Goal: Task Accomplishment & Management: Use online tool/utility

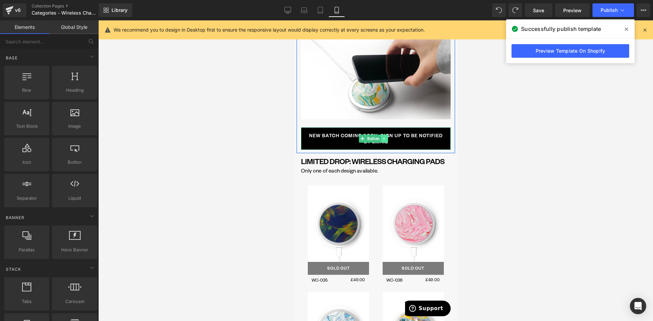
click at [383, 137] on icon at bounding box center [383, 138] width 1 height 2
click at [373, 137] on icon at bounding box center [373, 139] width 4 height 4
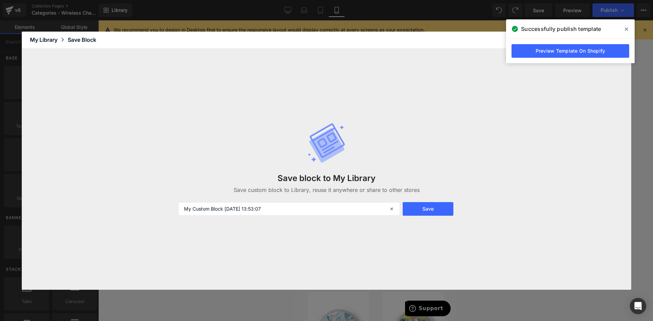
drag, startPoint x: 284, startPoint y: 205, endPoint x: 147, endPoint y: 194, distance: 137.8
click at [147, 194] on div "Save block to My Library Save custom block to Library, reuse it anywhere or sha…" at bounding box center [326, 169] width 609 height 241
type input "W"
type input "OOS email button"
click at [410, 208] on button "Save" at bounding box center [428, 209] width 51 height 14
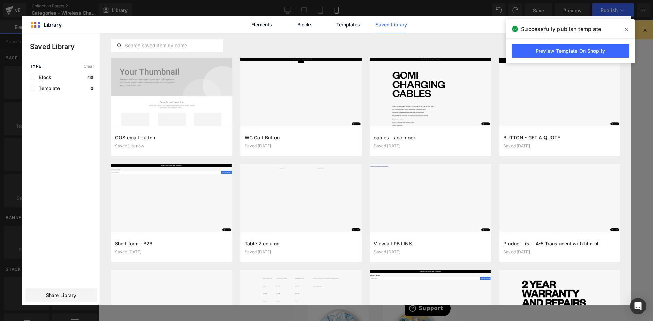
click at [624, 29] on span at bounding box center [626, 29] width 11 height 11
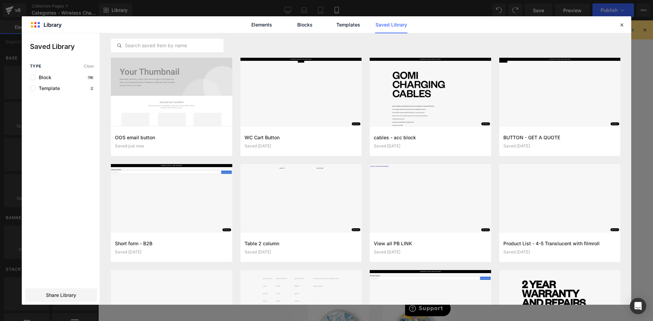
click at [621, 24] on icon at bounding box center [621, 25] width 6 height 6
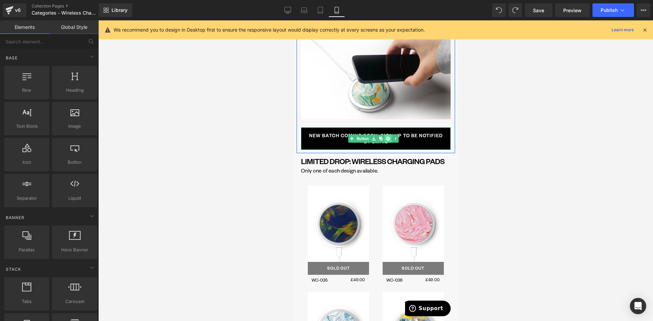
click at [389, 137] on icon at bounding box center [388, 139] width 4 height 4
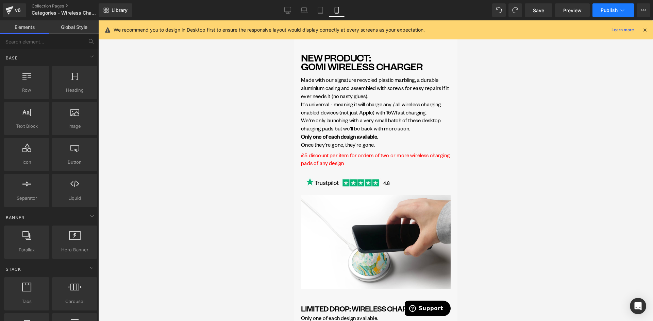
click at [613, 8] on span "Publish" at bounding box center [608, 9] width 17 height 5
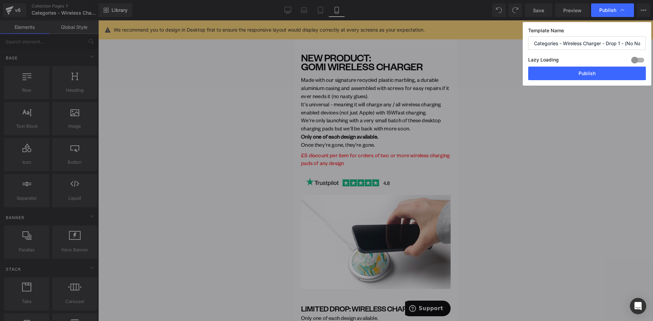
click at [590, 74] on button "Publish" at bounding box center [587, 74] width 118 height 14
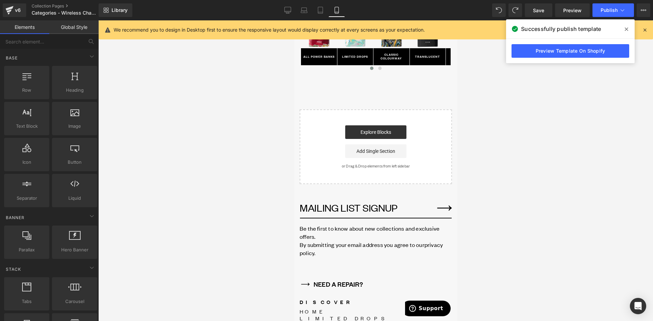
scroll to position [2304, 0]
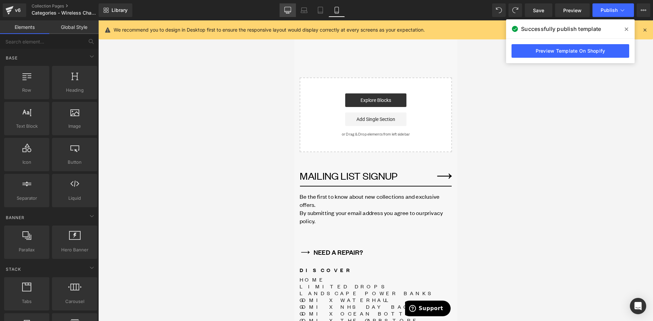
drag, startPoint x: 287, startPoint y: 9, endPoint x: 263, endPoint y: 23, distance: 28.0
click at [287, 9] on icon at bounding box center [287, 10] width 7 height 7
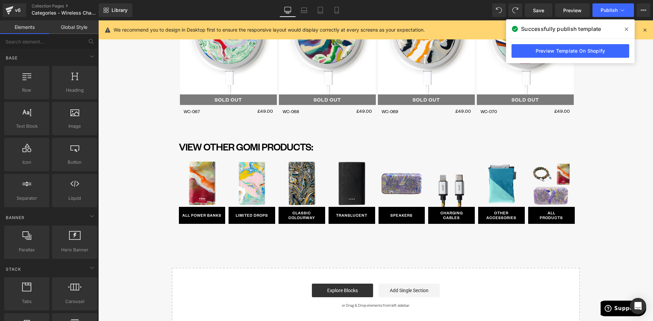
scroll to position [1518, 0]
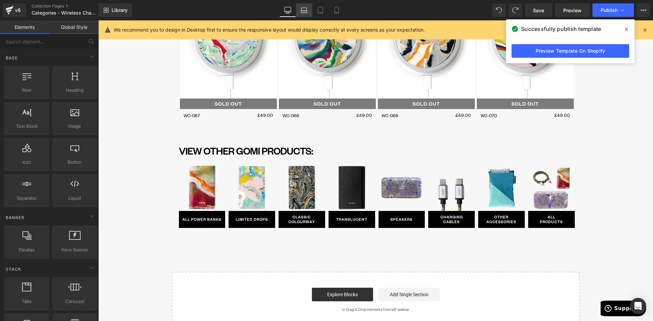
click at [303, 10] on icon at bounding box center [304, 10] width 7 height 7
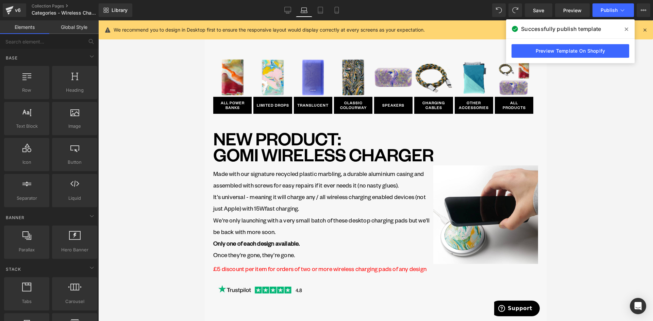
scroll to position [0, 0]
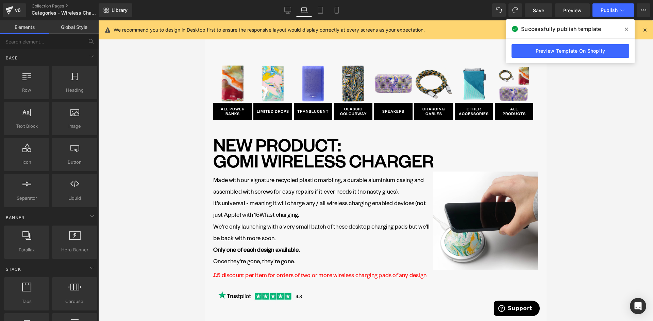
drag, startPoint x: 544, startPoint y: 157, endPoint x: 714, endPoint y: 77, distance: 188.3
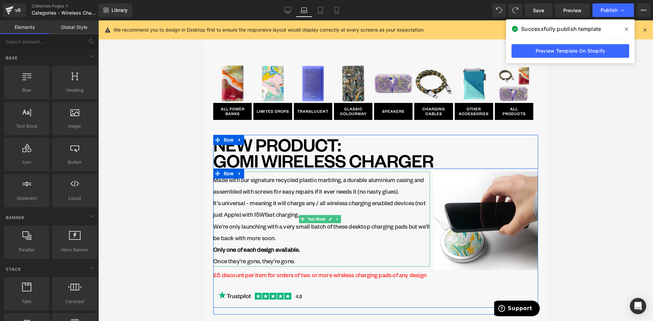
click at [313, 200] on p "It's universal - meaning it will charge any / all wireless charging enabled dev…" at bounding box center [321, 208] width 217 height 23
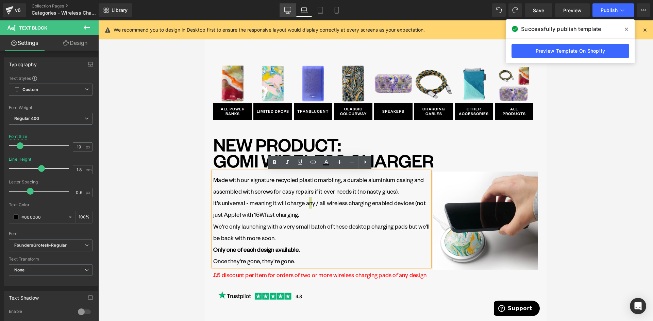
click at [286, 10] on icon at bounding box center [287, 10] width 7 height 7
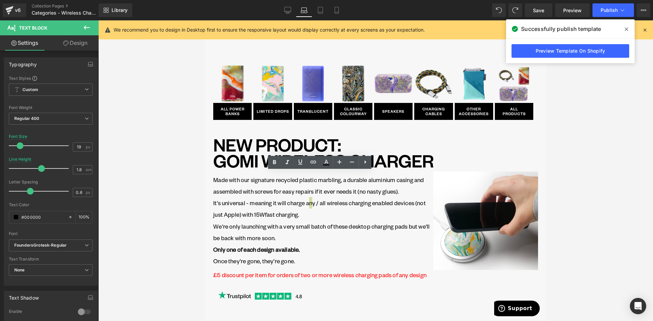
type input "100"
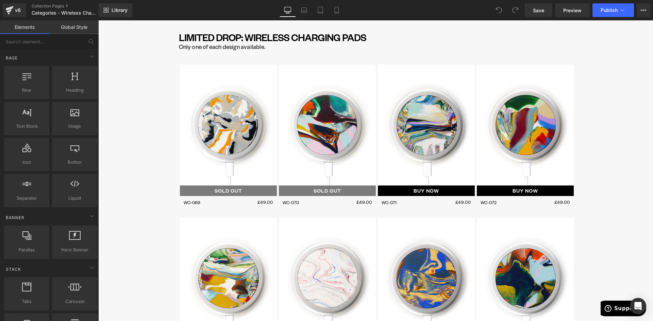
click at [308, 203] on p "WC-070" at bounding box center [305, 203] width 45 height 10
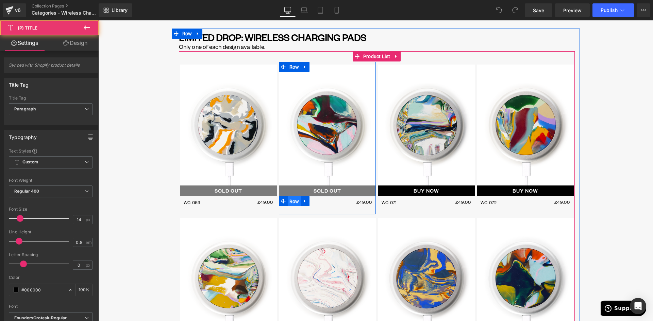
click at [292, 200] on span "Row" at bounding box center [294, 202] width 13 height 10
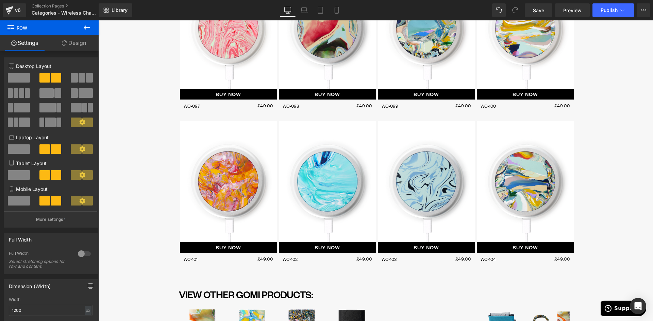
scroll to position [1379, 0]
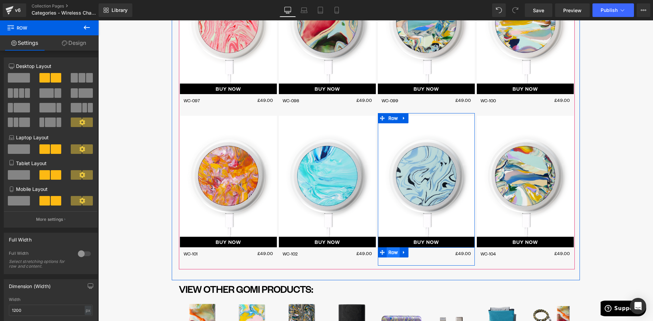
click at [389, 253] on span "Row" at bounding box center [393, 253] width 13 height 10
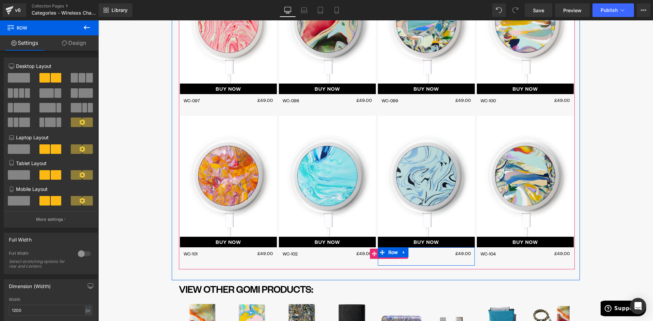
click at [399, 258] on link at bounding box center [403, 254] width 9 height 10
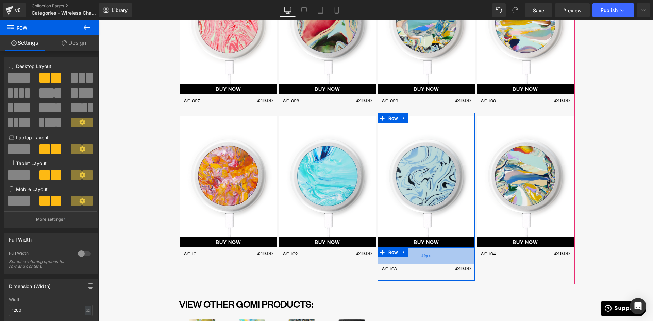
drag, startPoint x: 423, startPoint y: 248, endPoint x: 422, endPoint y: 263, distance: 15.0
click at [422, 263] on div "49px" at bounding box center [426, 256] width 97 height 17
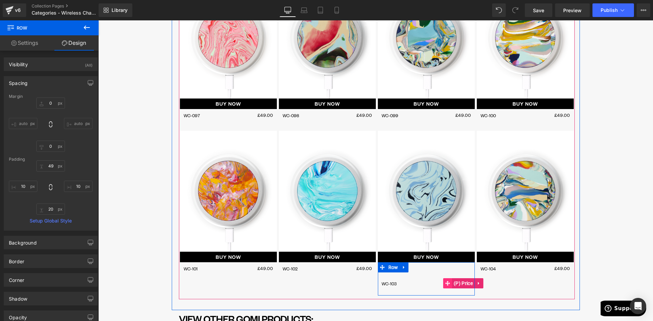
scroll to position [1484, 0]
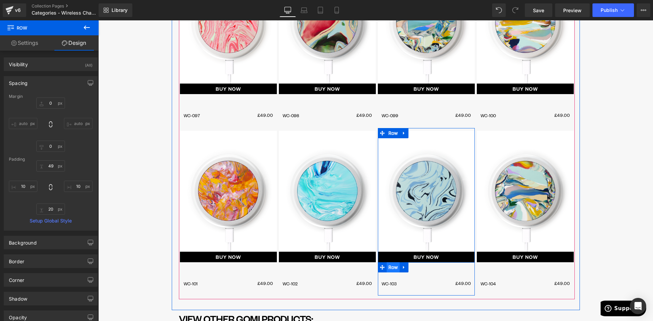
click at [391, 269] on span "Row" at bounding box center [393, 267] width 13 height 10
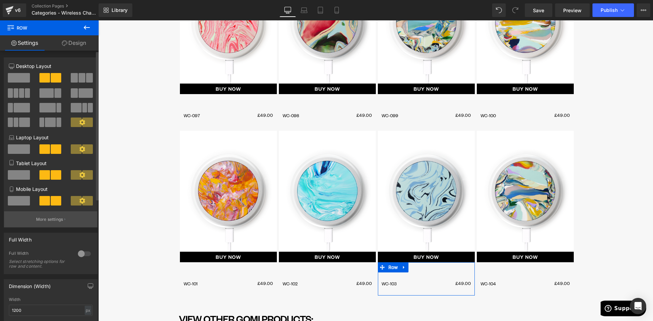
click at [52, 222] on p "More settings" at bounding box center [49, 220] width 27 height 6
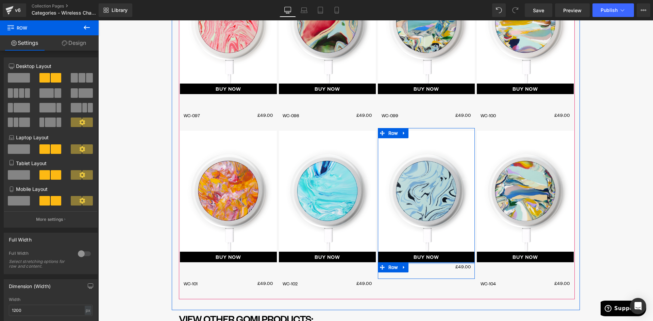
drag, startPoint x: 413, startPoint y: 277, endPoint x: 415, endPoint y: 259, distance: 17.8
click at [415, 259] on div "SOLD OUT (P) Image BUY NOW (P) Cart Button WC-103 (P) Title £49.00 (P) Price Row" at bounding box center [426, 203] width 97 height 151
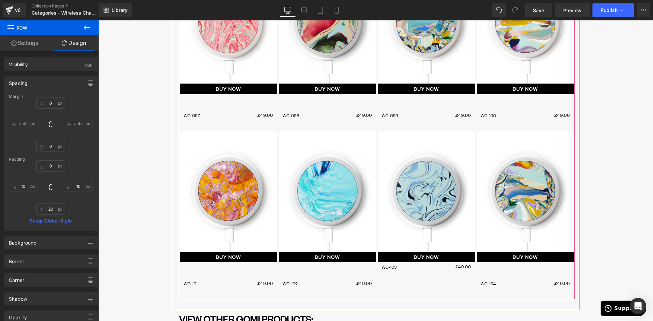
click at [388, 268] on span "Row" at bounding box center [393, 268] width 11 height 8
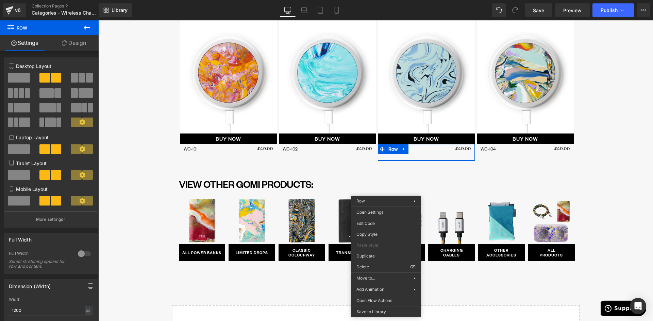
scroll to position [1469, 0]
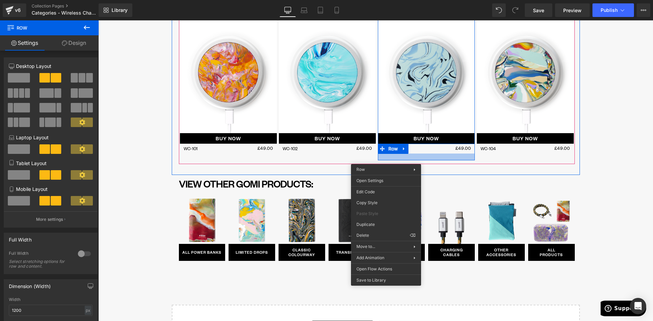
click at [427, 155] on div "WC-103 (P) Title £49.00 (P) Price Row" at bounding box center [426, 152] width 97 height 17
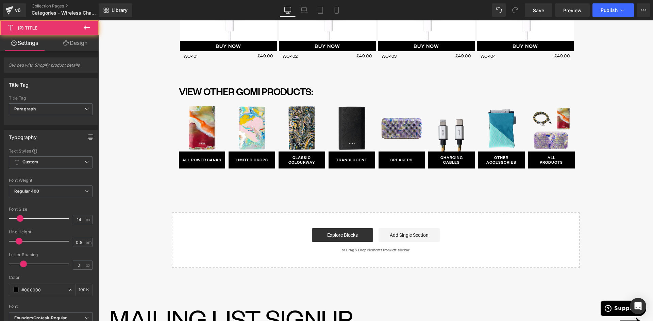
scroll to position [1566, 0]
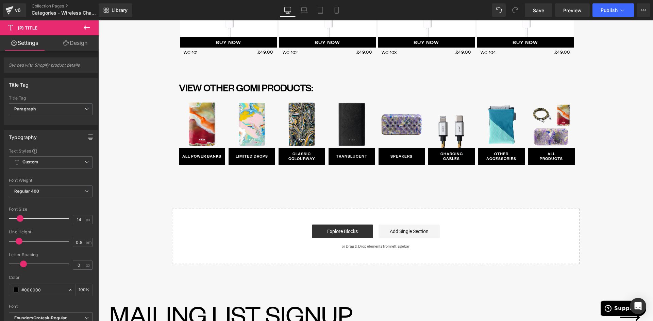
click at [73, 48] on link "Design" at bounding box center [75, 42] width 49 height 15
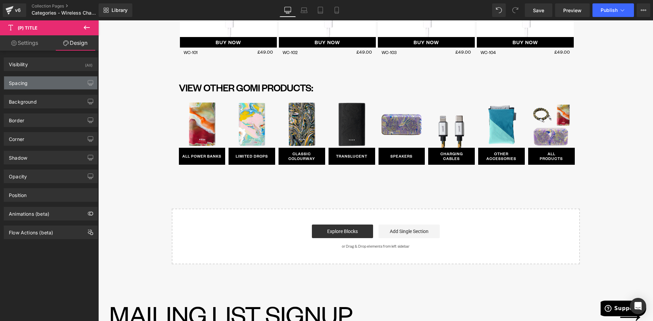
click at [27, 87] on div "Spacing" at bounding box center [50, 83] width 93 height 13
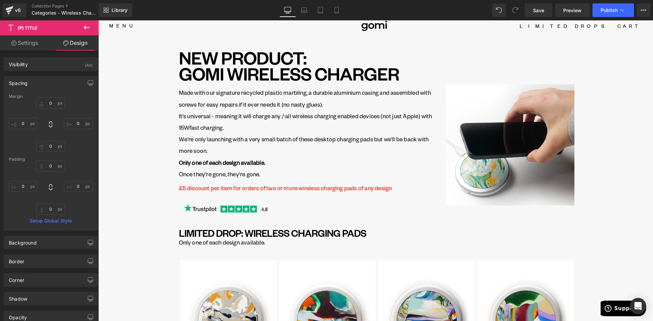
scroll to position [0, 0]
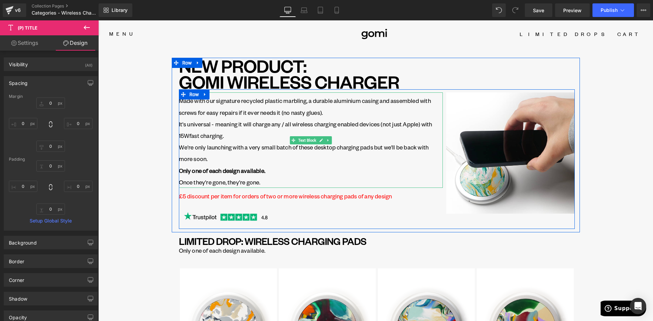
click at [192, 104] on p "Made with our signature recycled plastic marbling, a durable aluminium casing a…" at bounding box center [311, 106] width 264 height 23
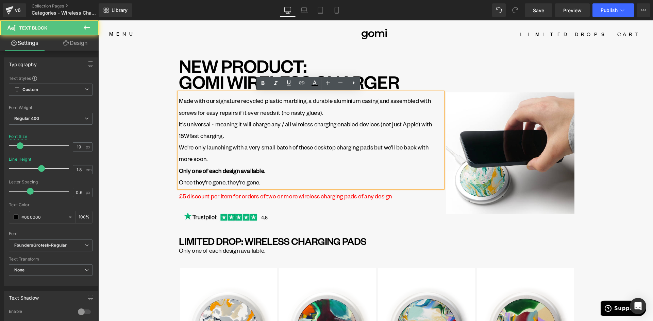
drag, startPoint x: 228, startPoint y: 101, endPoint x: 233, endPoint y: 99, distance: 5.4
click at [228, 101] on p "Made with our signature recycled plastic marbling, a durable aluminium casing a…" at bounding box center [311, 106] width 264 height 23
paste div
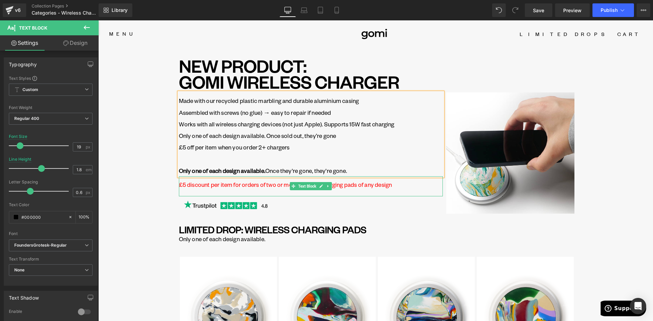
click at [185, 184] on p "£5 discount per item for orders of two or more wireless charging pads of any de…" at bounding box center [311, 185] width 264 height 12
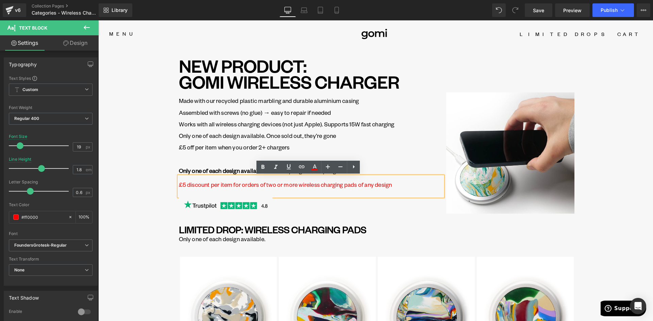
click at [185, 186] on p "£5 discount per item for orders of two or more wireless charging pads of any de…" at bounding box center [311, 185] width 264 height 12
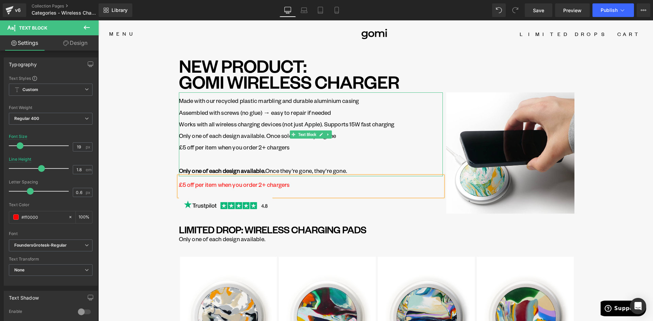
click at [255, 147] on p "£5 off per item when you order 2+ chargers Only one of each design available. O…" at bounding box center [311, 158] width 264 height 35
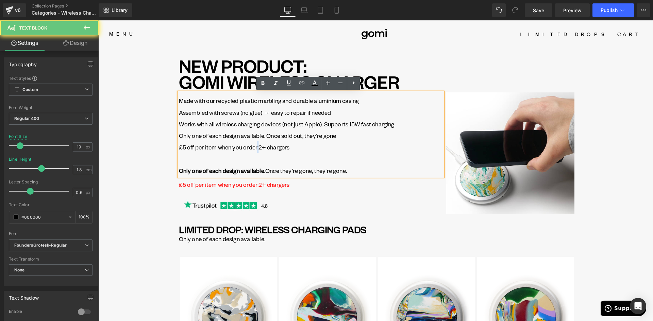
click at [255, 147] on p "£5 off per item when you order 2+ chargers Only one of each design available. O…" at bounding box center [311, 158] width 264 height 35
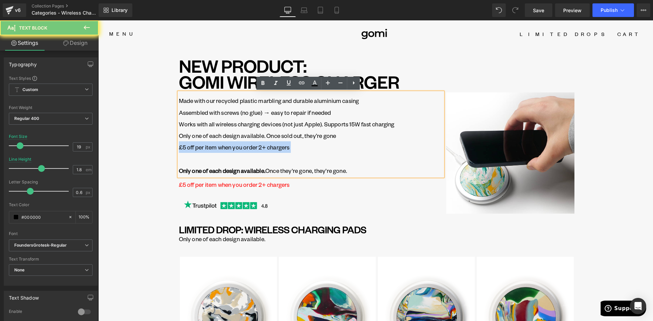
click at [255, 147] on p "£5 off per item when you order 2+ chargers Only one of each design available. O…" at bounding box center [311, 158] width 264 height 35
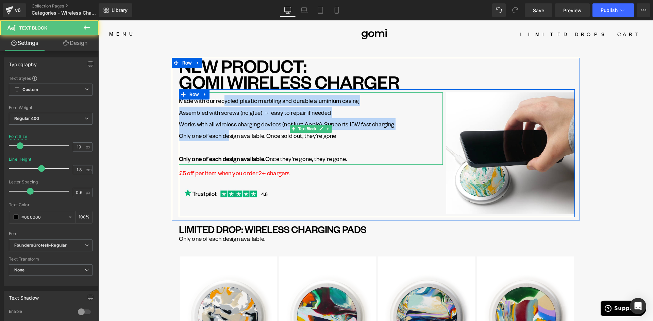
drag, startPoint x: 224, startPoint y: 102, endPoint x: 227, endPoint y: 134, distance: 32.4
click at [227, 135] on div "Made with our recycled plastic marbling and durable aluminium casing Assembled…" at bounding box center [311, 128] width 264 height 72
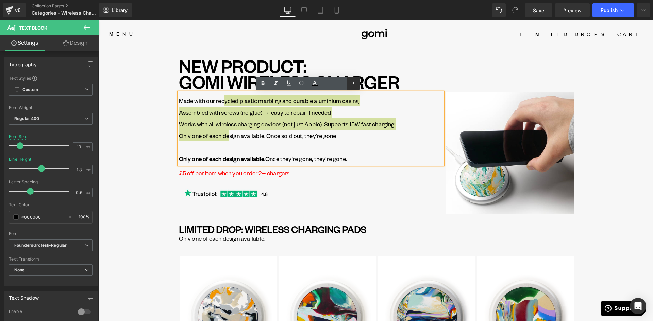
click at [356, 82] on icon at bounding box center [354, 83] width 8 height 8
click at [351, 84] on icon at bounding box center [353, 83] width 8 height 8
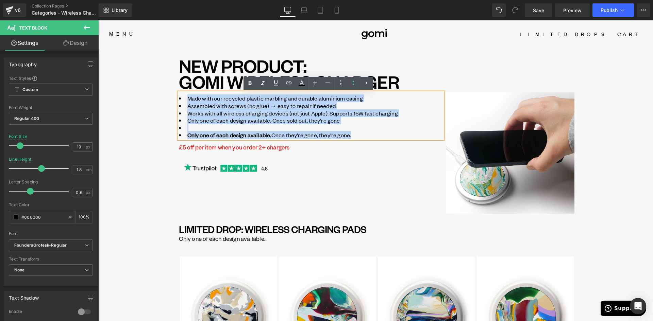
click at [191, 125] on li at bounding box center [311, 127] width 264 height 7
click at [185, 129] on li at bounding box center [311, 127] width 264 height 7
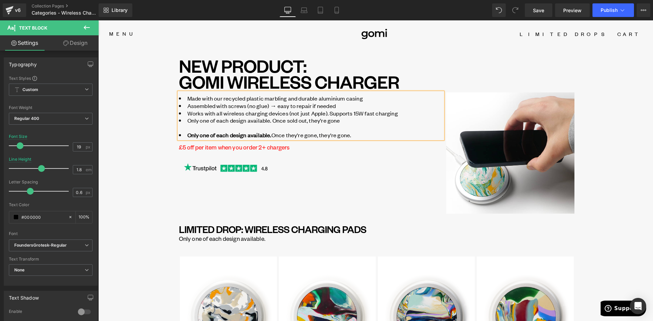
click at [271, 138] on span "Once they're gone, they're gone." at bounding box center [311, 134] width 80 height 7
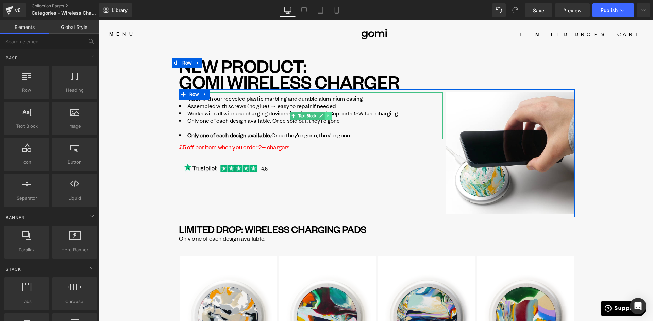
click at [327, 118] on link at bounding box center [327, 116] width 7 height 8
click at [323, 116] on icon at bounding box center [325, 116] width 4 height 4
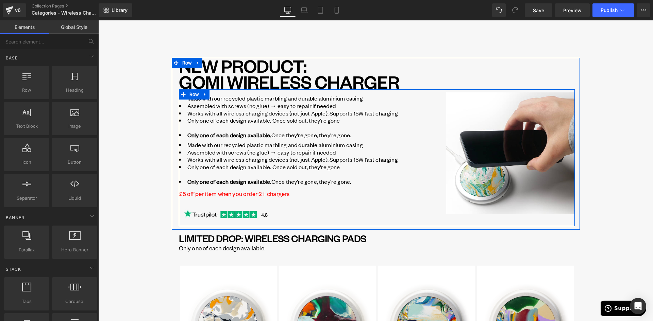
click at [252, 135] on b "Only one of each design available." at bounding box center [229, 134] width 84 height 7
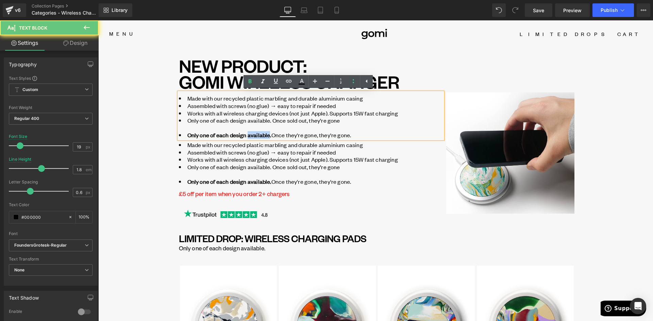
click at [252, 135] on b "Only one of each design available." at bounding box center [229, 134] width 84 height 7
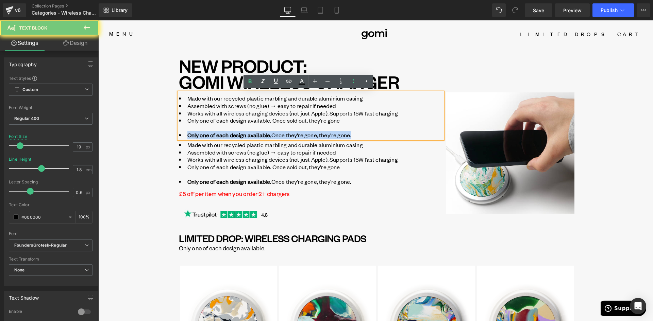
click at [252, 135] on b "Only one of each design available." at bounding box center [229, 134] width 84 height 7
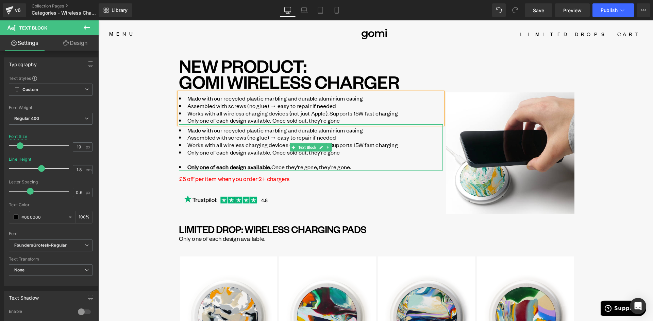
click at [261, 153] on li "Only one of each design available. Once sold out, they’re gone" at bounding box center [311, 156] width 264 height 15
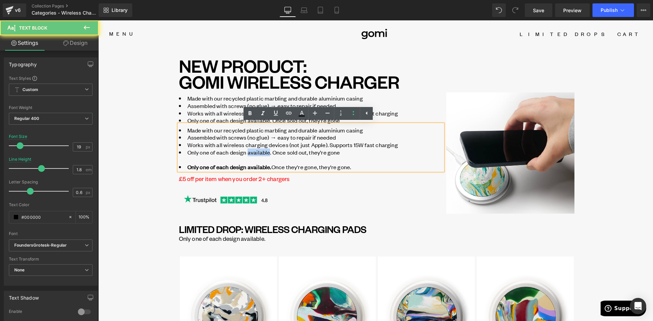
click at [261, 153] on li "Only one of each design available. Once sold out, they’re gone" at bounding box center [311, 156] width 264 height 15
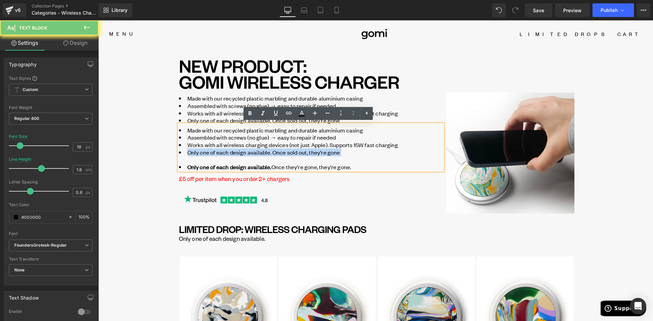
click at [261, 153] on li "Only one of each design available. Once sold out, they’re gone" at bounding box center [311, 156] width 264 height 15
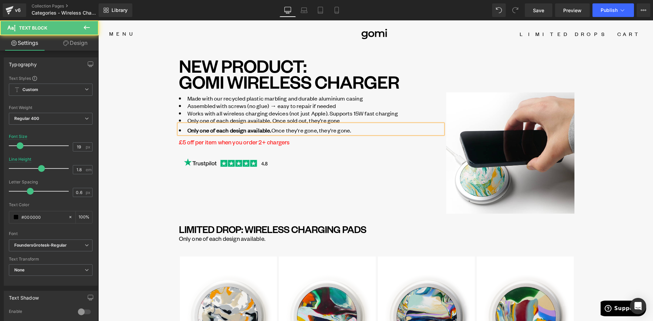
click at [246, 130] on b "Only one of each design available." at bounding box center [229, 129] width 84 height 7
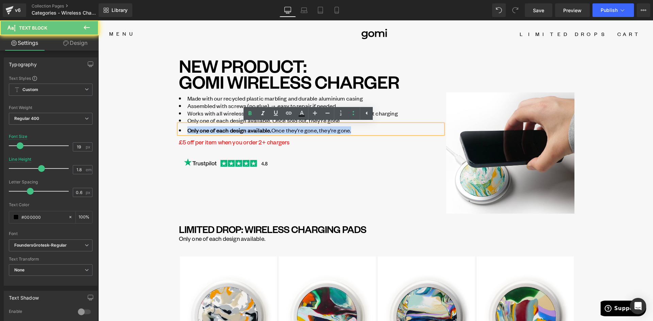
click at [246, 130] on b "Only one of each design available." at bounding box center [229, 129] width 84 height 7
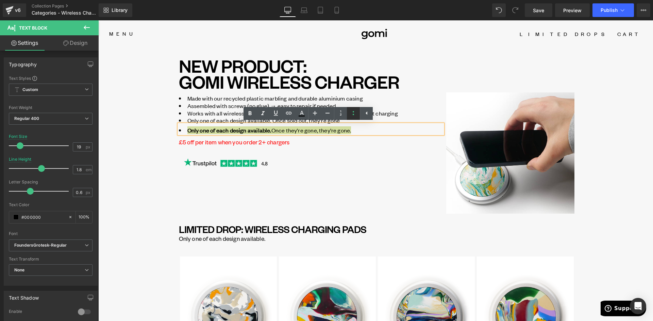
click at [353, 115] on icon at bounding box center [353, 113] width 8 height 8
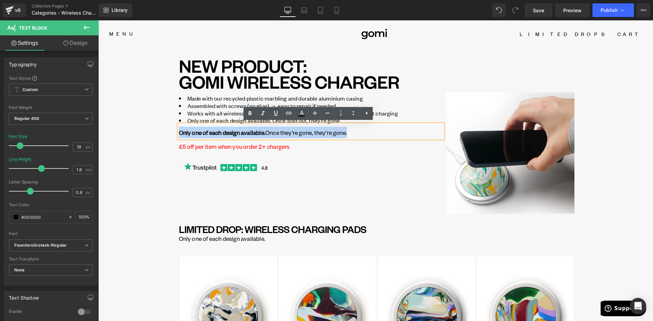
click at [187, 129] on b "Only one of each design available." at bounding box center [222, 132] width 86 height 7
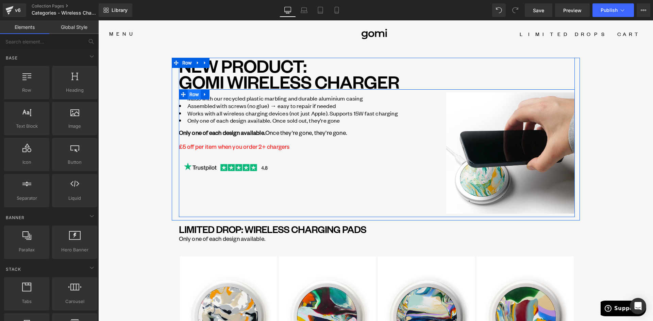
click at [189, 96] on span "Row" at bounding box center [194, 94] width 13 height 10
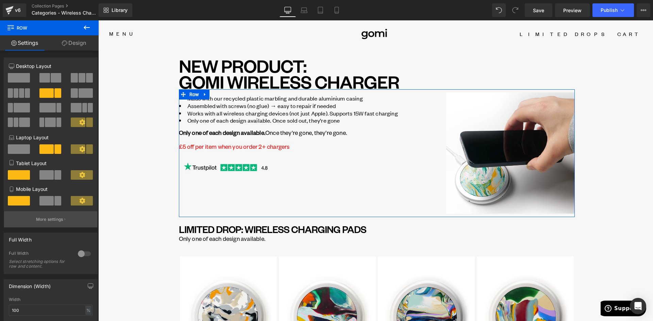
click at [47, 221] on p "More settings" at bounding box center [49, 220] width 27 height 6
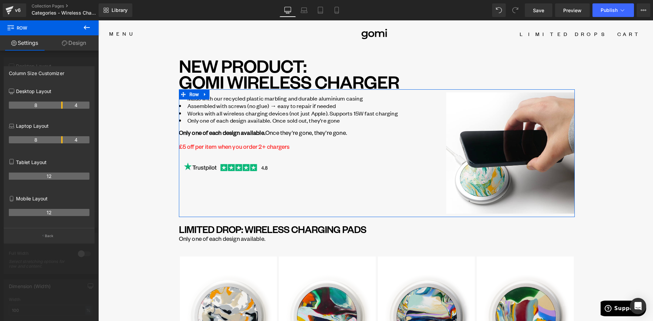
drag, startPoint x: 61, startPoint y: 106, endPoint x: 60, endPoint y: 111, distance: 5.0
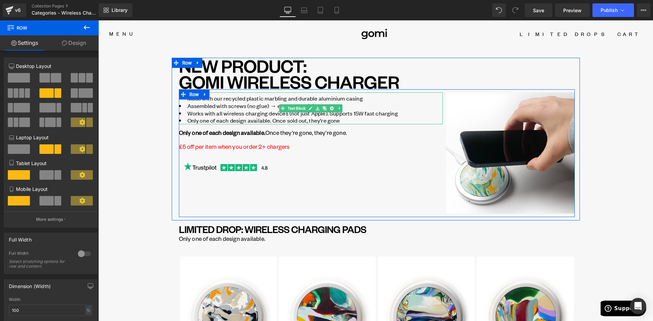
click at [213, 113] on li "Works with all wireless charging devices (not just Apple). Supports 15W fast ch…" at bounding box center [311, 113] width 264 height 7
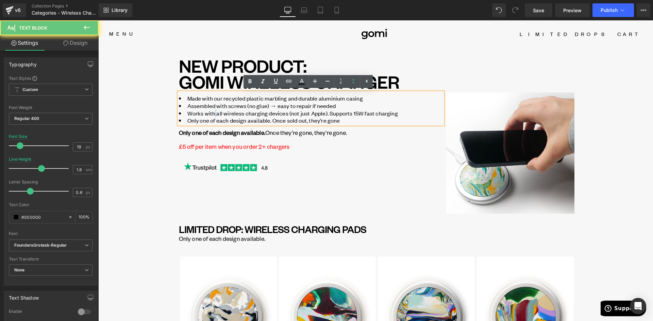
click at [213, 113] on li "Works with all wireless charging devices (not just Apple). Supports 15W fast ch…" at bounding box center [311, 113] width 264 height 7
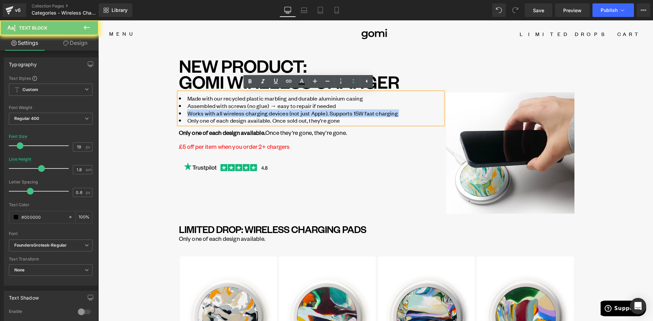
click at [213, 113] on li "Works with all wireless charging devices (not just Apple). Supports 15W fast ch…" at bounding box center [311, 113] width 264 height 7
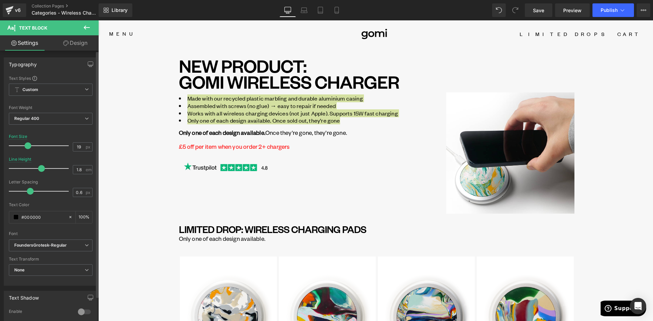
drag, startPoint x: 19, startPoint y: 146, endPoint x: 28, endPoint y: 147, distance: 8.5
click at [28, 147] on span at bounding box center [27, 145] width 7 height 7
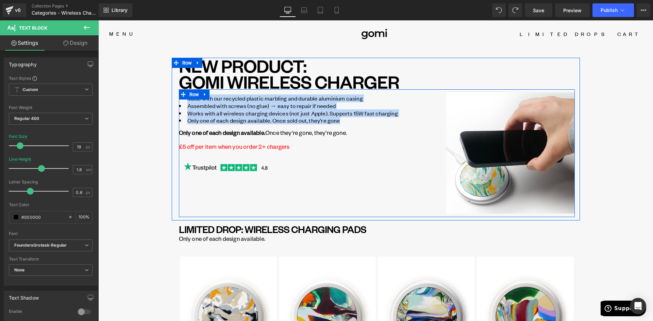
click at [203, 135] on b "Only one of each design available." at bounding box center [222, 132] width 86 height 7
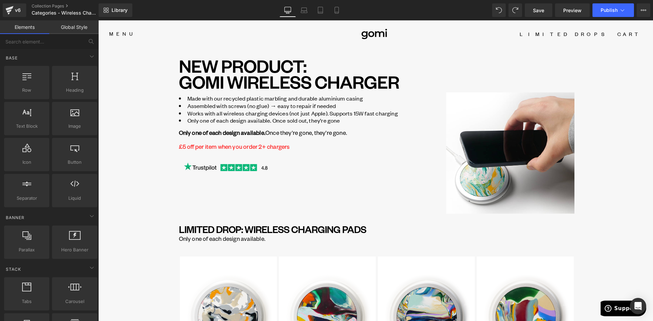
drag, startPoint x: 114, startPoint y: 114, endPoint x: 123, endPoint y: 116, distance: 8.9
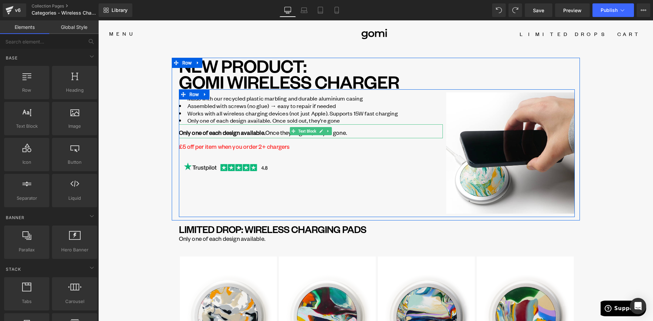
drag, startPoint x: 266, startPoint y: 133, endPoint x: 268, endPoint y: 137, distance: 4.6
click at [267, 133] on div "Only one of each design available. Once they're gone, they're gone." at bounding box center [311, 131] width 264 height 14
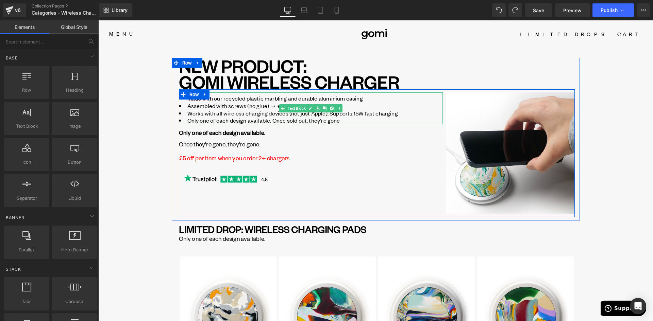
click at [264, 99] on li "Made with our recycled plastic marbling and durable aluminium casing" at bounding box center [311, 98] width 264 height 7
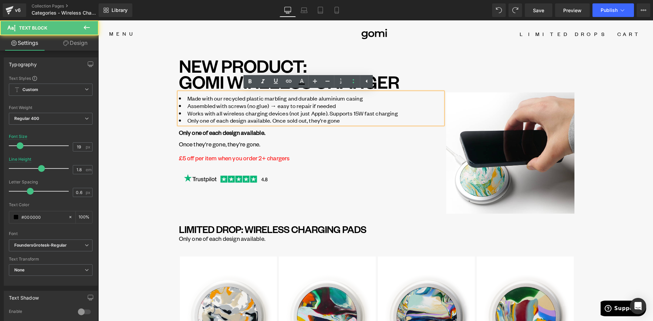
click at [261, 99] on li "Made with our recycled plastic marbling and durable aluminium casing" at bounding box center [311, 98] width 264 height 7
click at [212, 99] on li "Made with our recycled plastic marbling and durable aluminium casing" at bounding box center [311, 98] width 264 height 7
click at [243, 99] on li "Made with our recycled plastic marbling and durable aluminium casing" at bounding box center [311, 98] width 264 height 7
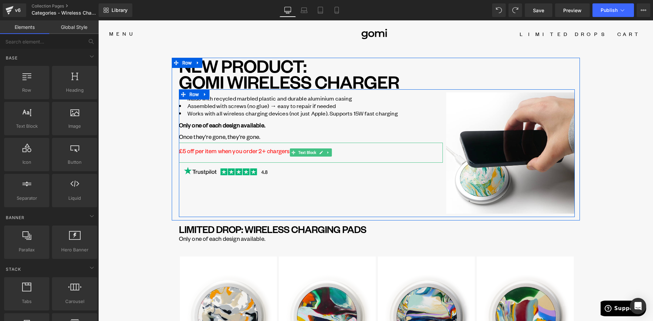
click at [261, 152] on p "£5 off per item when you order 2+ chargers" at bounding box center [311, 151] width 264 height 12
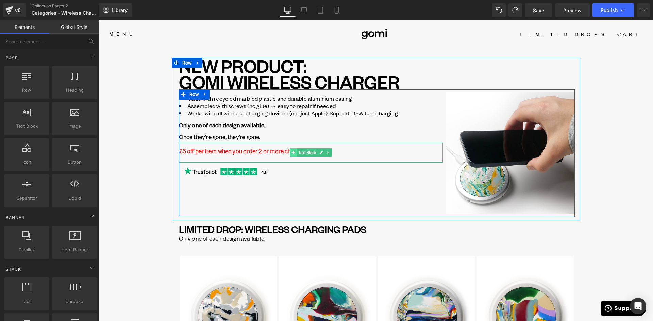
click at [291, 150] on span at bounding box center [293, 153] width 7 height 8
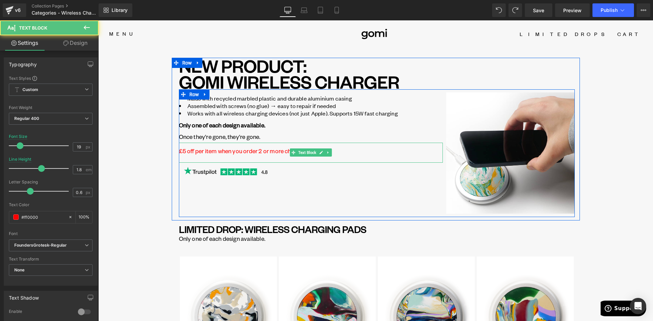
click at [281, 152] on p "£5 off per item when you order 2 or more chargers" at bounding box center [311, 151] width 264 height 12
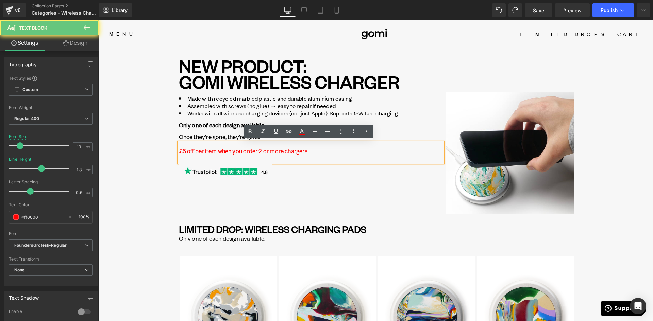
click at [290, 153] on p "£5 off per item when you order 2 or more chargers" at bounding box center [311, 151] width 264 height 12
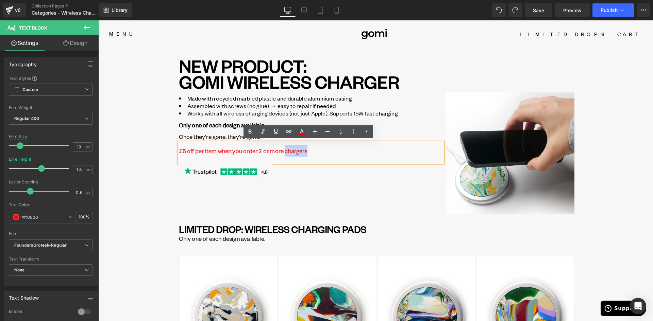
click at [290, 153] on p "£5 off per item when you order 2 or more chargers" at bounding box center [311, 151] width 264 height 12
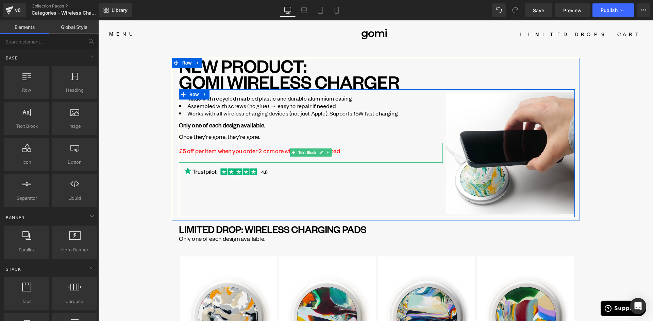
click at [341, 151] on p "£5 off per item when you order 2 or more wireless charging pad" at bounding box center [311, 151] width 264 height 12
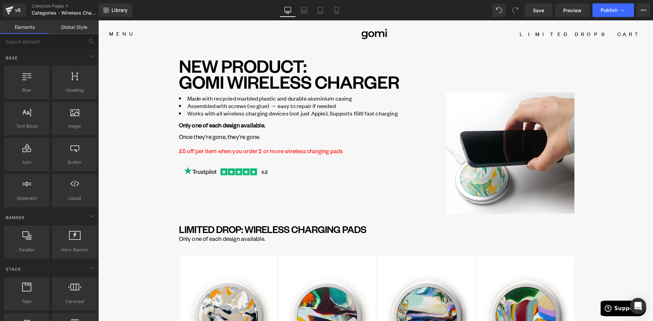
click at [304, 17] on div "Library Desktop Desktop Laptop Tablet Mobile Save Preview Publish Scheduled Vie…" at bounding box center [376, 10] width 554 height 20
click at [303, 11] on icon at bounding box center [304, 10] width 7 height 7
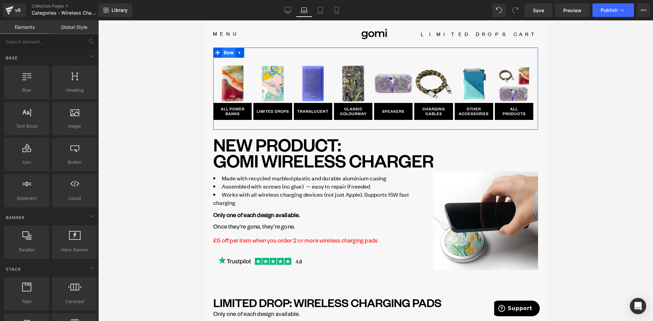
click at [229, 52] on span "Row" at bounding box center [228, 53] width 13 height 10
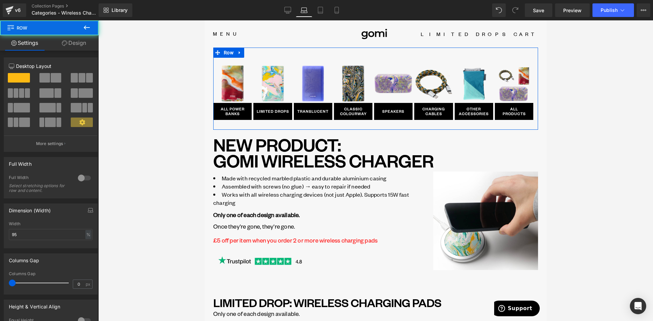
click at [80, 40] on link "Design" at bounding box center [73, 42] width 49 height 15
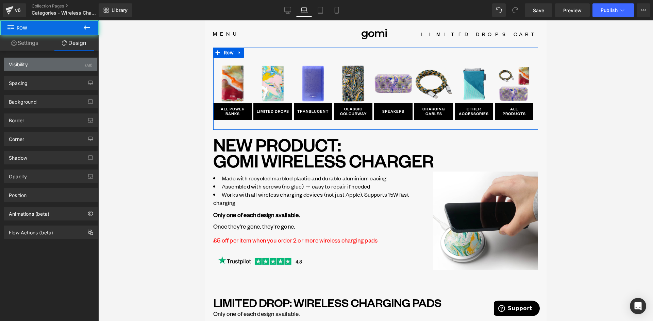
click at [34, 63] on div "Visibility (All)" at bounding box center [50, 64] width 93 height 13
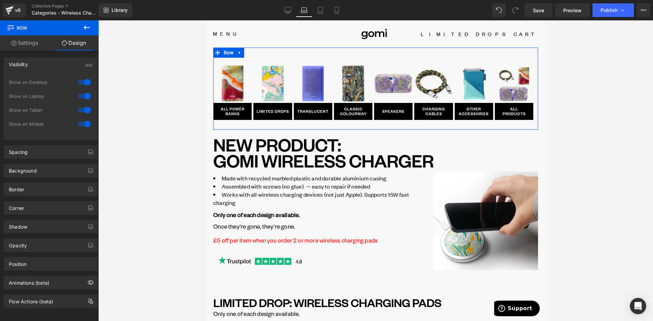
drag, startPoint x: 33, startPoint y: 63, endPoint x: 82, endPoint y: 61, distance: 48.7
click at [33, 63] on div "Visibility (All)" at bounding box center [50, 64] width 93 height 13
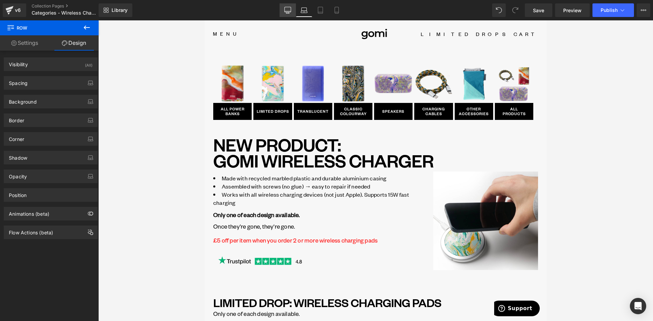
click at [287, 10] on icon at bounding box center [287, 10] width 7 height 7
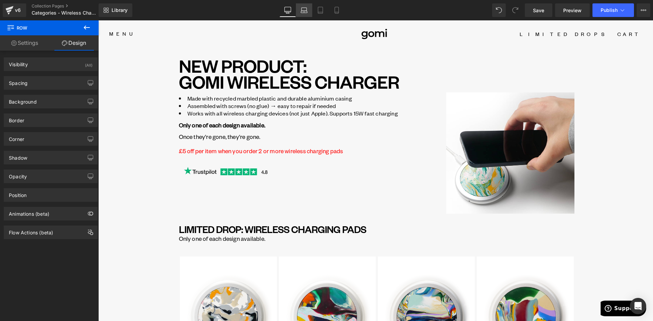
drag, startPoint x: 302, startPoint y: 10, endPoint x: 88, endPoint y: 36, distance: 214.8
click at [302, 10] on icon at bounding box center [304, 9] width 5 height 3
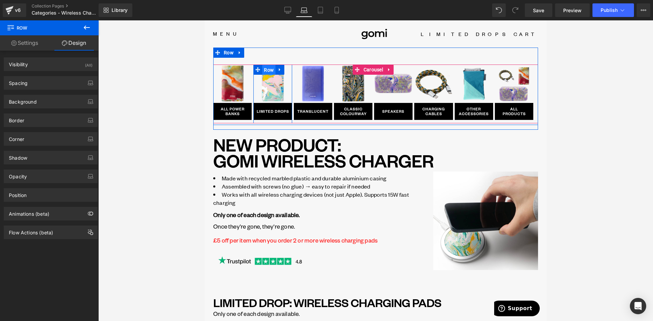
click at [271, 69] on span "Row" at bounding box center [268, 70] width 13 height 10
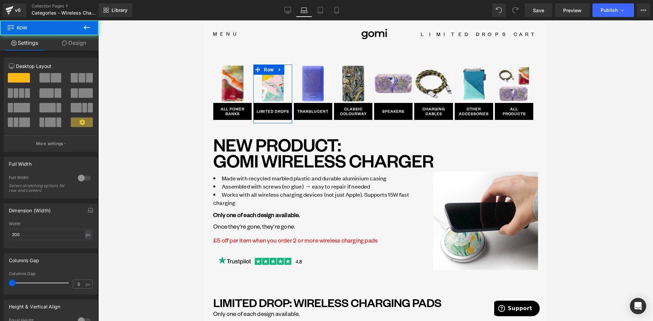
click at [74, 38] on link "Design" at bounding box center [73, 42] width 49 height 15
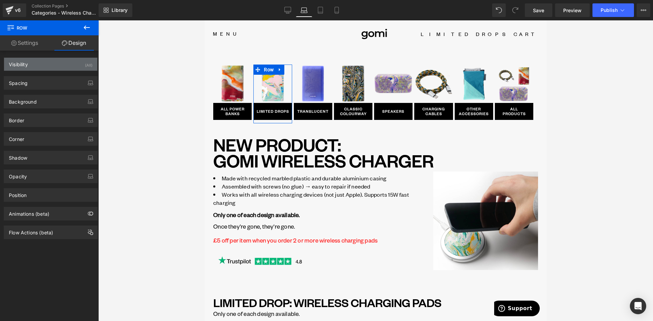
click at [43, 64] on div "Visibility (All)" at bounding box center [50, 64] width 93 height 13
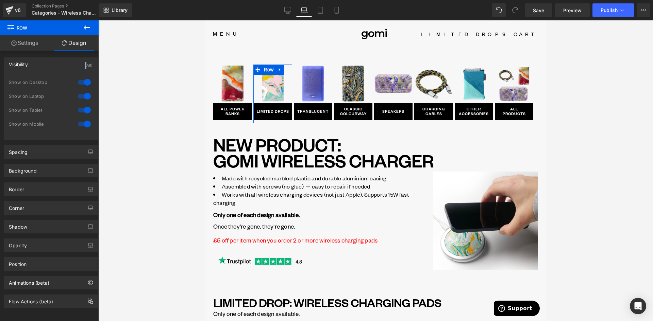
drag, startPoint x: 42, startPoint y: 64, endPoint x: 75, endPoint y: 65, distance: 32.7
click at [42, 64] on div "Visibility (All)" at bounding box center [50, 64] width 93 height 13
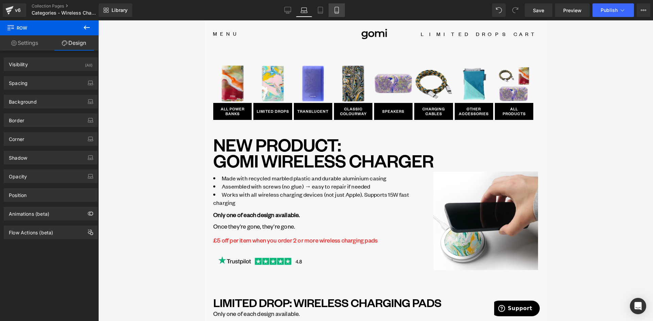
click at [340, 7] on link "Mobile" at bounding box center [336, 10] width 16 height 14
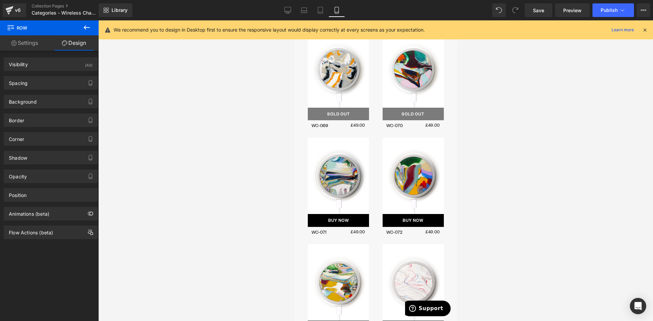
scroll to position [306, 0]
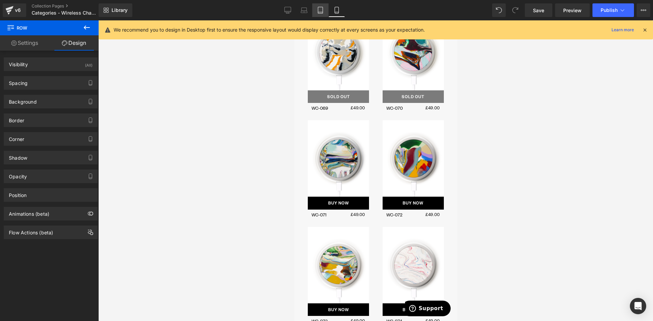
drag, startPoint x: 320, startPoint y: 8, endPoint x: 169, endPoint y: 102, distance: 177.9
click at [320, 8] on icon at bounding box center [320, 10] width 7 height 7
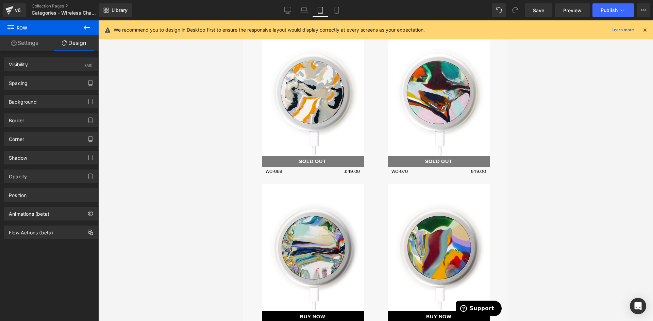
scroll to position [206, 0]
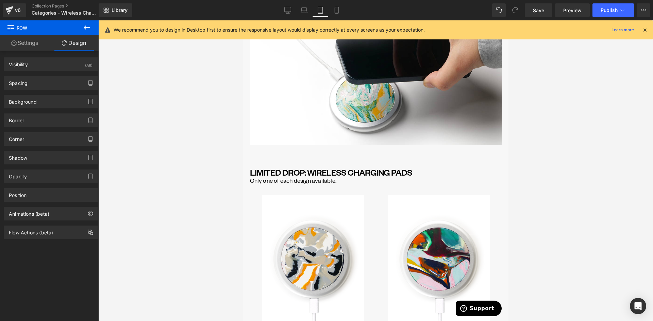
click at [304, 10] on icon at bounding box center [304, 10] width 7 height 7
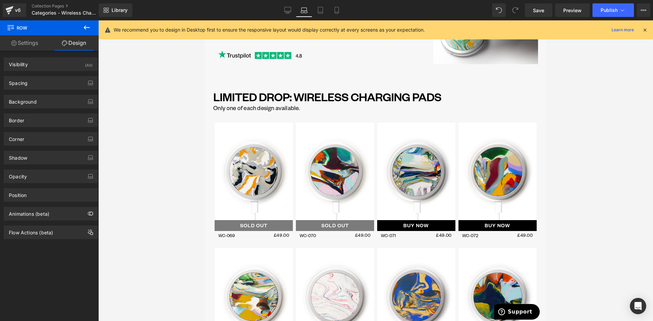
scroll to position [0, 0]
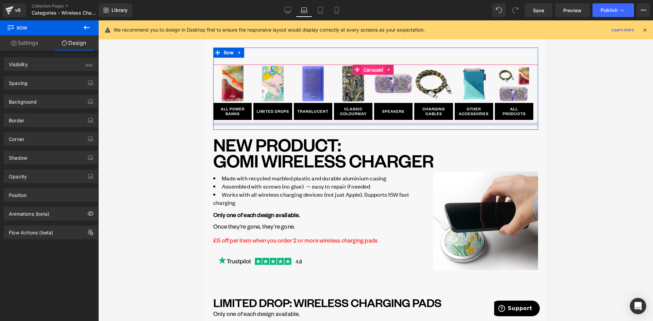
click at [372, 70] on span "Carousel" at bounding box center [373, 70] width 23 height 10
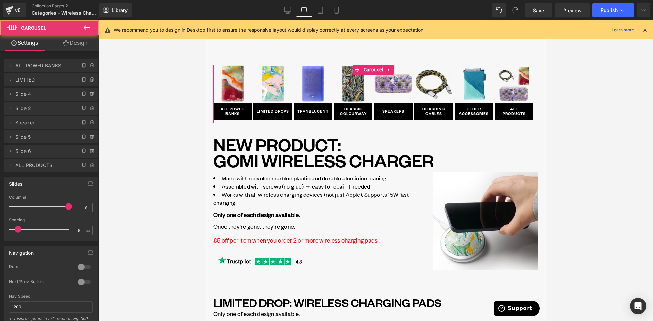
click at [74, 45] on link "Design" at bounding box center [75, 42] width 49 height 15
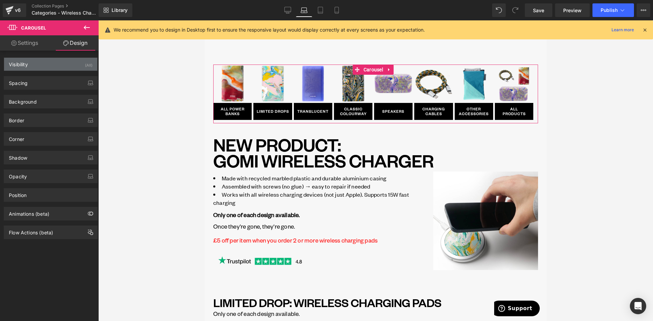
click at [60, 64] on div "Visibility (All)" at bounding box center [50, 64] width 93 height 13
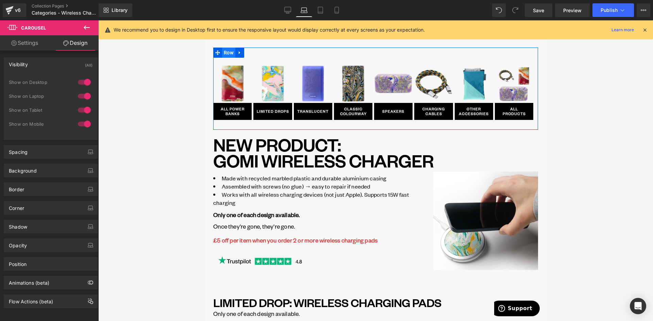
click at [226, 54] on span "Row" at bounding box center [228, 53] width 13 height 10
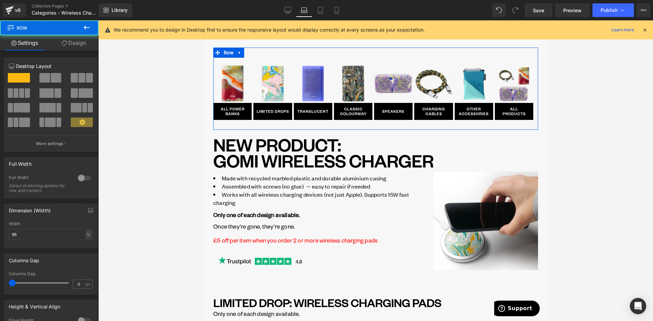
click at [70, 46] on link "Design" at bounding box center [73, 42] width 49 height 15
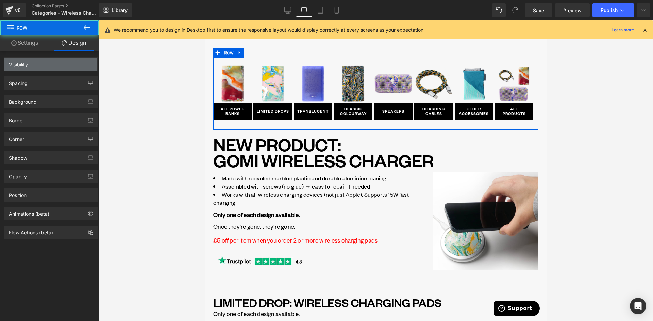
click at [53, 67] on div "Visibility" at bounding box center [50, 64] width 93 height 13
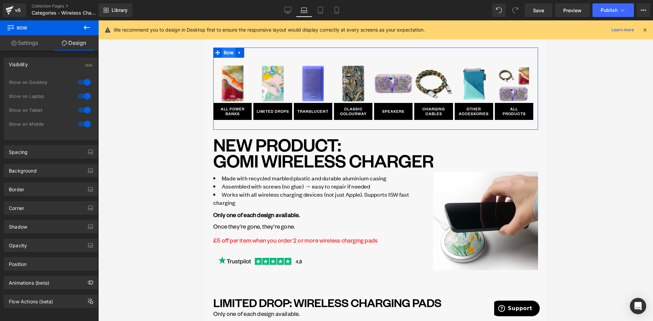
click at [231, 53] on span "Row" at bounding box center [228, 53] width 13 height 10
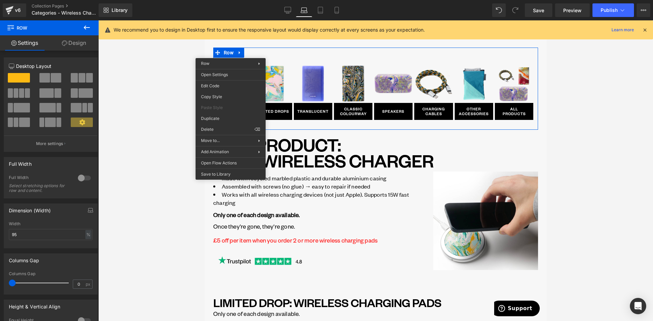
click at [287, 50] on div "Image ALL POWER BANKS Button Row Image LIMITED DROPS Button Row Image TRANSLUCE…" at bounding box center [375, 87] width 325 height 78
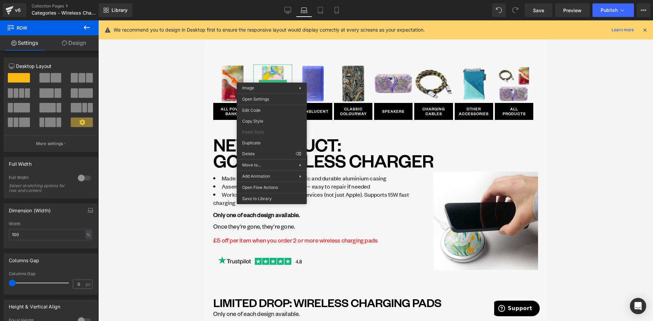
drag, startPoint x: 545, startPoint y: 120, endPoint x: 340, endPoint y: 100, distance: 206.4
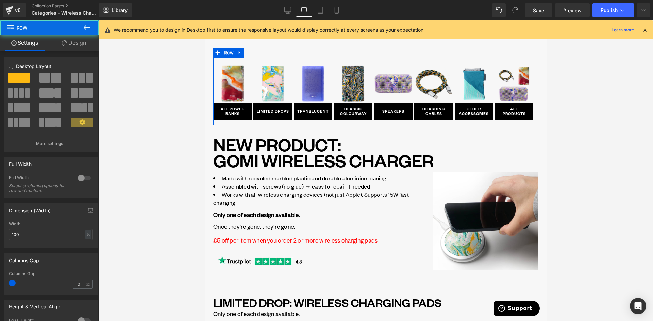
drag, startPoint x: 71, startPoint y: 40, endPoint x: 34, endPoint y: 65, distance: 44.3
click at [71, 41] on link "Design" at bounding box center [73, 42] width 49 height 15
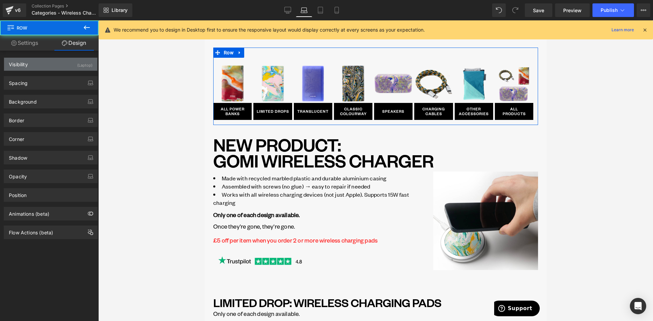
click at [34, 65] on div "Visibility (Laptop)" at bounding box center [50, 64] width 93 height 13
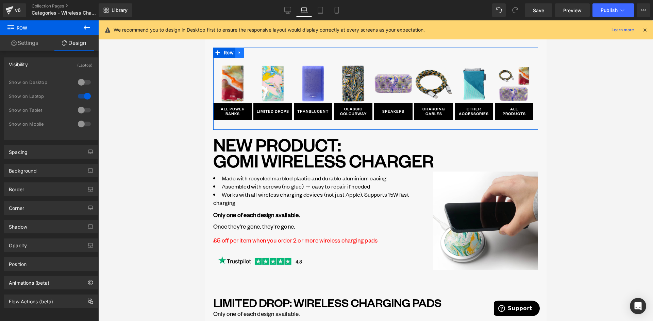
click at [240, 53] on icon at bounding box center [239, 52] width 5 height 5
click at [257, 53] on icon at bounding box center [257, 52] width 5 height 5
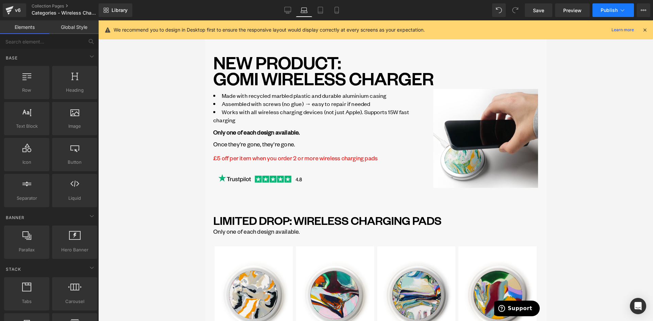
click at [604, 10] on span "Publish" at bounding box center [608, 9] width 17 height 5
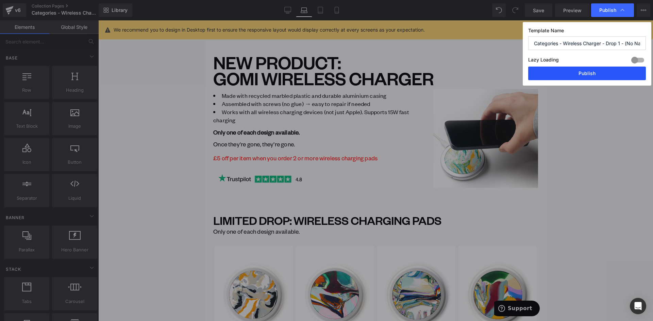
click at [598, 75] on button "Publish" at bounding box center [587, 74] width 118 height 14
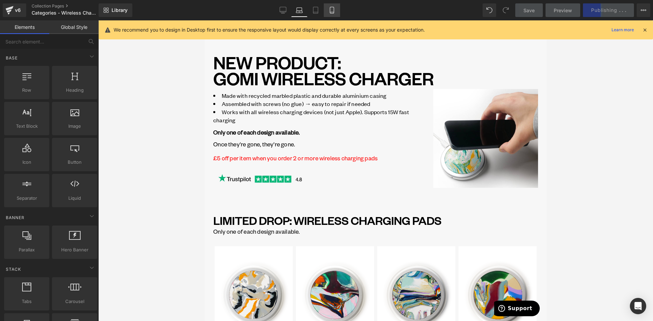
click at [314, 8] on icon at bounding box center [315, 10] width 7 height 7
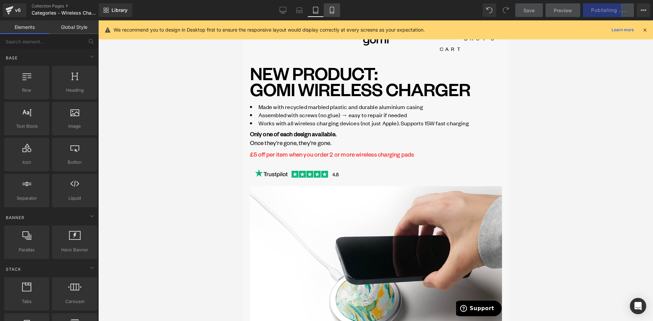
click at [330, 9] on icon at bounding box center [332, 10] width 4 height 6
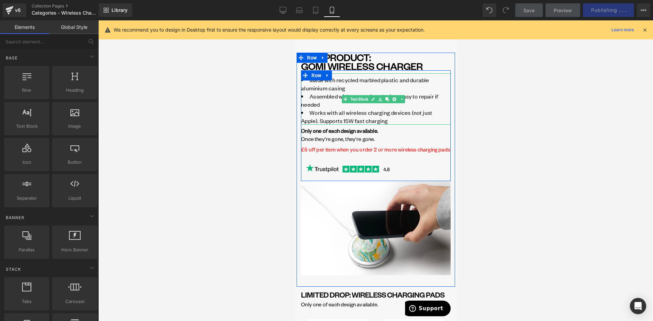
click at [309, 113] on li "Works with all wireless charging devices (not just Apple). Supports 15W fast ch…" at bounding box center [376, 116] width 150 height 16
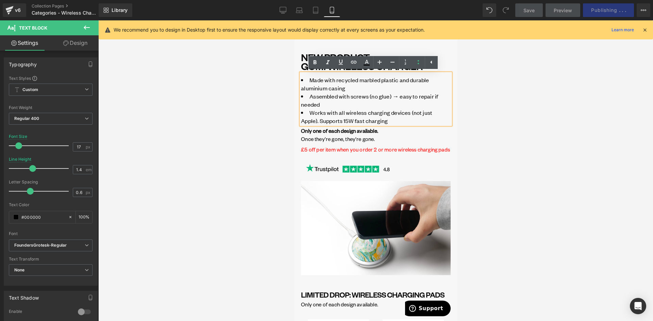
drag, startPoint x: 305, startPoint y: 113, endPoint x: 301, endPoint y: 112, distance: 4.1
click at [301, 112] on li "Works with all wireless charging devices (not just Apple). Supports 15W fast ch…" at bounding box center [376, 116] width 150 height 16
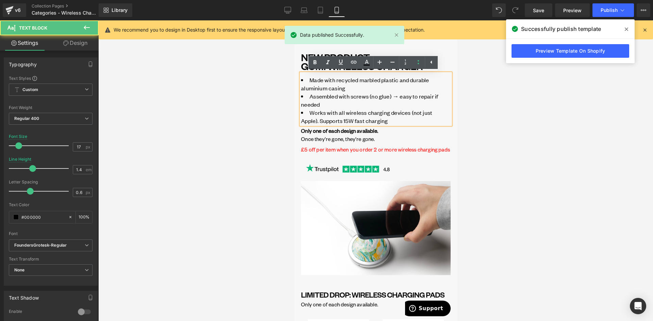
click at [343, 107] on li "Assembled with screws (no glue) → easy to repair if needed" at bounding box center [376, 100] width 150 height 16
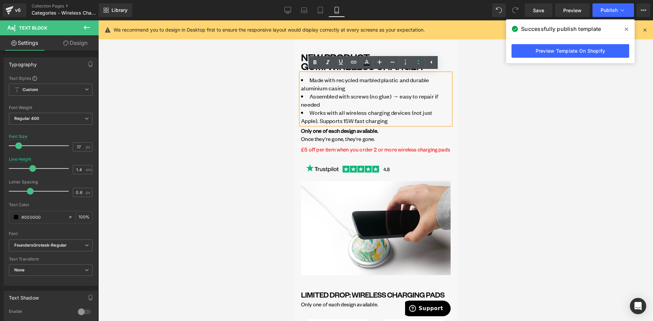
click at [257, 86] on div at bounding box center [375, 170] width 555 height 301
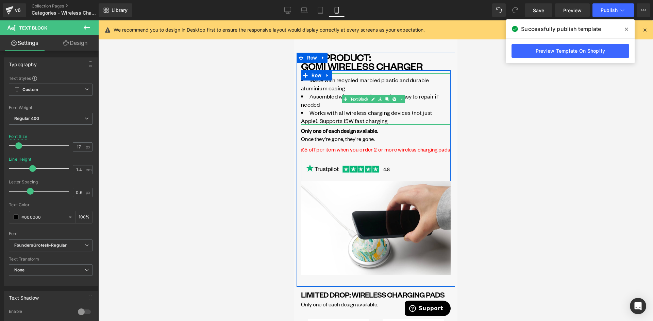
click at [311, 88] on li "Made with recycled marbled plastic and durable aluminium casing" at bounding box center [376, 84] width 150 height 16
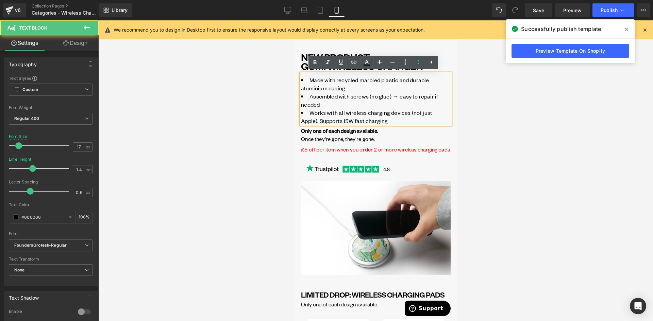
drag, startPoint x: 308, startPoint y: 80, endPoint x: 328, endPoint y: 102, distance: 30.4
click at [308, 81] on li "Made with recycled marbled plastic and durable aluminium casing" at bounding box center [376, 84] width 150 height 16
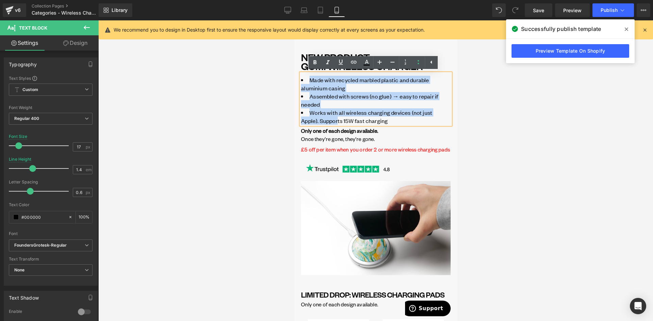
click at [338, 121] on li "Works with all wireless charging devices (not just Apple). Supports 15W fast ch…" at bounding box center [376, 116] width 150 height 16
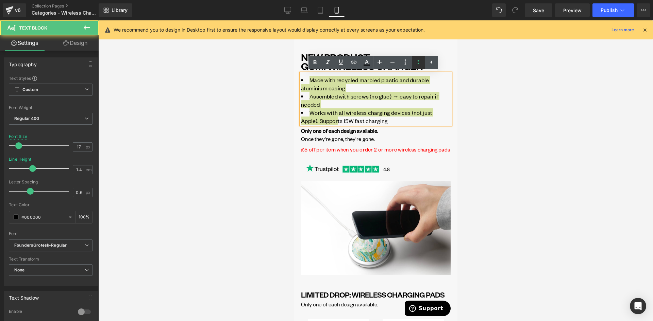
click at [415, 64] on icon at bounding box center [418, 62] width 8 height 8
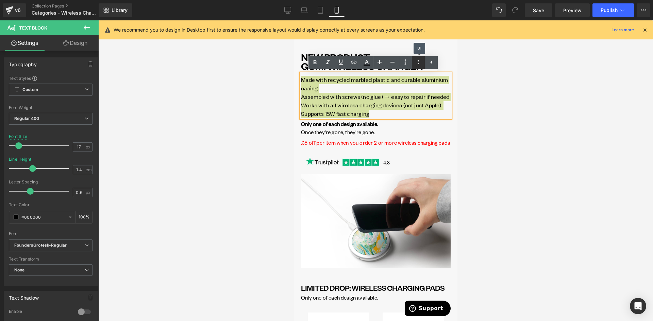
click at [415, 64] on icon at bounding box center [418, 62] width 8 height 8
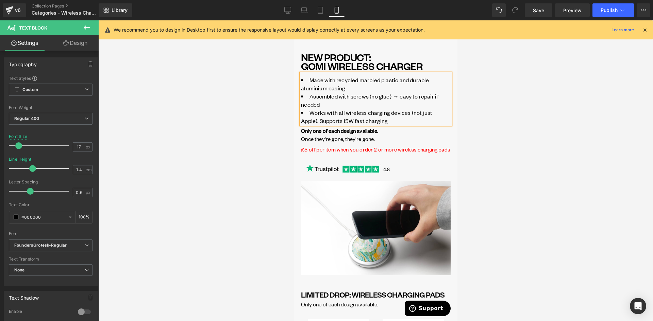
click at [486, 99] on div at bounding box center [375, 170] width 555 height 301
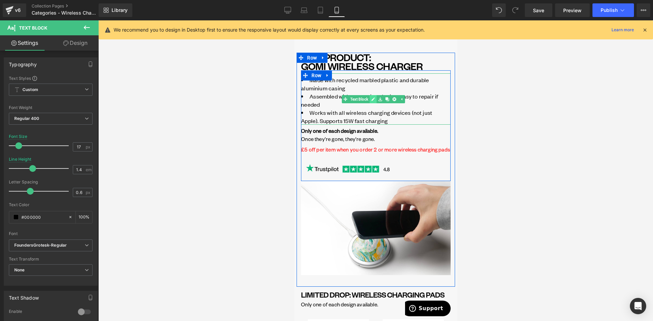
click at [373, 98] on icon at bounding box center [372, 99] width 3 height 3
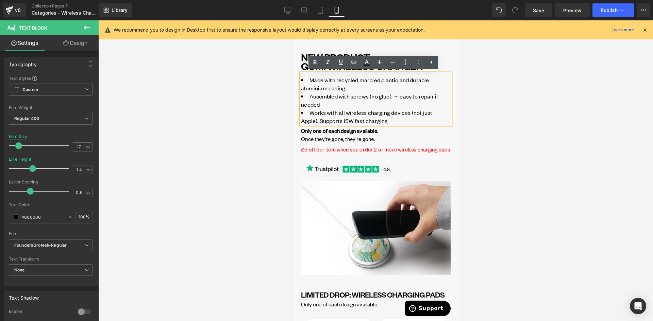
click at [497, 95] on div at bounding box center [375, 170] width 555 height 301
click at [423, 91] on li "Made with recycled marbled plastic and durable aluminium casing" at bounding box center [376, 84] width 150 height 16
click at [418, 80] on span "Made with recycled marbled plastic and durable aluminium casing" at bounding box center [365, 84] width 128 height 16
click at [480, 87] on div at bounding box center [375, 170] width 555 height 301
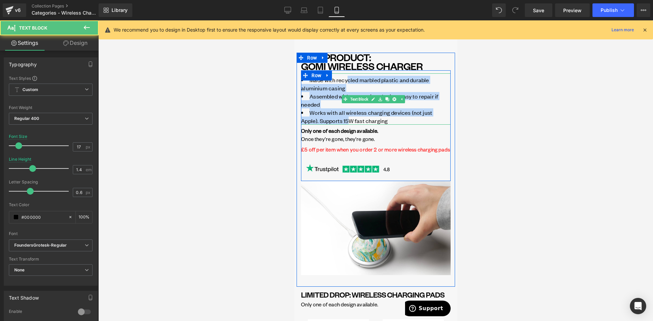
drag, startPoint x: 347, startPoint y: 83, endPoint x: 351, endPoint y: 119, distance: 36.9
click at [351, 119] on ul "Made with recycled marbled plastic and durable aluminium casing Assembled with …" at bounding box center [376, 100] width 150 height 49
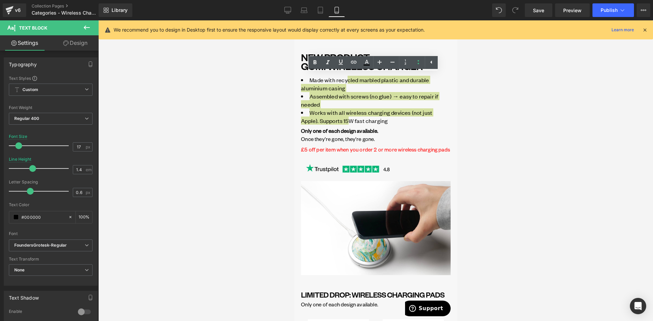
click at [522, 120] on div at bounding box center [375, 170] width 555 height 301
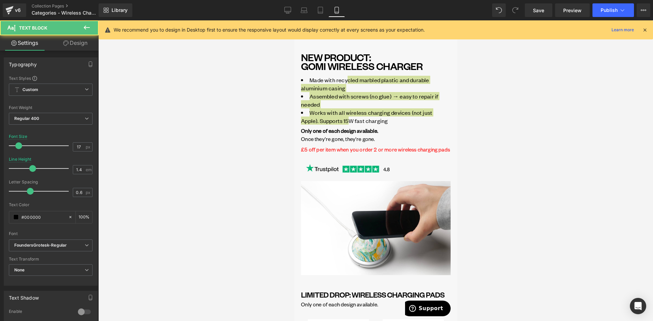
click at [273, 108] on div at bounding box center [375, 170] width 555 height 301
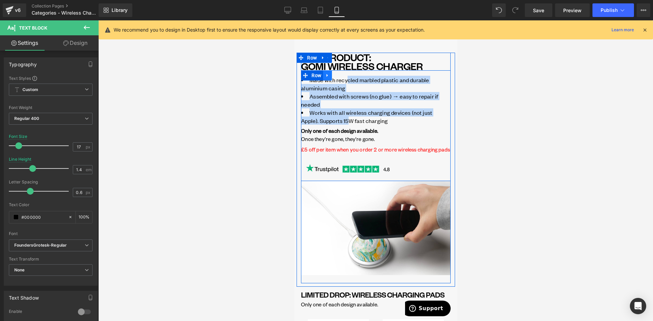
click at [325, 78] on icon at bounding box center [327, 75] width 5 height 5
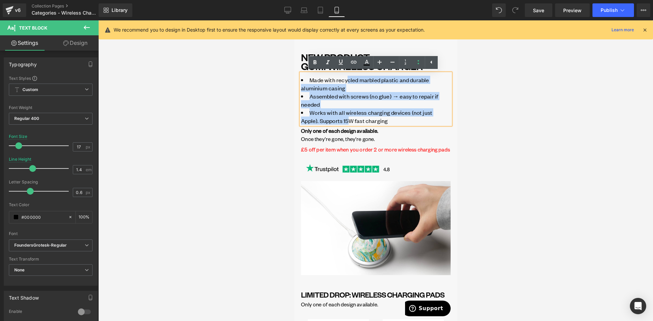
click at [347, 81] on span "Made with recycled marbled plastic and durable aluminium casing" at bounding box center [365, 84] width 128 height 16
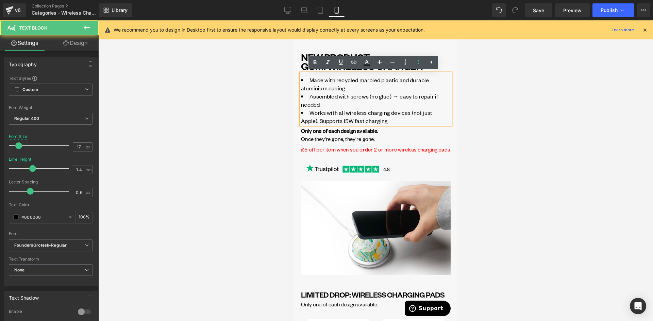
click at [487, 95] on div at bounding box center [375, 170] width 555 height 301
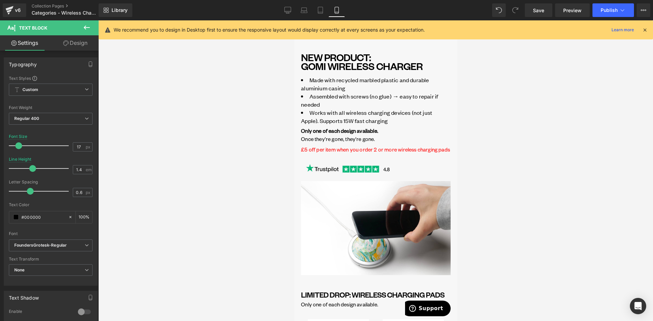
click at [643, 30] on icon at bounding box center [645, 30] width 6 height 6
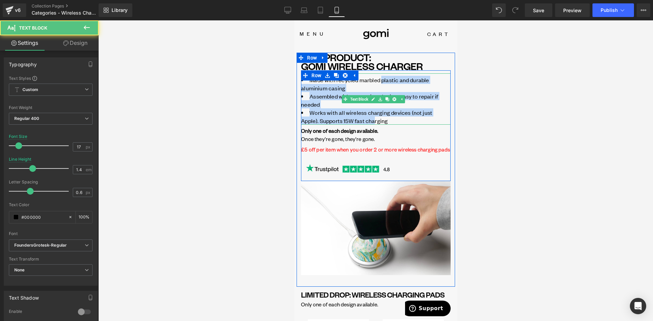
drag, startPoint x: 380, startPoint y: 80, endPoint x: 374, endPoint y: 118, distance: 38.2
click at [374, 118] on ul "Made with recycled marbled plastic and durable aluminium casing Assembled with …" at bounding box center [376, 100] width 150 height 49
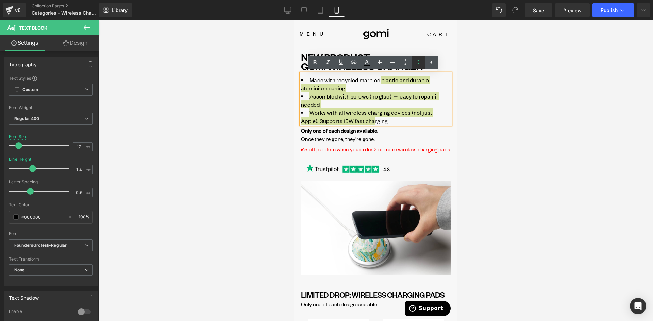
click at [417, 63] on icon at bounding box center [418, 62] width 8 height 8
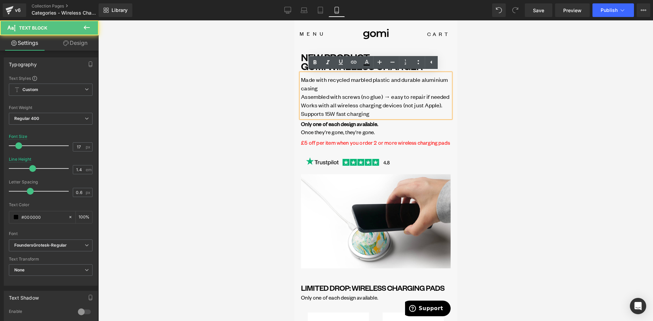
click at [364, 92] on p "Made with recycled marbled plastic and durable aluminium casing Assembled with …" at bounding box center [376, 97] width 150 height 42
click at [494, 137] on div at bounding box center [375, 170] width 555 height 301
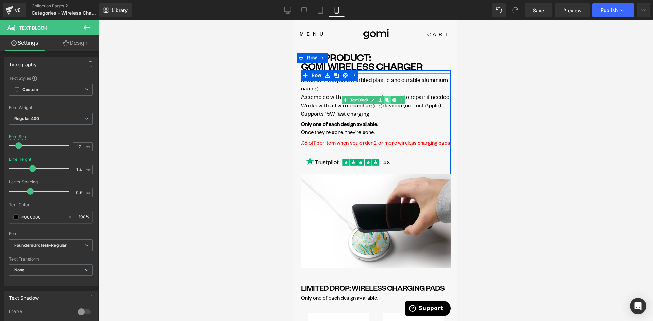
click at [387, 102] on icon at bounding box center [387, 100] width 4 height 4
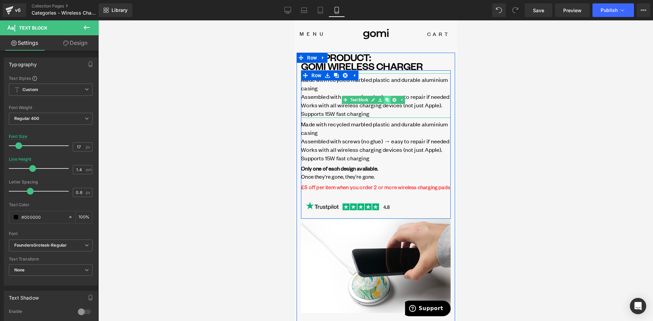
click at [387, 101] on icon at bounding box center [387, 100] width 4 height 4
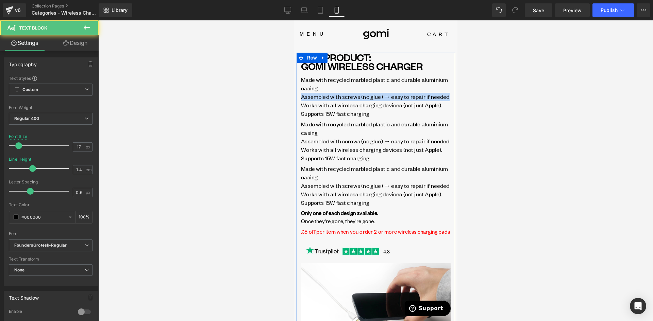
drag, startPoint x: 319, startPoint y: 104, endPoint x: 299, endPoint y: 99, distance: 20.9
click at [299, 99] on div "NEW PRODUCT: GOMI WIRELESS CHARGER Heading Made with recycled marbled plastic a…" at bounding box center [375, 211] width 158 height 317
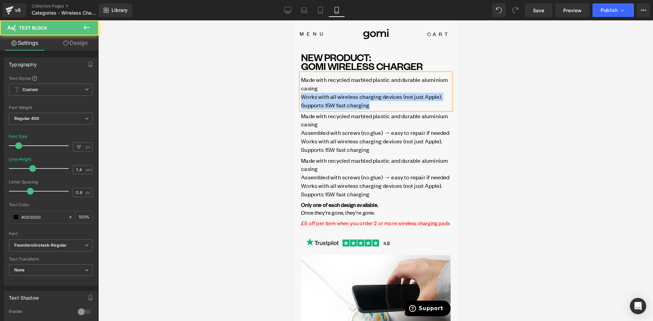
drag, startPoint x: 369, startPoint y: 107, endPoint x: 295, endPoint y: 98, distance: 74.9
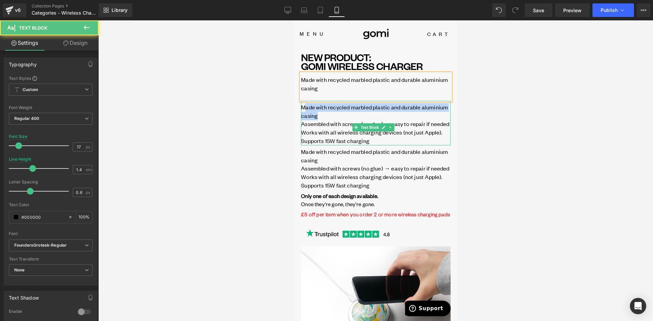
click at [306, 109] on p "Made with recycled marbled plastic and durable aluminium casing Assembled with …" at bounding box center [376, 124] width 150 height 42
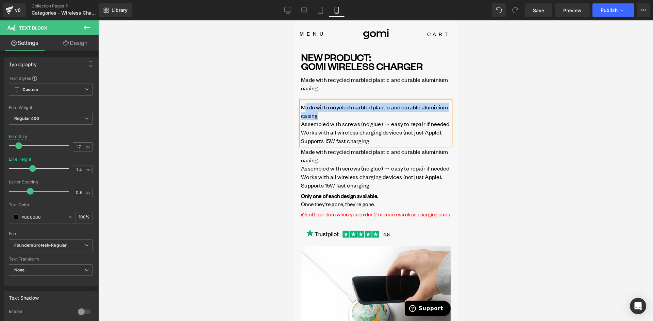
click at [308, 109] on span "Made with recycled marbled plastic and durable aluminium casing" at bounding box center [374, 111] width 147 height 16
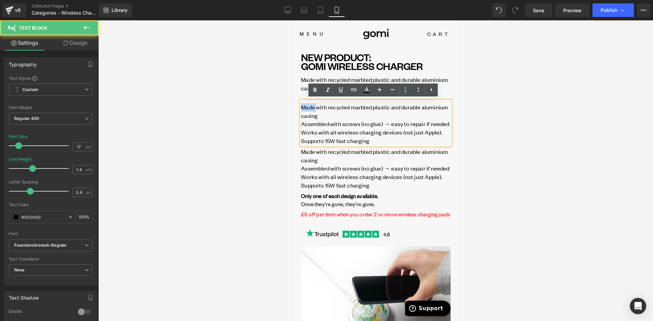
click at [308, 109] on span "Made with recycled marbled plastic and durable aluminium casing" at bounding box center [374, 111] width 147 height 16
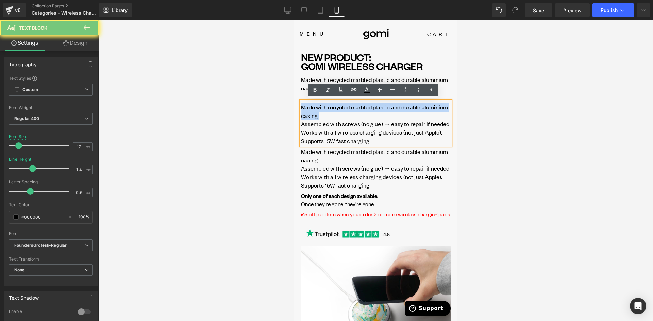
click at [308, 109] on span "Made with recycled marbled plastic and durable aluminium casing" at bounding box center [374, 111] width 147 height 16
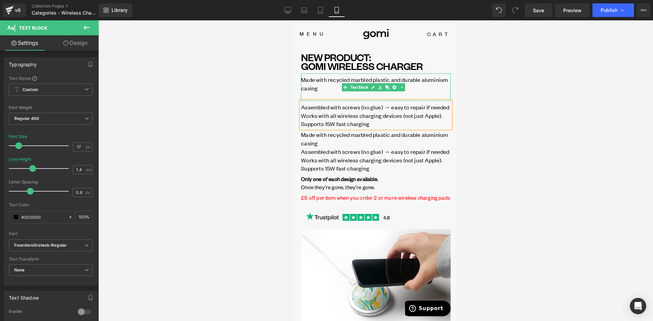
drag, startPoint x: 311, startPoint y: 95, endPoint x: 327, endPoint y: 97, distance: 16.4
click at [311, 95] on p "Made with recycled marbled plastic and durable aluminium casing" at bounding box center [376, 88] width 150 height 25
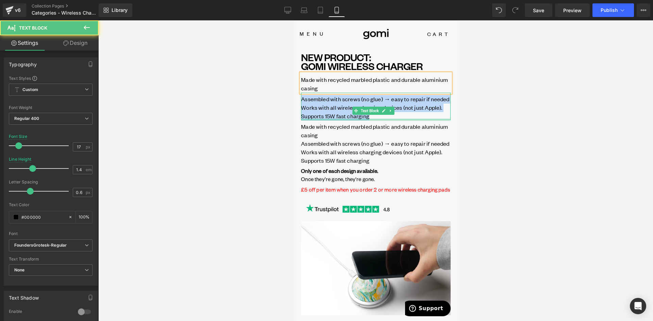
drag, startPoint x: 346, startPoint y: 123, endPoint x: 374, endPoint y: 127, distance: 28.5
click at [374, 120] on div "Assembled with screws (no glue) → easy to repair if needed Works with all wirel…" at bounding box center [376, 107] width 150 height 28
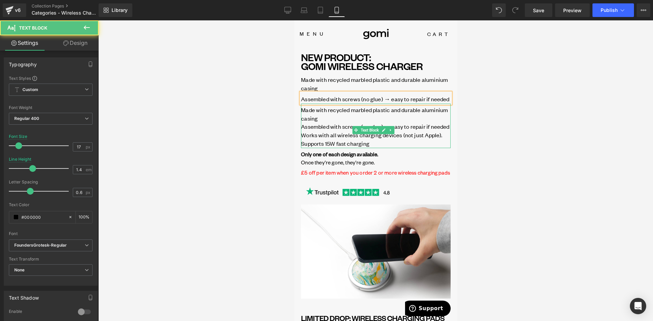
click at [320, 141] on p "Made with recycled marbled plastic and durable aluminium casing Assembled with …" at bounding box center [376, 127] width 150 height 42
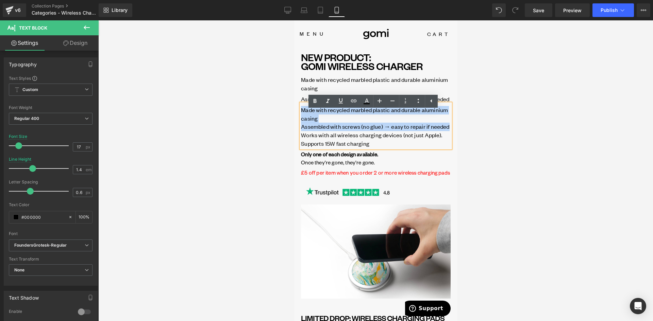
drag, startPoint x: 322, startPoint y: 143, endPoint x: 301, endPoint y: 118, distance: 32.8
click at [301, 118] on p "Made with recycled marbled plastic and durable aluminium casing Assembled with …" at bounding box center [376, 127] width 150 height 42
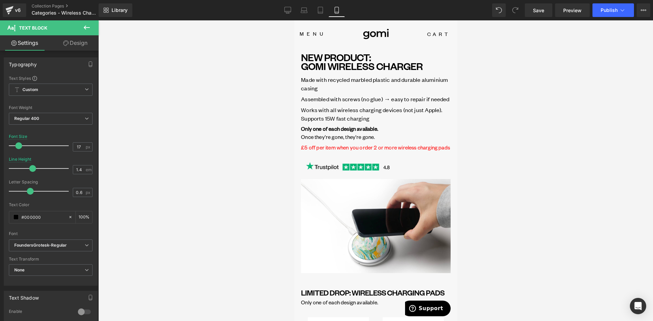
click at [270, 99] on div at bounding box center [375, 170] width 555 height 301
click at [288, 12] on icon at bounding box center [287, 10] width 7 height 7
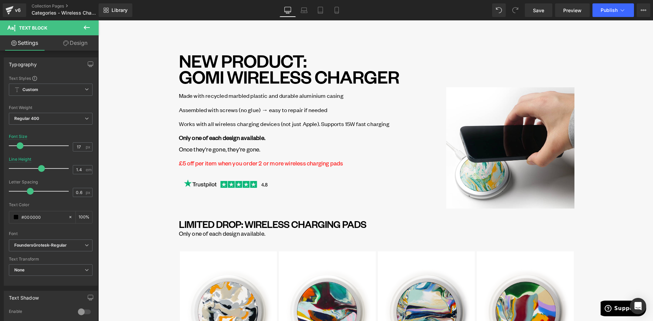
scroll to position [4, 0]
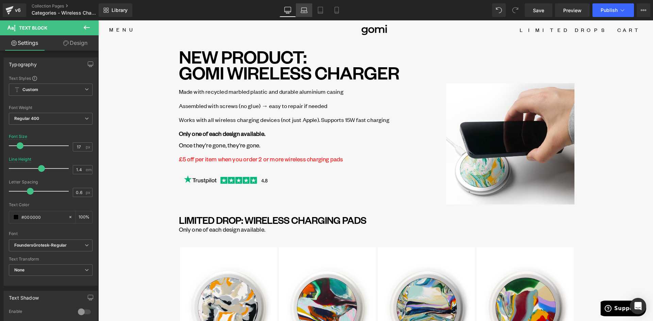
click at [305, 11] on icon at bounding box center [304, 10] width 7 height 7
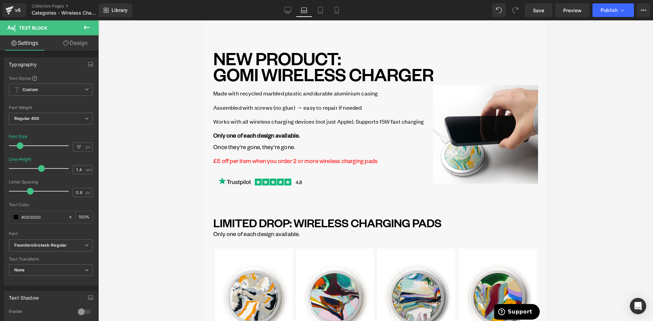
scroll to position [6, 0]
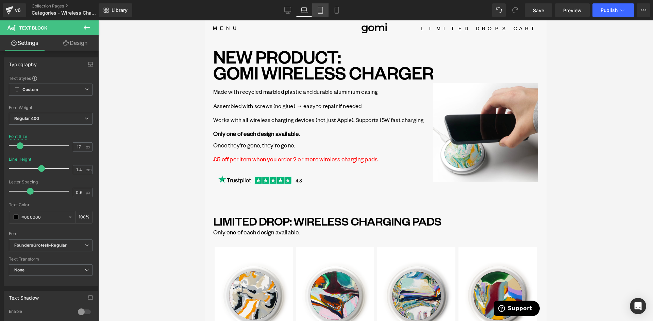
click at [318, 9] on icon at bounding box center [320, 10] width 7 height 7
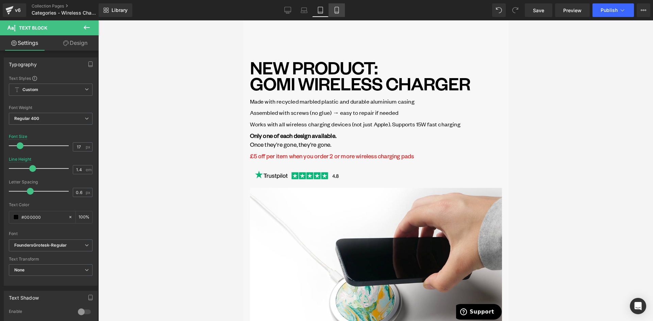
scroll to position [0, 0]
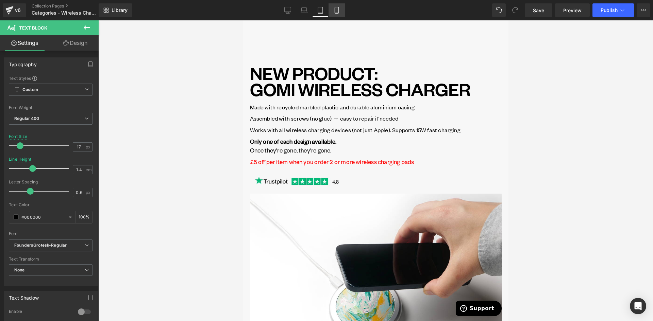
click at [338, 11] on icon at bounding box center [336, 10] width 7 height 7
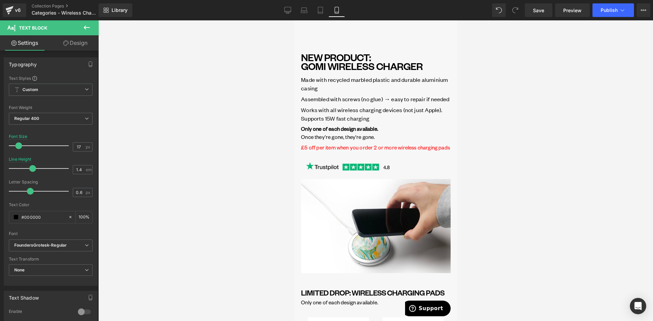
click at [319, 84] on span "Made with recycled marbled plastic and durable aluminium casing" at bounding box center [374, 84] width 147 height 16
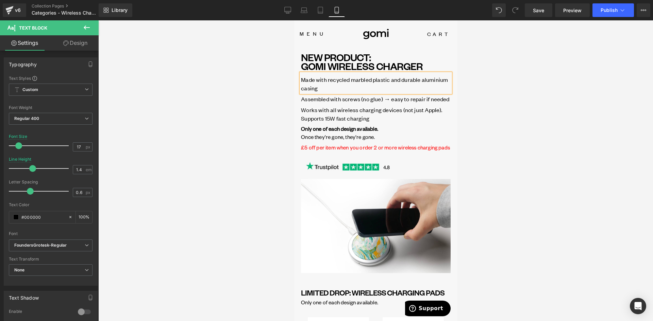
scroll to position [1, 0]
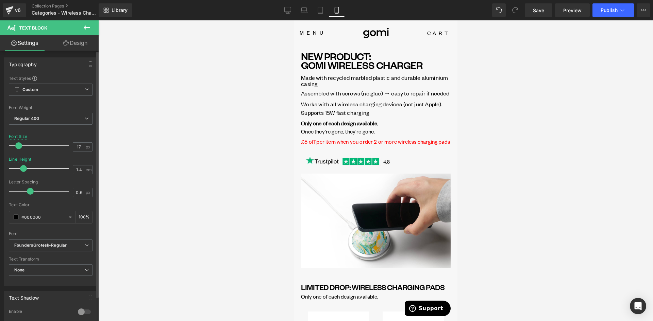
drag, startPoint x: 31, startPoint y: 169, endPoint x: 23, endPoint y: 169, distance: 7.8
click at [23, 169] on span at bounding box center [23, 168] width 7 height 7
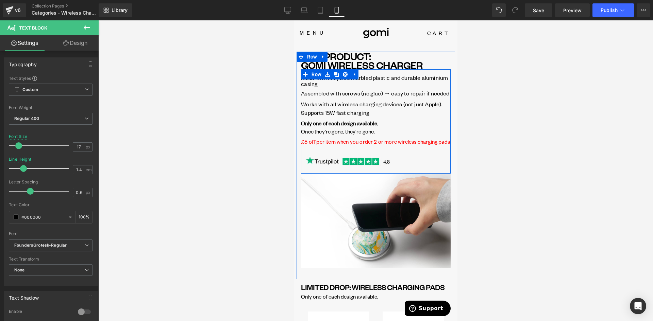
click at [323, 94] on span "Assembled with screws (no glue) → easy to repair if needed" at bounding box center [375, 92] width 148 height 7
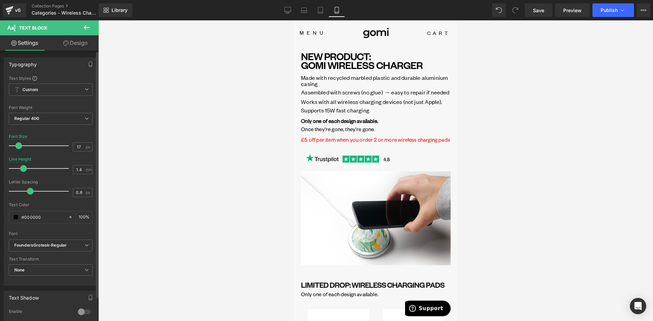
drag, startPoint x: 31, startPoint y: 168, endPoint x: 22, endPoint y: 170, distance: 8.7
click at [22, 170] on span at bounding box center [23, 168] width 7 height 7
click at [329, 108] on span "Works with all wireless charging devices (not just Apple). Supports 15W fast ch…" at bounding box center [371, 106] width 141 height 16
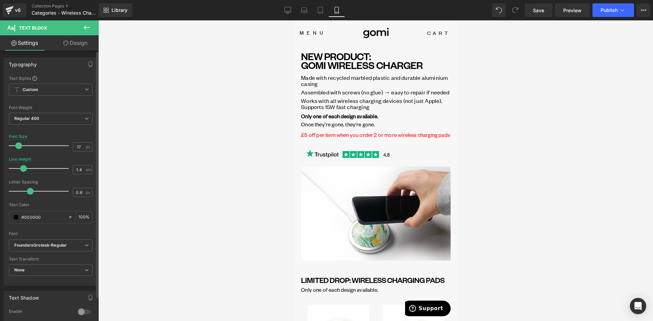
drag, startPoint x: 32, startPoint y: 169, endPoint x: 23, endPoint y: 168, distance: 8.5
click at [23, 168] on span at bounding box center [23, 168] width 7 height 7
click at [267, 114] on div at bounding box center [375, 170] width 555 height 301
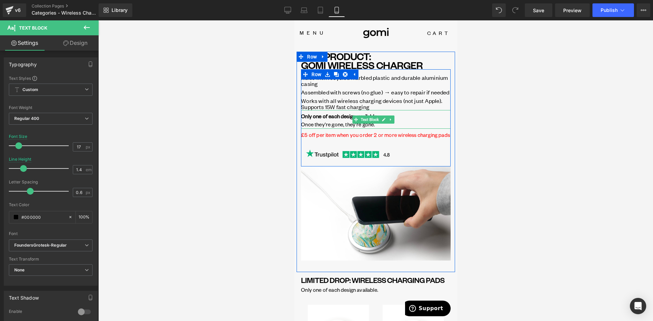
click at [391, 122] on icon at bounding box center [390, 120] width 4 height 4
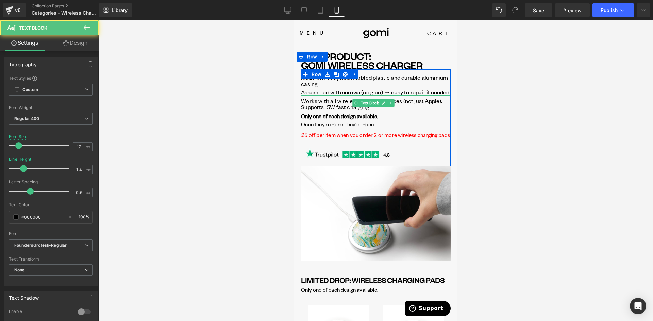
click at [338, 107] on span "Works with all wireless charging devices (not just Apple). Supports 15W fast ch…" at bounding box center [371, 104] width 141 height 14
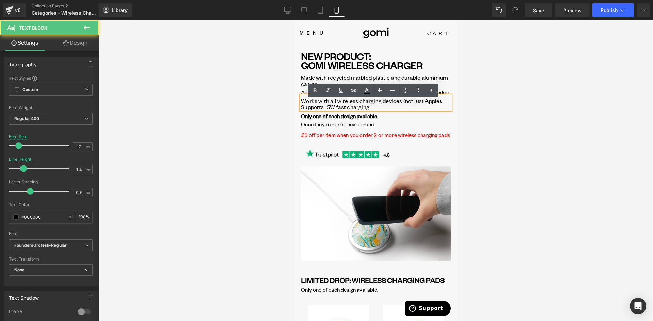
click at [531, 116] on div at bounding box center [375, 170] width 555 height 301
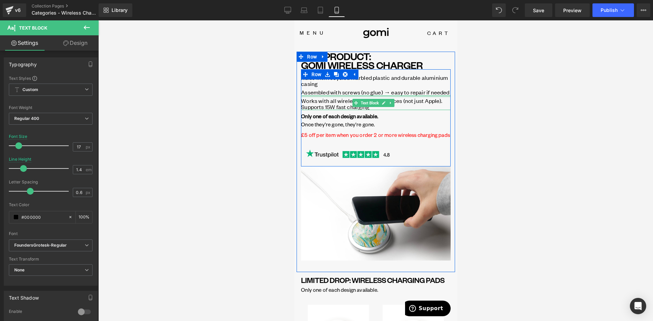
click at [323, 97] on div at bounding box center [376, 97] width 150 height 2
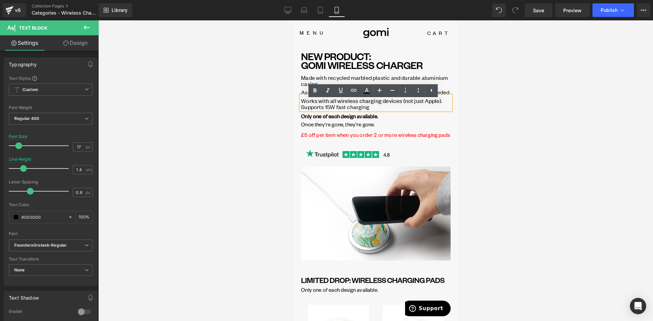
click at [80, 41] on link "Design" at bounding box center [75, 42] width 49 height 15
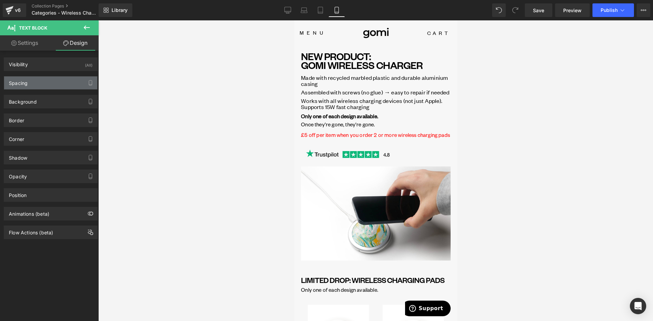
click at [25, 80] on div "Spacing" at bounding box center [18, 82] width 19 height 10
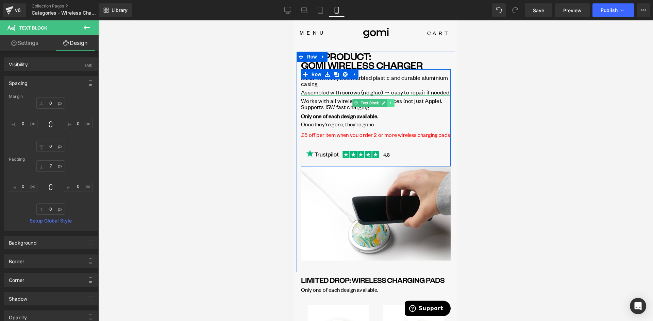
click at [389, 104] on icon at bounding box center [389, 103] width 1 height 2
click at [387, 105] on icon at bounding box center [387, 103] width 4 height 4
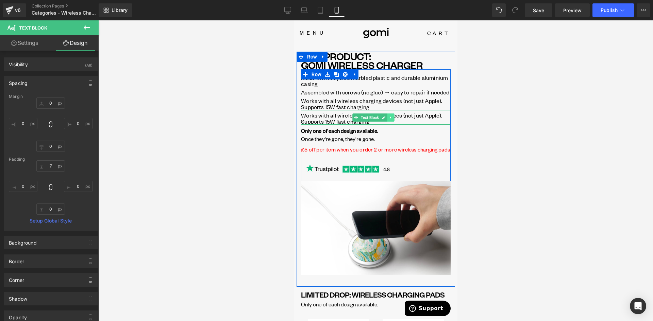
click at [389, 120] on icon at bounding box center [390, 118] width 4 height 4
click at [387, 119] on icon at bounding box center [387, 118] width 4 height 4
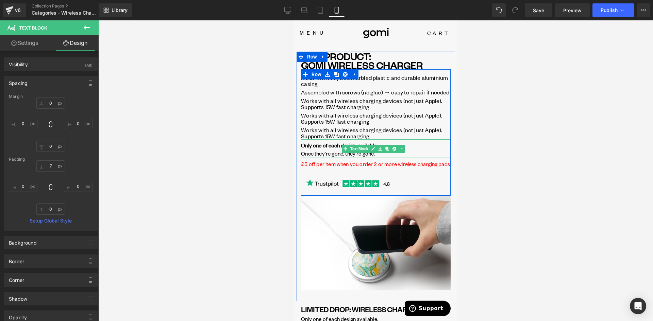
click at [322, 149] on b "Only one of each design available." at bounding box center [339, 145] width 77 height 7
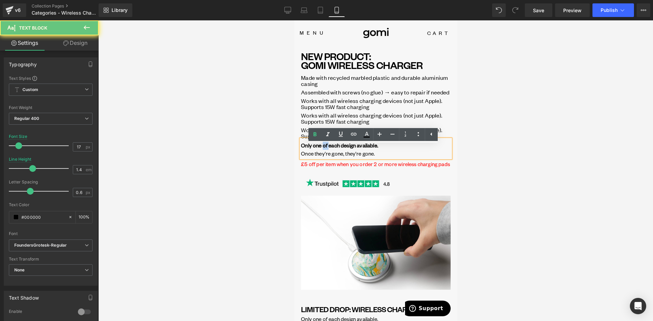
click at [322, 149] on b "Only one of each design available." at bounding box center [339, 145] width 77 height 7
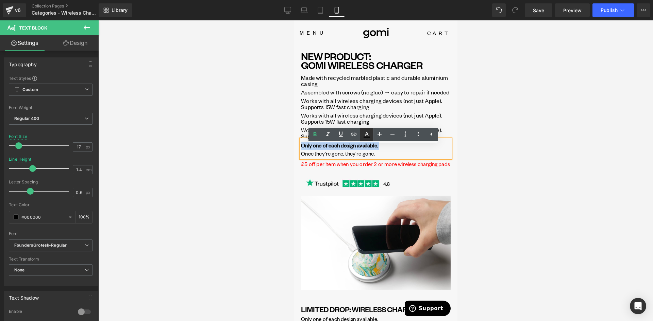
copy b "Only one of each design available."
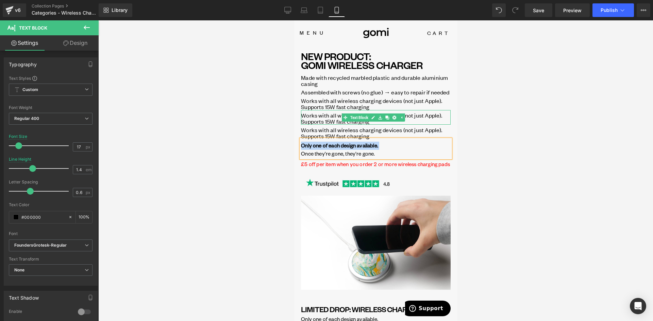
click at [316, 123] on span "Works with all wireless charging devices (not just Apple). Supports 15W fast ch…" at bounding box center [371, 119] width 141 height 14
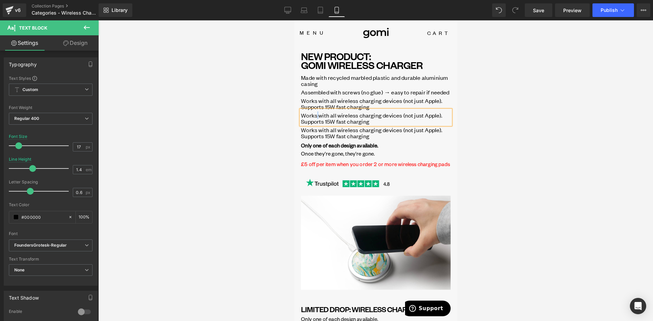
click at [316, 123] on span "Works with all wireless charging devices (not just Apple). Supports 15W fast ch…" at bounding box center [371, 119] width 141 height 14
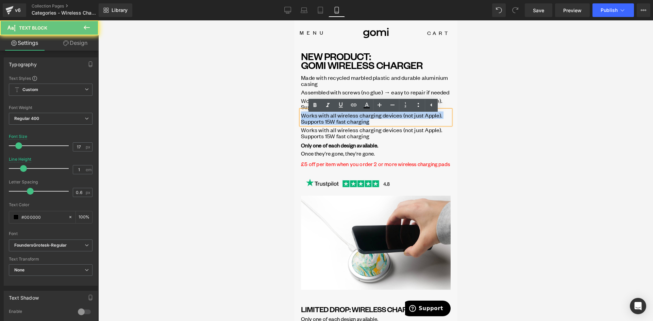
click at [316, 123] on span "Works with all wireless charging devices (not just Apple). Supports 15W fast ch…" at bounding box center [371, 119] width 141 height 14
click at [316, 124] on span "Works with all wireless charging devices (not just Apple). Supports 15W fast ch…" at bounding box center [371, 119] width 141 height 14
paste div
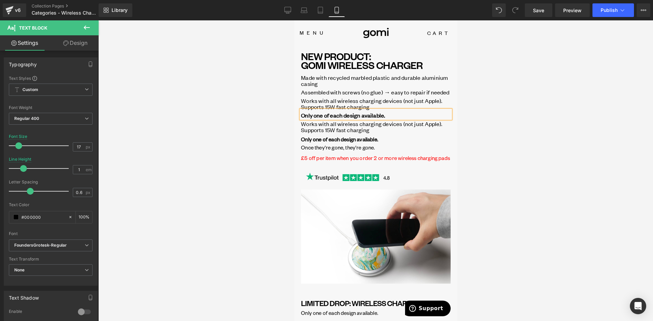
click at [319, 151] on span "Once they're gone, they're gone." at bounding box center [338, 147] width 74 height 7
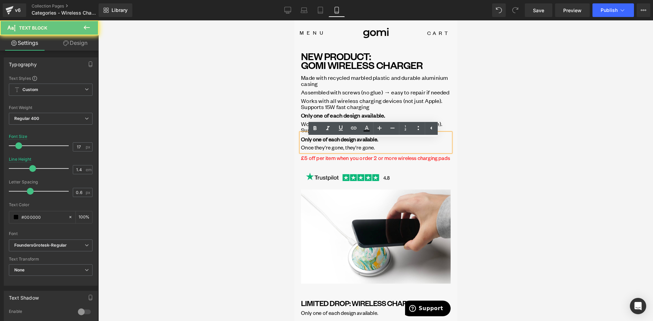
click at [319, 151] on span "Once they're gone, they're gone." at bounding box center [338, 147] width 74 height 7
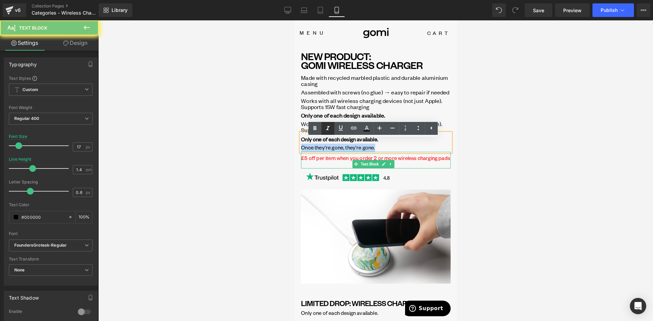
copy span "Once they're gone, they're gone."
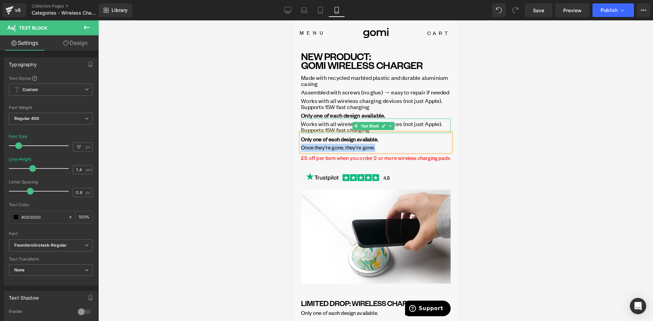
click at [307, 130] on span "Works with all wireless charging devices (not just Apple). Supports 15W fast ch…" at bounding box center [371, 127] width 141 height 14
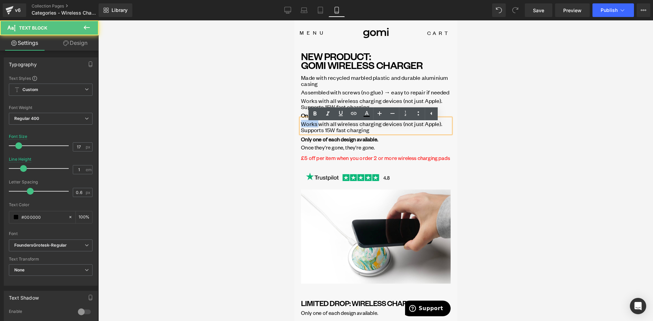
click at [307, 130] on span "Works with all wireless charging devices (not just Apple). Supports 15W fast ch…" at bounding box center [371, 127] width 141 height 14
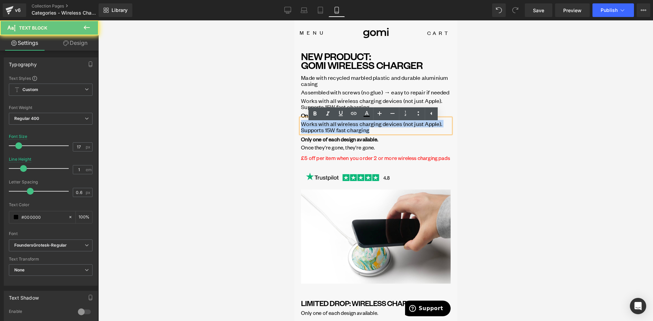
click at [307, 130] on span "Works with all wireless charging devices (not just Apple). Supports 15W fast ch…" at bounding box center [371, 127] width 141 height 14
paste div
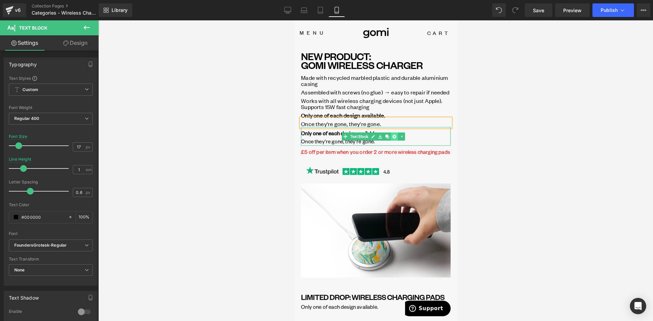
click at [392, 138] on icon at bounding box center [394, 137] width 4 height 4
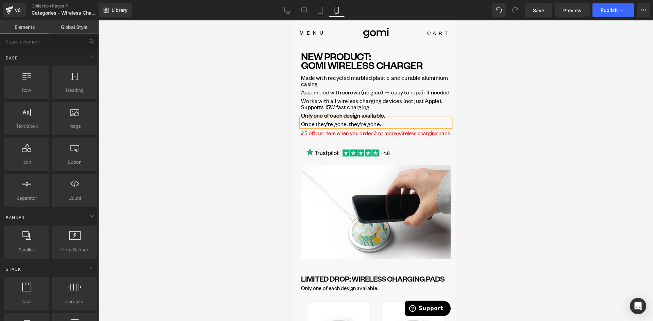
click at [264, 138] on div at bounding box center [375, 170] width 555 height 301
click at [289, 11] on icon at bounding box center [287, 10] width 7 height 7
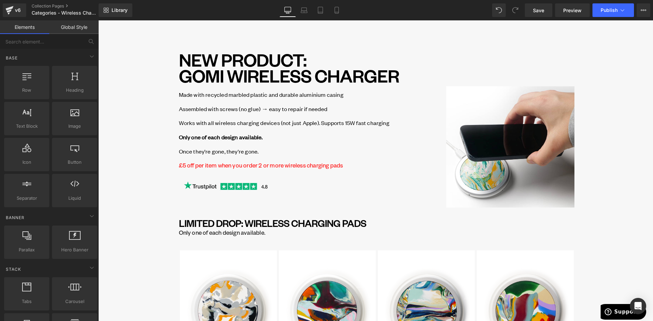
scroll to position [27, 0]
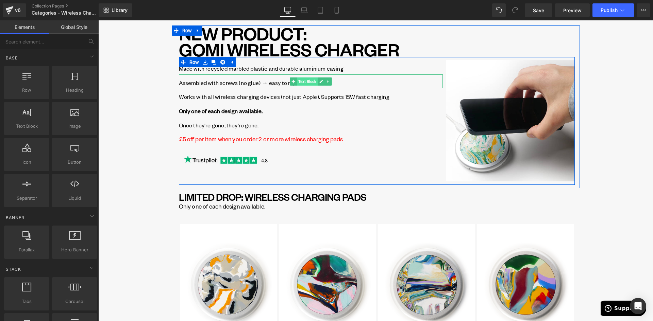
click at [301, 82] on span "Text Block" at bounding box center [307, 82] width 21 height 8
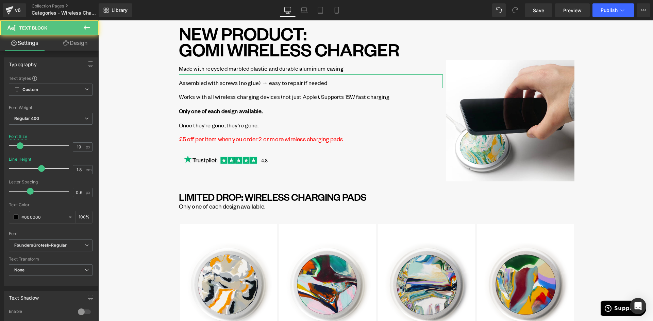
click at [74, 40] on link "Design" at bounding box center [75, 42] width 49 height 15
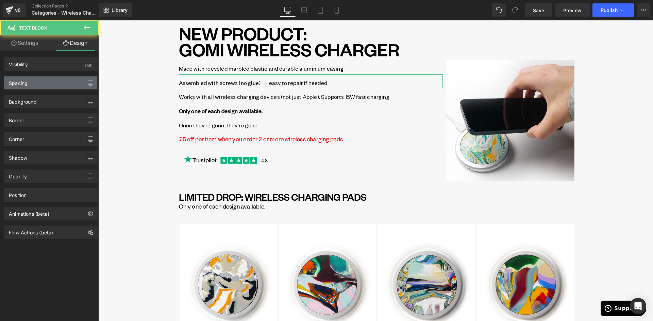
click at [32, 82] on div "Spacing" at bounding box center [50, 83] width 93 height 13
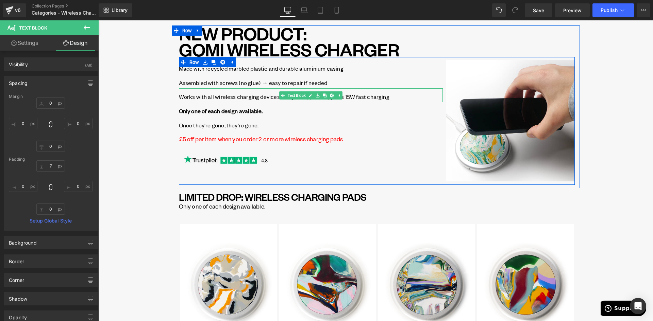
click at [198, 97] on span "Works with all wireless charging devices (not just Apple). Supports 15W fast ch…" at bounding box center [284, 96] width 210 height 7
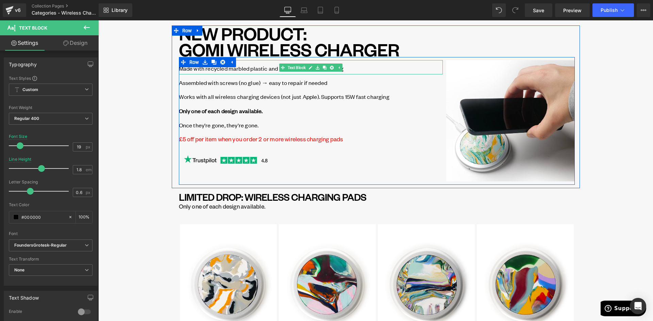
click at [253, 69] on span "Made with recycled marbled plastic and durable aluminium casing" at bounding box center [261, 68] width 165 height 7
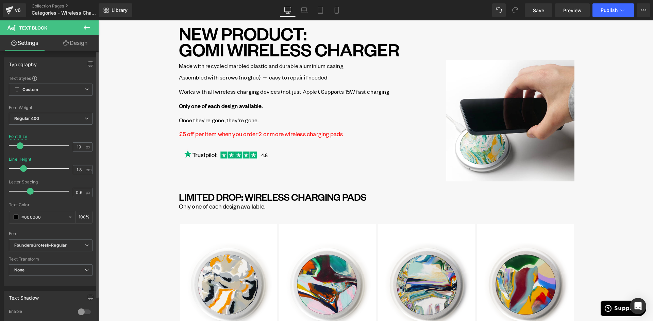
drag, startPoint x: 39, startPoint y: 169, endPoint x: 22, endPoint y: 169, distance: 17.0
click at [22, 169] on span at bounding box center [23, 168] width 7 height 7
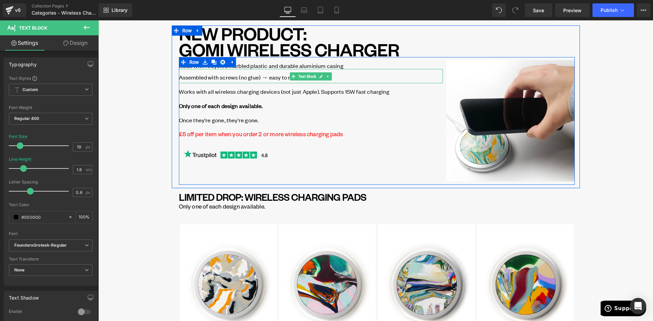
click at [215, 78] on span "Assembled with screws (no glue) → easy to repair if needed" at bounding box center [253, 76] width 148 height 7
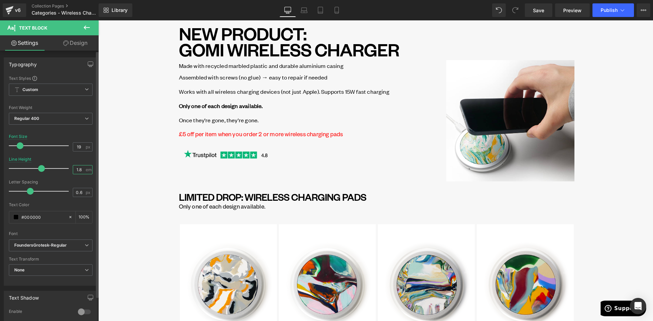
click at [76, 169] on input "1.8" at bounding box center [79, 170] width 12 height 9
type input "1"
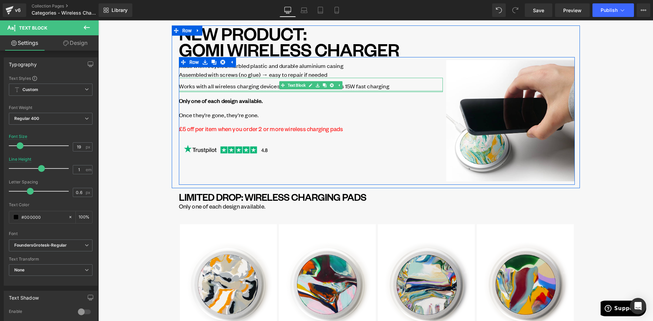
click at [224, 91] on div at bounding box center [311, 91] width 264 height 2
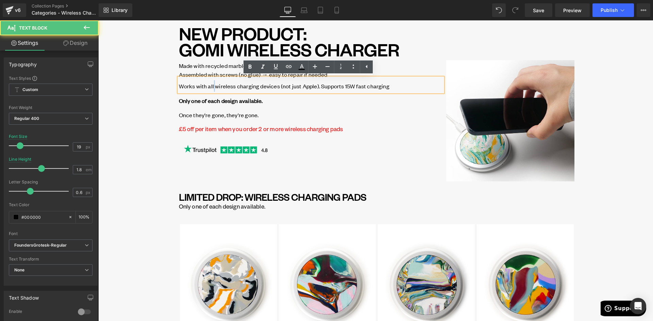
click at [210, 87] on span "Works with all wireless charging devices (not just Apple). Supports 15W fast ch…" at bounding box center [284, 85] width 210 height 7
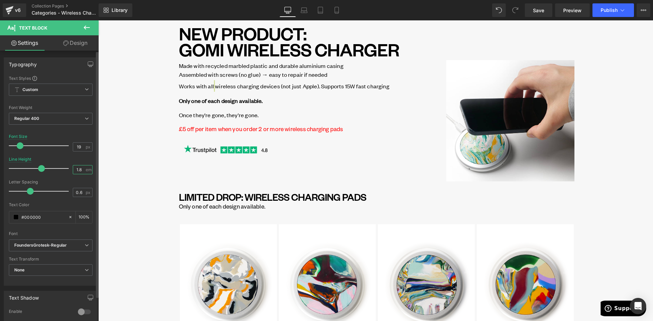
click at [77, 168] on input "1.8" at bounding box center [79, 170] width 12 height 9
type input "1"
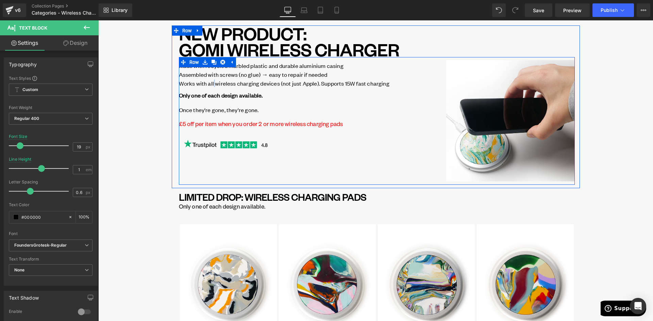
click at [211, 104] on p "Once they're gone, they're gone." at bounding box center [311, 110] width 264 height 12
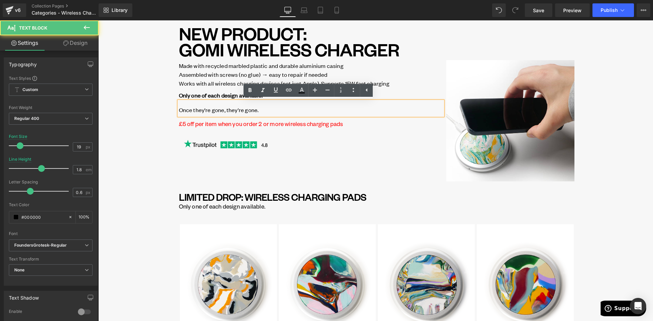
click at [208, 96] on strong "Only one of each design available." at bounding box center [221, 94] width 84 height 7
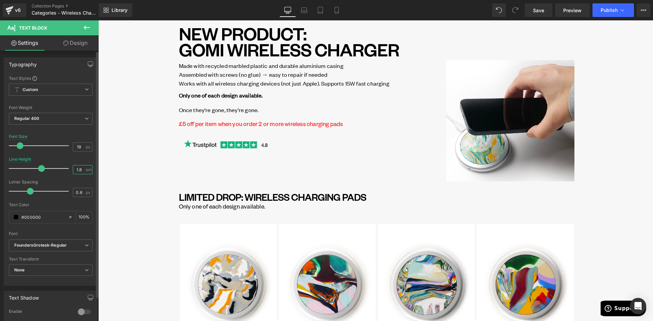
click at [75, 168] on input "1.8" at bounding box center [79, 170] width 12 height 9
click at [76, 168] on input "1.8" at bounding box center [79, 170] width 12 height 9
type input "1"
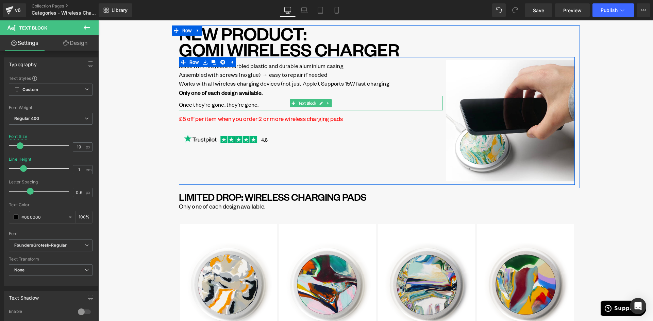
click at [206, 104] on span "Once they're gone, they're gone." at bounding box center [219, 104] width 80 height 7
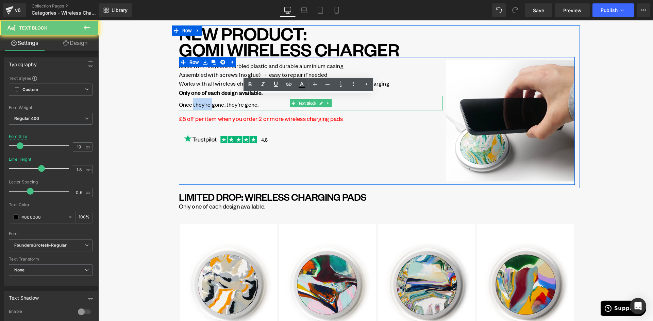
click at [206, 104] on span "Once they're gone, they're gone." at bounding box center [219, 104] width 80 height 7
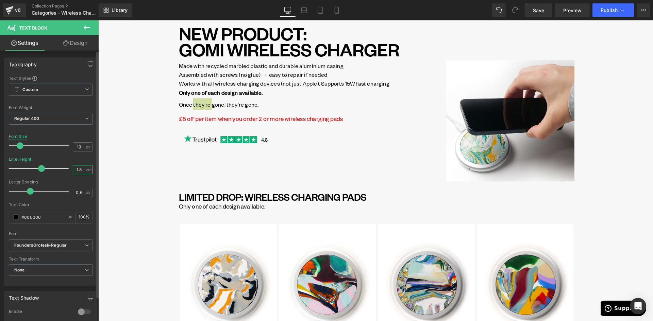
drag, startPoint x: 81, startPoint y: 169, endPoint x: 66, endPoint y: 170, distance: 15.7
click at [66, 170] on div "Line Height 1.8 em" at bounding box center [51, 168] width 84 height 23
type input "1"
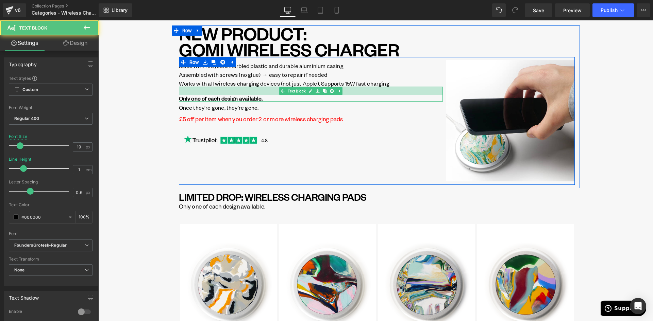
drag, startPoint x: 208, startPoint y: 87, endPoint x: 208, endPoint y: 93, distance: 5.8
click at [208, 93] on div at bounding box center [311, 91] width 264 height 8
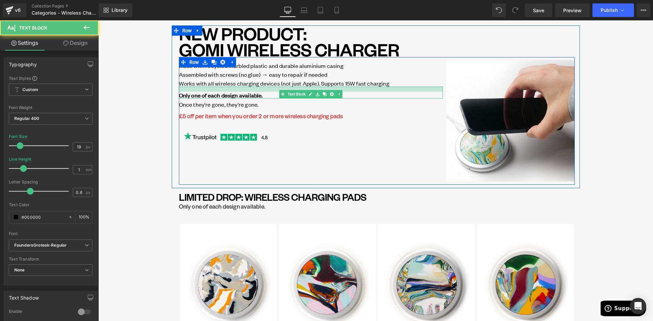
click at [246, 90] on div at bounding box center [311, 89] width 264 height 5
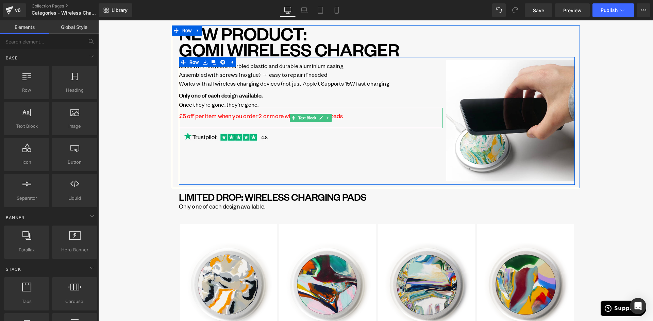
click at [194, 116] on p "£5 off per item when you order 2 or more wireless charging pads" at bounding box center [311, 116] width 264 height 12
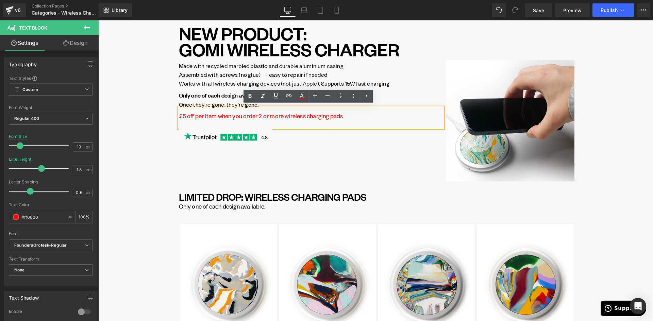
click at [198, 93] on strong "Only one of each design available." at bounding box center [221, 94] width 84 height 7
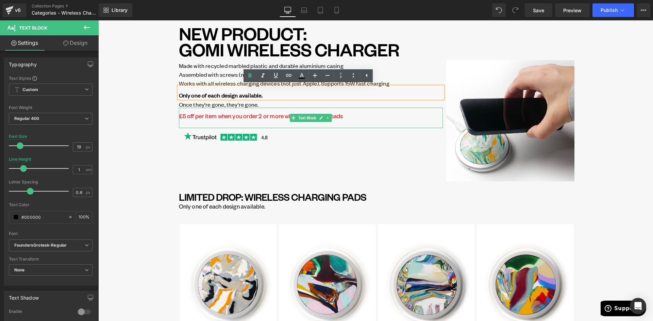
click at [205, 115] on p "£5 off per item when you order 2 or more wireless charging pads" at bounding box center [311, 116] width 264 height 12
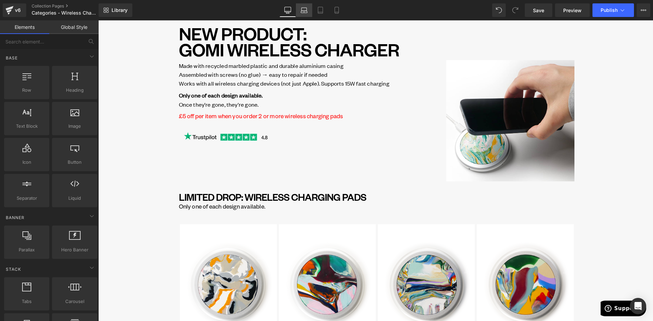
click at [304, 11] on icon at bounding box center [304, 10] width 7 height 7
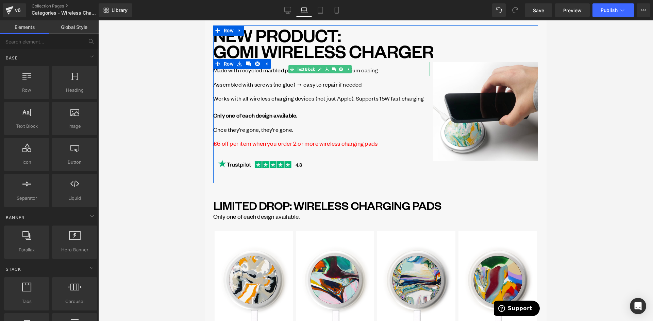
click at [252, 72] on span "Made with recycled marbled plastic and durable aluminium casing" at bounding box center [295, 69] width 165 height 7
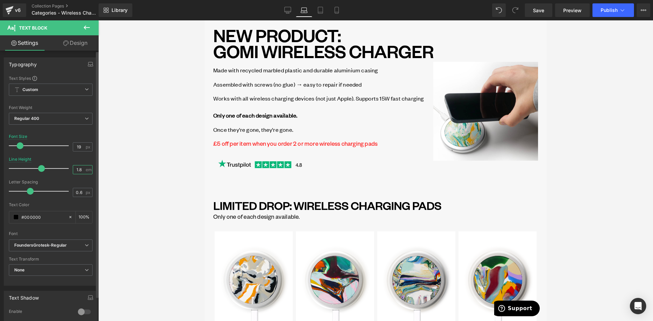
click at [76, 171] on input "1.8" at bounding box center [79, 170] width 12 height 9
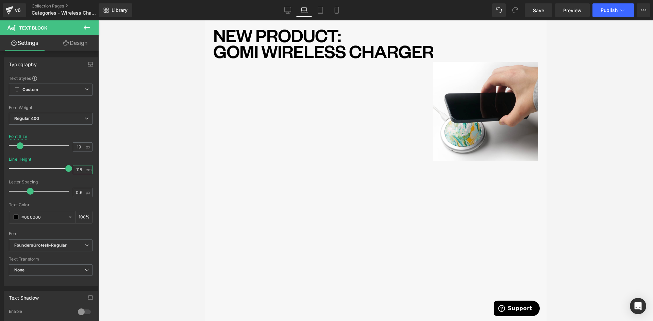
type input "1"
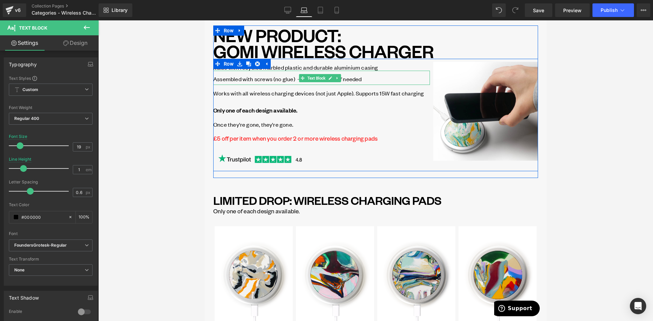
click at [241, 80] on span "Assembled with screws (no glue) → easy to repair if needed" at bounding box center [287, 78] width 148 height 7
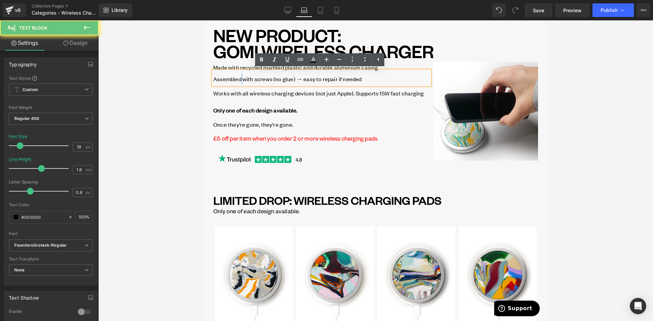
click at [240, 80] on span "Assembled with screws (no glue) → easy to repair if needed" at bounding box center [287, 78] width 148 height 7
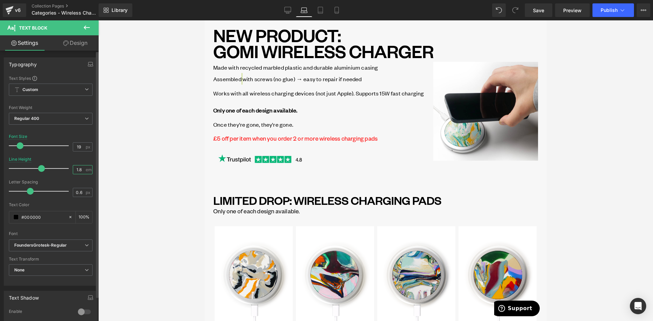
drag, startPoint x: 79, startPoint y: 169, endPoint x: 69, endPoint y: 169, distance: 9.9
click at [69, 170] on div "Line Height 1.8 em" at bounding box center [51, 168] width 84 height 23
type input "1"
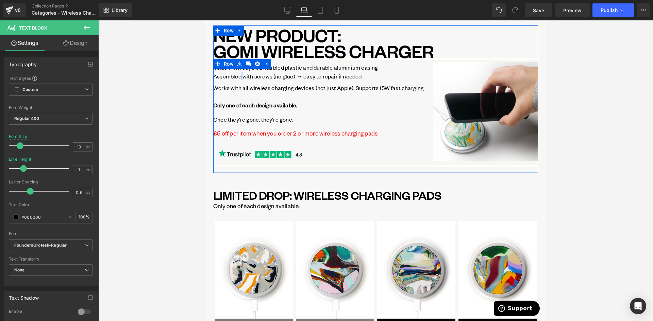
click at [238, 90] on span "Works with all wireless charging devices (not just Apple). Supports 15W fast ch…" at bounding box center [318, 87] width 210 height 7
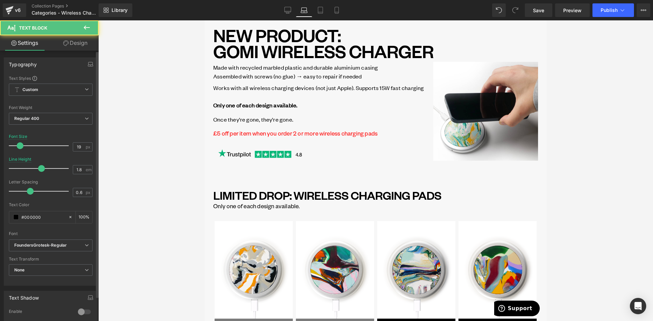
drag, startPoint x: 79, startPoint y: 170, endPoint x: 70, endPoint y: 168, distance: 9.4
click at [69, 169] on div "Line Height 1.8 em" at bounding box center [51, 168] width 84 height 23
type input "1"
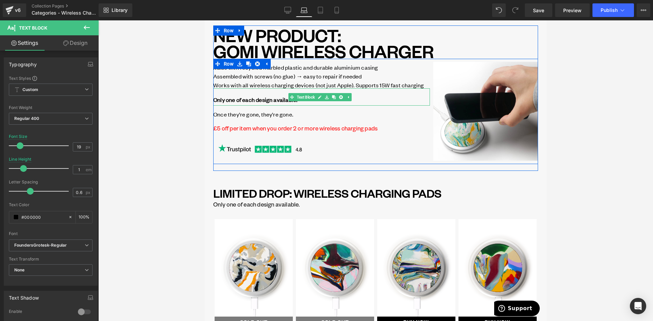
drag, startPoint x: 239, startPoint y: 98, endPoint x: 217, endPoint y: 103, distance: 22.0
click at [239, 98] on strong "Only one of each design available." at bounding box center [255, 99] width 84 height 7
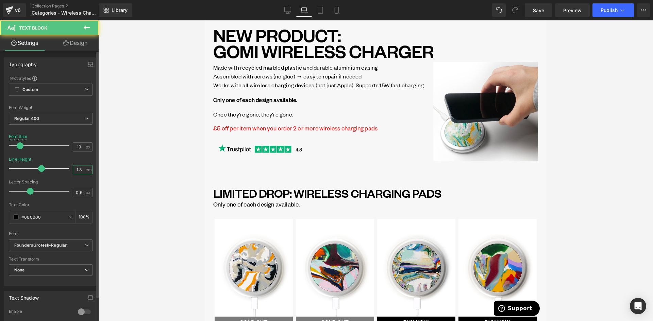
drag, startPoint x: 79, startPoint y: 169, endPoint x: 65, endPoint y: 169, distance: 14.0
click at [65, 169] on div "Line Height 1.8 em" at bounding box center [51, 168] width 84 height 23
type input "1"
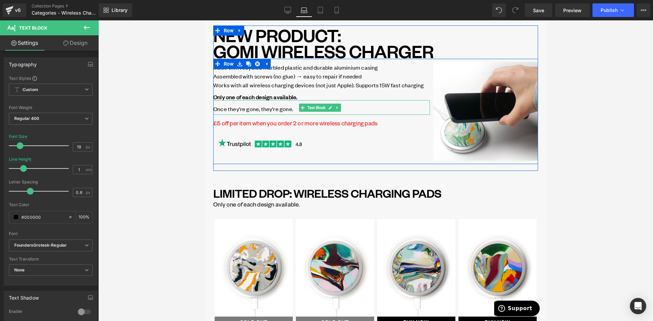
click at [240, 109] on span "Once they're gone, they're gone." at bounding box center [253, 108] width 80 height 7
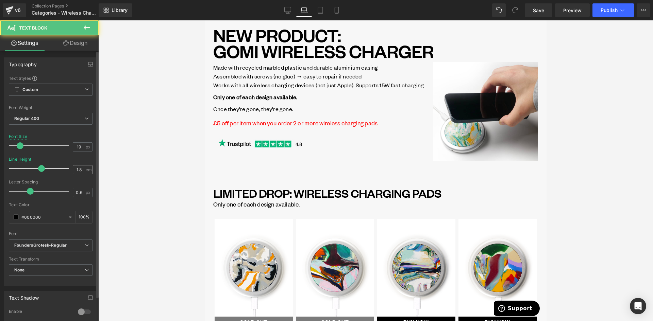
drag, startPoint x: 81, startPoint y: 166, endPoint x: 77, endPoint y: 167, distance: 4.1
click at [77, 167] on input "1.8" at bounding box center [79, 170] width 12 height 9
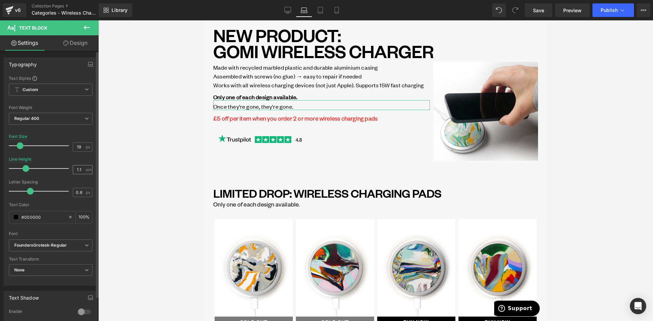
drag, startPoint x: 79, startPoint y: 169, endPoint x: 70, endPoint y: 169, distance: 9.2
click at [73, 169] on input "1.1" at bounding box center [79, 170] width 12 height 9
type input "1"
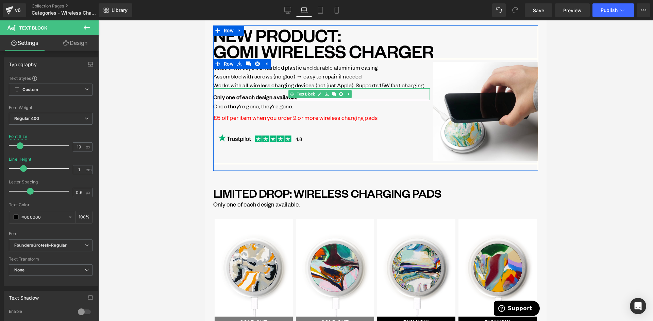
click at [236, 94] on strong "Only one of each design available." at bounding box center [255, 96] width 84 height 7
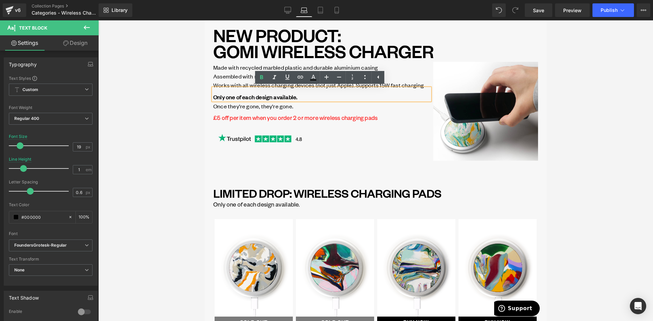
click at [232, 99] on strong "Only one of each design available." at bounding box center [255, 96] width 84 height 7
click at [230, 85] on span "Works with all wireless charging devices (not just Apple). Supports 15W fast ch…" at bounding box center [318, 84] width 210 height 7
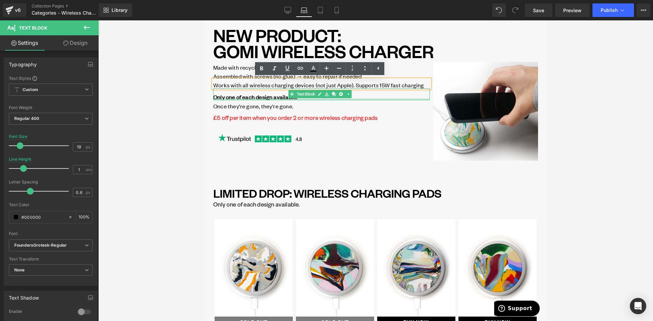
click at [232, 99] on div "Only one of each design available. Text Block" at bounding box center [321, 94] width 217 height 12
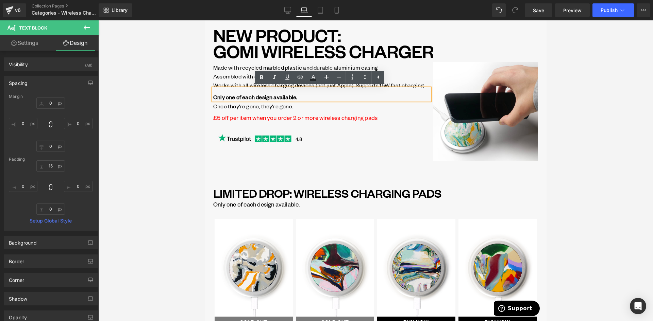
click at [223, 98] on strong "Only one of each design available." at bounding box center [255, 96] width 84 height 7
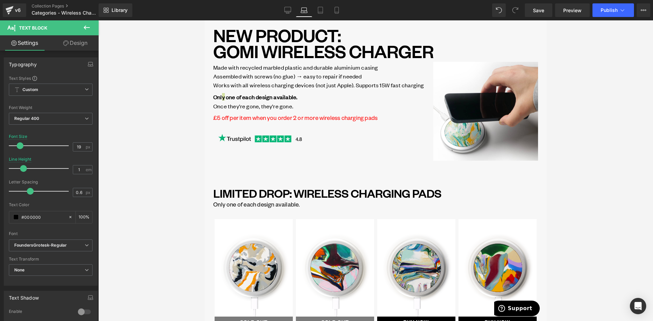
click at [89, 44] on link "Design" at bounding box center [75, 42] width 49 height 15
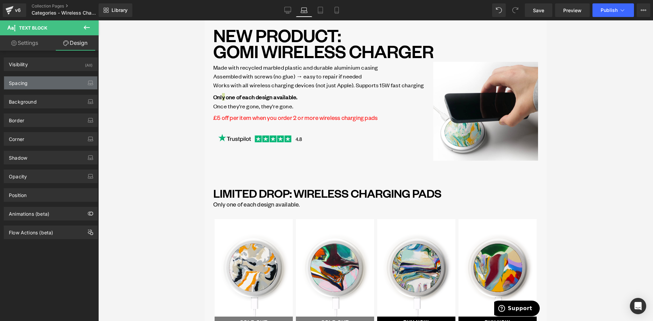
click at [37, 83] on div "Spacing" at bounding box center [50, 83] width 93 height 13
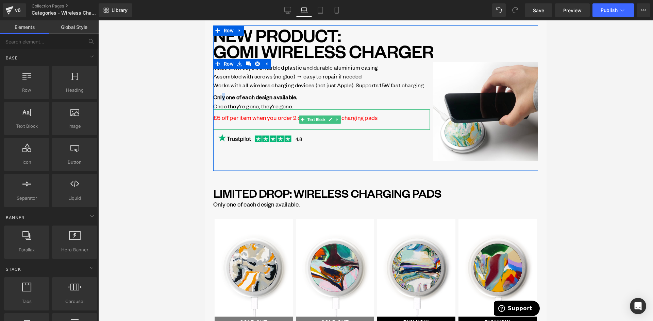
click at [224, 119] on p "£5 off per item when you order 2 or more wireless charging pads" at bounding box center [321, 118] width 217 height 12
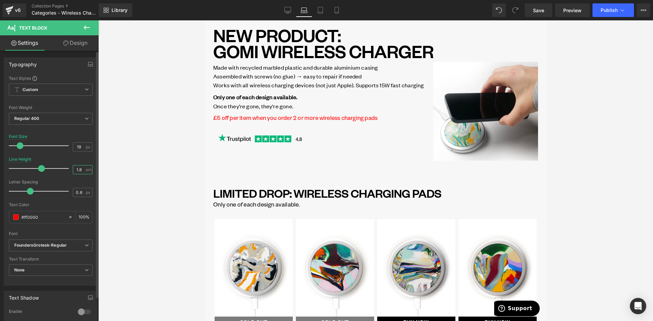
drag, startPoint x: 78, startPoint y: 168, endPoint x: 65, endPoint y: 168, distance: 12.9
click at [65, 168] on div "Line Height 1.8 em" at bounding box center [51, 168] width 84 height 23
type input "1"
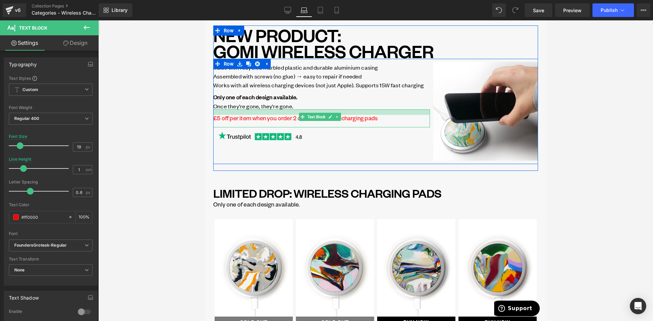
click at [233, 112] on div at bounding box center [321, 111] width 217 height 5
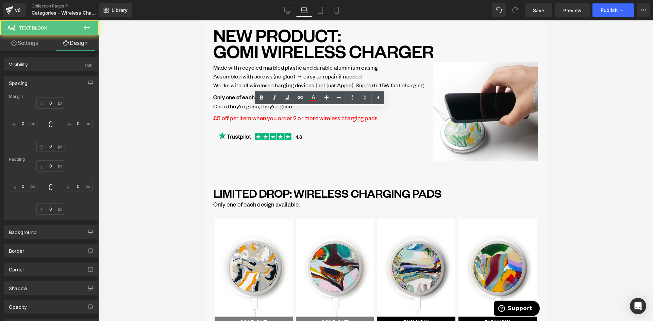
drag, startPoint x: 162, startPoint y: 91, endPoint x: 166, endPoint y: 87, distance: 5.8
click at [162, 91] on div at bounding box center [375, 170] width 555 height 301
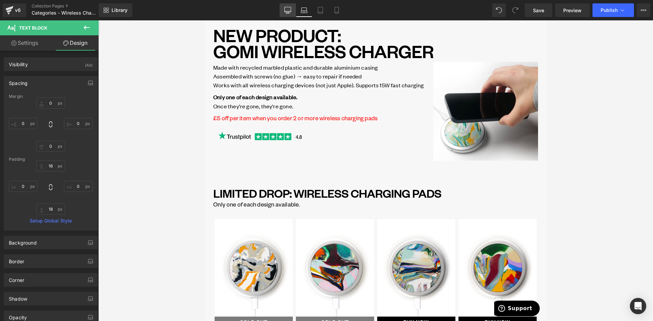
click at [288, 6] on link "Desktop" at bounding box center [287, 10] width 16 height 14
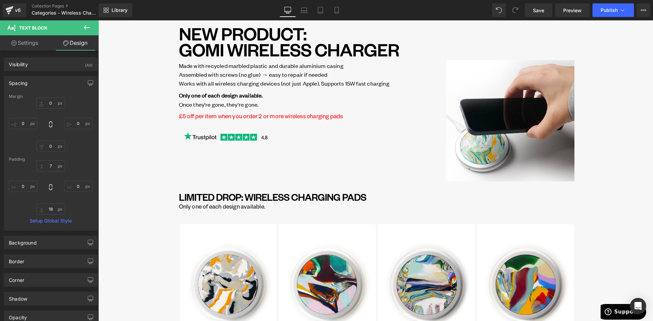
scroll to position [26, 0]
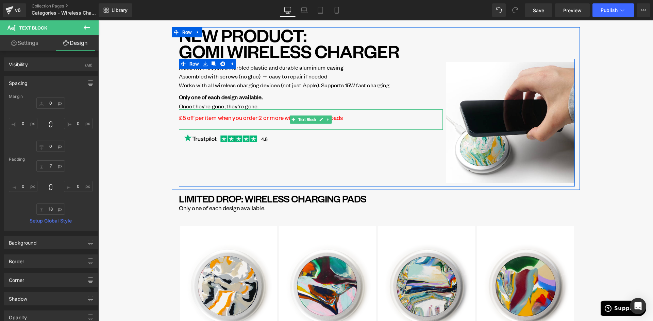
click at [230, 116] on p "£5 off per item when you order 2 or more wireless charging pads" at bounding box center [311, 118] width 264 height 12
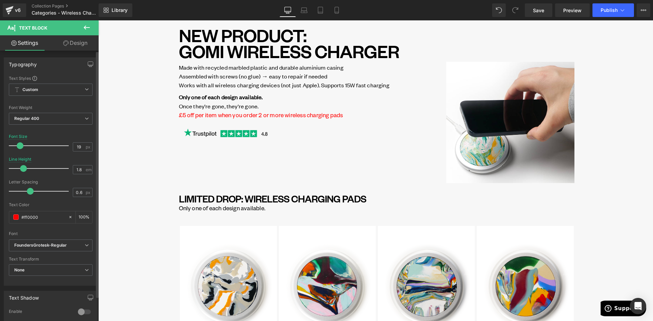
drag, startPoint x: 40, startPoint y: 167, endPoint x: 23, endPoint y: 168, distance: 17.0
click at [23, 168] on span at bounding box center [23, 168] width 7 height 7
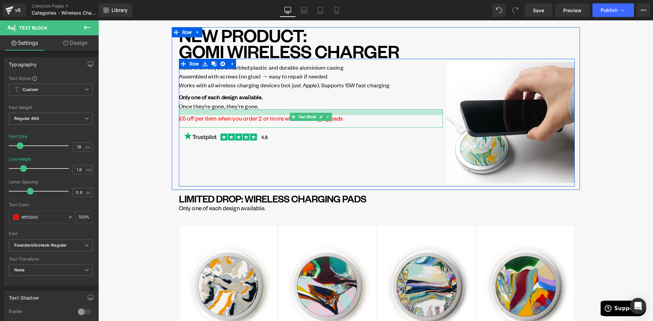
drag, startPoint x: 216, startPoint y: 109, endPoint x: 213, endPoint y: 113, distance: 4.8
click at [213, 113] on div at bounding box center [311, 112] width 264 height 6
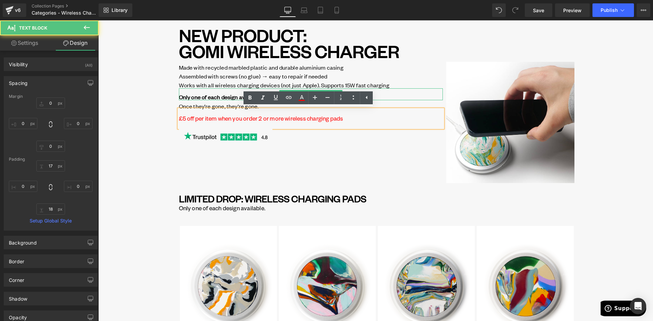
click at [208, 96] on strong "Only one of each design available." at bounding box center [221, 96] width 84 height 7
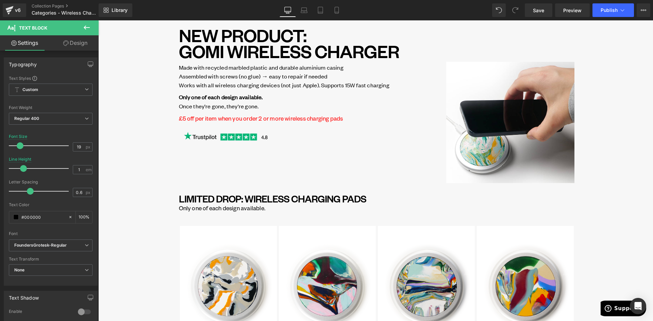
click at [81, 46] on link "Design" at bounding box center [75, 42] width 49 height 15
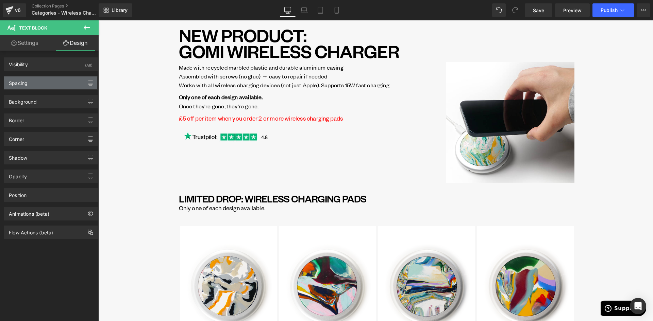
click at [32, 84] on div "Spacing" at bounding box center [50, 83] width 93 height 13
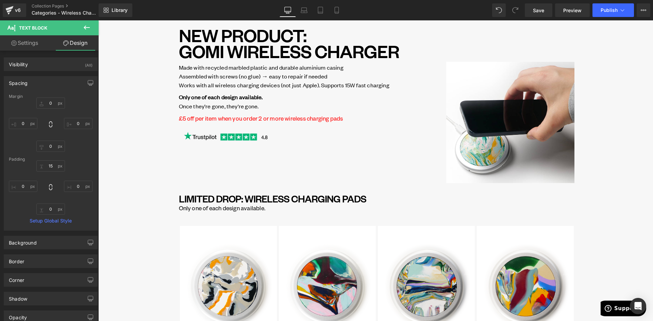
click at [220, 117] on p "£5 off per item when you order 2 or more wireless charging pads" at bounding box center [311, 118] width 264 height 6
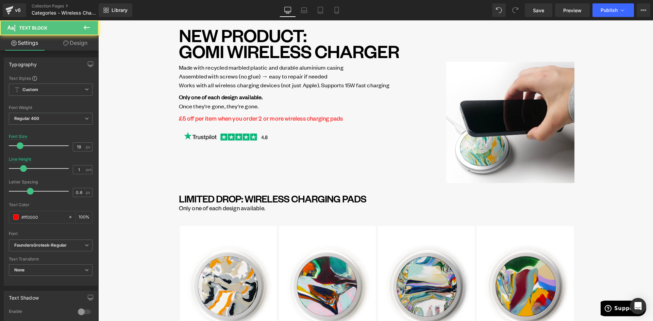
drag, startPoint x: 74, startPoint y: 44, endPoint x: 38, endPoint y: 89, distance: 58.4
click at [74, 44] on link "Design" at bounding box center [75, 42] width 49 height 15
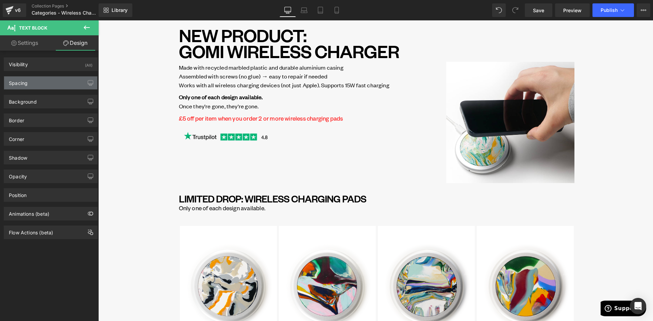
click at [36, 86] on div "Spacing" at bounding box center [50, 83] width 93 height 13
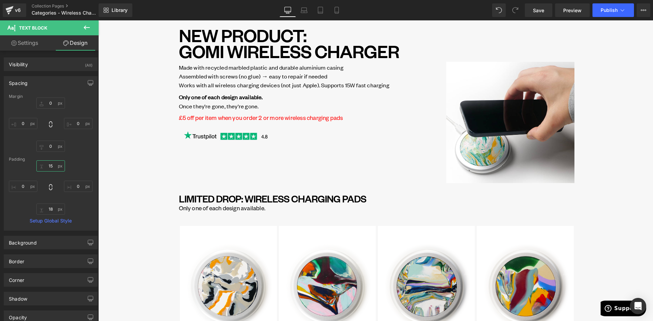
type input "15"
click at [284, 9] on link "Desktop" at bounding box center [287, 10] width 16 height 14
drag, startPoint x: 304, startPoint y: 9, endPoint x: 306, endPoint y: 13, distance: 4.6
click at [304, 9] on icon at bounding box center [304, 10] width 7 height 7
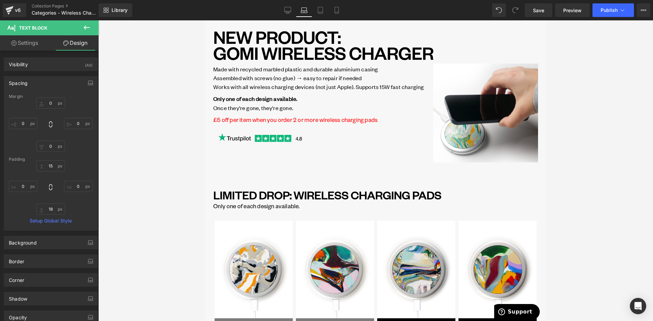
scroll to position [27, 0]
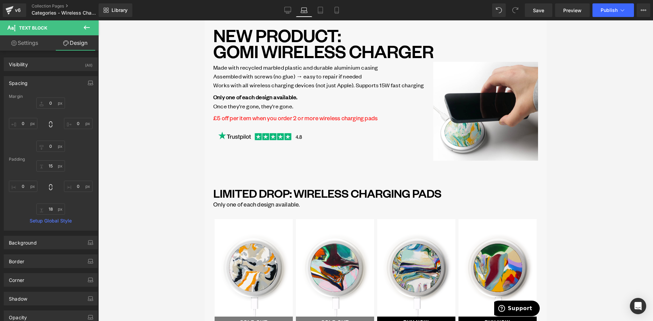
click at [241, 119] on p "£5 off per item when you order 2 or more wireless charging pads" at bounding box center [321, 118] width 217 height 6
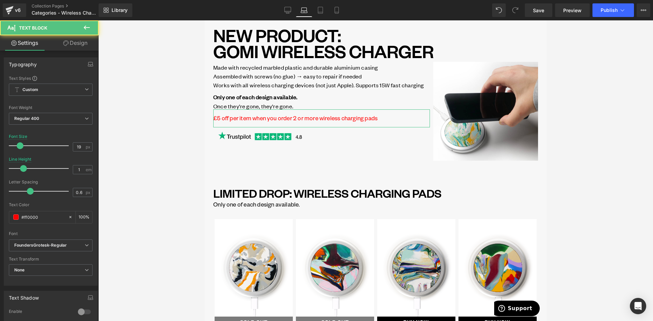
drag, startPoint x: 86, startPoint y: 41, endPoint x: 38, endPoint y: 81, distance: 63.0
click at [86, 41] on link "Design" at bounding box center [75, 42] width 49 height 15
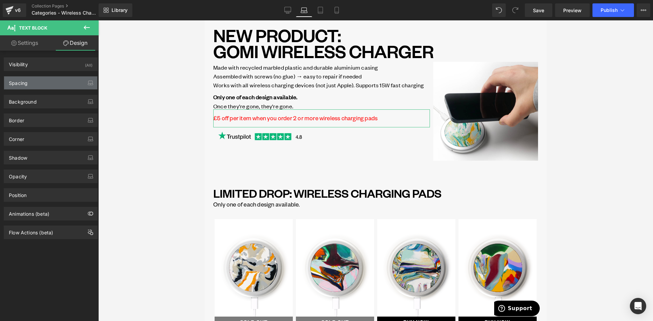
click at [37, 82] on div "Spacing" at bounding box center [50, 83] width 93 height 13
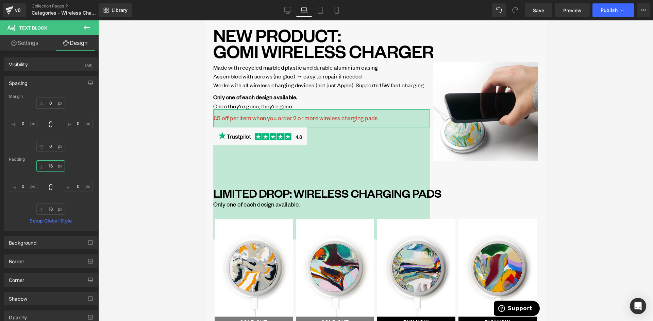
click at [51, 167] on input "16" at bounding box center [50, 165] width 29 height 11
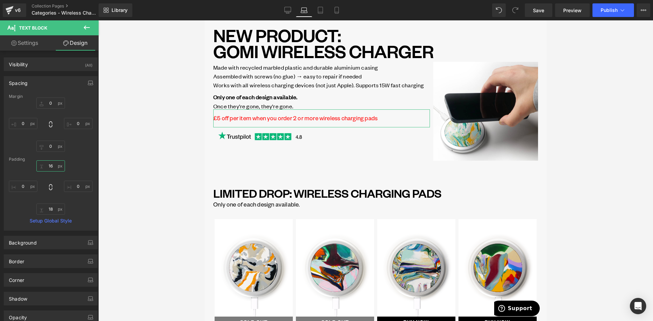
click at [51, 167] on input "16" at bounding box center [50, 165] width 29 height 11
type input "15"
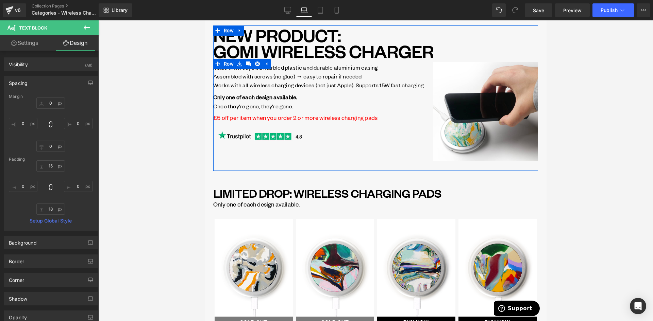
click at [250, 97] on strong "Only one of each design available." at bounding box center [255, 96] width 84 height 7
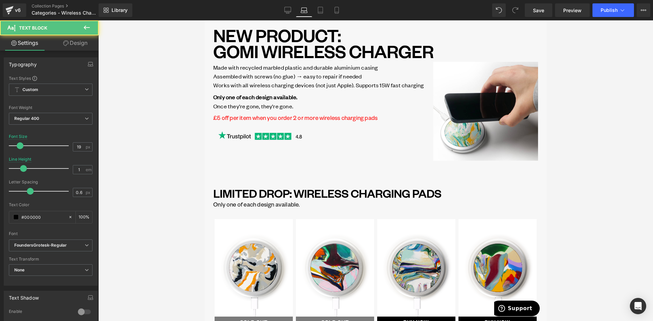
click at [76, 44] on link "Design" at bounding box center [75, 42] width 49 height 15
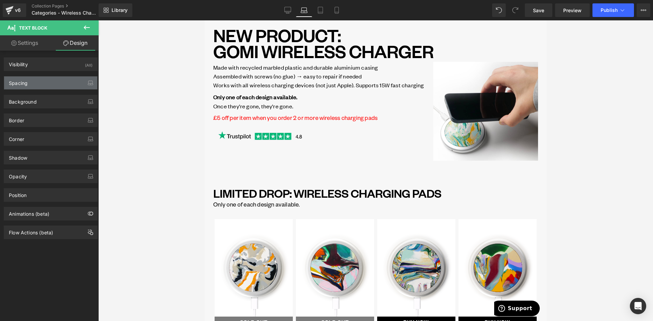
click at [37, 86] on div "Spacing" at bounding box center [50, 83] width 93 height 13
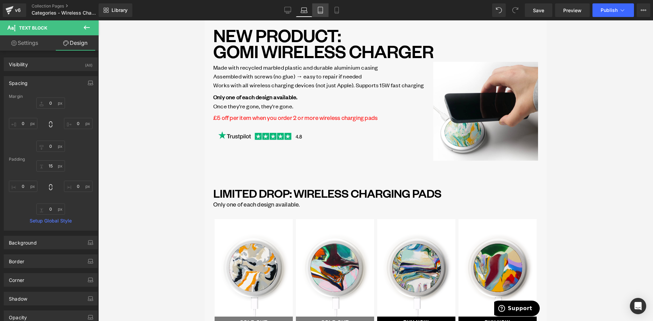
click at [316, 12] on link "Tablet" at bounding box center [320, 10] width 16 height 14
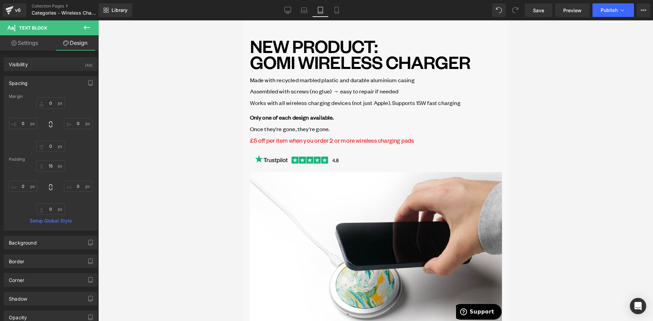
scroll to position [34, 0]
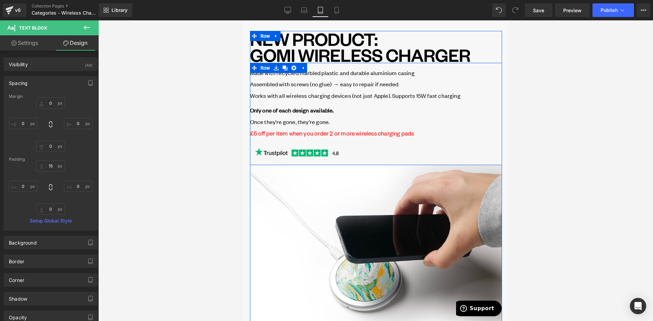
click at [292, 63] on link at bounding box center [293, 68] width 9 height 10
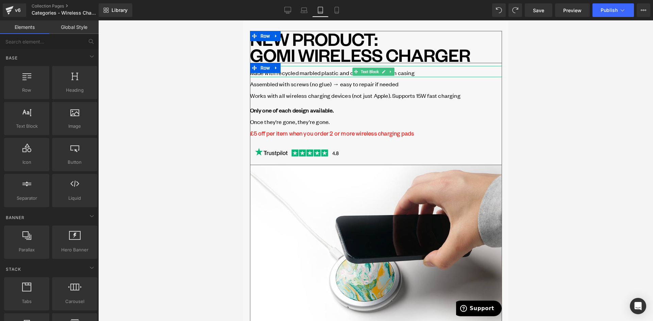
click at [346, 69] on span "Made with recycled marbled plastic and durable aluminium casing" at bounding box center [332, 72] width 165 height 7
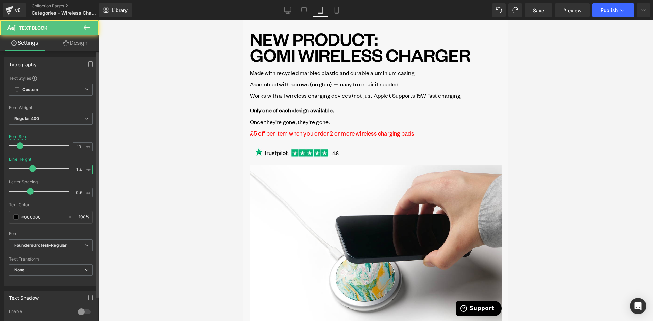
click at [74, 171] on input "1.4" at bounding box center [79, 170] width 12 height 9
type input "1"
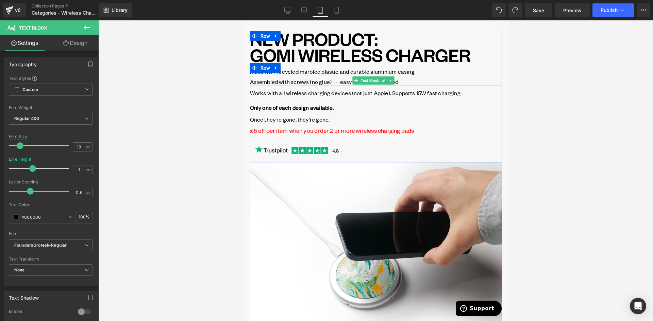
click at [325, 78] on span "Assembled with screws (no glue) → easy to repair if needed" at bounding box center [324, 81] width 148 height 7
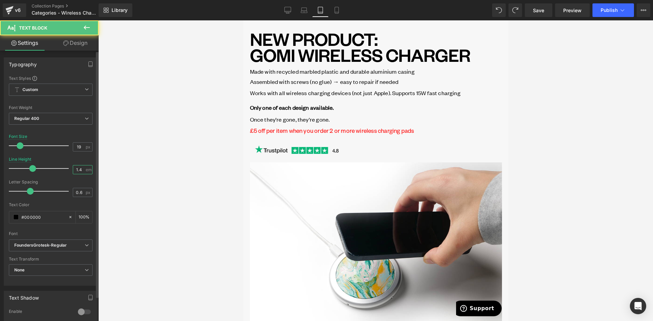
click at [76, 171] on input "1.4" at bounding box center [79, 170] width 12 height 9
type input "1"
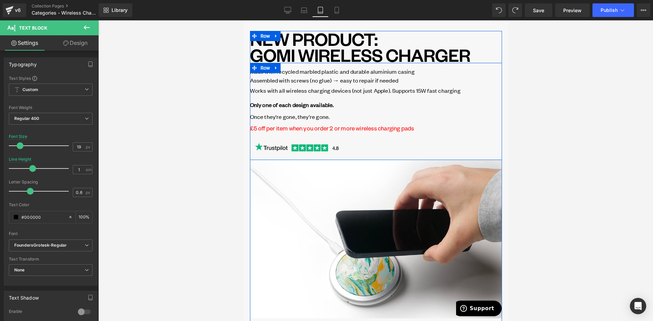
click at [243, 20] on div at bounding box center [243, 20] width 0 height 0
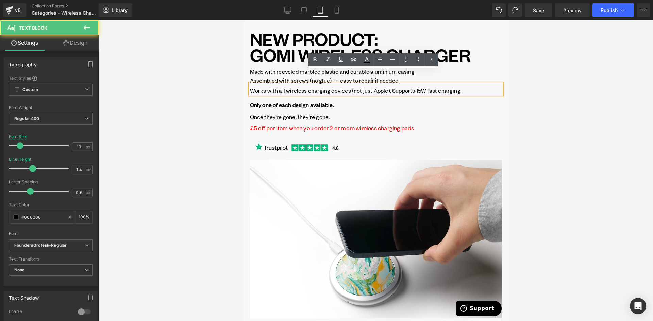
click at [303, 87] on span "Works with all wireless charging devices (not just Apple). Supports 15W fast ch…" at bounding box center [355, 90] width 210 height 7
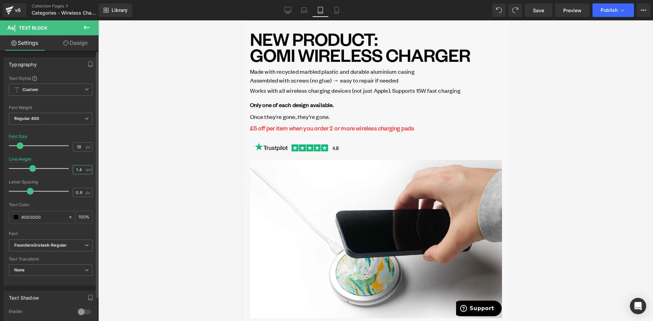
click at [77, 168] on input "1.4" at bounding box center [79, 170] width 12 height 9
type input "1"
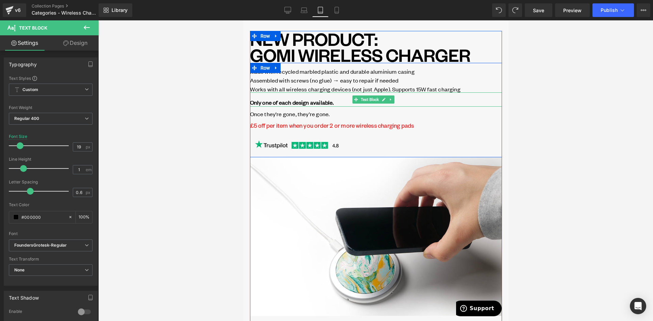
click at [293, 99] on strong "Only one of each design available." at bounding box center [292, 102] width 84 height 7
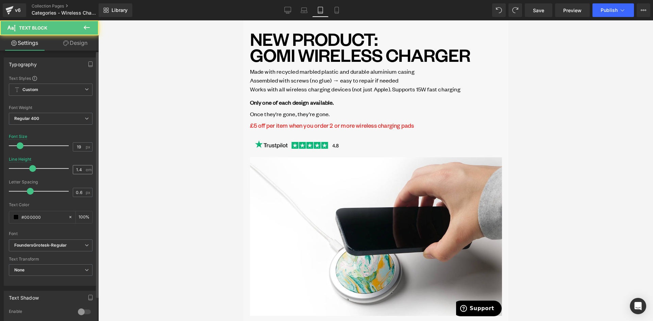
click at [76, 170] on input "1.4" at bounding box center [79, 170] width 12 height 9
type input "1"
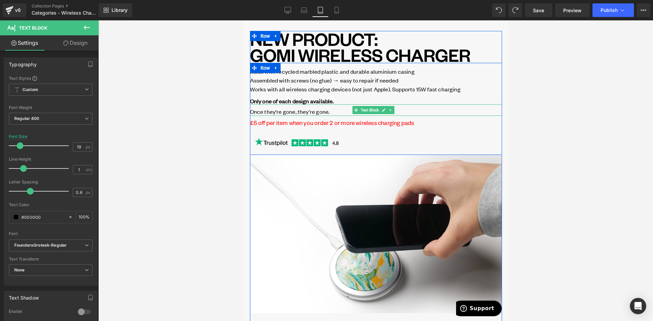
click at [292, 108] on span "Once they're gone, they're gone." at bounding box center [290, 111] width 80 height 7
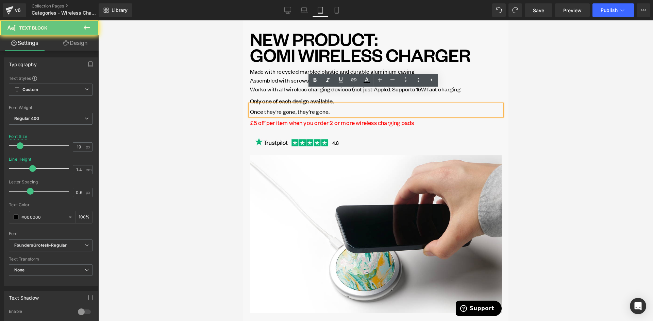
click at [292, 108] on span "Once they're gone, they're gone." at bounding box center [290, 111] width 80 height 7
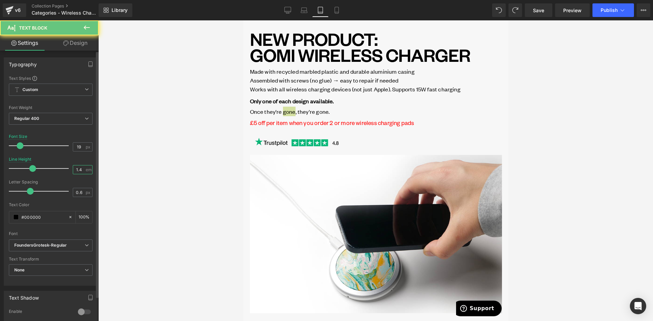
click at [77, 172] on input "1.4" at bounding box center [79, 170] width 12 height 9
type input "1"
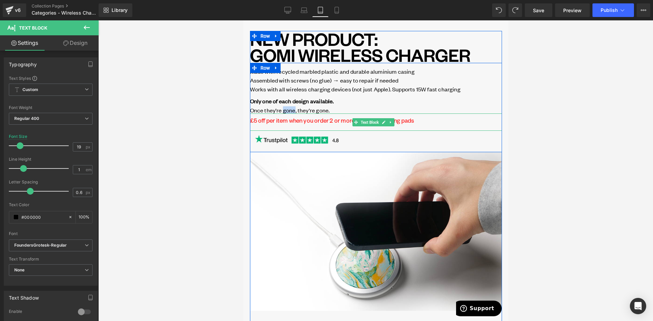
click at [311, 116] on p "£5 off per item when you order 2 or more wireless charging pads" at bounding box center [376, 120] width 252 height 9
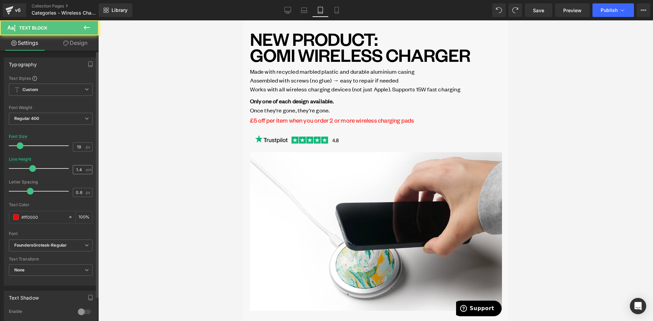
click at [79, 170] on input "1.4" at bounding box center [79, 170] width 12 height 9
type input "1"
click at [82, 40] on link "Design" at bounding box center [75, 42] width 49 height 15
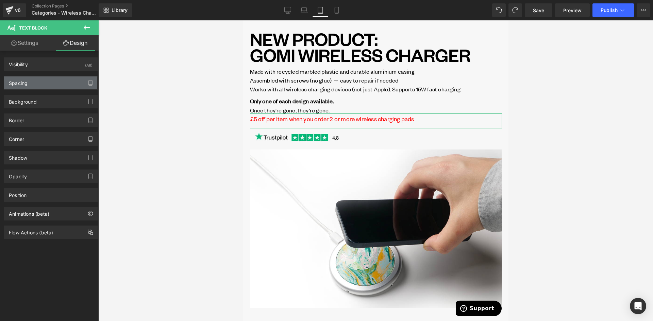
click at [34, 78] on div "Spacing" at bounding box center [50, 83] width 93 height 13
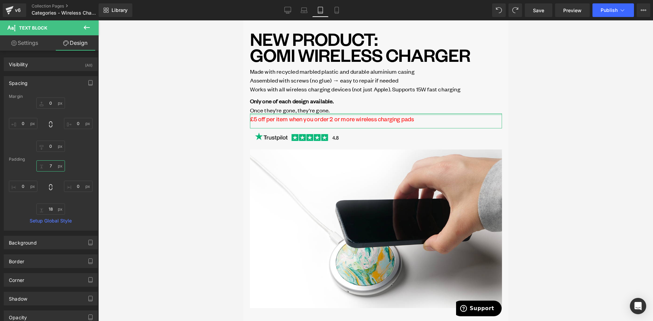
click at [53, 165] on input "7" at bounding box center [50, 165] width 29 height 11
click at [50, 168] on input "7" at bounding box center [50, 165] width 29 height 11
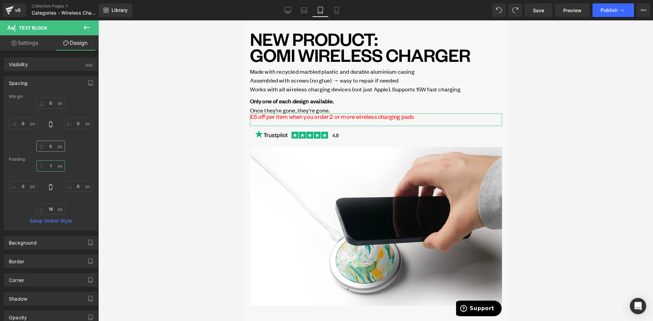
type input "15"
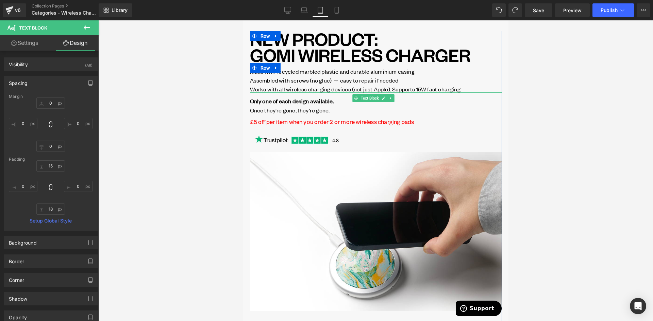
click at [295, 97] on strong "Only one of each design available." at bounding box center [292, 100] width 84 height 7
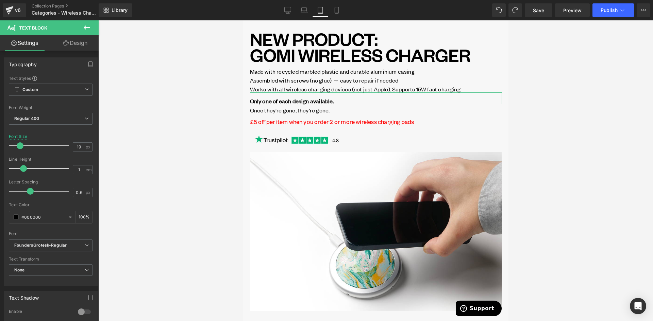
click at [76, 41] on link "Design" at bounding box center [75, 42] width 49 height 15
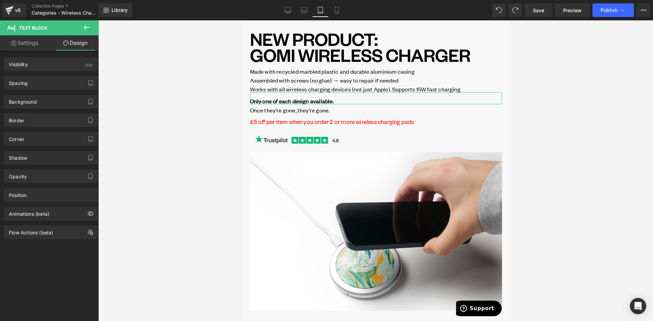
drag, startPoint x: 39, startPoint y: 81, endPoint x: 45, endPoint y: 101, distance: 20.6
click at [39, 82] on div "Spacing" at bounding box center [50, 83] width 93 height 13
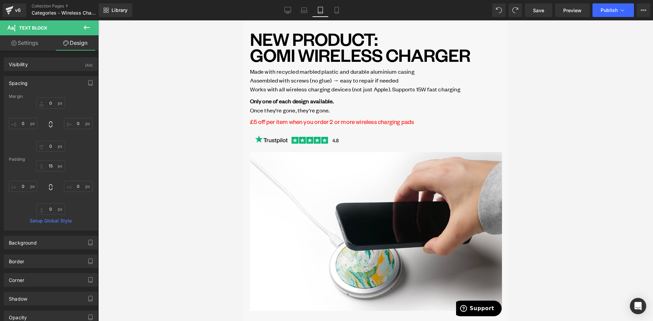
drag, startPoint x: 169, startPoint y: 111, endPoint x: 174, endPoint y: 108, distance: 6.2
click at [170, 110] on div at bounding box center [375, 170] width 555 height 301
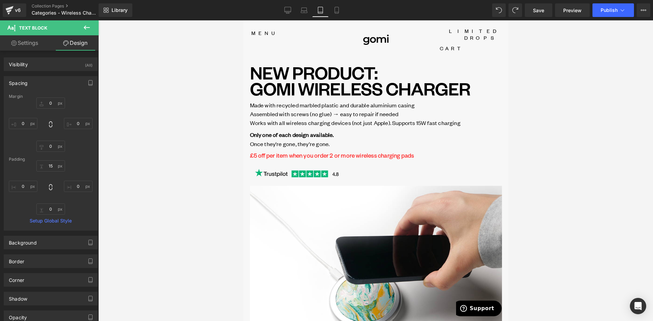
scroll to position [0, 0]
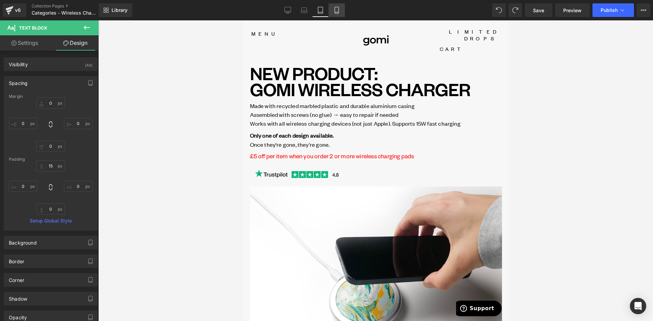
drag, startPoint x: 337, startPoint y: 11, endPoint x: 37, endPoint y: 55, distance: 302.8
click at [337, 11] on icon at bounding box center [336, 10] width 7 height 7
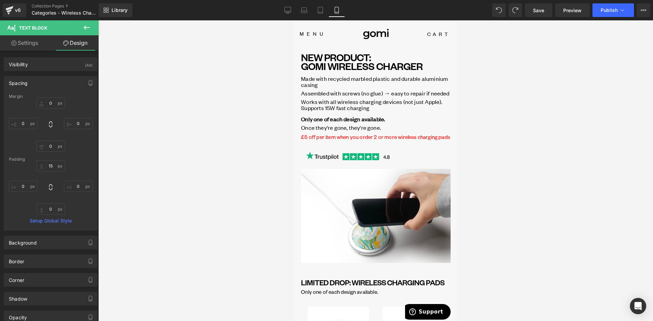
scroll to position [3, 0]
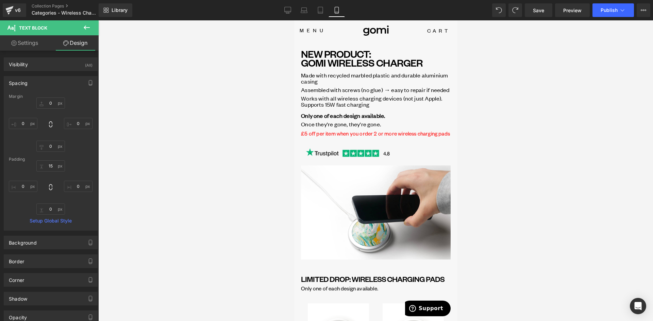
click at [329, 78] on span "Made with recycled marbled plastic and durable aluminium casing" at bounding box center [374, 78] width 147 height 14
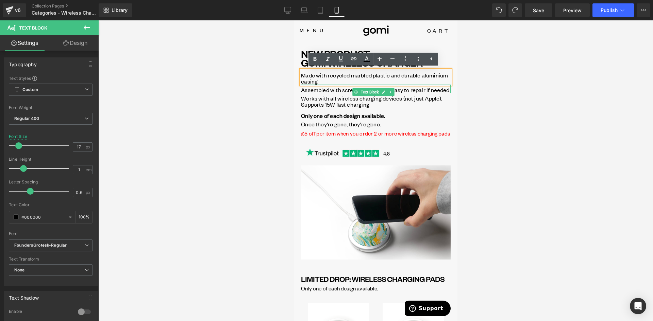
click at [333, 92] on span "Assembled with screws (no glue) → easy to repair if needed" at bounding box center [375, 89] width 148 height 7
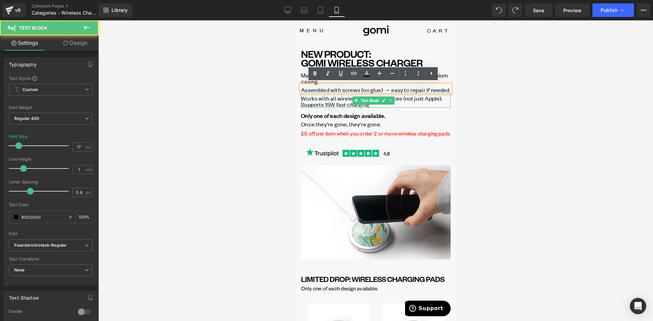
click at [329, 108] on span "Works with all wireless charging devices (not just Apple). Supports 15W fast ch…" at bounding box center [371, 102] width 141 height 14
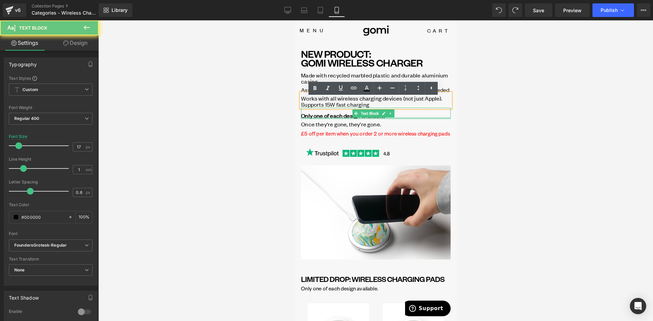
drag, startPoint x: 331, startPoint y: 123, endPoint x: 329, endPoint y: 131, distance: 7.7
click at [331, 119] on div "Only one of each design available. Text Block" at bounding box center [376, 113] width 150 height 11
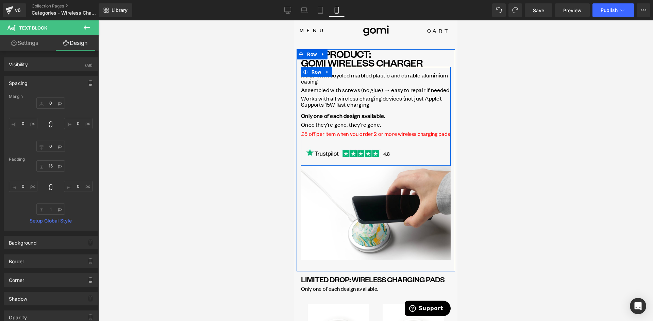
click at [326, 138] on p "£5 off per item when you order 2 or more wireless charging pads" at bounding box center [376, 134] width 150 height 8
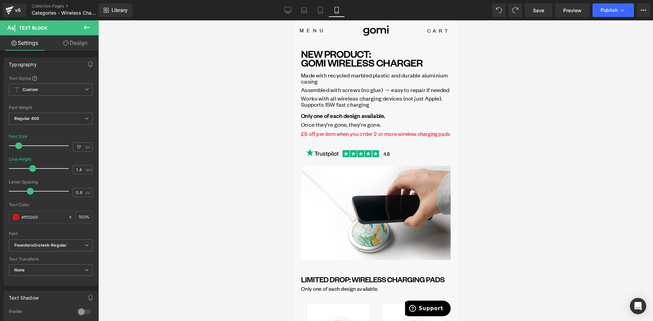
click at [70, 43] on link "Design" at bounding box center [75, 42] width 49 height 15
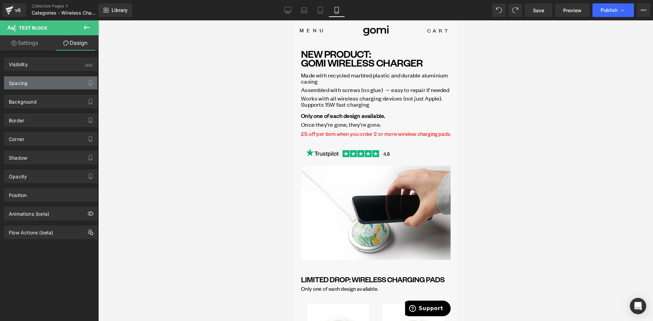
click at [31, 86] on div "Spacing" at bounding box center [50, 83] width 93 height 13
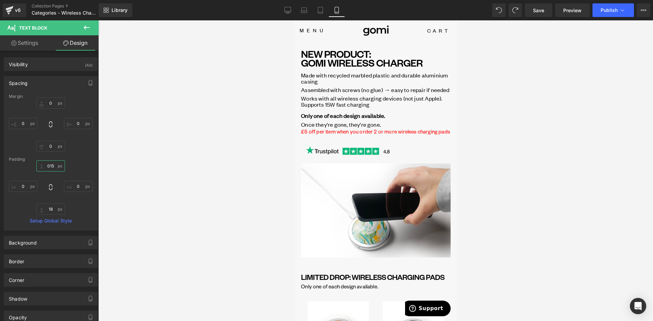
type input "15"
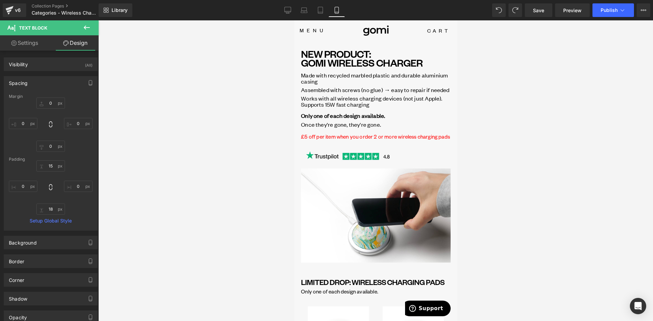
click at [324, 141] on p "£5 off per item when you order 2 or more wireless charging pads" at bounding box center [376, 137] width 150 height 8
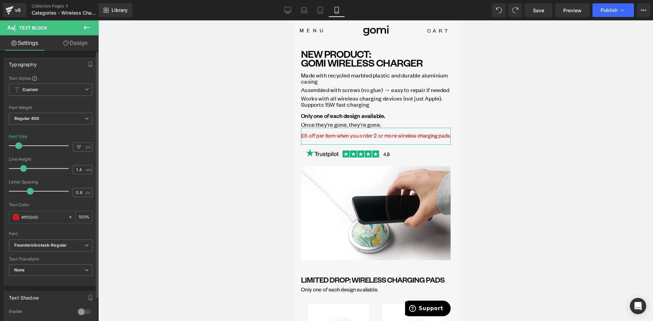
drag, startPoint x: 32, startPoint y: 169, endPoint x: 24, endPoint y: 168, distance: 7.9
click at [24, 168] on span at bounding box center [23, 168] width 7 height 7
click at [258, 139] on div at bounding box center [375, 170] width 555 height 301
click at [523, 97] on div at bounding box center [375, 170] width 555 height 301
click at [396, 92] on span "Assembled with screws (no glue) → easy to repair if needed" at bounding box center [375, 89] width 148 height 7
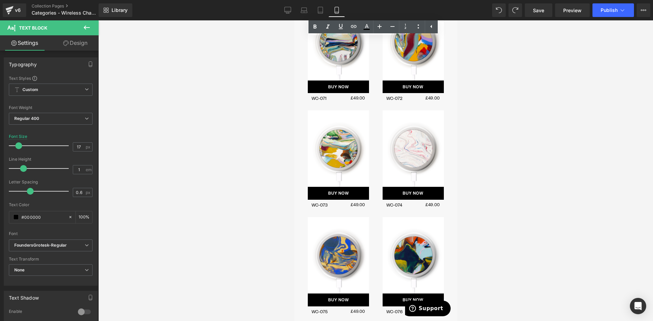
scroll to position [411, 0]
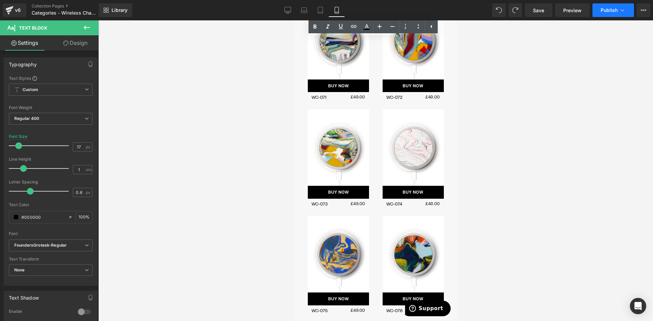
click at [614, 8] on span "Publish" at bounding box center [608, 9] width 17 height 5
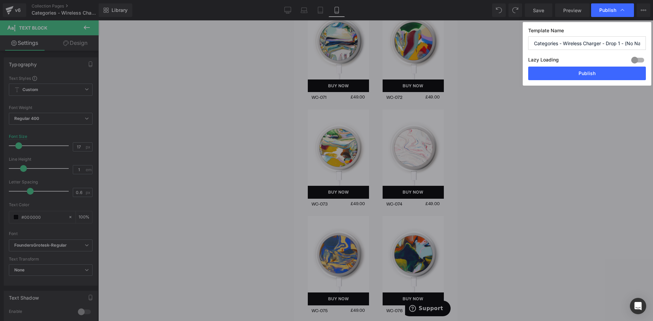
drag, startPoint x: 592, startPoint y: 72, endPoint x: 577, endPoint y: 68, distance: 15.2
click at [592, 73] on button "Publish" at bounding box center [587, 74] width 118 height 14
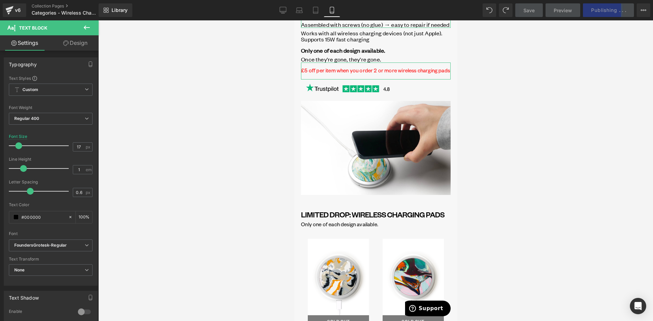
scroll to position [0, 0]
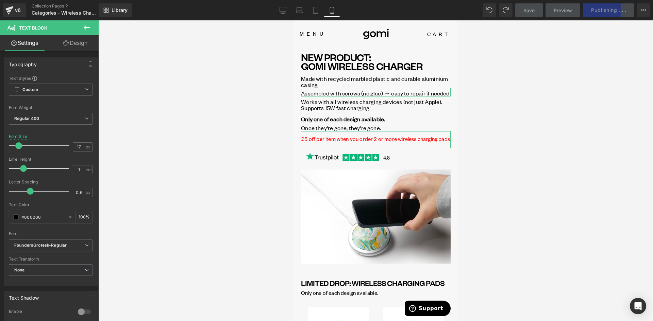
click at [537, 85] on div at bounding box center [375, 170] width 555 height 301
click at [408, 80] on span "Made with recycled marbled plastic and durable aluminium casing" at bounding box center [374, 82] width 147 height 14
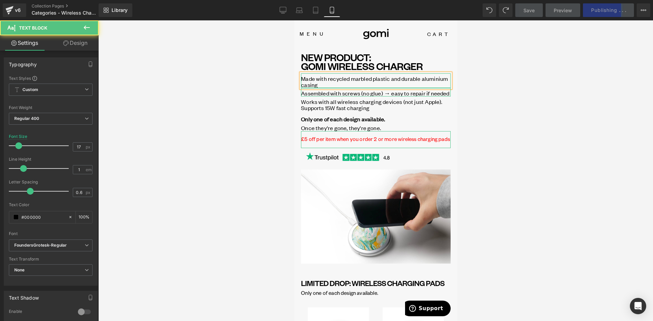
click at [534, 90] on div at bounding box center [375, 170] width 555 height 301
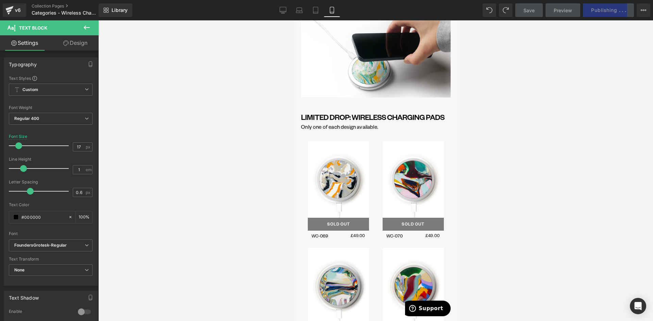
scroll to position [170, 0]
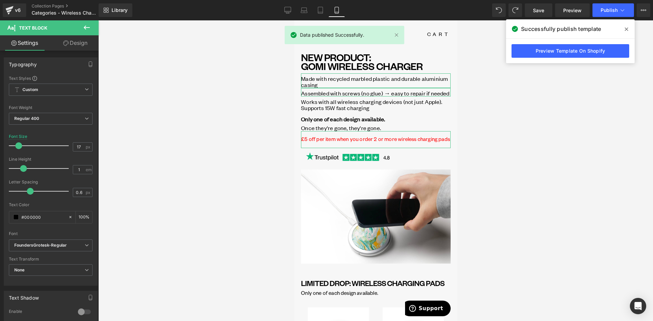
click at [519, 78] on div at bounding box center [375, 170] width 555 height 301
click at [322, 7] on link "Tablet" at bounding box center [320, 10] width 16 height 14
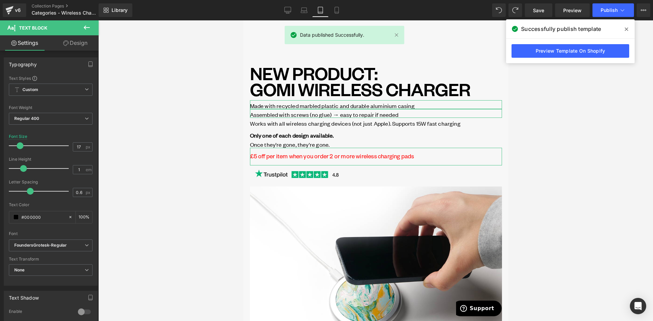
scroll to position [14, 0]
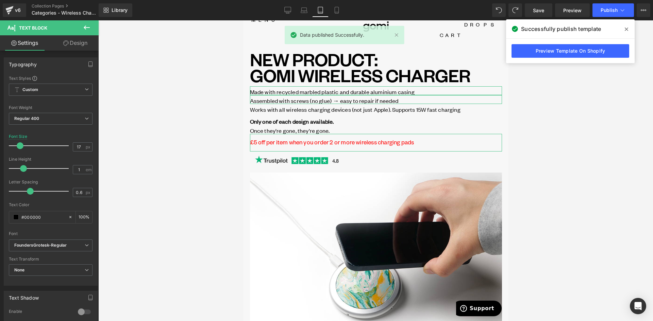
click at [317, 104] on div "Works with all wireless charging devices (not just Apple). Supports 15W fast ch…" at bounding box center [376, 108] width 252 height 9
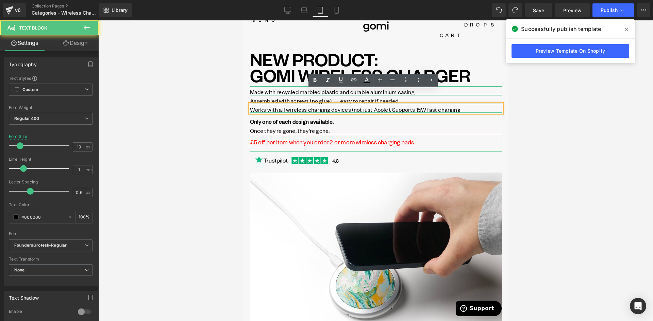
click at [316, 125] on div "Once they're gone, they're gone. Text Block" at bounding box center [376, 129] width 252 height 9
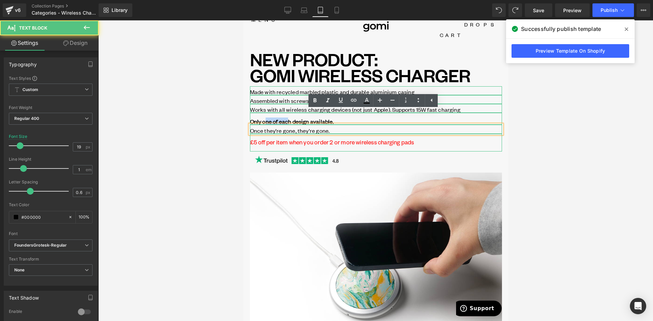
drag, startPoint x: 265, startPoint y: 106, endPoint x: 288, endPoint y: 118, distance: 25.8
click at [288, 118] on div "Made with recycled marbled plastic and durable aluminium casing Text Block Asse…" at bounding box center [376, 127] width 252 height 83
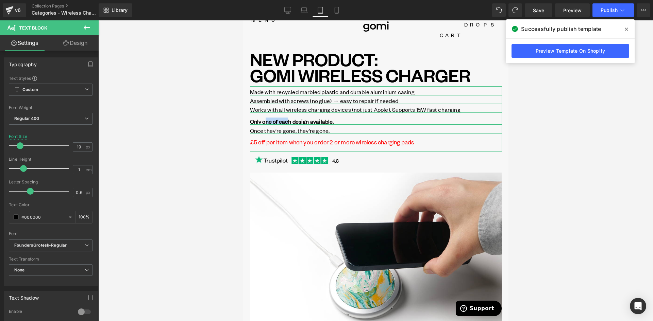
click at [360, 63] on h1 "NEW PRODUCT: GOMI WIRELESS CHARGER" at bounding box center [376, 67] width 252 height 32
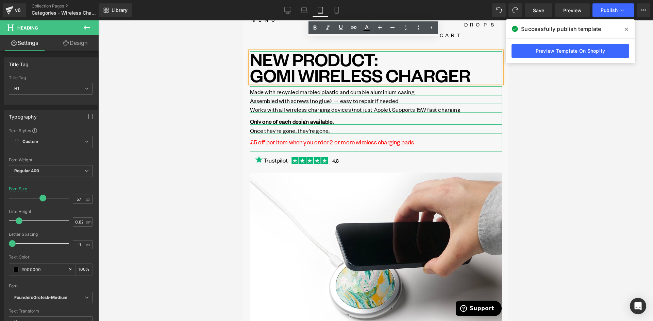
click at [336, 104] on div at bounding box center [376, 105] width 252 height 2
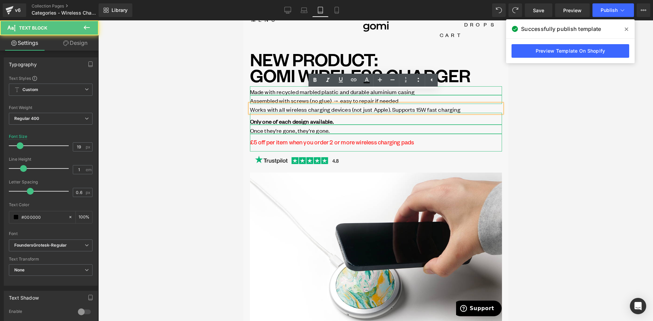
click at [270, 88] on span "Made with recycled marbled plastic and durable aluminium casing" at bounding box center [332, 91] width 165 height 7
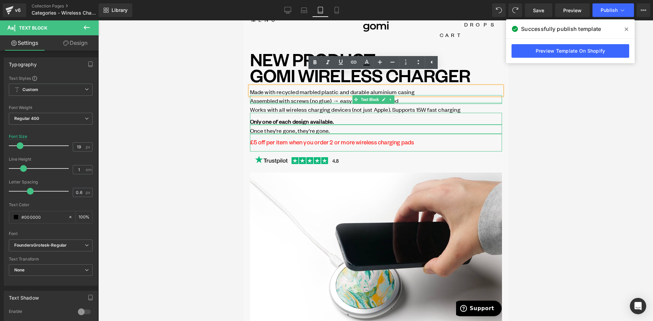
click at [284, 104] on div "Works with all wireless charging devices (not just Apple). Supports 15W fast ch…" at bounding box center [376, 108] width 252 height 9
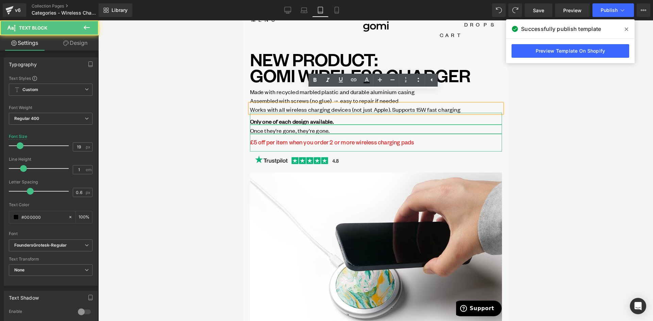
click at [278, 54] on h1 "NEW PRODUCT: GOMI WIRELESS CHARGER" at bounding box center [376, 67] width 252 height 32
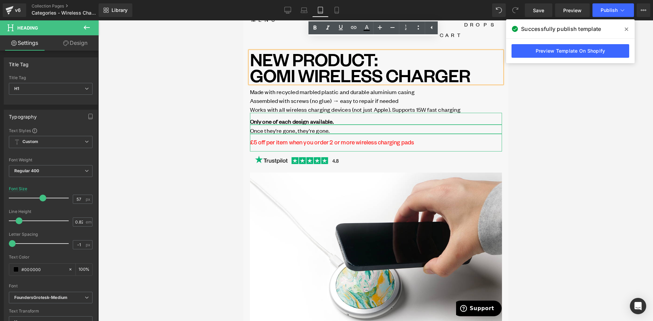
click at [283, 88] on span "Made with recycled marbled plastic and durable aluminium casing" at bounding box center [332, 91] width 165 height 7
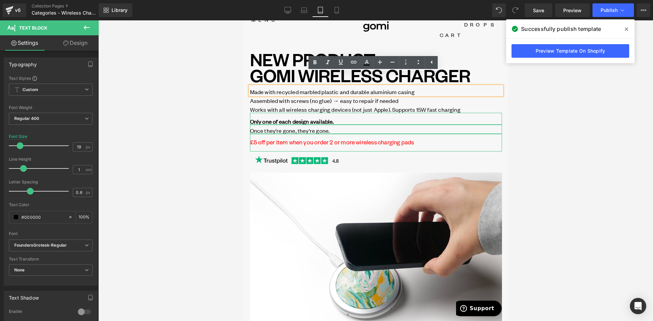
click at [293, 118] on strong "Only one of each design available." at bounding box center [292, 121] width 84 height 7
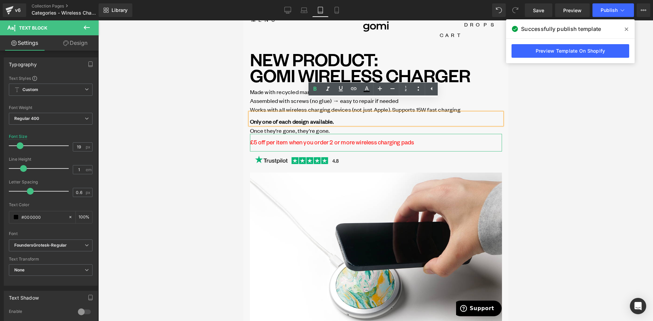
drag, startPoint x: 211, startPoint y: 118, endPoint x: 218, endPoint y: 119, distance: 6.9
click at [211, 118] on div at bounding box center [375, 170] width 555 height 301
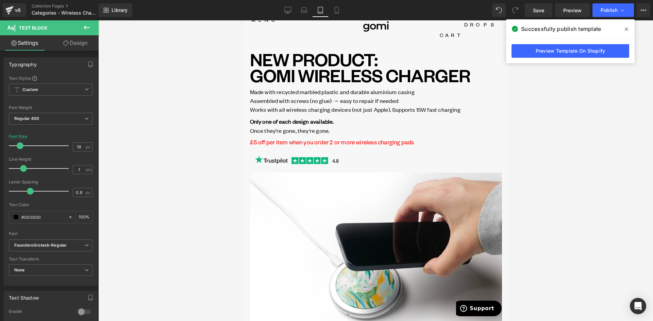
drag, startPoint x: 337, startPoint y: 10, endPoint x: 601, endPoint y: 113, distance: 283.6
click at [337, 10] on icon at bounding box center [336, 10] width 7 height 7
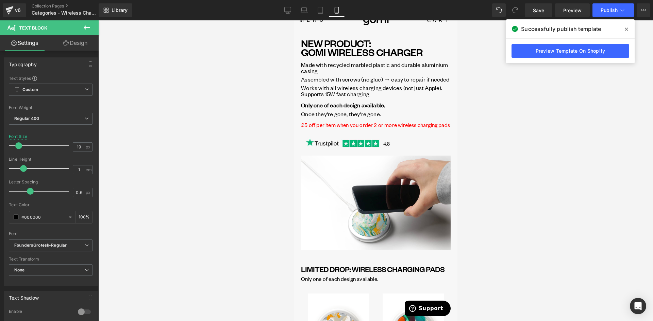
scroll to position [17, 0]
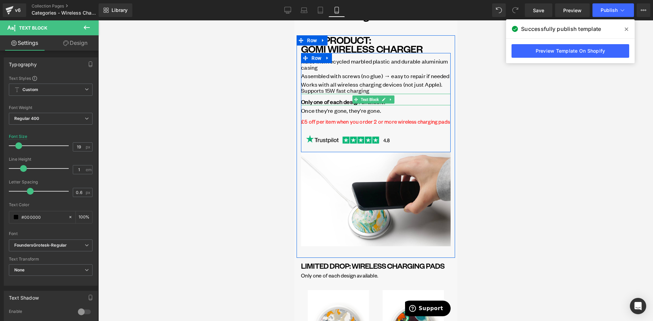
click at [391, 102] on icon at bounding box center [390, 100] width 4 height 4
click at [415, 105] on p "Only one of each design available." at bounding box center [376, 102] width 150 height 6
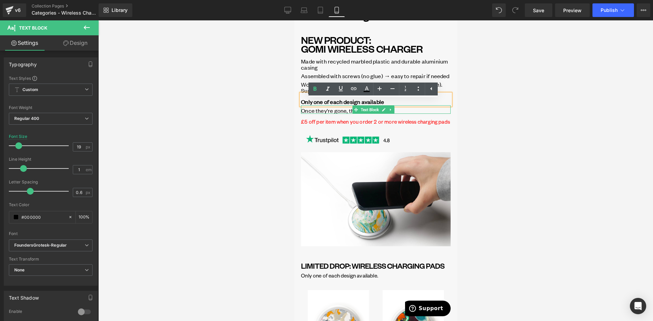
click at [406, 114] on p "Once they're gone, they're gone." at bounding box center [376, 111] width 150 height 6
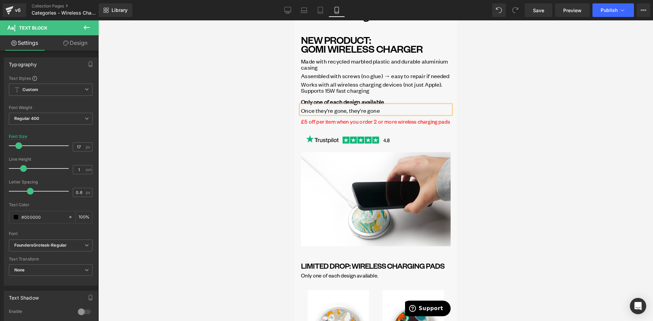
drag, startPoint x: 499, startPoint y: 124, endPoint x: 491, endPoint y: 109, distance: 16.7
click at [498, 124] on div at bounding box center [375, 170] width 555 height 301
click at [610, 12] on span "Publish" at bounding box center [608, 9] width 17 height 5
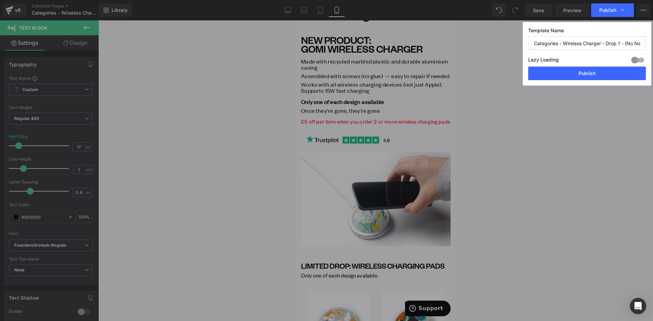
click at [605, 74] on button "Publish" at bounding box center [587, 74] width 118 height 14
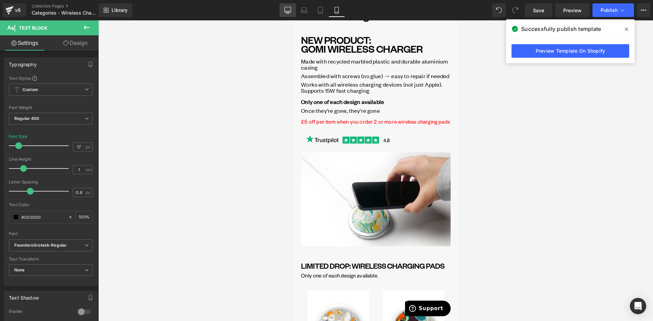
drag, startPoint x: 292, startPoint y: 7, endPoint x: 269, endPoint y: 121, distance: 116.2
click at [292, 7] on link "Desktop" at bounding box center [287, 10] width 16 height 14
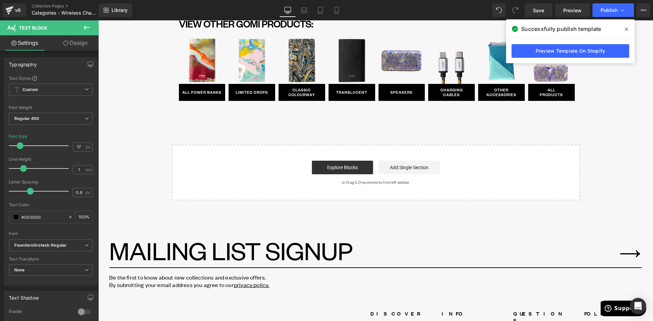
scroll to position [1476, 0]
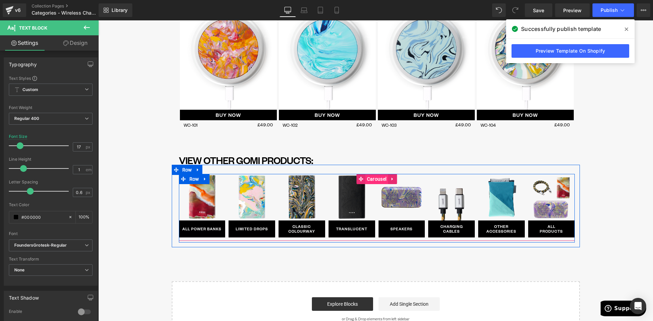
click at [371, 178] on span "Carousel" at bounding box center [376, 179] width 23 height 10
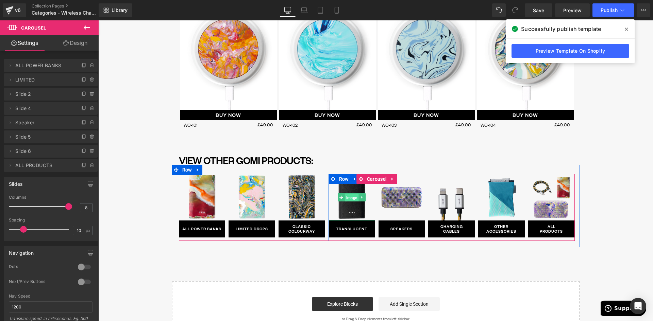
click at [351, 198] on span "Image" at bounding box center [352, 197] width 14 height 8
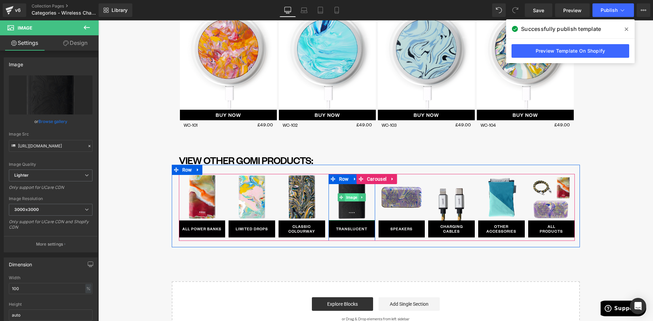
click at [349, 198] on span "Image" at bounding box center [352, 197] width 14 height 8
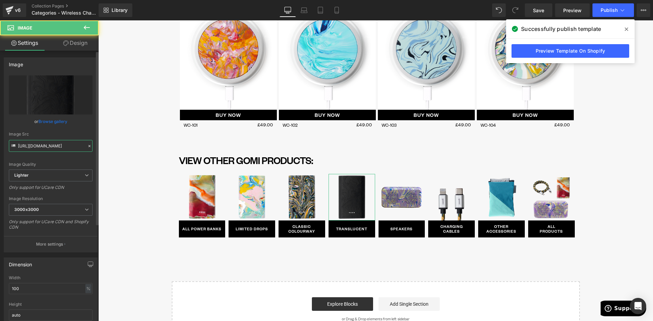
click at [61, 147] on input "https://ucarecdn.com/ebadaf4e-4ace-4370-985d-c6a7ce5e2288/-/format/auto/-/previ…" at bounding box center [51, 146] width 84 height 12
paste input "cdn.shopify.com/s/files/1/0701/3954/3850/files/WCs.png?v=1757939880"
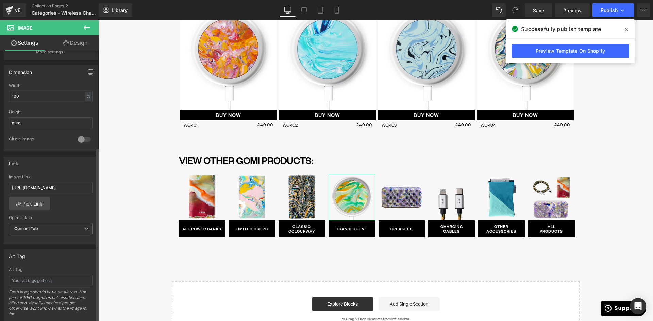
scroll to position [204, 0]
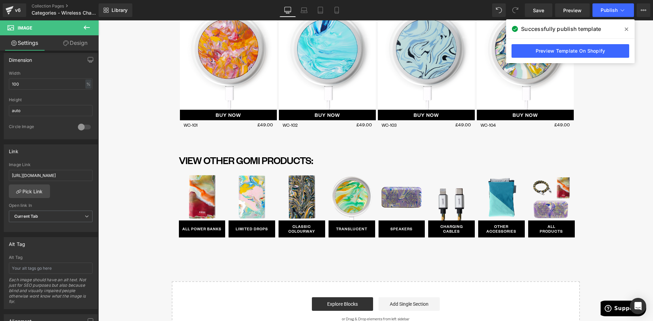
type input "https://cdn.shopify.com/s/files/1/0701/3954/3850/files/WCs_3000x3000.png?v=1757…"
click at [52, 174] on input "https://gomi.design/collections/translucent-power-banks" at bounding box center [51, 175] width 84 height 11
paste input "gomi-limited-drop-wireless-charger"
type input "https://gomi.design/collections/gomi-limited-drop-wireless-chargers"
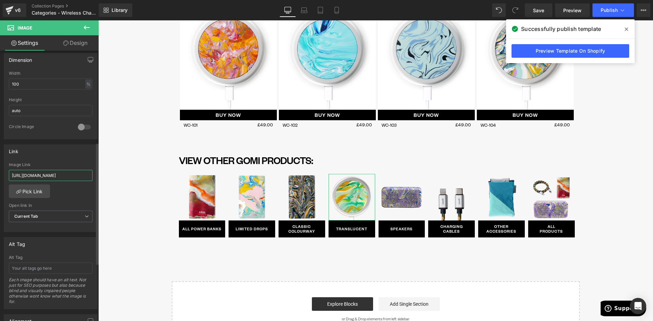
scroll to position [0, 58]
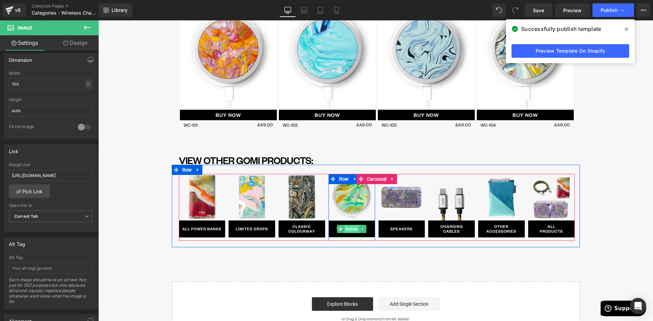
click at [346, 228] on span "Button" at bounding box center [351, 229] width 15 height 8
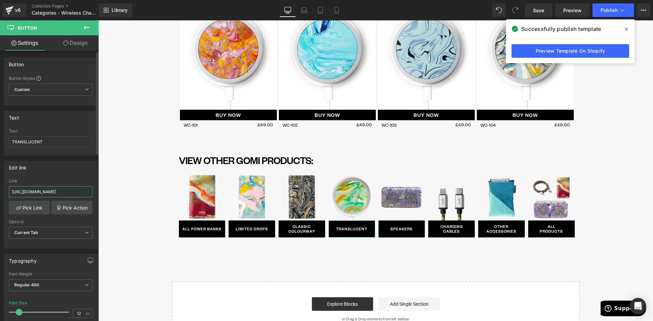
click at [54, 194] on input "https://gomi.design/collections/translucent-power-banks" at bounding box center [51, 191] width 84 height 11
paste input "gomi-limited-drop-wireless-charger"
type input "https://gomi.design/collections/gomi-limited-drop-wireless-chargers"
drag, startPoint x: 56, startPoint y: 143, endPoint x: -3, endPoint y: 145, distance: 59.5
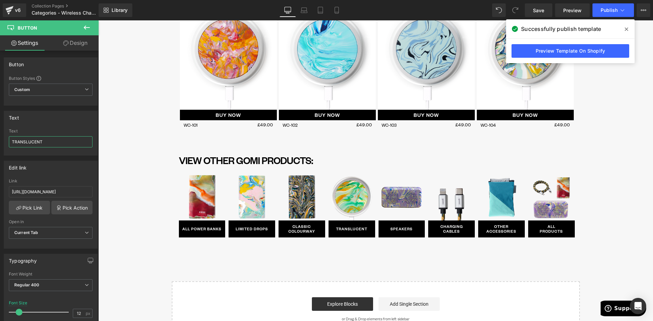
click at [0, 145] on html "Button You are previewing how the will restyle your page. You can not edit Elem…" at bounding box center [326, 160] width 653 height 321
type input "WIRELESS CHARGERS"
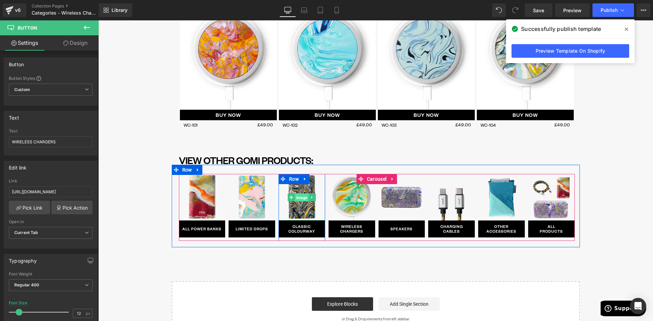
click at [300, 198] on span "Image" at bounding box center [302, 197] width 14 height 8
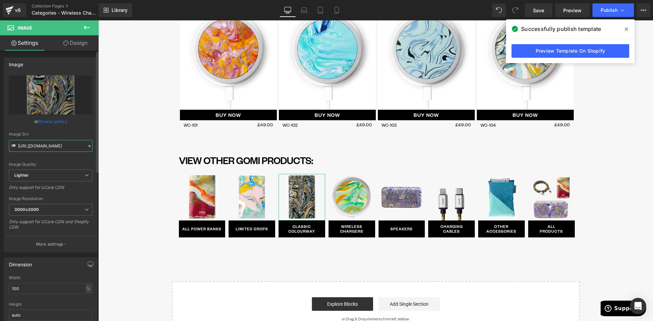
click at [48, 147] on input "https://ucarecdn.com/cbedcfc8-54b0-414d-b346-24d468791a1b/-/format/auto/-/previ…" at bounding box center [51, 146] width 84 height 12
paste input "cdn.shopify.com/s/files/1/0701/3954/3850/files/phone-case-navigation_image.png?…"
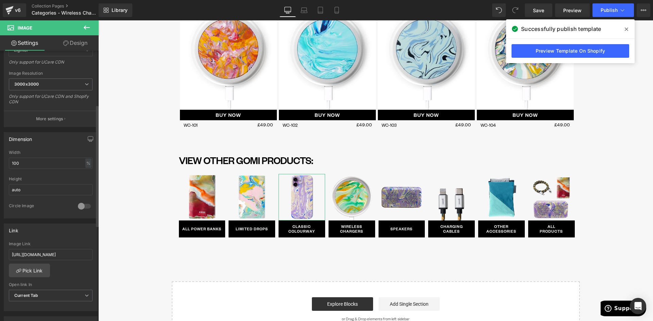
scroll to position [136, 0]
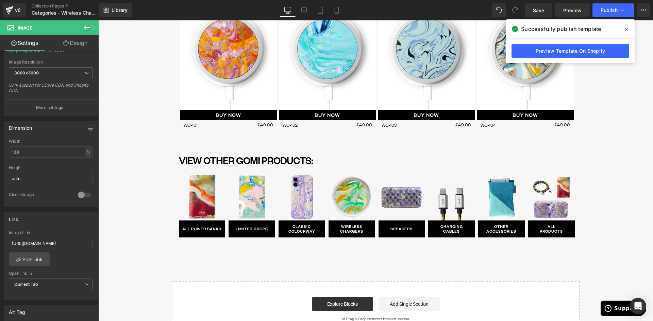
type input "https://cdn.shopify.com/s/files/1/0701/3954/3850/files/phone-case-navigation_im…"
click at [65, 243] on input "https://gomi.design/collections/marbled-power-banks" at bounding box center [51, 243] width 84 height 11
paste input "products/gomi-iphone-17-case"
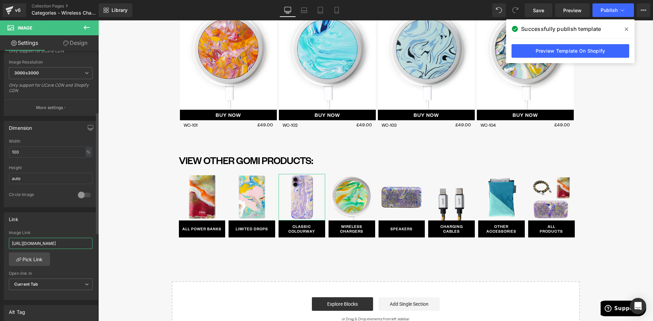
type input "https://gomi.design/products/gomi-iphone-17-cases"
click at [70, 266] on div "https://gomi.design/collections/marbled-power-banks Image Link https://gomi.des…" at bounding box center [50, 266] width 93 height 70
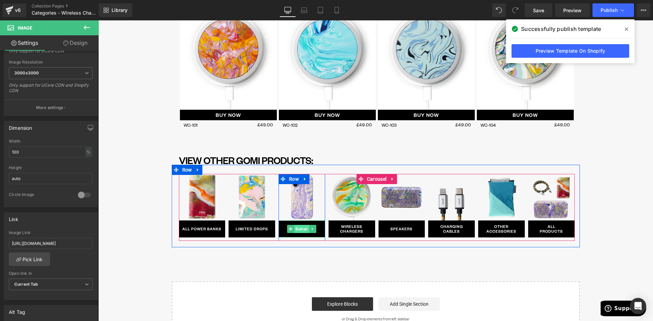
click at [298, 233] on span "Button" at bounding box center [301, 229] width 15 height 8
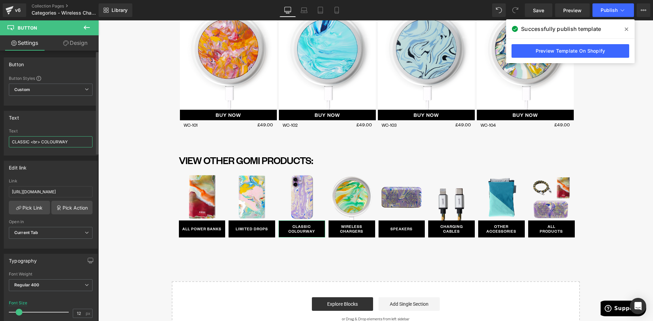
click at [5, 142] on div "CLASSIC <br> COLOURWAY Text CLASSIC <br> COLOURWAY" at bounding box center [50, 142] width 93 height 27
click at [22, 142] on input "CLASSIC <br> COLOURWAY" at bounding box center [51, 141] width 84 height 11
click at [19, 145] on input "CLASSIC <br> COLOURWAY" at bounding box center [51, 141] width 84 height 11
click at [12, 140] on input "CLASSIC <br> COLOURWAY" at bounding box center [51, 141] width 84 height 11
type input "PHONE <br> CASES"
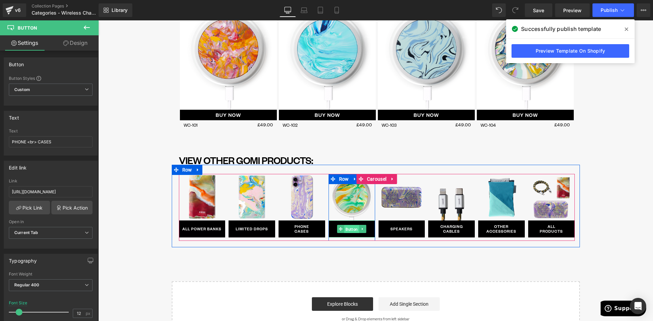
click at [349, 231] on span "Button" at bounding box center [351, 229] width 15 height 8
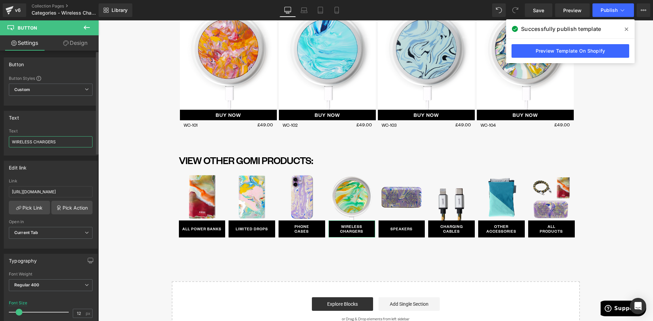
click at [34, 140] on input "WIRELESS CHARGERS" at bounding box center [51, 141] width 84 height 11
type input "WIRELESS <br>CHARGERS"
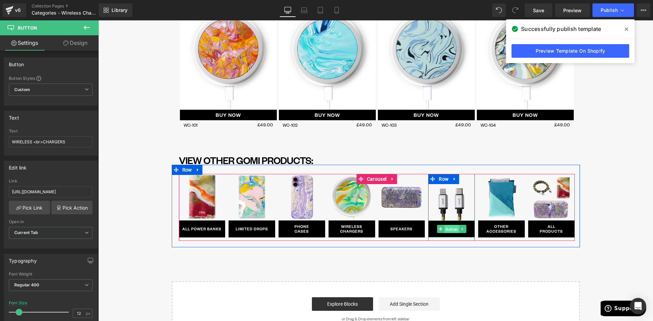
click at [454, 228] on span "Button" at bounding box center [451, 229] width 15 height 8
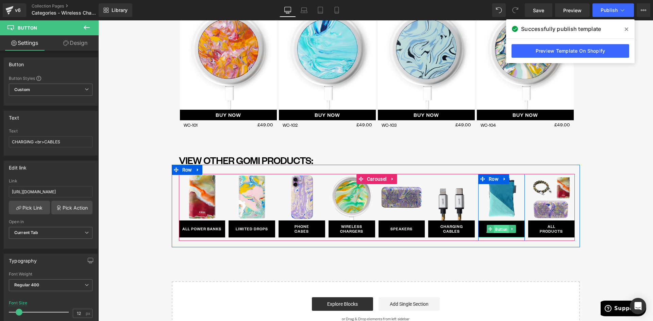
click at [502, 228] on span "Button" at bounding box center [501, 229] width 15 height 8
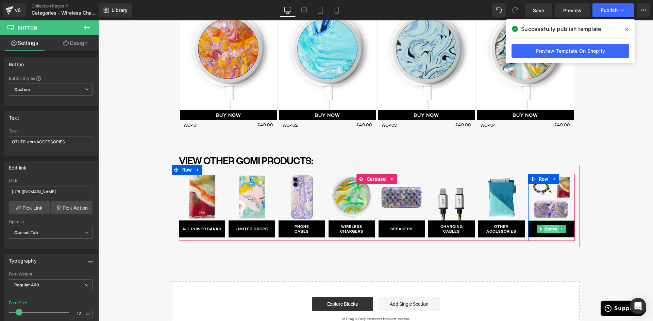
click at [550, 227] on span "Button" at bounding box center [551, 229] width 15 height 8
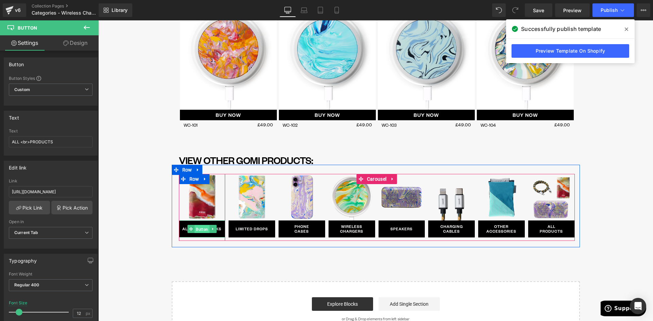
click at [198, 229] on span "Button" at bounding box center [201, 229] width 15 height 8
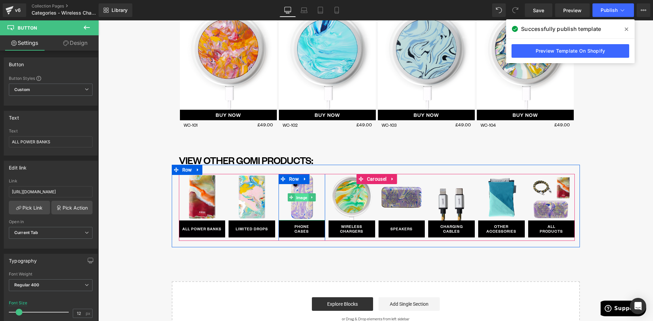
click at [297, 200] on span "Image" at bounding box center [302, 197] width 14 height 8
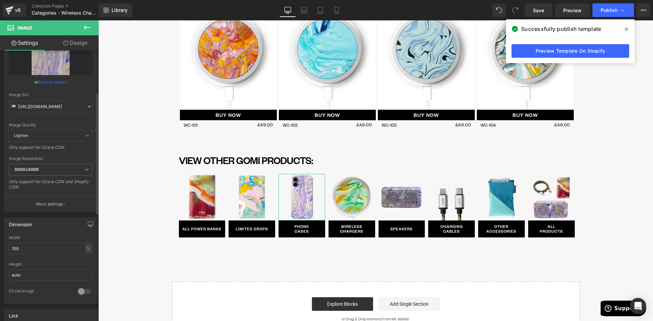
scroll to position [102, 0]
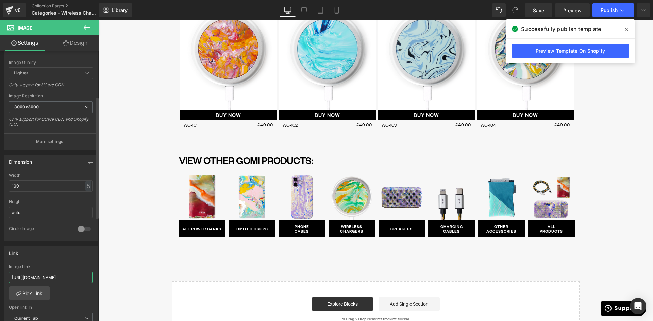
click at [64, 278] on input "https://gomi.design/products/gomi-iphone-17-cases" at bounding box center [51, 277] width 84 height 11
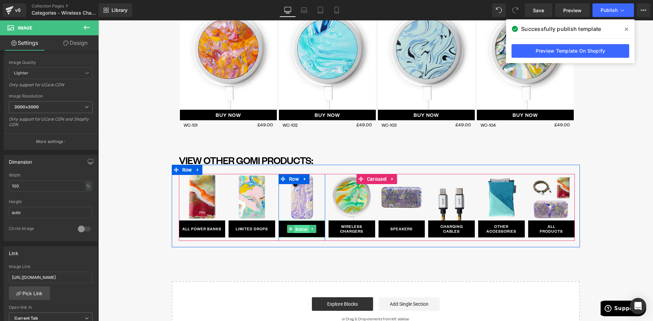
click at [298, 230] on span "Button" at bounding box center [301, 229] width 15 height 8
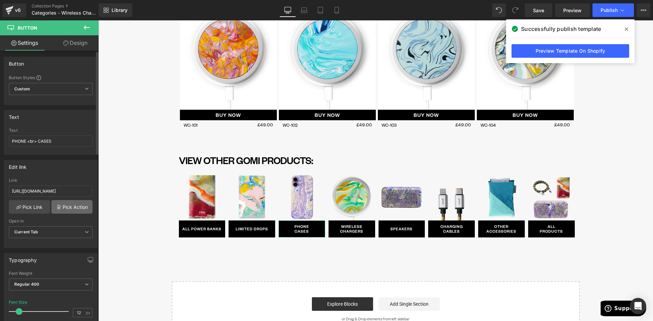
scroll to position [0, 0]
click at [58, 194] on input "https://gomi.design/collections/marbled-power-banks" at bounding box center [51, 191] width 84 height 11
paste input "products/gomi-iphone-17-case"
type input "https://gomi.design/products/gomi-iphone-17-cases"
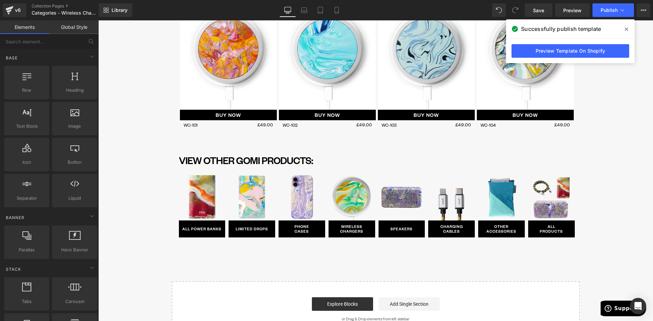
scroll to position [0, 0]
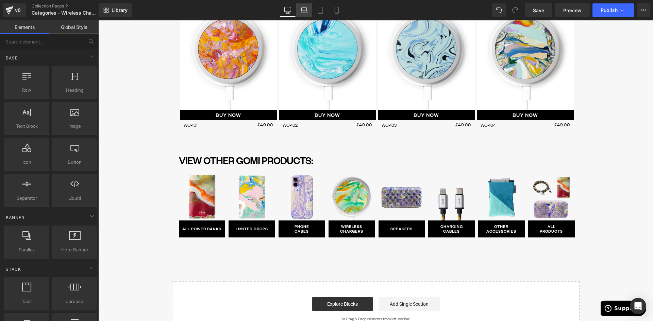
click at [304, 11] on icon at bounding box center [304, 12] width 6 height 2
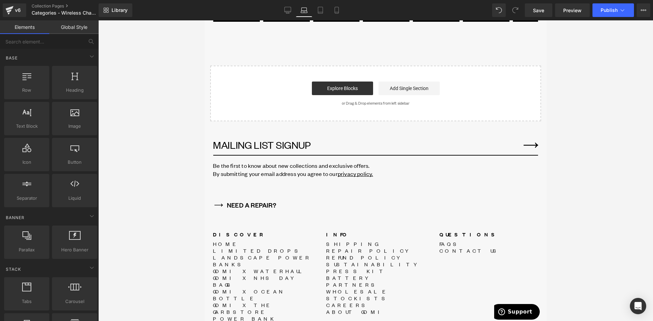
scroll to position [1367, 0]
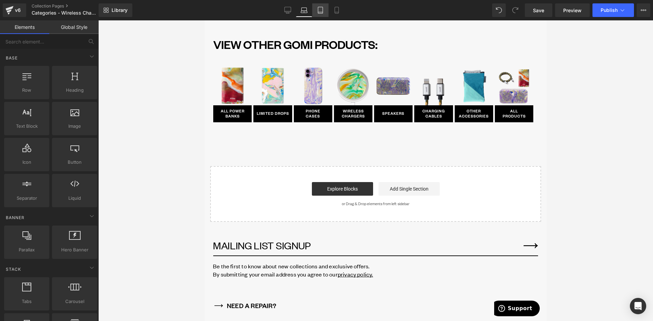
click at [324, 10] on link "Tablet" at bounding box center [320, 10] width 16 height 14
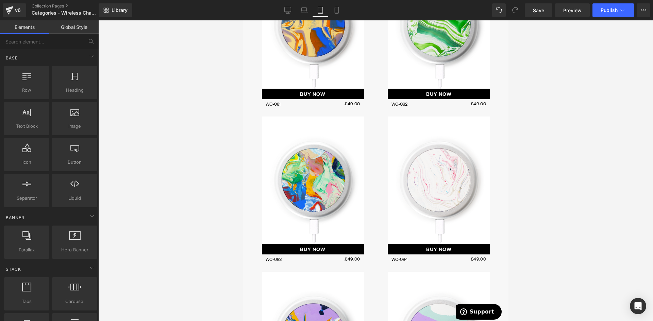
scroll to position [3170, 0]
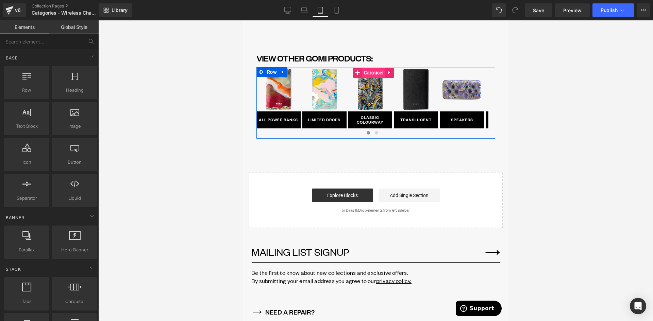
click at [371, 68] on span "Carousel" at bounding box center [373, 73] width 23 height 10
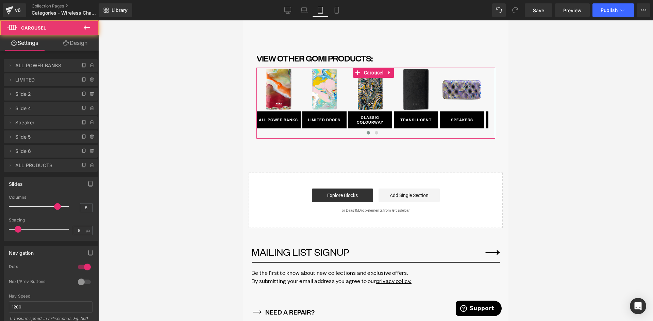
click at [73, 41] on link "Design" at bounding box center [75, 42] width 49 height 15
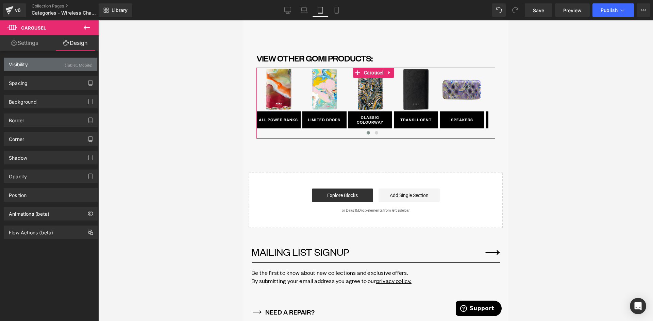
click at [34, 61] on div "Visibility (Tablet, Mobile)" at bounding box center [50, 64] width 93 height 13
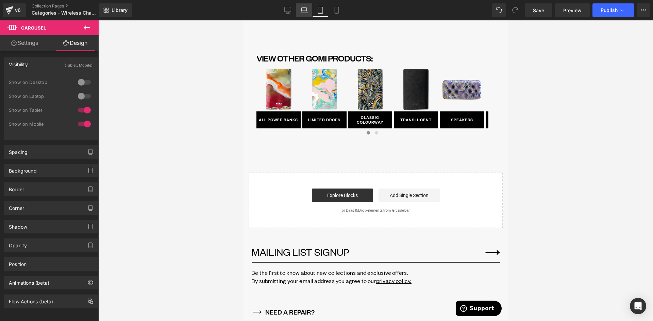
click at [306, 11] on icon at bounding box center [304, 10] width 7 height 7
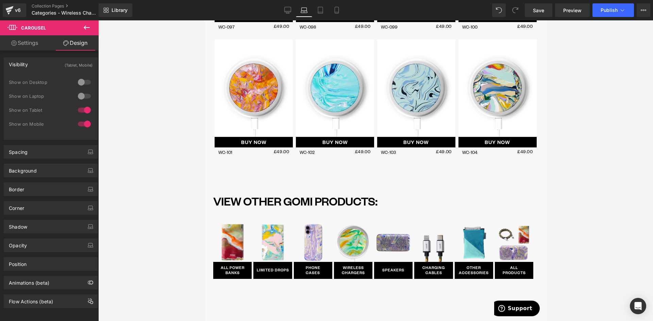
scroll to position [1213, 0]
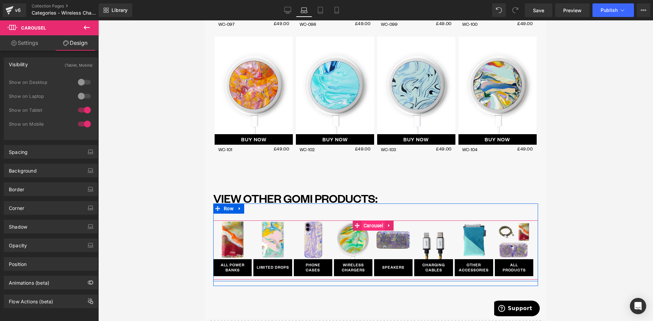
click at [371, 224] on span "Carousel" at bounding box center [373, 226] width 23 height 10
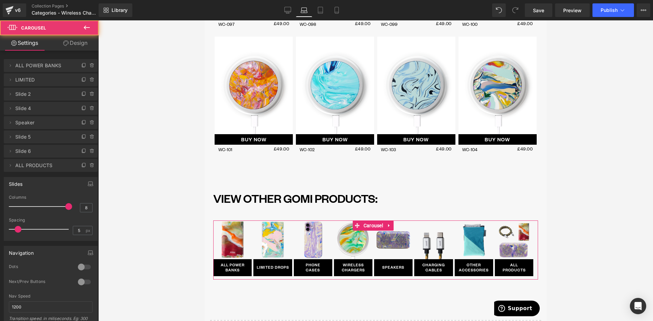
drag, startPoint x: 81, startPoint y: 47, endPoint x: 41, endPoint y: 69, distance: 45.2
click at [81, 48] on link "Design" at bounding box center [75, 42] width 49 height 15
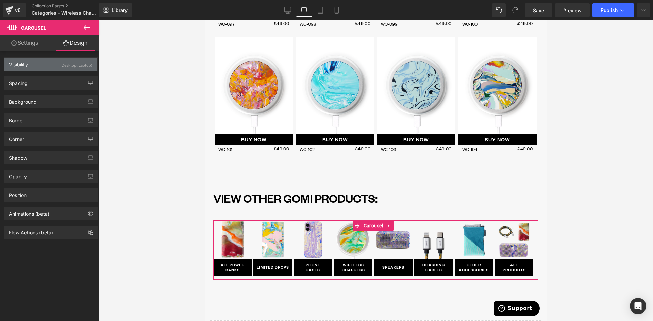
click at [41, 69] on div "Visibility (Desktop, Laptop)" at bounding box center [50, 64] width 93 height 13
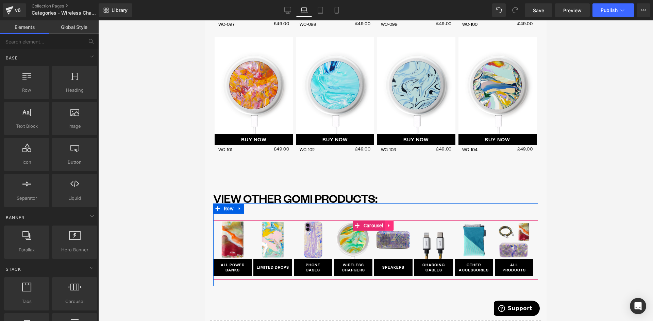
click at [390, 224] on icon at bounding box center [389, 225] width 5 height 5
drag, startPoint x: 383, startPoint y: 223, endPoint x: 384, endPoint y: 220, distance: 3.5
click at [383, 223] on icon at bounding box center [384, 225] width 5 height 5
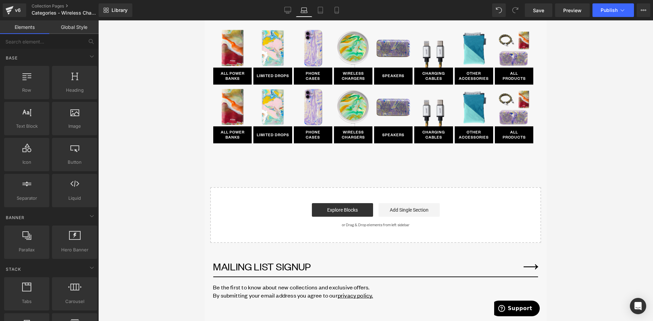
scroll to position [1347, 0]
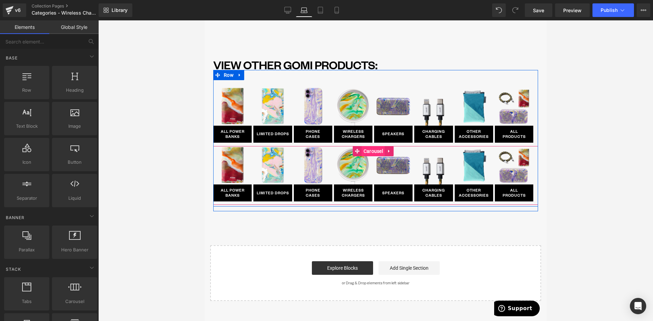
click at [374, 152] on span "Carousel" at bounding box center [373, 151] width 23 height 10
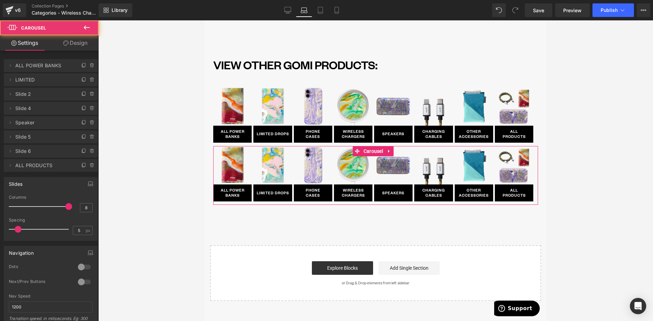
click at [78, 46] on link "Design" at bounding box center [75, 42] width 49 height 15
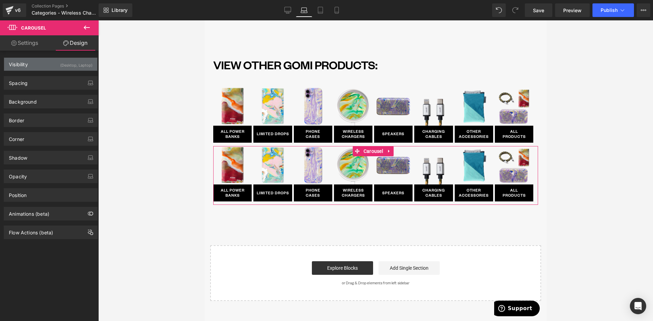
click at [44, 66] on div "Visibility (Desktop, Laptop)" at bounding box center [50, 64] width 93 height 13
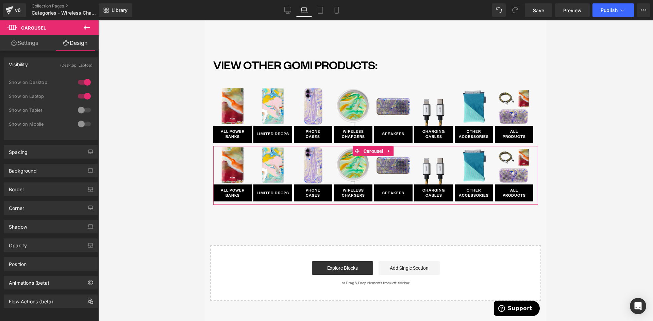
drag, startPoint x: 83, startPoint y: 111, endPoint x: 82, endPoint y: 125, distance: 14.3
click at [83, 111] on div at bounding box center [84, 110] width 16 height 11
click at [82, 125] on div at bounding box center [84, 124] width 16 height 11
drag, startPoint x: 84, startPoint y: 97, endPoint x: 82, endPoint y: 90, distance: 6.9
click at [84, 97] on div at bounding box center [84, 96] width 16 height 11
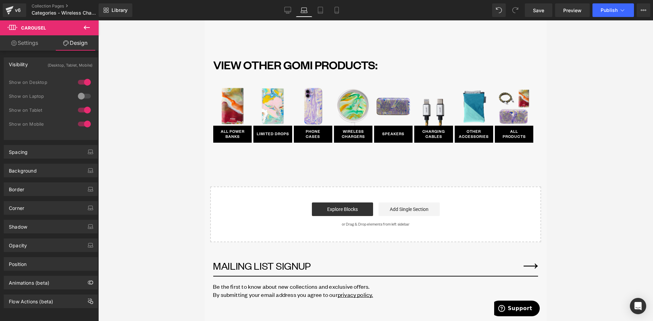
click at [82, 86] on div at bounding box center [84, 82] width 16 height 11
click at [82, 109] on div at bounding box center [84, 110] width 16 height 11
click at [322, 11] on icon at bounding box center [320, 10] width 7 height 7
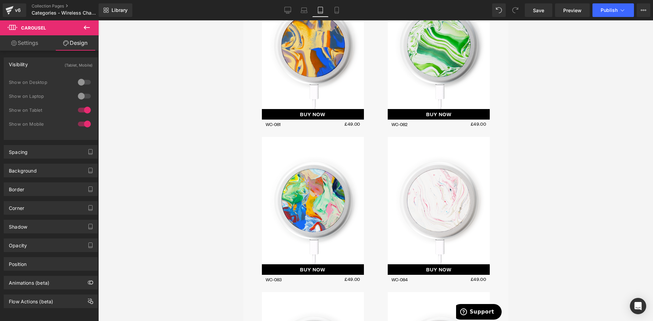
scroll to position [3099, 0]
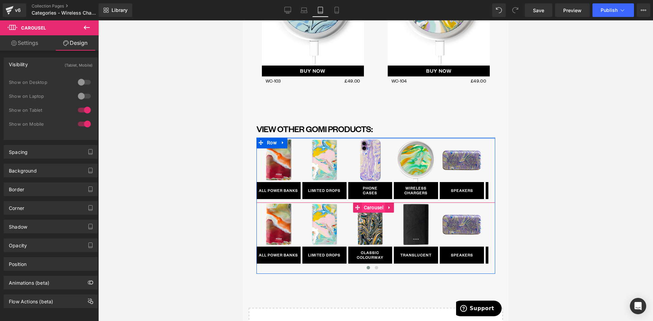
click at [368, 203] on span "Carousel" at bounding box center [373, 208] width 23 height 10
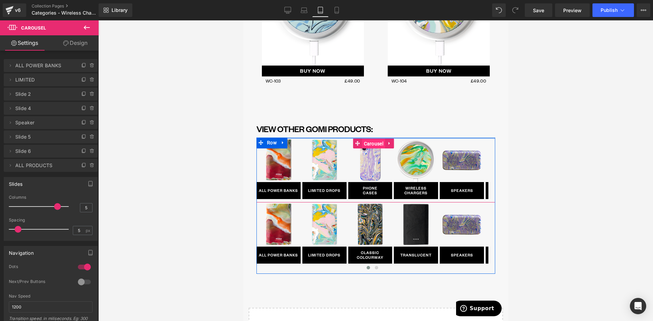
click at [371, 139] on span "Carousel" at bounding box center [373, 144] width 23 height 10
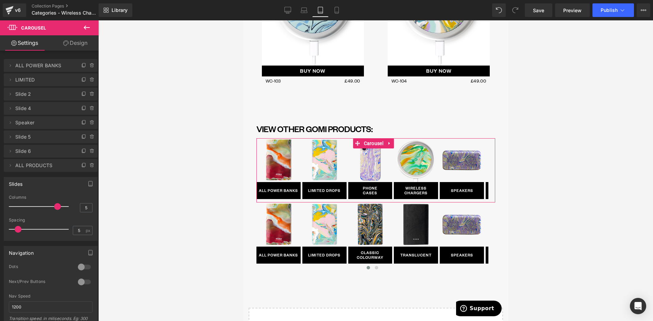
click at [80, 266] on div at bounding box center [84, 267] width 16 height 11
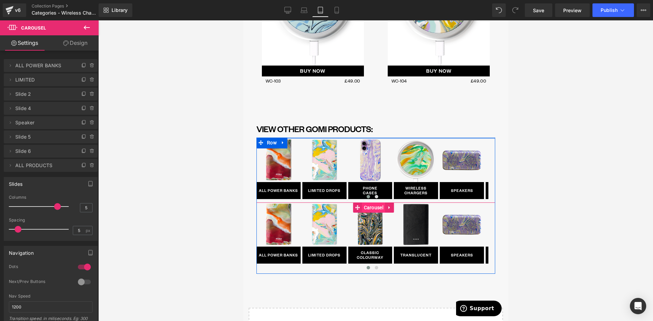
click at [371, 203] on span "Carousel" at bounding box center [373, 208] width 23 height 10
drag, startPoint x: 373, startPoint y: 124, endPoint x: 316, endPoint y: 145, distance: 59.9
click at [372, 139] on span "Carousel" at bounding box center [373, 144] width 23 height 10
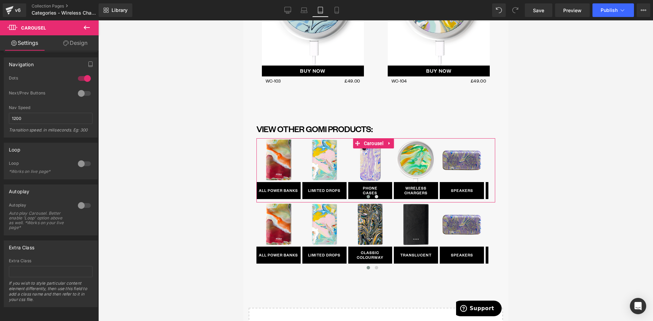
scroll to position [194, 0]
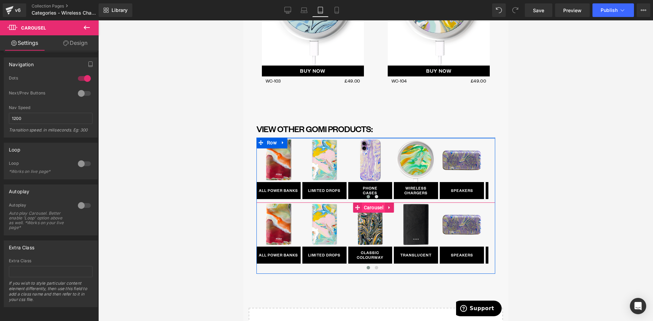
click at [373, 203] on span "Carousel" at bounding box center [373, 208] width 23 height 10
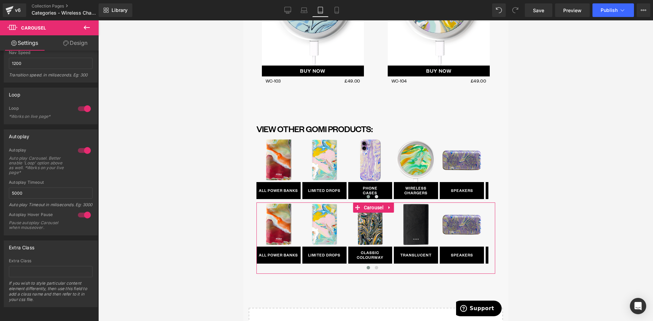
scroll to position [254, 0]
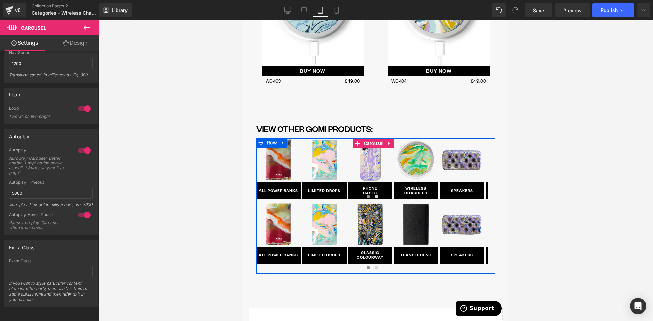
drag, startPoint x: 367, startPoint y: 129, endPoint x: 259, endPoint y: 142, distance: 108.6
click at [367, 138] on span "Carousel" at bounding box center [373, 143] width 23 height 10
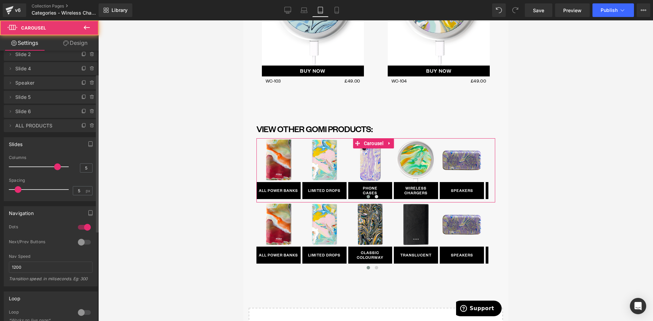
scroll to position [170, 0]
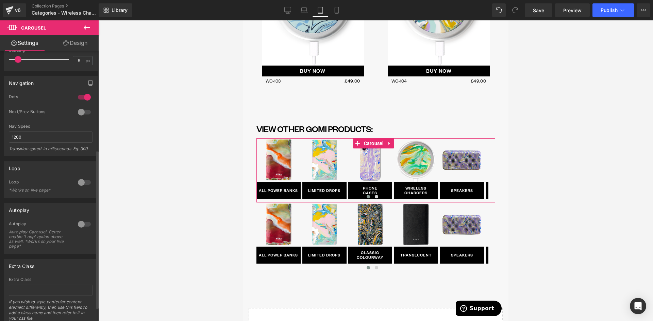
click at [80, 185] on div at bounding box center [84, 182] width 16 height 11
click at [80, 224] on div at bounding box center [84, 224] width 16 height 11
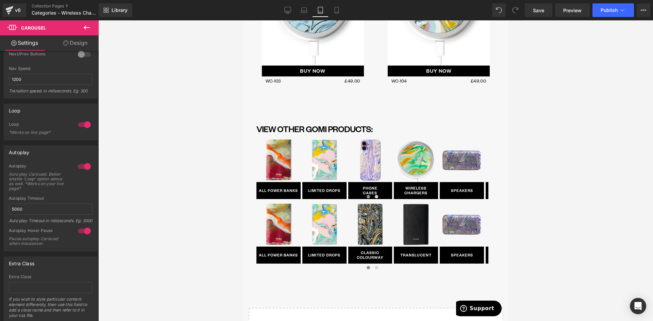
scroll to position [238, 0]
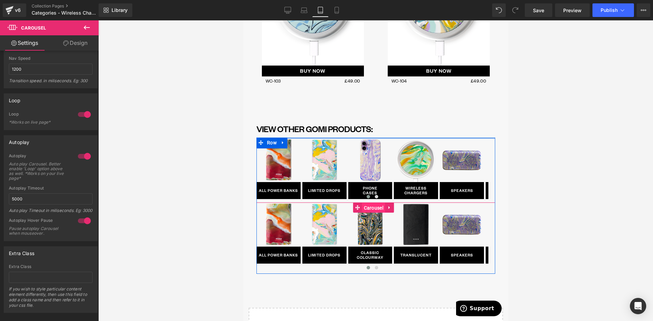
click at [369, 203] on span "Carousel" at bounding box center [373, 208] width 23 height 10
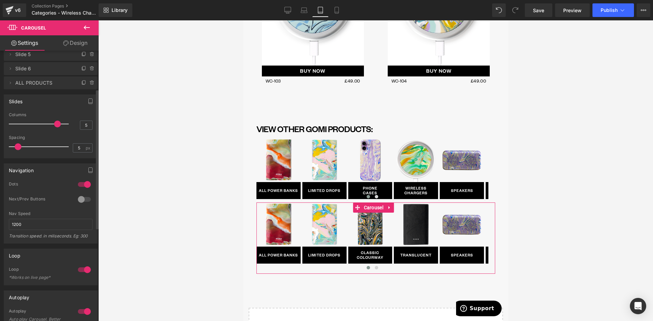
scroll to position [126, 0]
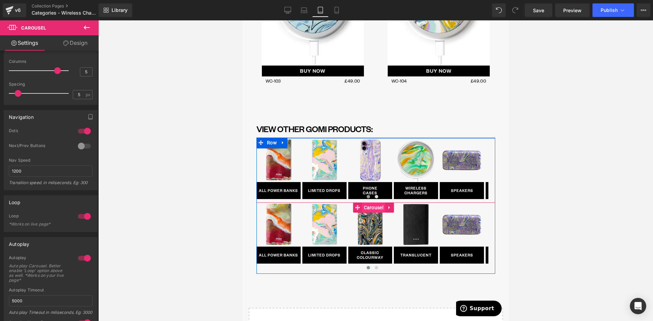
click at [371, 203] on span "Carousel" at bounding box center [373, 208] width 23 height 10
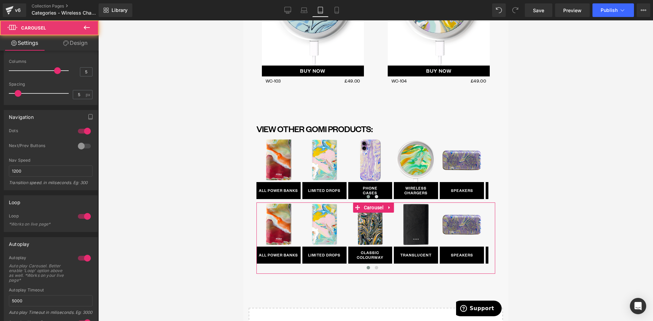
click at [79, 47] on link "Design" at bounding box center [75, 42] width 49 height 15
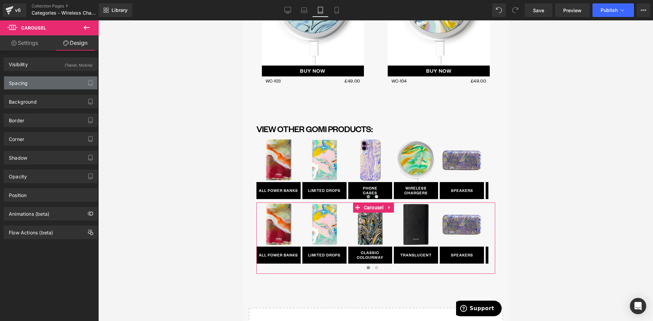
click at [27, 80] on div "Spacing" at bounding box center [18, 82] width 19 height 10
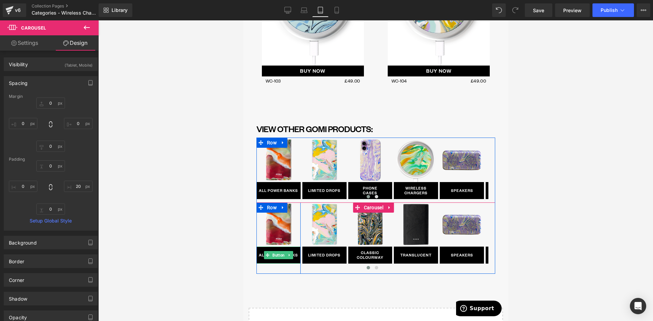
click at [277, 251] on span "Button" at bounding box center [278, 255] width 15 height 8
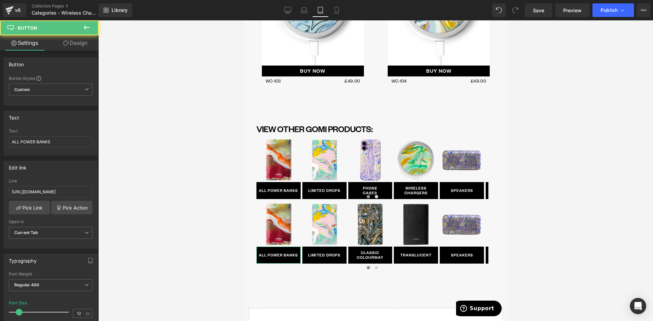
drag, startPoint x: 68, startPoint y: 44, endPoint x: 37, endPoint y: 89, distance: 54.9
click at [68, 44] on link "Design" at bounding box center [75, 42] width 49 height 15
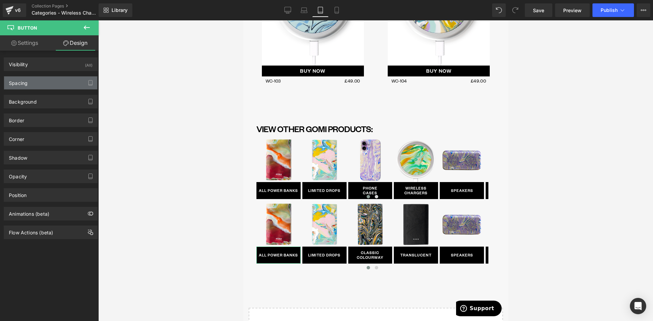
click at [37, 89] on div "Spacing" at bounding box center [50, 83] width 93 height 13
type input "0"
type input "20"
type input "0"
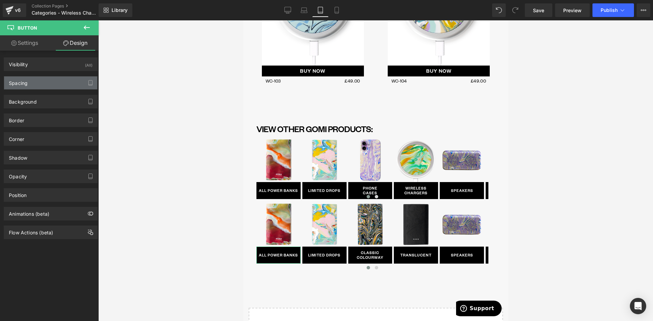
type input "5"
type input "2"
type input "5"
type input "2"
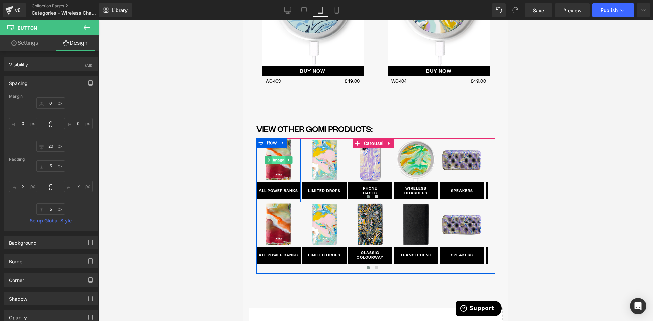
click at [279, 156] on span "Image" at bounding box center [278, 160] width 14 height 8
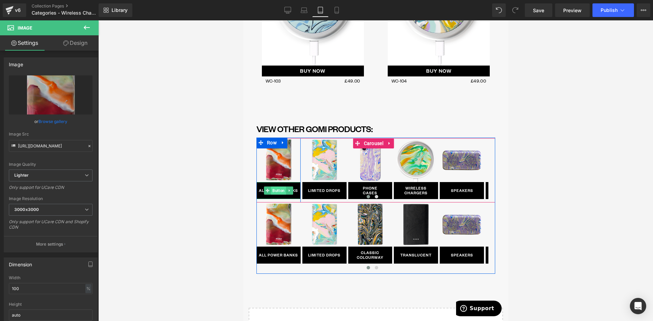
drag, startPoint x: 274, startPoint y: 174, endPoint x: 440, endPoint y: 192, distance: 166.9
click at [274, 187] on span "Button" at bounding box center [278, 191] width 15 height 8
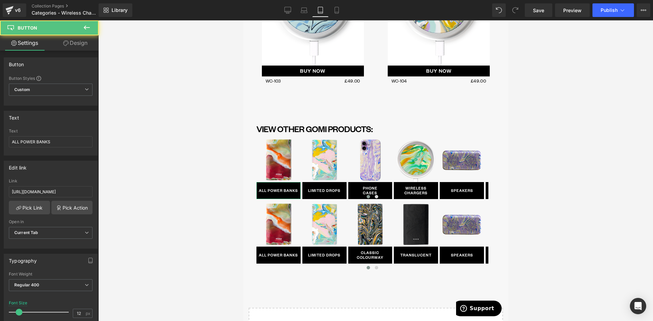
click at [70, 46] on link "Design" at bounding box center [75, 42] width 49 height 15
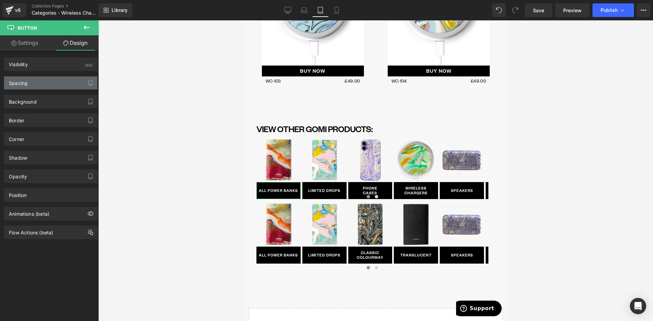
click at [47, 83] on div "Spacing" at bounding box center [50, 83] width 93 height 13
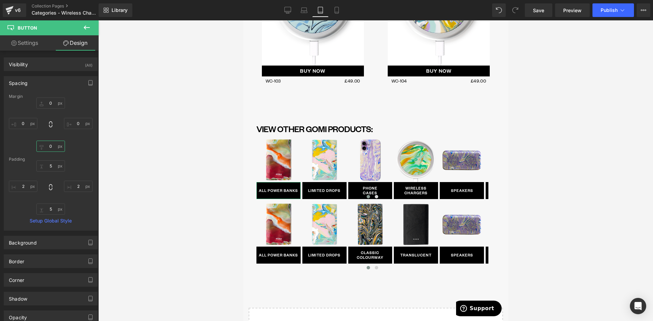
click at [52, 149] on input "0" at bounding box center [50, 146] width 29 height 11
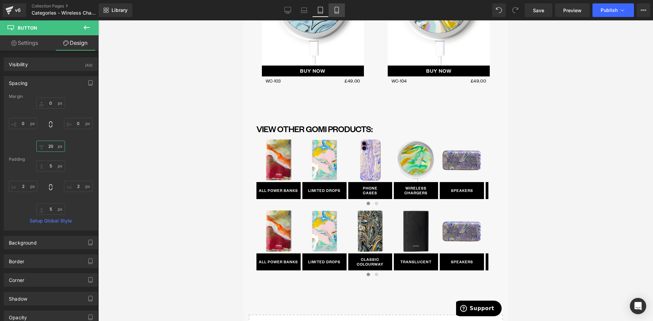
type input "20"
drag, startPoint x: 109, startPoint y: 98, endPoint x: 334, endPoint y: 10, distance: 241.6
click at [334, 10] on icon at bounding box center [336, 10] width 7 height 7
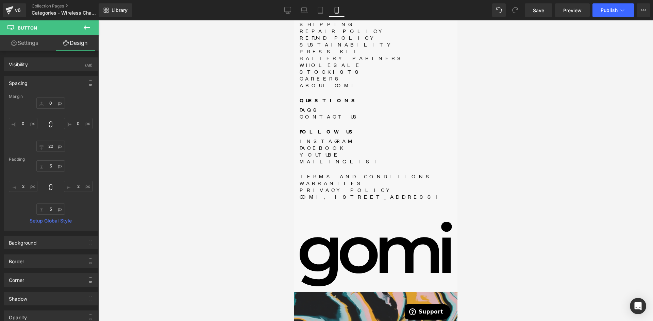
type input "0"
type input "5"
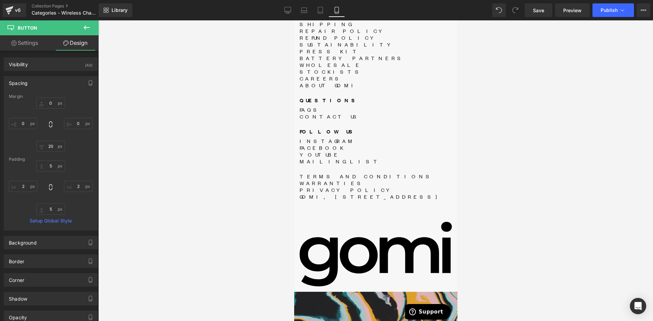
type input "2"
type input "5"
type input "2"
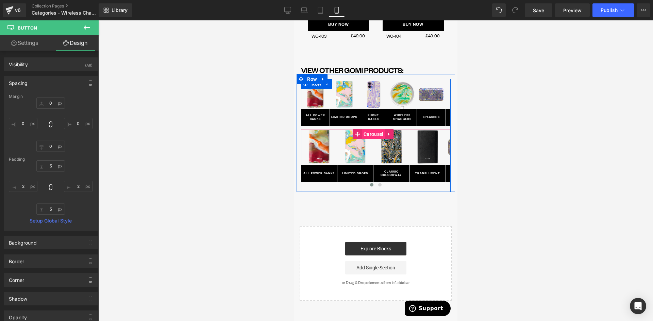
click at [376, 139] on span "Carousel" at bounding box center [372, 134] width 23 height 10
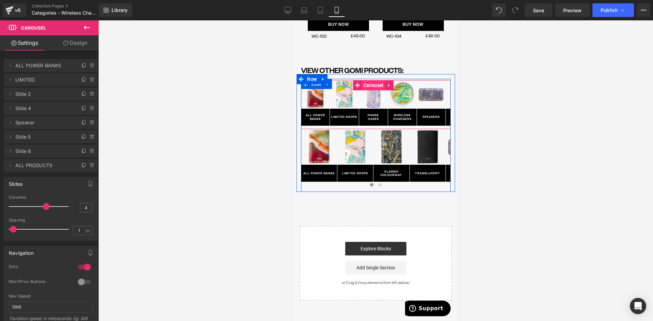
click at [374, 90] on span "Carousel" at bounding box center [372, 85] width 23 height 10
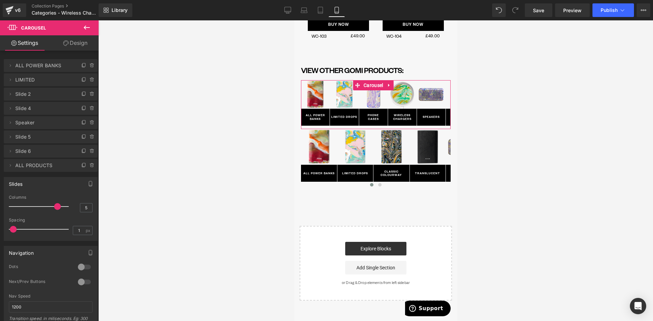
type input "4"
drag, startPoint x: 56, startPoint y: 206, endPoint x: 48, endPoint y: 206, distance: 8.2
click at [48, 206] on span at bounding box center [46, 206] width 7 height 7
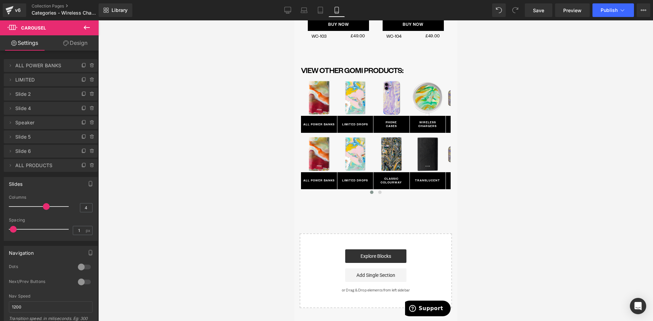
click at [81, 266] on div at bounding box center [84, 267] width 16 height 11
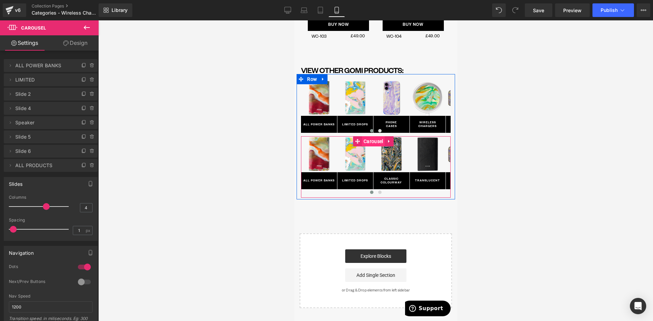
click at [372, 147] on span "Carousel" at bounding box center [372, 141] width 23 height 10
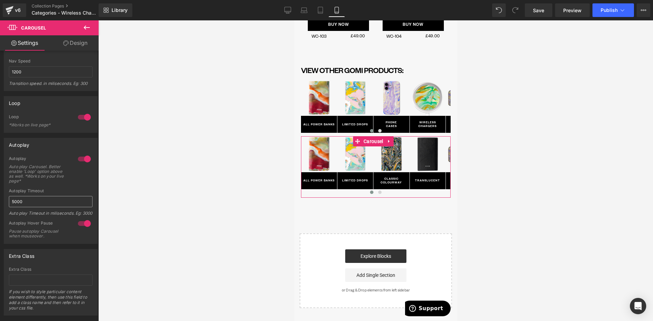
scroll to position [238, 0]
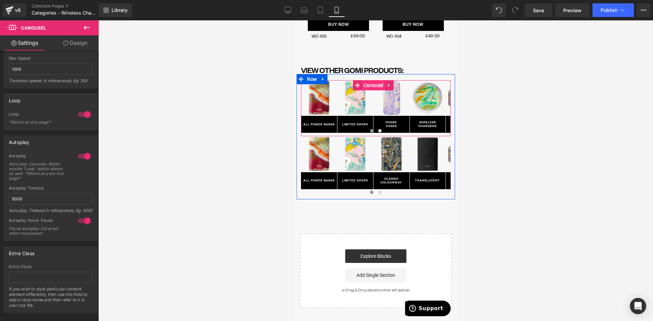
click at [372, 90] on span "Carousel" at bounding box center [372, 85] width 23 height 10
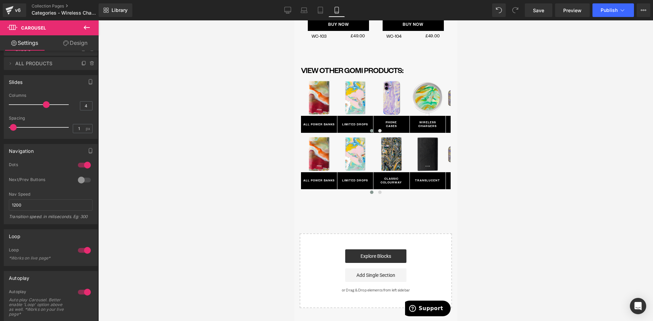
scroll to position [84, 0]
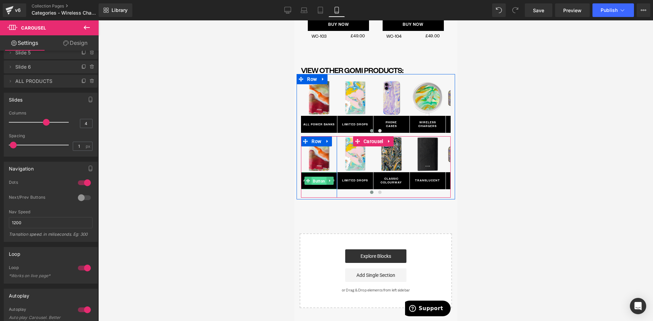
click at [317, 185] on span "Button" at bounding box center [318, 181] width 15 height 8
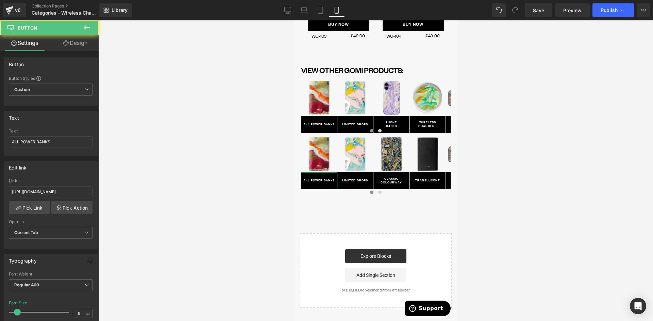
click at [77, 44] on link "Design" at bounding box center [75, 42] width 49 height 15
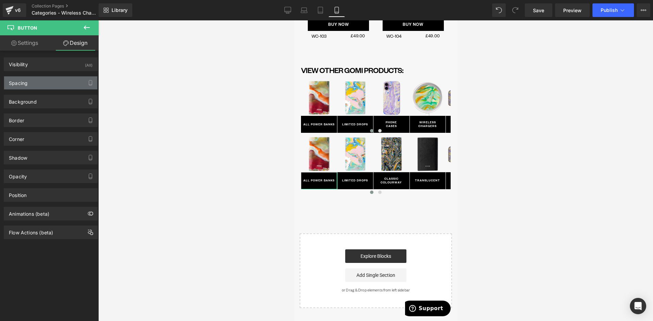
click at [26, 83] on div "Spacing" at bounding box center [18, 82] width 19 height 10
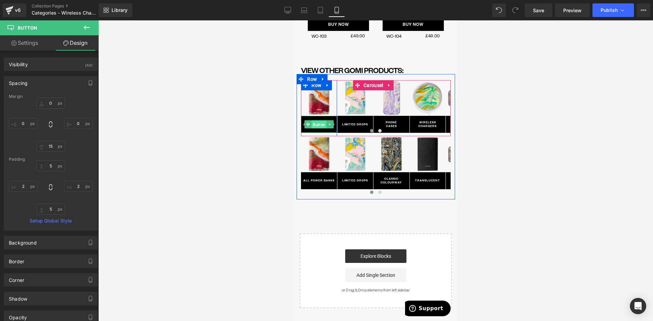
drag, startPoint x: 318, startPoint y: 133, endPoint x: 587, endPoint y: 157, distance: 270.1
click at [318, 129] on span "Button" at bounding box center [318, 125] width 15 height 8
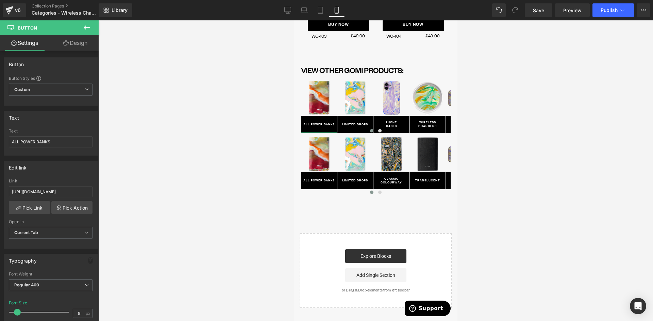
drag, startPoint x: 72, startPoint y: 45, endPoint x: 30, endPoint y: 86, distance: 58.4
click at [71, 45] on link "Design" at bounding box center [75, 42] width 49 height 15
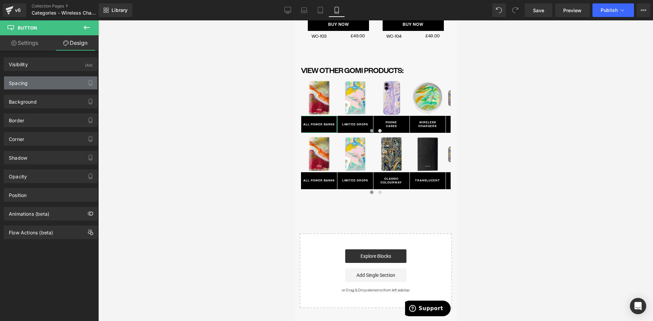
type input "0"
type input "5"
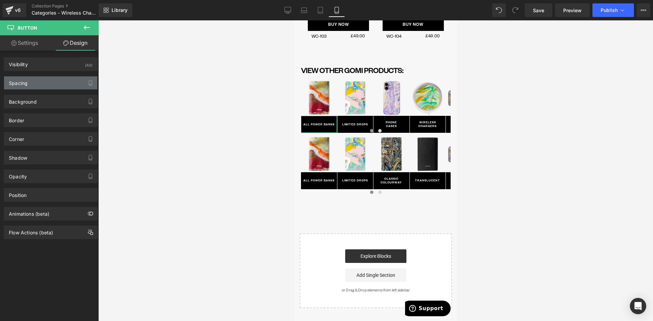
type input "2"
type input "5"
type input "2"
click at [30, 85] on div "Spacing" at bounding box center [50, 83] width 93 height 13
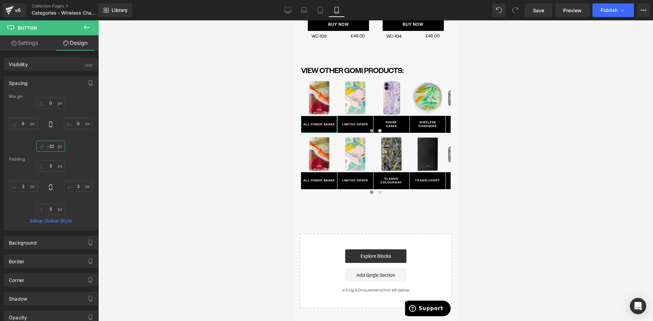
click at [51, 147] on input "-22" at bounding box center [50, 146] width 29 height 11
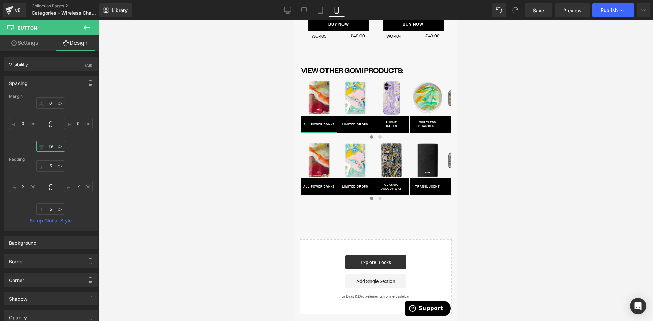
type input "20"
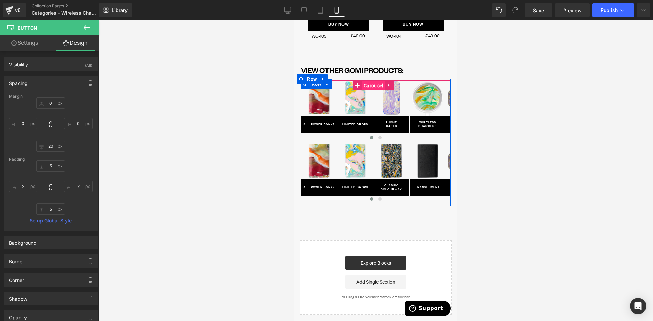
click at [368, 91] on span "Carousel" at bounding box center [372, 86] width 23 height 10
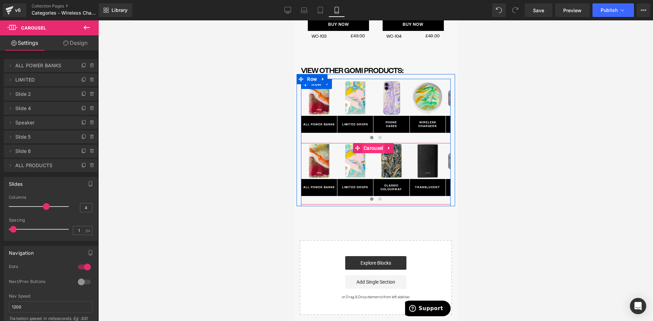
click at [376, 153] on span "Carousel" at bounding box center [372, 148] width 23 height 10
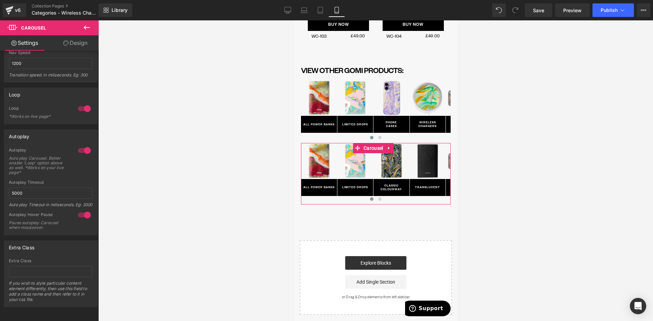
scroll to position [254, 0]
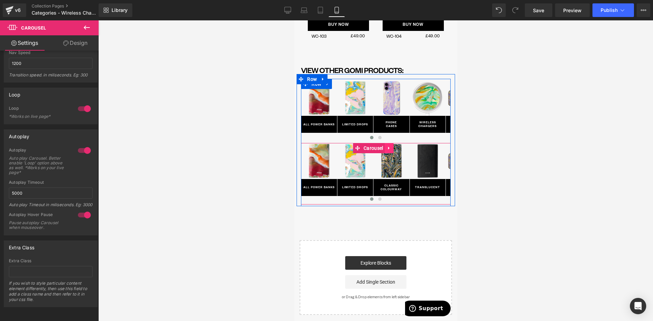
click at [387, 153] on link at bounding box center [388, 148] width 9 height 10
click at [393, 151] on icon at bounding box center [393, 148] width 5 height 5
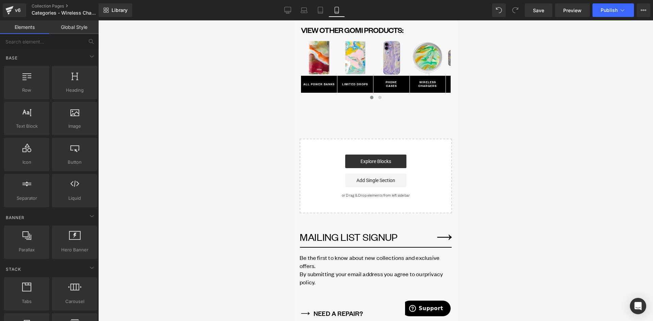
scroll to position [2111, 0]
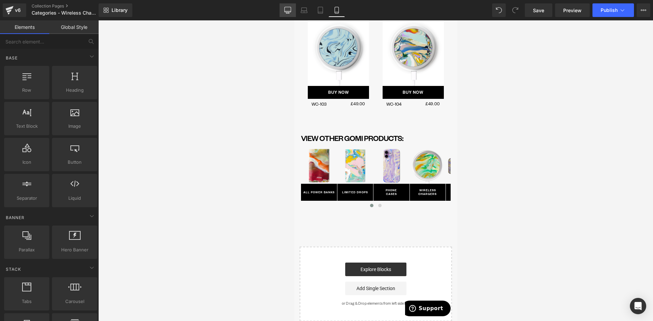
drag, startPoint x: 289, startPoint y: 13, endPoint x: 293, endPoint y: 131, distance: 118.7
click at [289, 13] on icon at bounding box center [287, 10] width 7 height 7
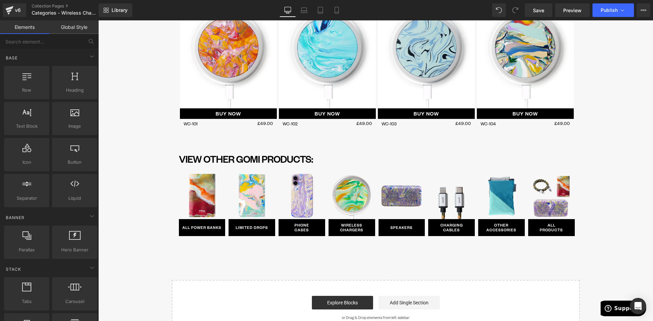
scroll to position [1466, 0]
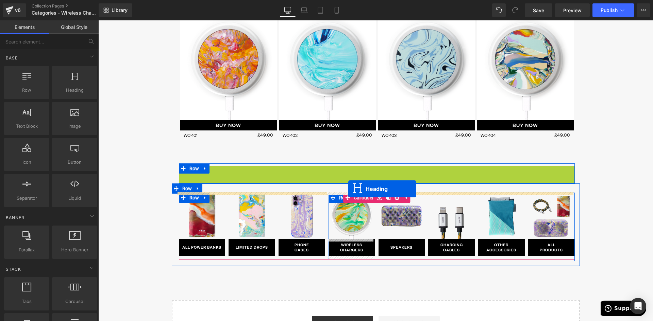
drag, startPoint x: 358, startPoint y: 171, endPoint x: 348, endPoint y: 189, distance: 20.8
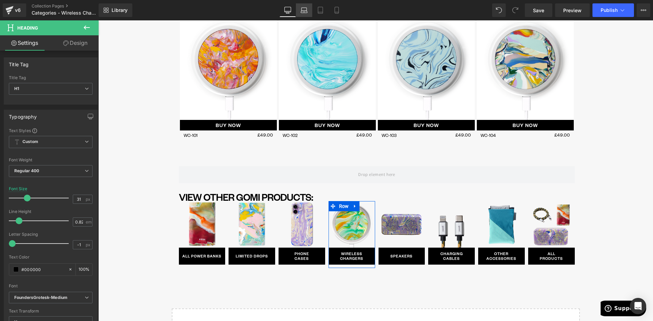
click at [304, 9] on icon at bounding box center [304, 10] width 7 height 7
type input "37"
type input "100"
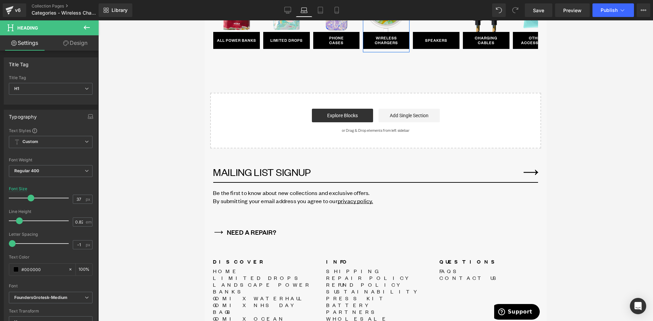
scroll to position [1247, 0]
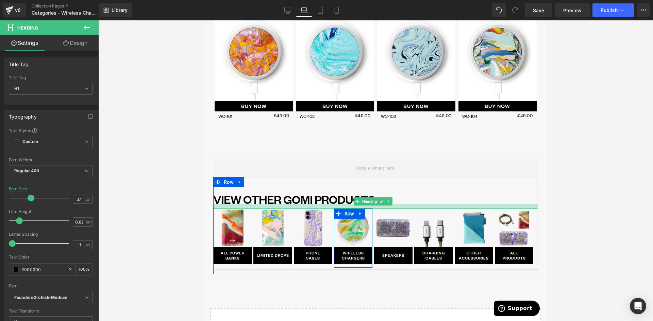
drag, startPoint x: 303, startPoint y: 202, endPoint x: 303, endPoint y: 207, distance: 4.8
click at [303, 207] on div at bounding box center [375, 206] width 325 height 4
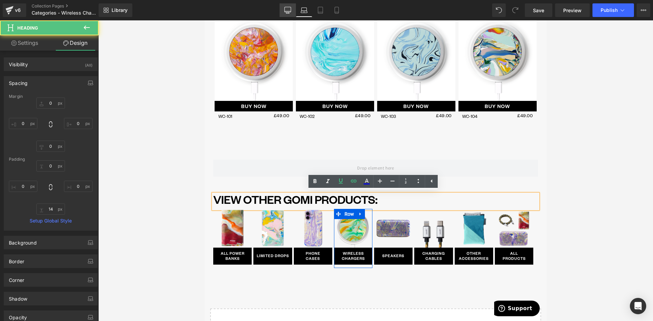
click at [288, 10] on icon at bounding box center [287, 10] width 7 height 7
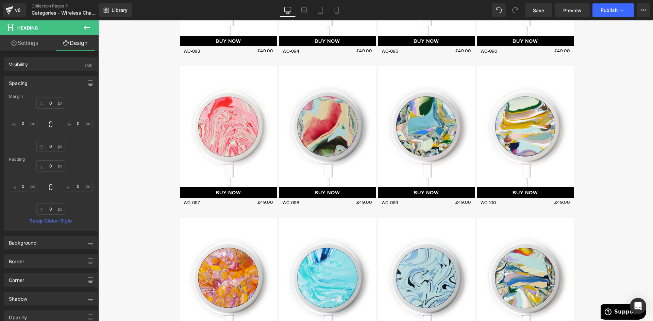
type input "0"
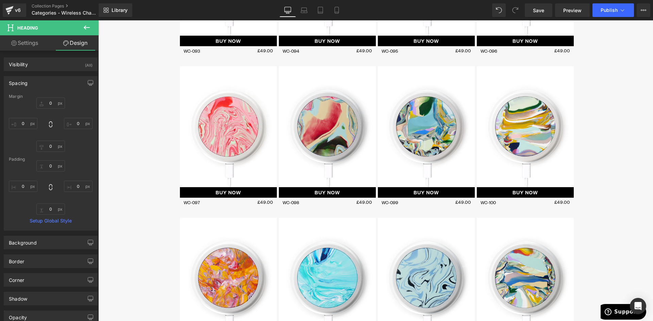
type input "0"
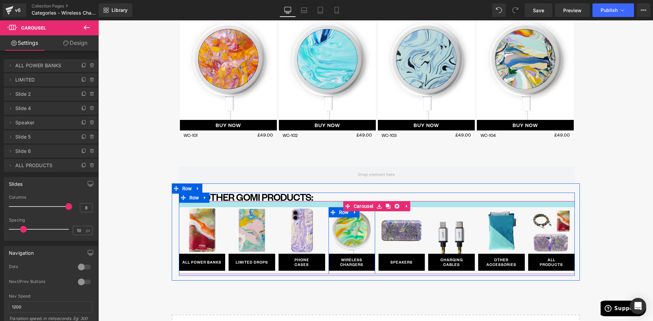
drag, startPoint x: 266, startPoint y: 203, endPoint x: 267, endPoint y: 209, distance: 6.3
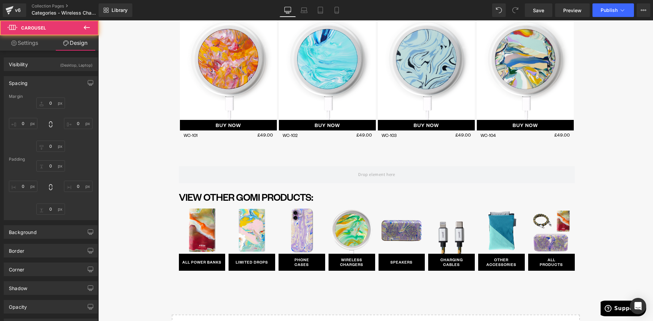
type input "0"
type input "18"
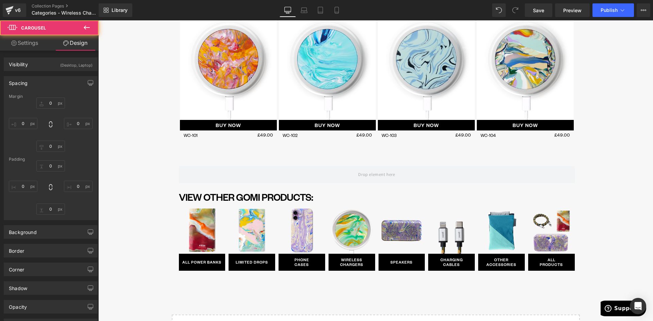
type input "0"
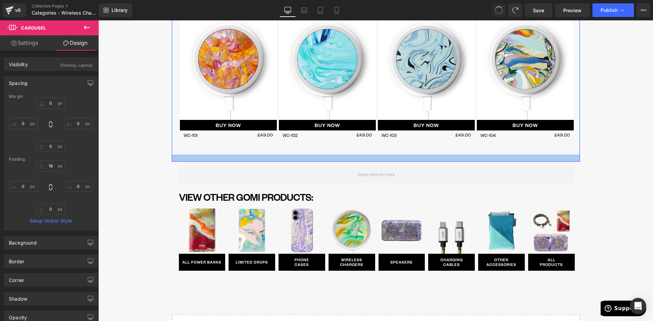
type input "0"
type input "18"
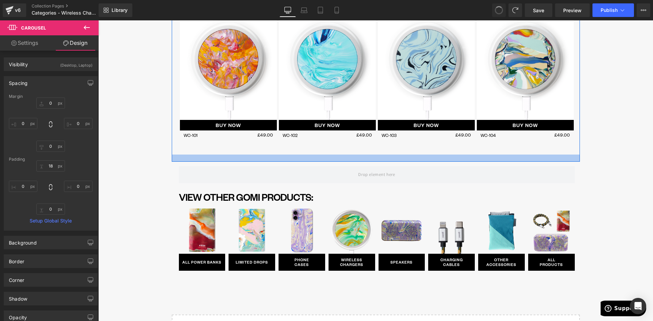
type input "0"
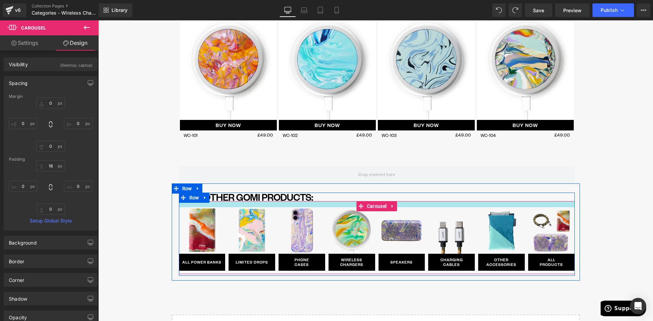
type input "0px"
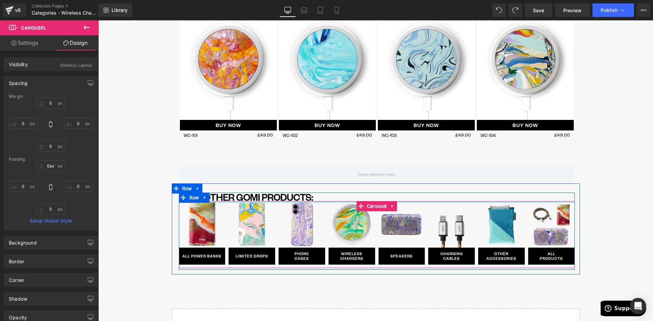
drag, startPoint x: 296, startPoint y: 207, endPoint x: 303, endPoint y: 197, distance: 12.2
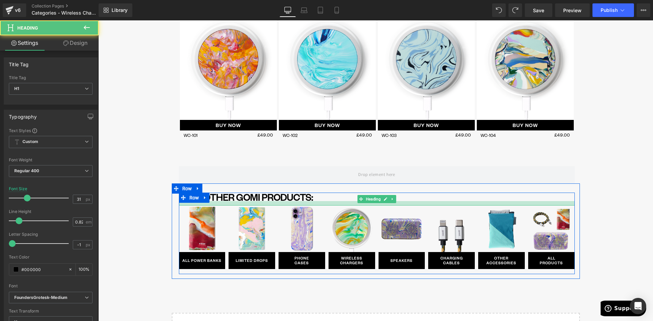
drag, startPoint x: 306, startPoint y: 200, endPoint x: 307, endPoint y: 204, distance: 4.5
click at [307, 204] on div at bounding box center [377, 203] width 396 height 4
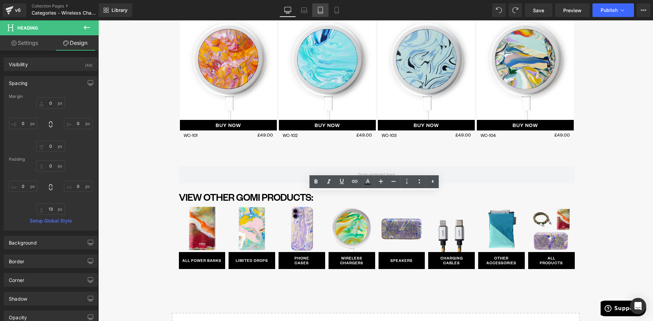
click at [322, 9] on icon at bounding box center [320, 10] width 7 height 7
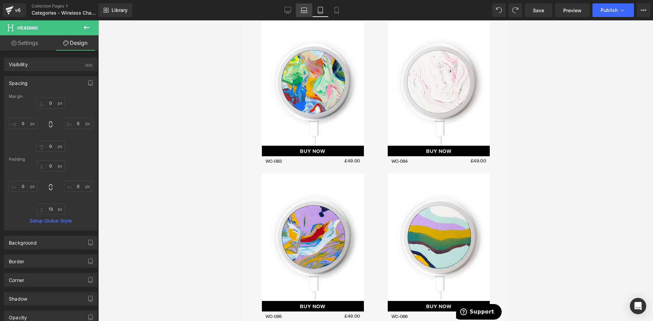
type input "0"
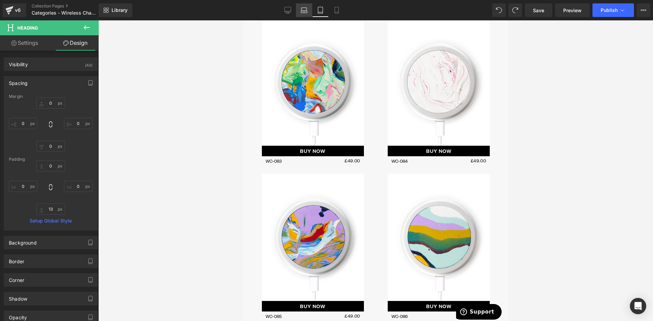
type input "0"
type input "13"
type input "0"
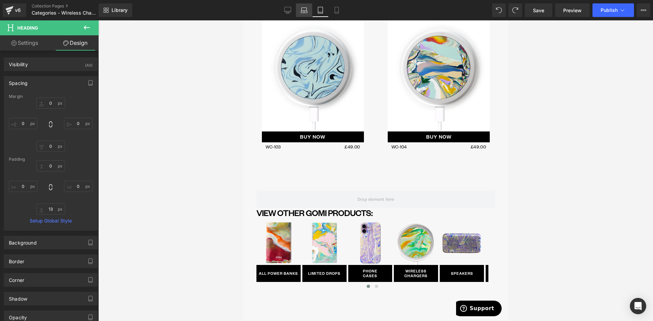
click at [304, 10] on icon at bounding box center [304, 10] width 7 height 7
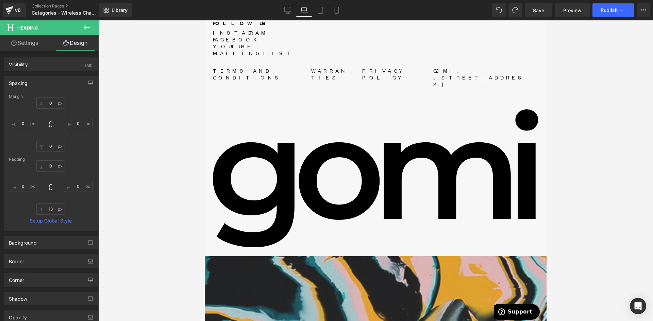
type input "0"
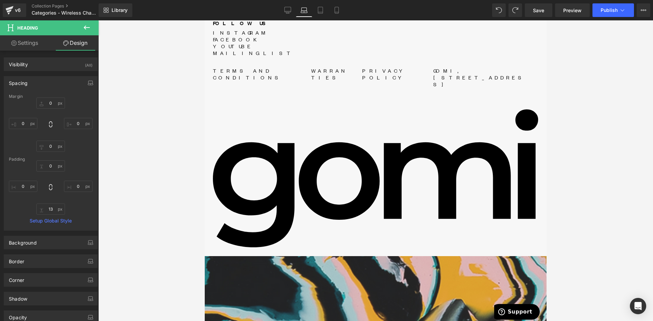
type input "0"
type input "14"
type input "0"
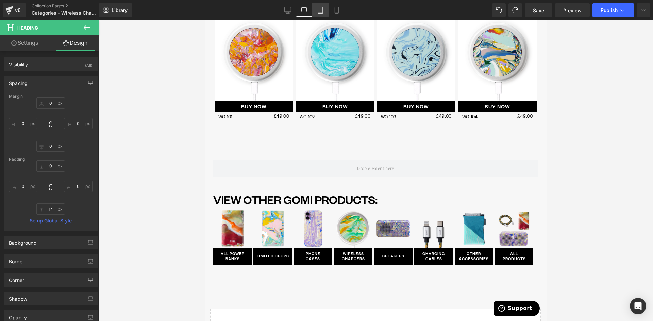
click at [325, 9] on link "Tablet" at bounding box center [320, 10] width 16 height 14
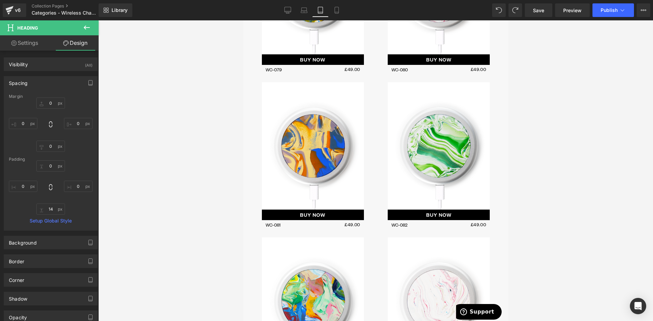
type input "0"
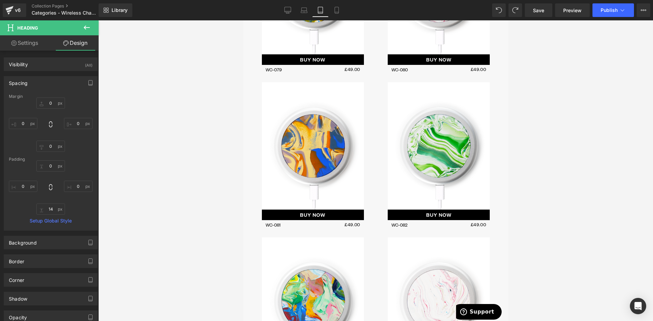
type input "0"
type input "13"
type input "0"
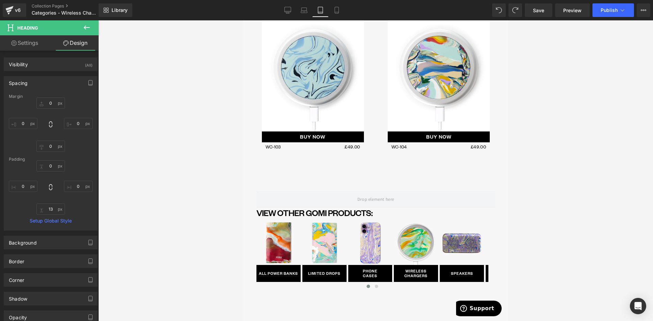
click at [340, 9] on icon at bounding box center [336, 10] width 7 height 7
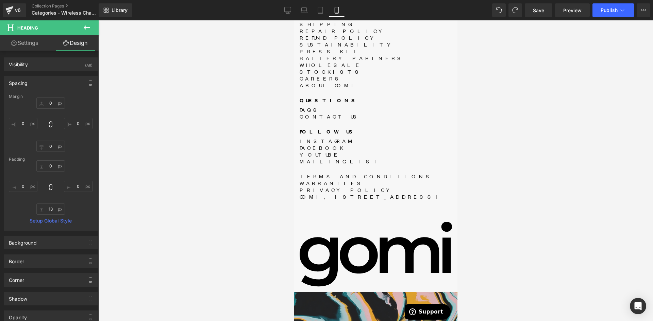
type input "0"
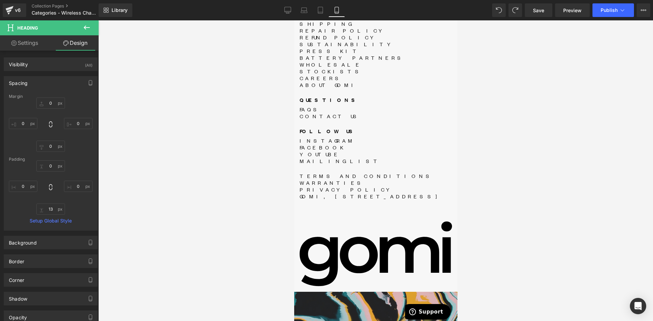
type input "0"
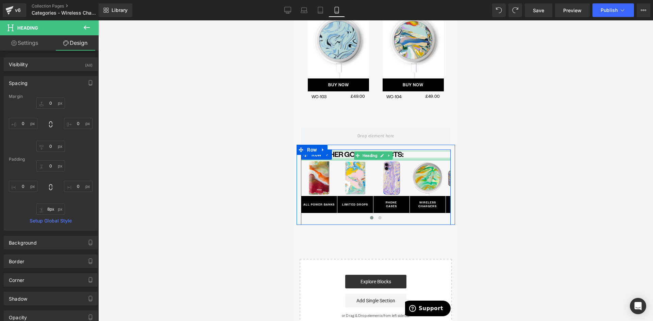
type input "11px"
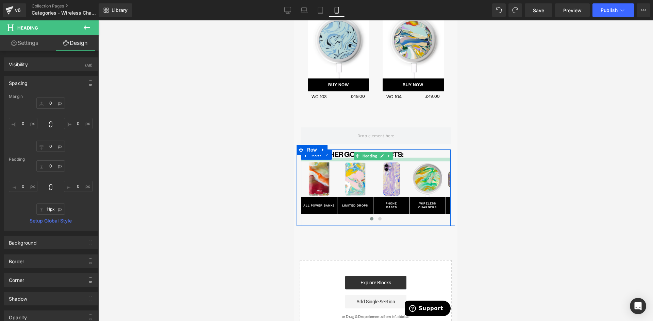
drag, startPoint x: 346, startPoint y: 166, endPoint x: 346, endPoint y: 170, distance: 3.7
click at [346, 162] on div at bounding box center [376, 160] width 150 height 4
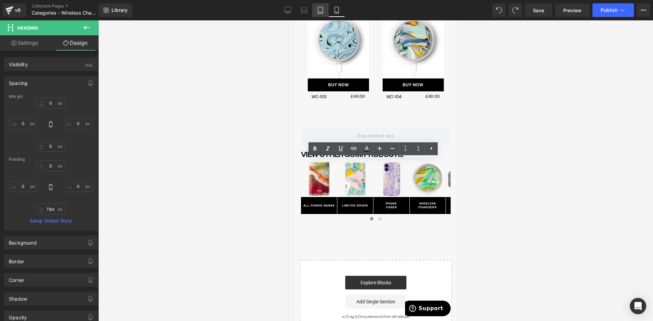
click at [320, 9] on icon at bounding box center [320, 10] width 7 height 7
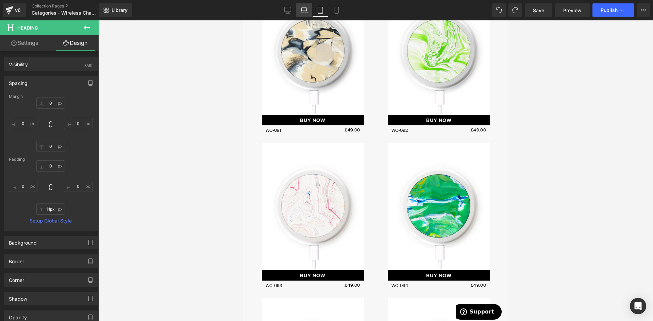
click at [302, 9] on icon at bounding box center [304, 9] width 5 height 3
type input "0"
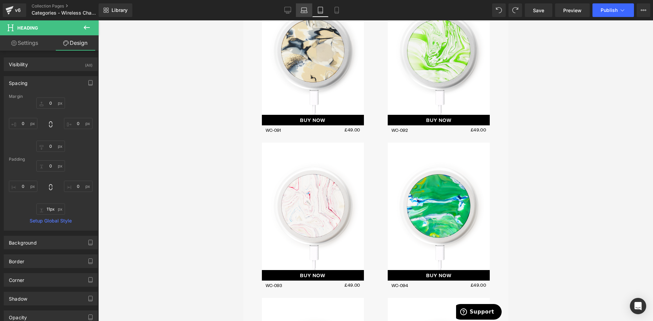
type input "0"
type input "13"
type input "0"
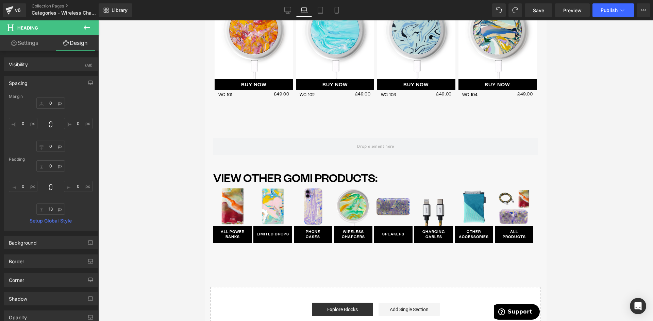
type input "0"
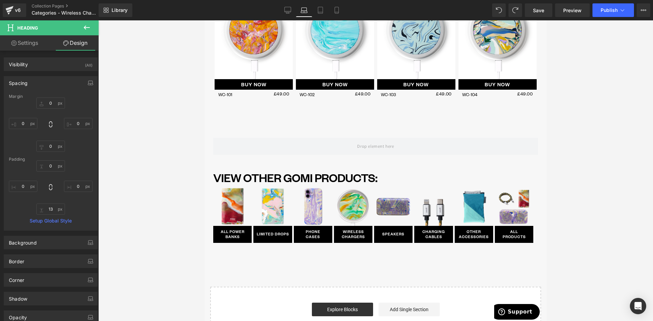
type input "0"
type input "14"
type input "0"
click at [285, 13] on icon at bounding box center [287, 10] width 7 height 7
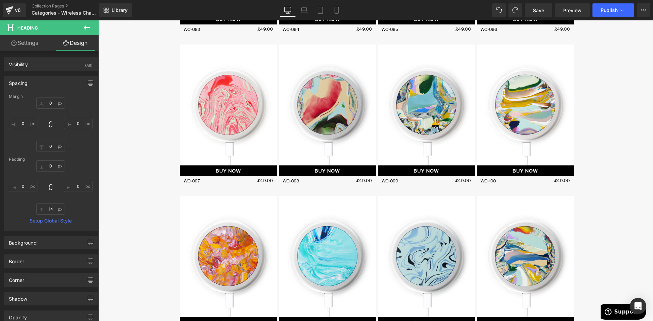
type input "0"
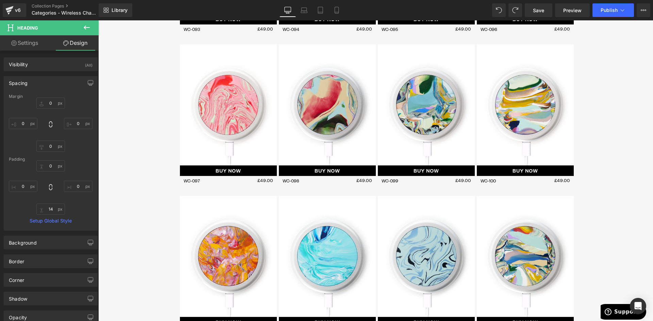
type input "0"
type input "13"
type input "0"
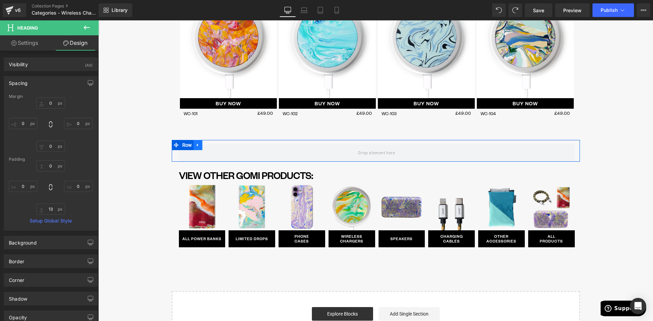
click at [189, 143] on span "Row" at bounding box center [187, 145] width 13 height 10
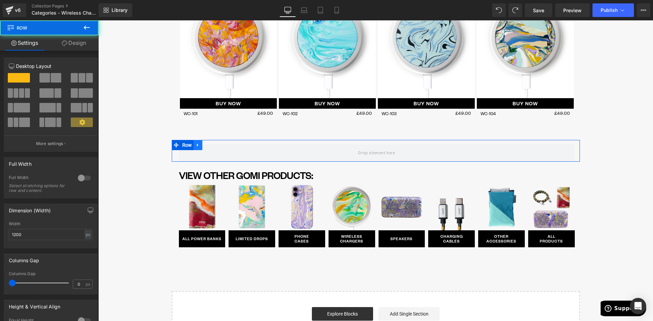
click at [196, 144] on icon at bounding box center [198, 144] width 5 height 5
click at [213, 145] on icon at bounding box center [215, 145] width 5 height 5
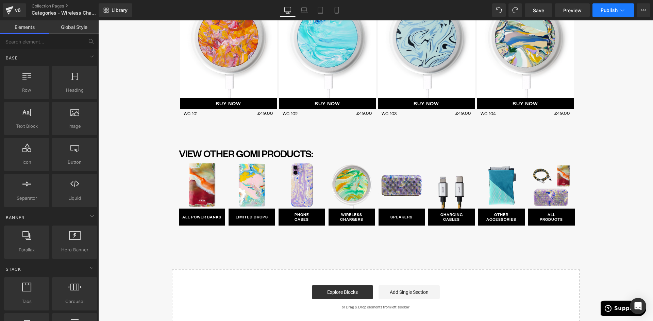
click at [609, 12] on span "Publish" at bounding box center [608, 9] width 17 height 5
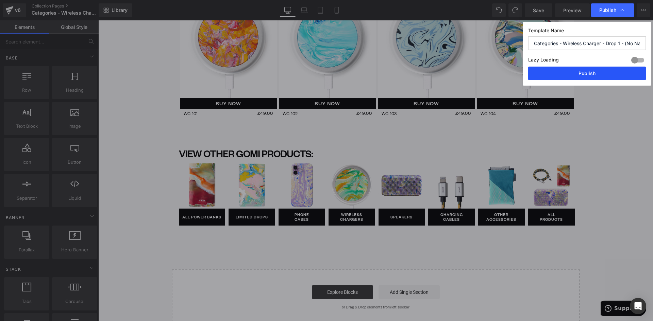
click at [597, 78] on button "Publish" at bounding box center [587, 74] width 118 height 14
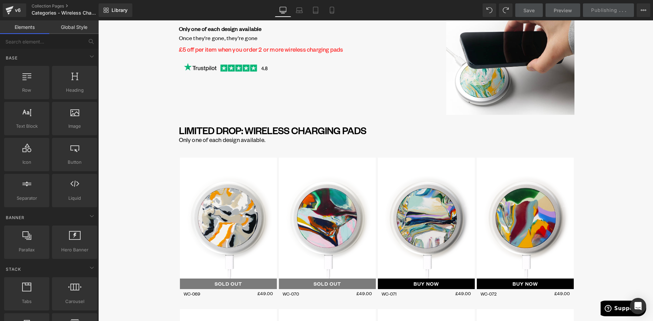
scroll to position [158, 0]
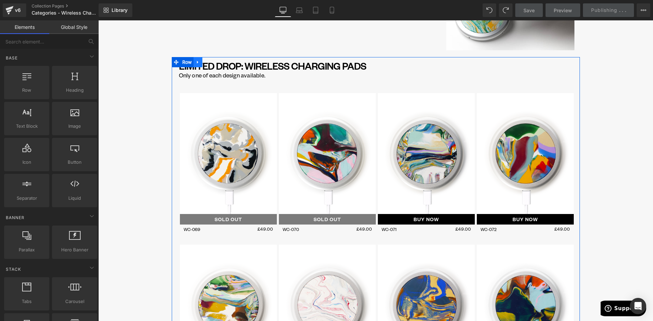
click at [196, 63] on icon at bounding box center [198, 62] width 5 height 5
click at [196, 62] on icon at bounding box center [198, 62] width 5 height 5
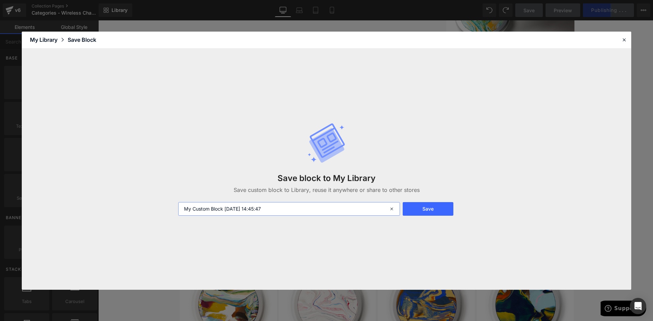
drag, startPoint x: 281, startPoint y: 210, endPoint x: 160, endPoint y: 216, distance: 121.2
click at [160, 216] on div "Save block to My Library Save custom block to Library, reuse it anywhere or sha…" at bounding box center [326, 169] width 609 height 241
type input "WC LD Collection"
click at [427, 207] on button "Save" at bounding box center [428, 209] width 51 height 14
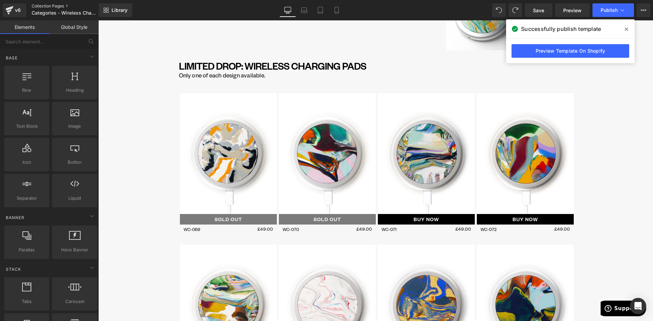
click at [53, 4] on link "Collection Pages" at bounding box center [71, 5] width 78 height 5
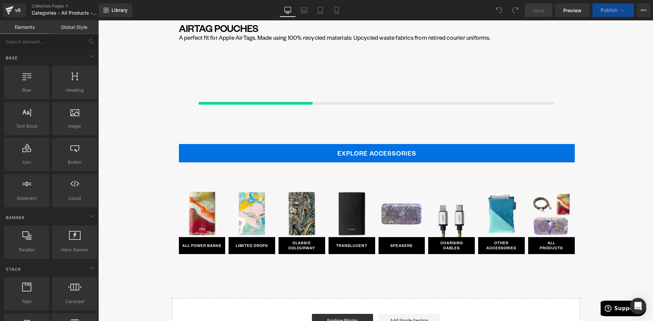
scroll to position [2540, 0]
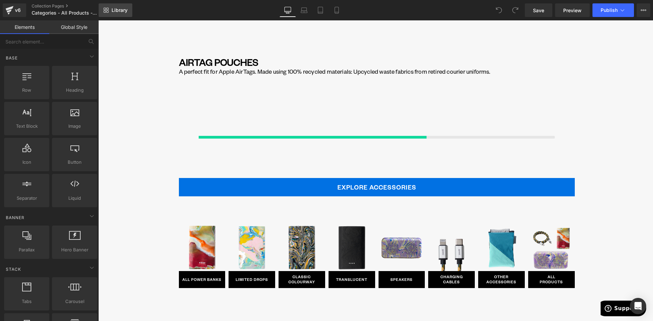
click at [116, 11] on span "Library" at bounding box center [120, 10] width 16 height 6
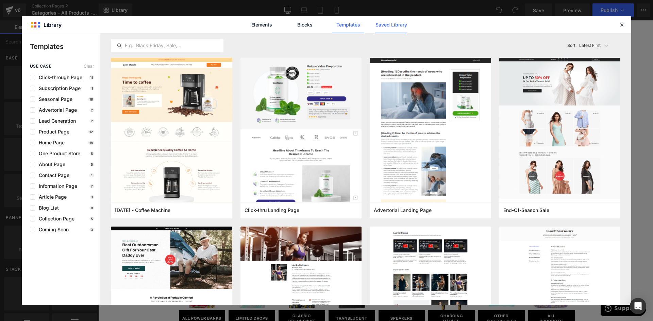
click at [397, 22] on link "Saved Library" at bounding box center [391, 24] width 32 height 17
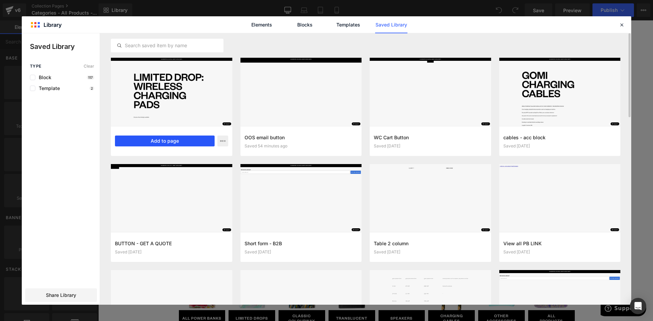
click at [162, 142] on button "Add to page" at bounding box center [165, 141] width 100 height 11
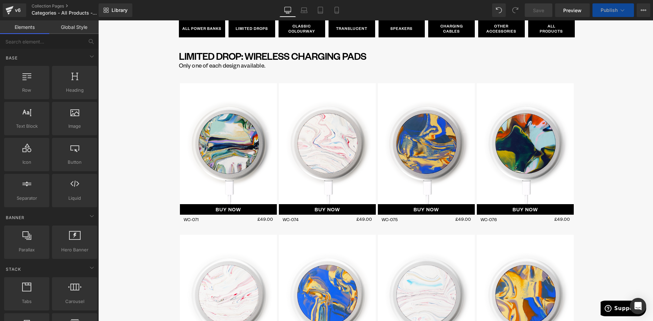
scroll to position [3069, 0]
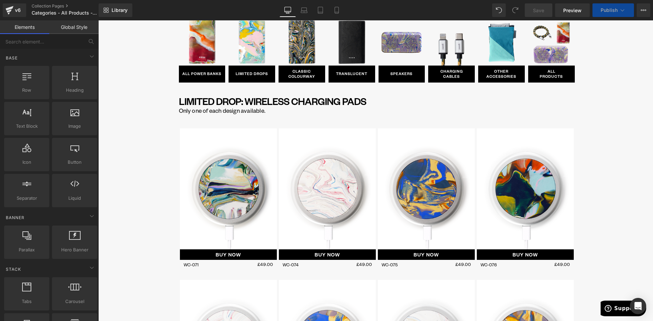
click at [342, 132] on img at bounding box center [327, 189] width 97 height 121
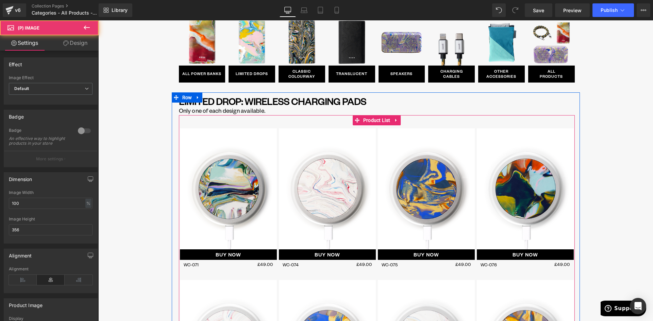
click at [364, 122] on span "Product List" at bounding box center [376, 120] width 31 height 10
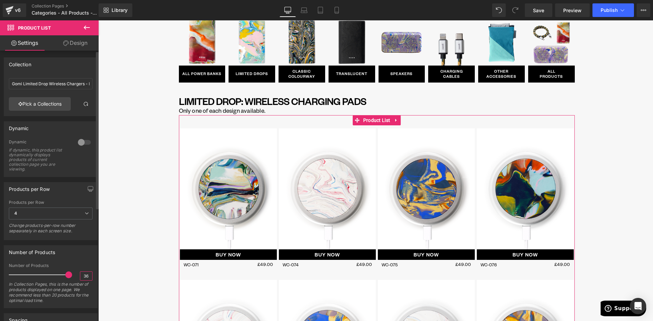
click at [85, 278] on input "36" at bounding box center [86, 276] width 12 height 9
click at [85, 277] on input "36" at bounding box center [86, 276] width 12 height 9
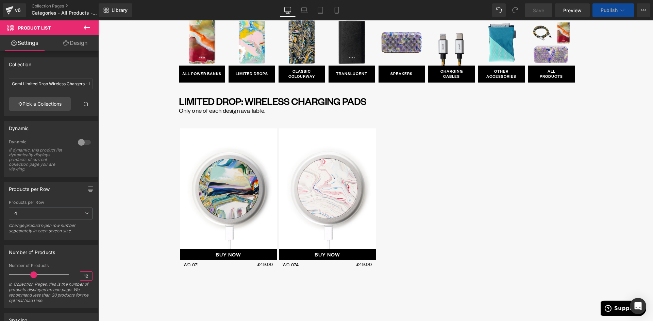
type input "12"
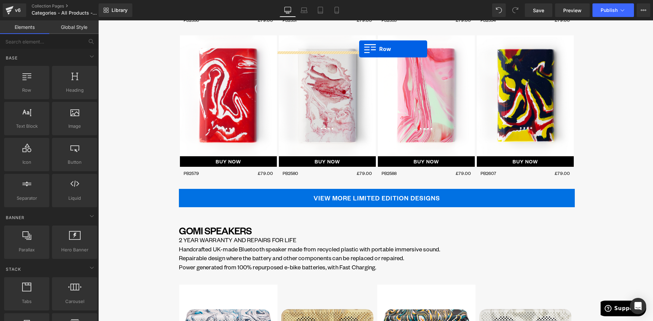
scroll to position [1396, 0]
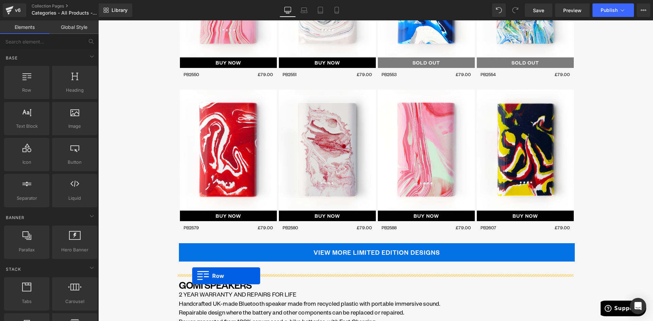
drag, startPoint x: 172, startPoint y: 99, endPoint x: 193, endPoint y: 276, distance: 178.4
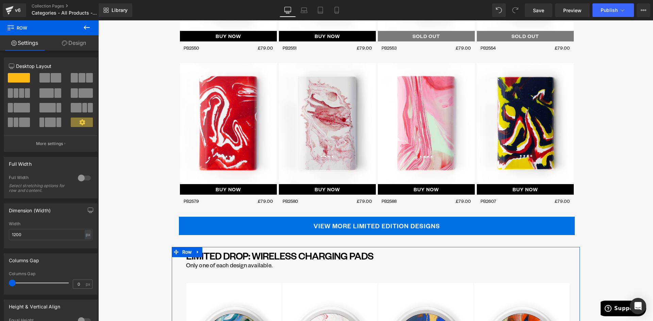
scroll to position [1464, 0]
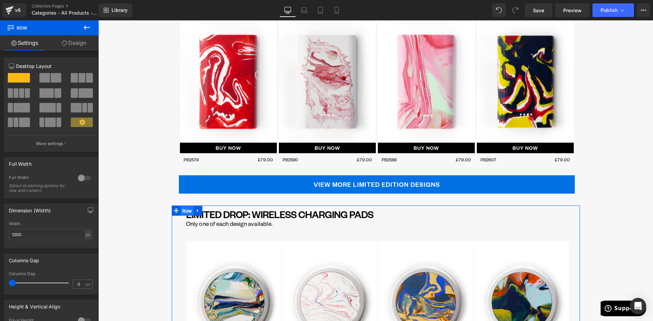
click at [181, 207] on span "Row" at bounding box center [187, 211] width 13 height 10
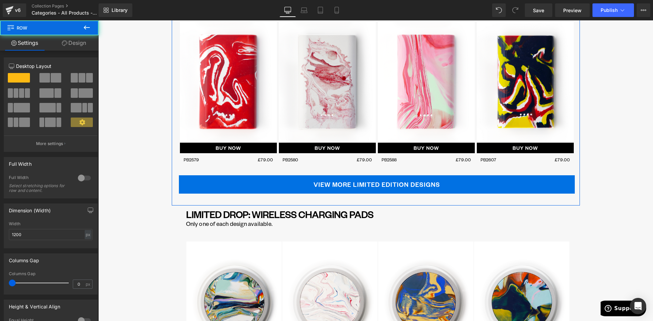
click at [81, 38] on link "Design" at bounding box center [73, 42] width 49 height 15
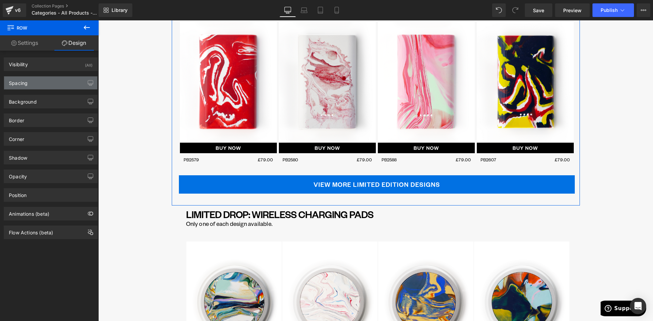
click at [36, 80] on div "Spacing" at bounding box center [50, 83] width 93 height 13
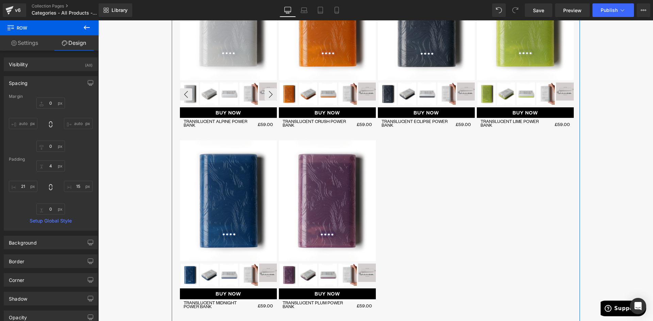
scroll to position [648, 0]
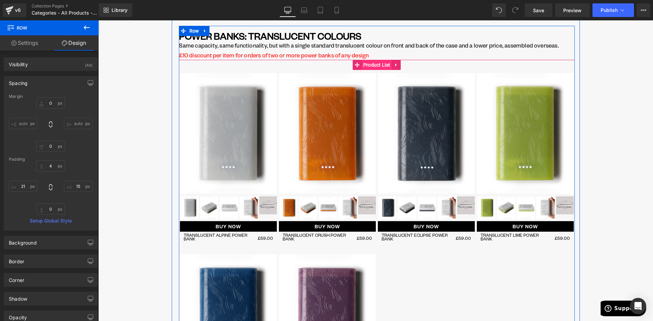
click at [362, 67] on span "Product List" at bounding box center [376, 65] width 31 height 10
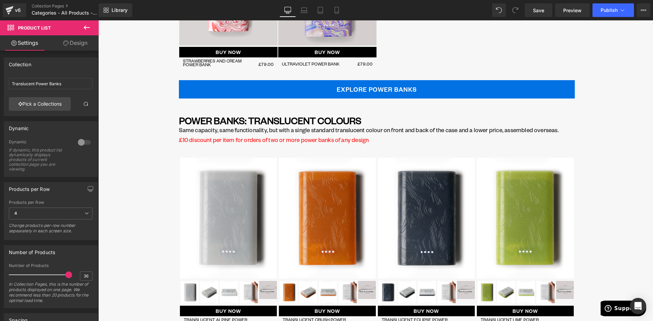
scroll to position [512, 0]
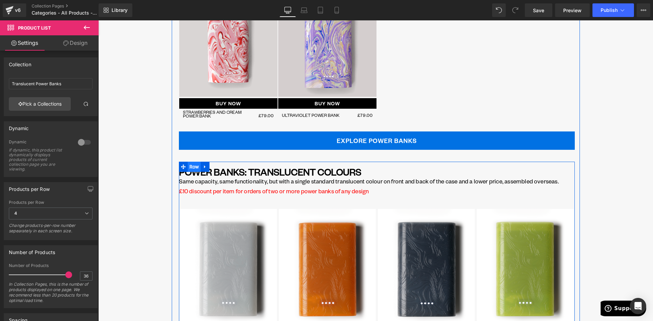
click at [191, 167] on span "Row" at bounding box center [194, 167] width 13 height 10
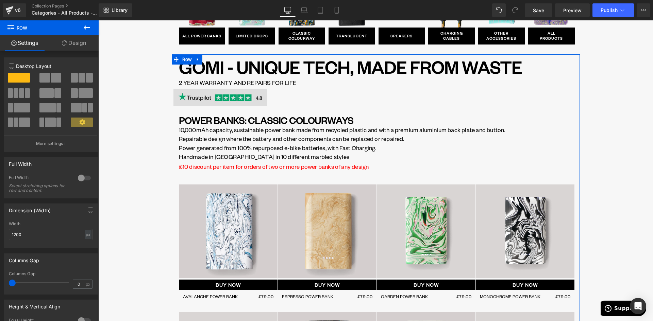
scroll to position [0, 0]
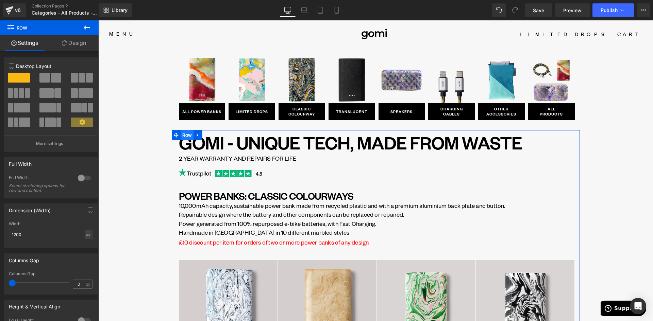
click at [181, 136] on span "Row" at bounding box center [187, 135] width 13 height 10
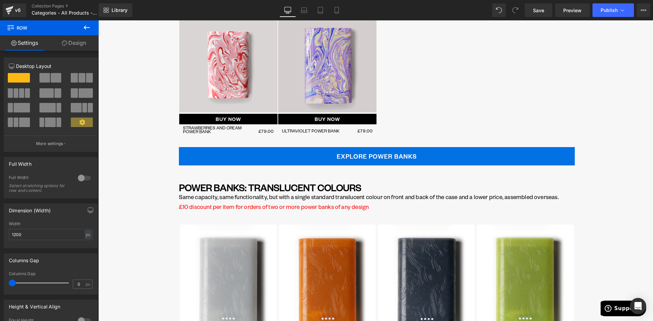
scroll to position [578, 0]
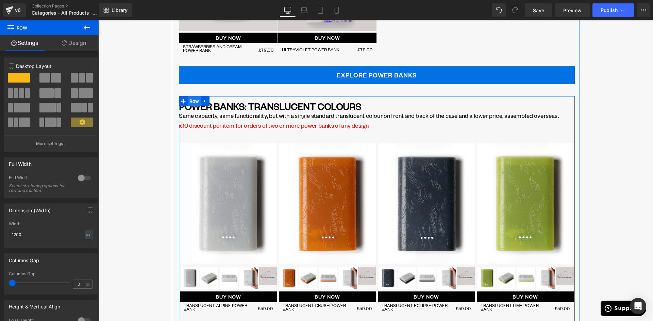
click at [194, 103] on span "Row" at bounding box center [194, 101] width 13 height 10
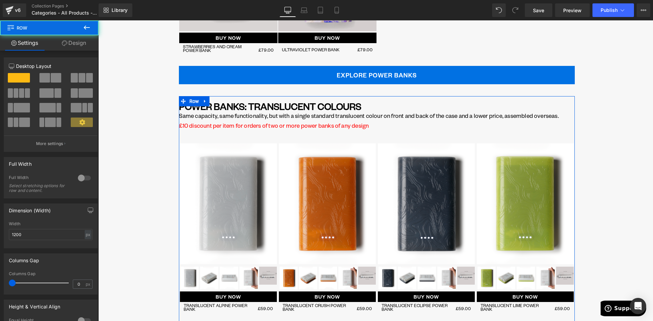
click at [74, 45] on link "Design" at bounding box center [73, 42] width 49 height 15
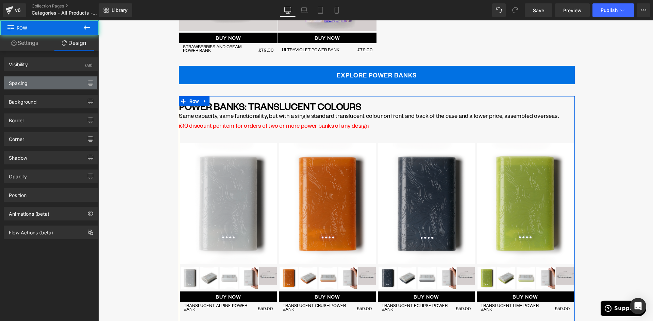
click at [18, 85] on div "Spacing" at bounding box center [18, 82] width 19 height 10
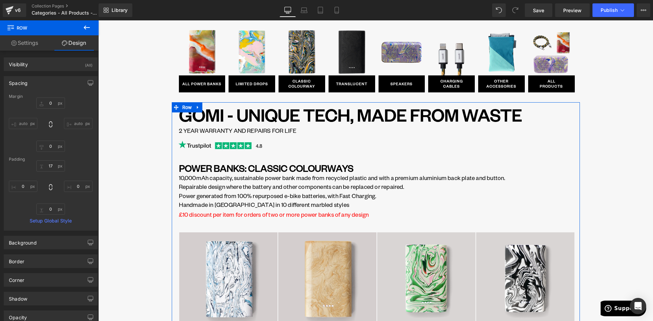
scroll to position [0, 0]
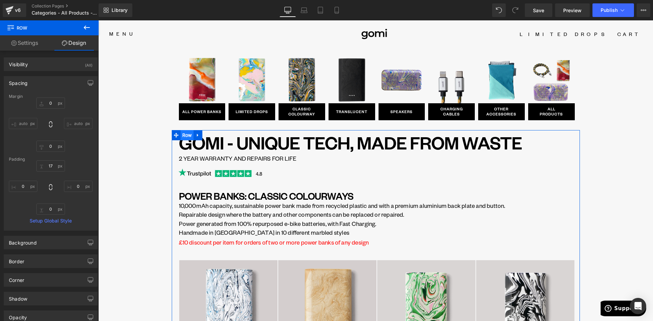
click at [183, 136] on span "Row" at bounding box center [187, 135] width 13 height 10
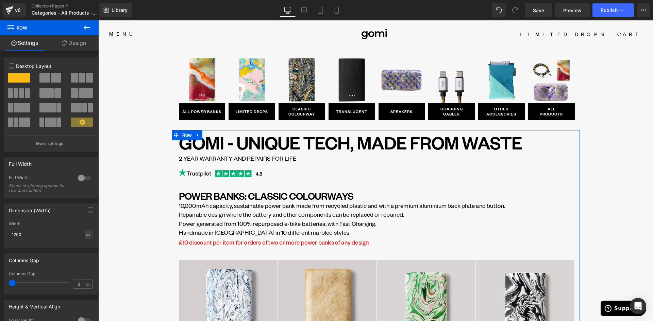
click at [74, 41] on link "Design" at bounding box center [73, 42] width 49 height 15
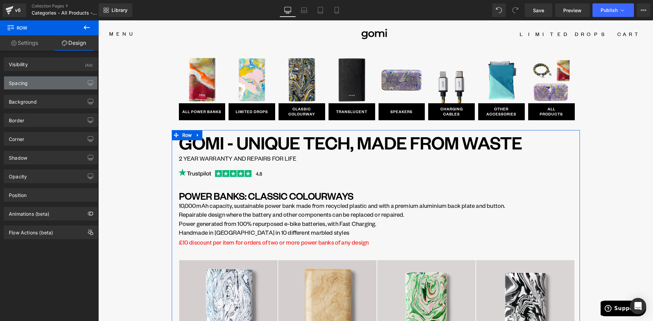
click at [24, 86] on div "Spacing" at bounding box center [18, 82] width 19 height 10
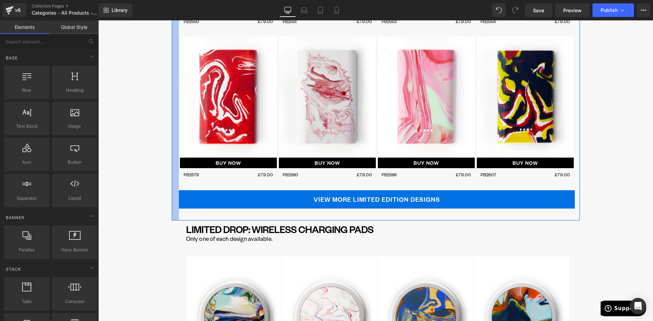
scroll to position [1530, 0]
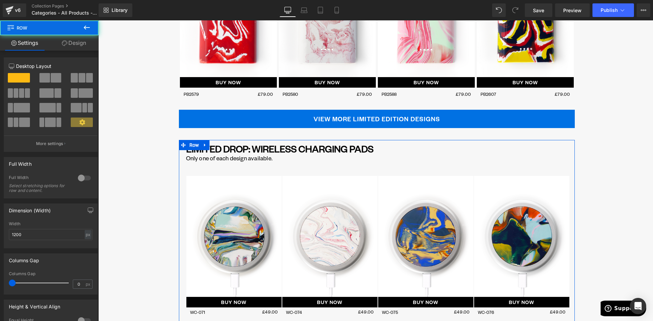
click at [75, 44] on link "Design" at bounding box center [73, 42] width 49 height 15
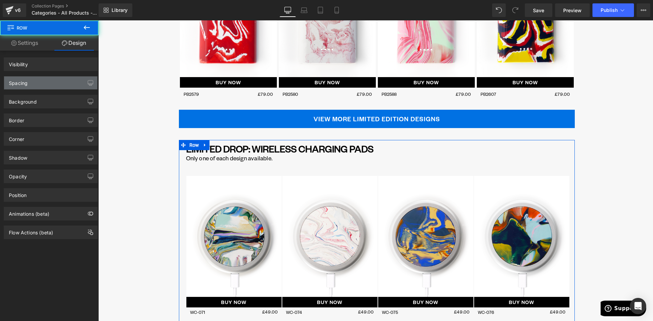
click at [36, 81] on div "Spacing" at bounding box center [50, 83] width 93 height 13
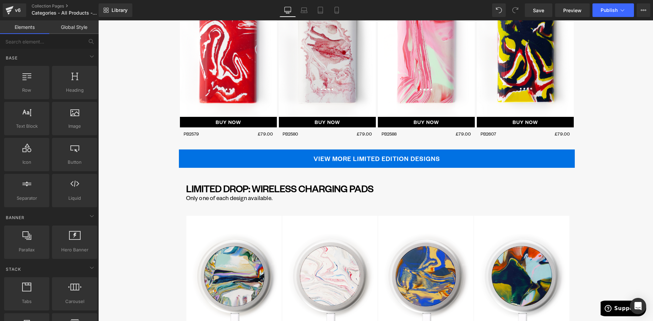
scroll to position [1462, 0]
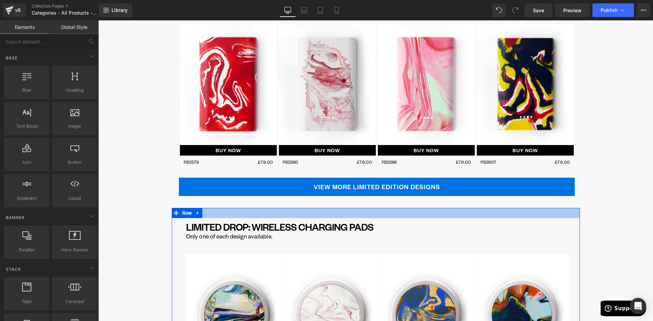
drag, startPoint x: 210, startPoint y: 210, endPoint x: 210, endPoint y: 221, distance: 10.2
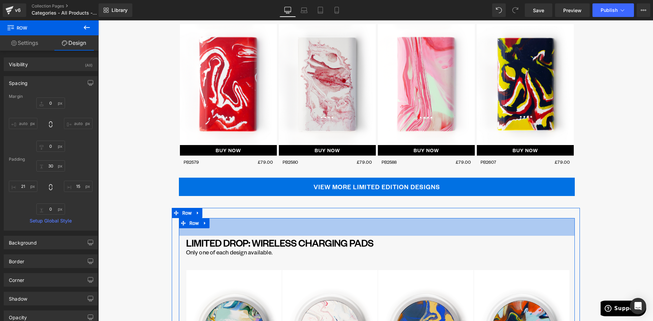
drag, startPoint x: 219, startPoint y: 220, endPoint x: 219, endPoint y: 246, distance: 25.5
click at [221, 236] on div "52px" at bounding box center [377, 227] width 396 height 18
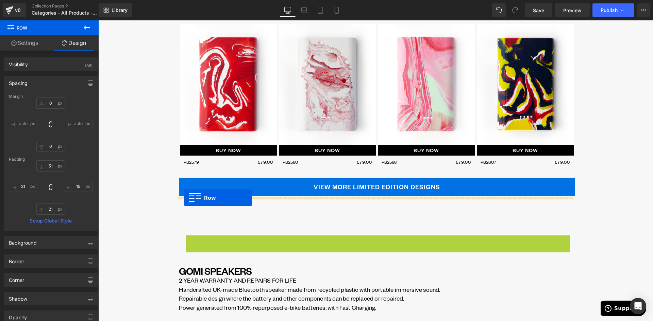
drag, startPoint x: 187, startPoint y: 243, endPoint x: 184, endPoint y: 198, distance: 45.3
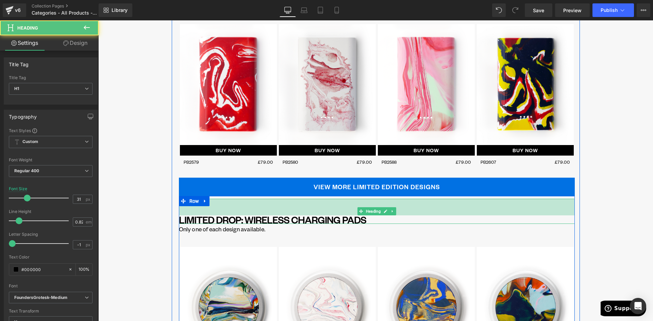
drag, startPoint x: 242, startPoint y: 201, endPoint x: 241, endPoint y: 211, distance: 10.7
click at [243, 217] on div "LIMITED DROP: WIRELESS CHARGING PADS Heading 49px" at bounding box center [377, 211] width 396 height 25
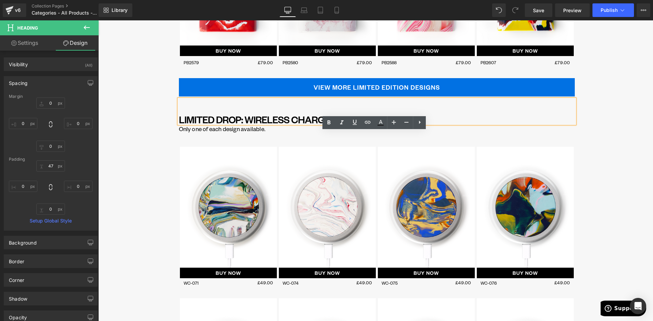
scroll to position [1598, 0]
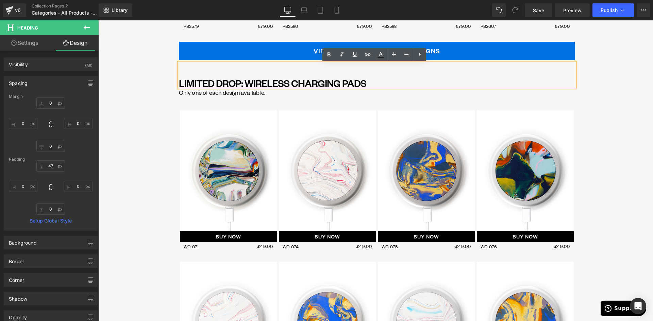
drag, startPoint x: 178, startPoint y: 83, endPoint x: 218, endPoint y: 86, distance: 40.2
click at [179, 83] on h1 "LIMITED DROP: WIRELESS CHARGING PADS" at bounding box center [377, 83] width 396 height 9
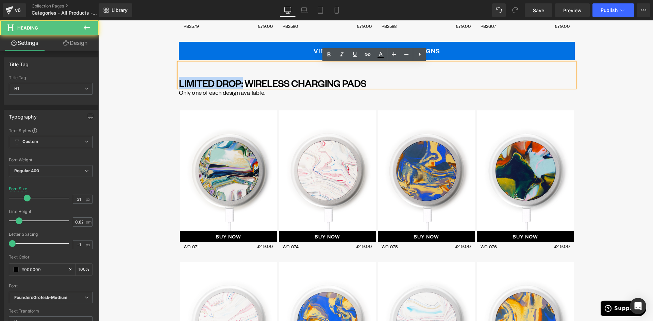
click at [240, 85] on h1 "LIMITED DROP: WIRELESS CHARGING PADS" at bounding box center [377, 83] width 396 height 9
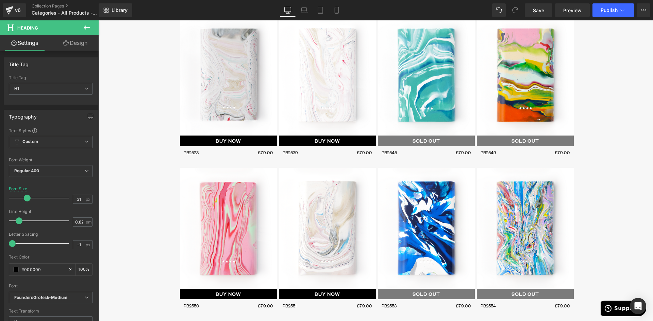
scroll to position [1054, 0]
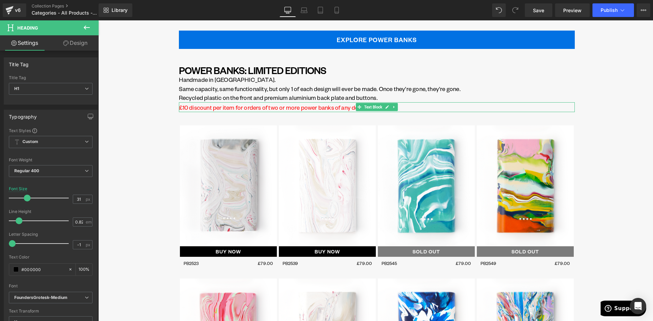
click at [226, 109] on p "£10 discount per item for orders of two or more power banks of any design" at bounding box center [377, 107] width 396 height 9
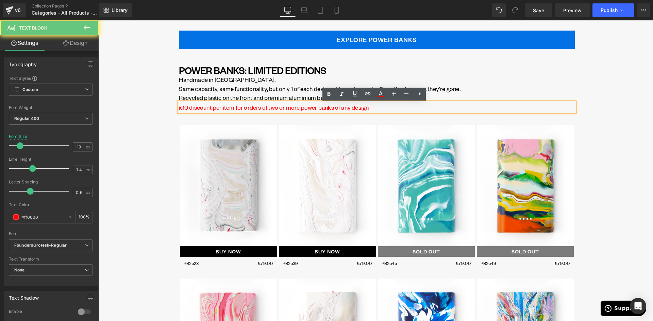
click at [226, 109] on p "£10 discount per item for orders of two or more power banks of any design" at bounding box center [377, 107] width 396 height 9
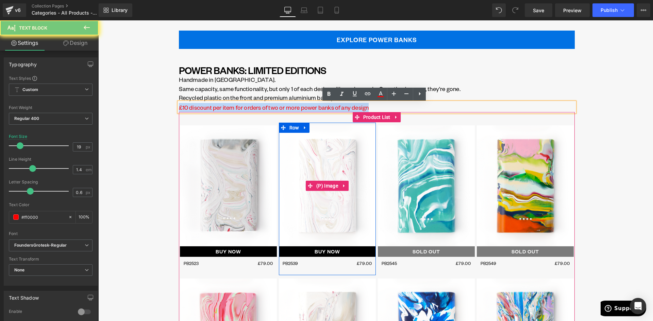
copy p "£10 discount per item for orders of two or more power banks of any design"
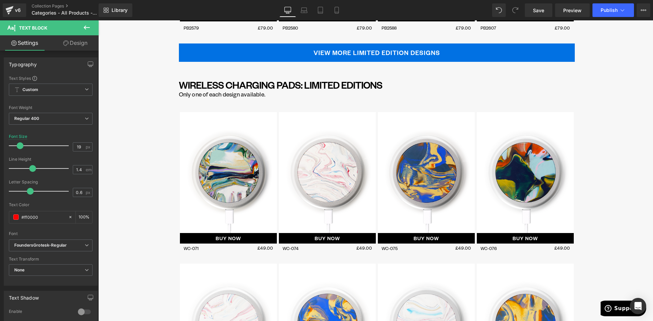
scroll to position [1598, 0]
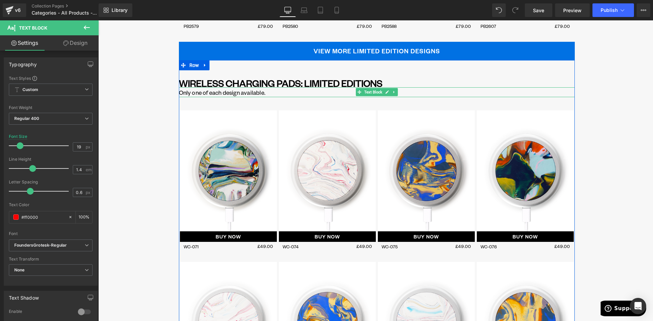
click at [265, 94] on p "Only one of each design available." at bounding box center [377, 92] width 396 height 9
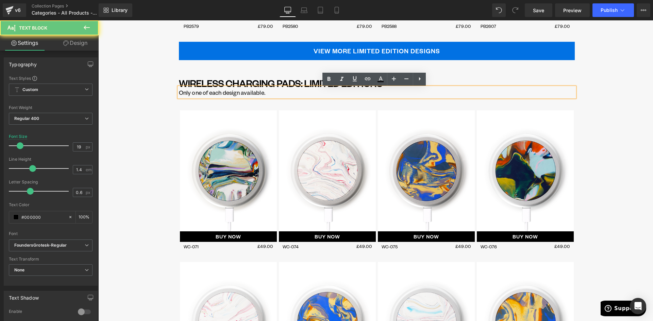
click at [268, 93] on p "Only one of each design available." at bounding box center [377, 92] width 396 height 9
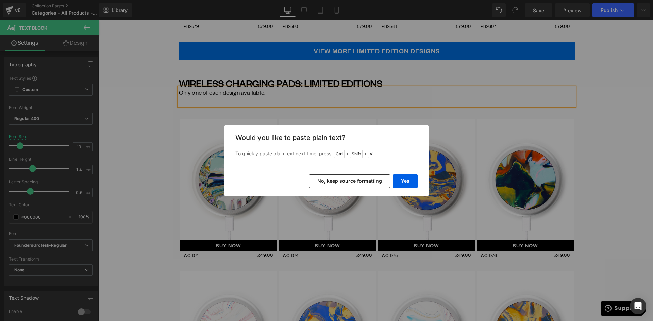
drag, startPoint x: 361, startPoint y: 183, endPoint x: 259, endPoint y: 161, distance: 105.0
click at [361, 183] on button "No, keep source formatting" at bounding box center [349, 181] width 81 height 14
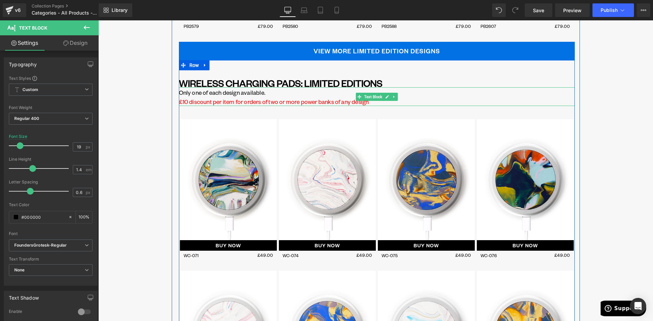
click at [180, 103] on span "£10 discount per item for orders of two or more power banks of any design" at bounding box center [274, 101] width 190 height 7
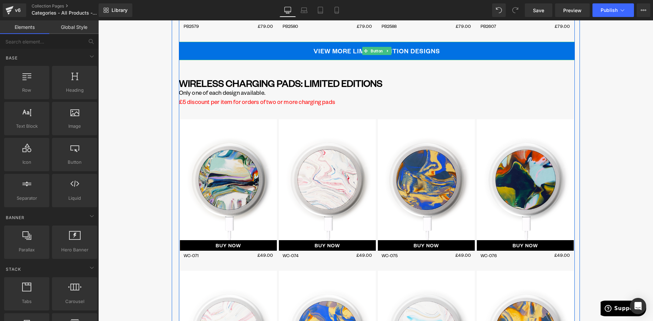
click at [386, 50] on icon at bounding box center [388, 51] width 4 height 4
click at [324, 52] on link "VIEW MORE LIMITED EDITION DESIGNS" at bounding box center [377, 51] width 396 height 18
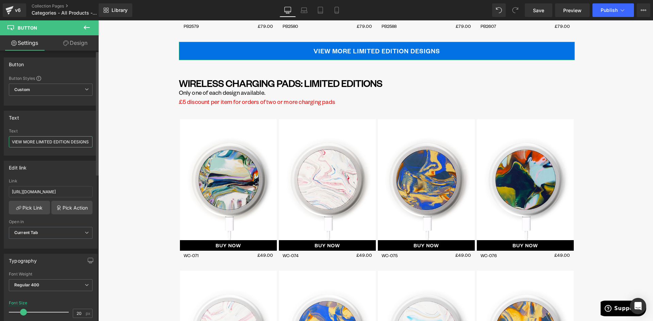
click at [71, 141] on input "VIEW MORE LIMITED EDITION DESIGNS" at bounding box center [51, 141] width 84 height 11
type input "VIEW MORE LIMITED EDITION POWER BANK DESIGNS"
drag, startPoint x: 136, startPoint y: 71, endPoint x: 241, endPoint y: 65, distance: 105.2
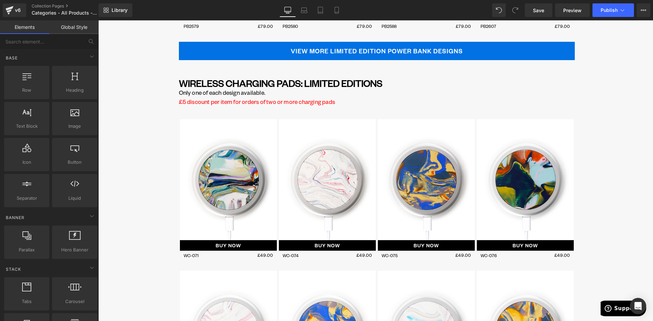
scroll to position [0, 0]
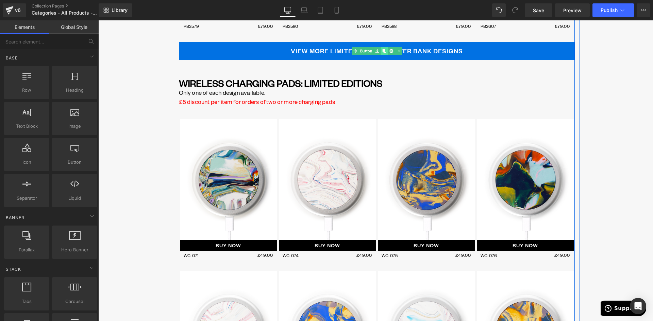
click at [382, 52] on icon at bounding box center [384, 51] width 4 height 4
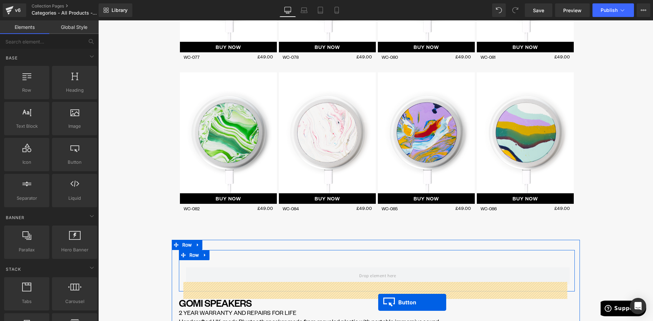
scroll to position [1986, 0]
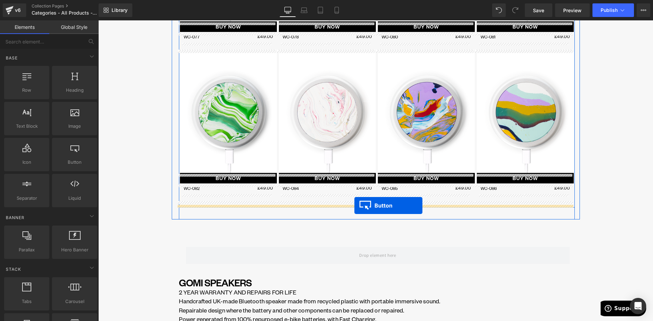
drag, startPoint x: 361, startPoint y: 72, endPoint x: 354, endPoint y: 206, distance: 134.2
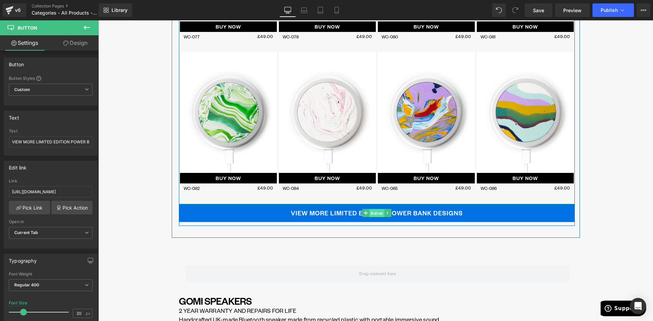
click at [370, 215] on span "Button" at bounding box center [376, 213] width 15 height 8
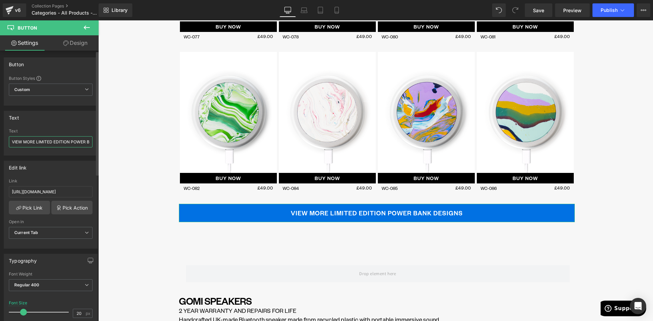
click at [37, 142] on input "VIEW MORE LIMITED EDITION POWER BANK DESIGNS" at bounding box center [51, 141] width 84 height 11
type input "VIEW MORE LIMITED EDITION WIRELESS CHARGER DESIGNS"
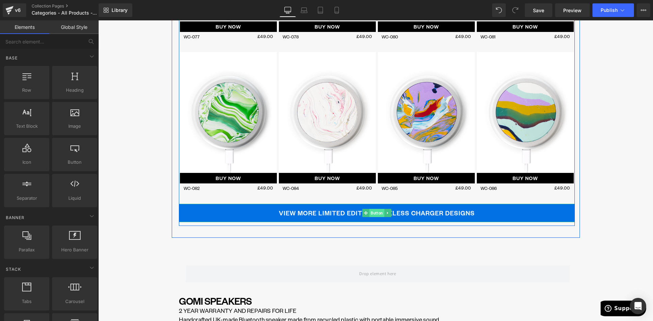
click at [376, 216] on span "Button" at bounding box center [376, 213] width 15 height 8
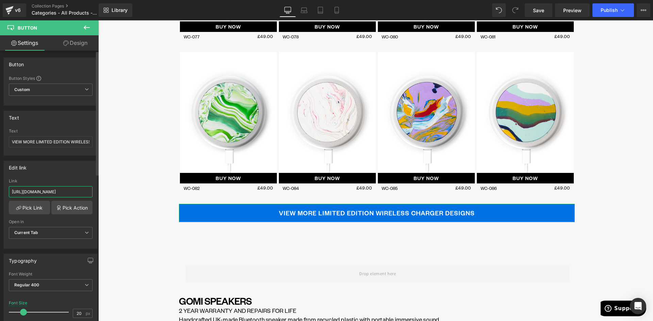
click at [58, 192] on input "https://gomi.design/collections/gomi-limited-edition-drops" at bounding box center [51, 191] width 84 height 11
paste input "drop-wireless-charger"
type input "https://gomi.design/collections/gomi-limited-drop-wireless-chargers"
click at [62, 177] on div "Edit link https://gomi.design/collections/gomi-limited-edition-drops Link https…" at bounding box center [51, 205] width 94 height 88
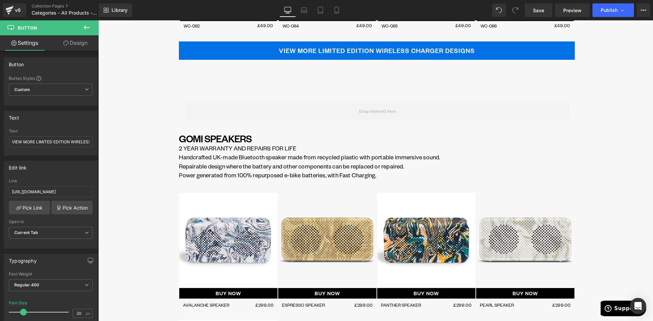
scroll to position [2139, 0]
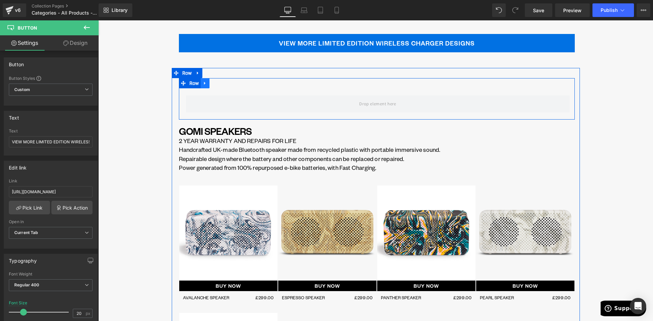
click at [203, 86] on icon at bounding box center [205, 83] width 5 height 5
click at [221, 83] on icon at bounding box center [222, 83] width 5 height 5
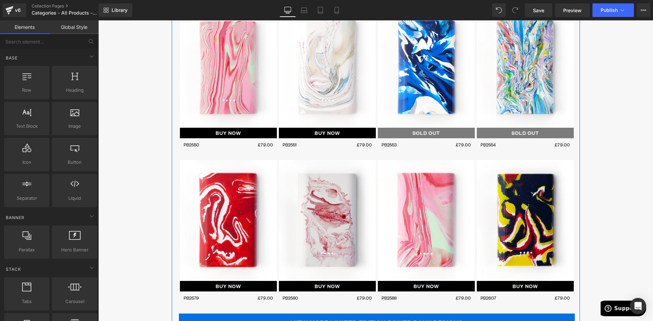
scroll to position [1598, 0]
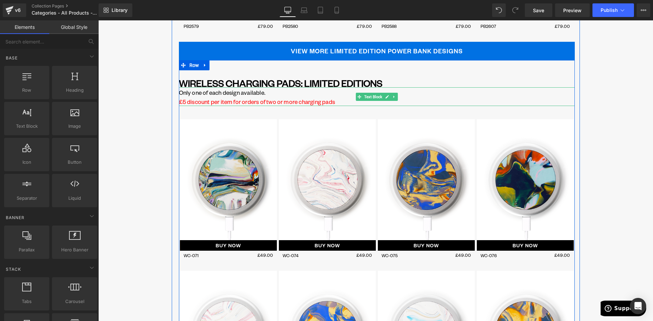
click at [181, 95] on p "Only one of each design available. £5 discount per item for orders of two or mo…" at bounding box center [377, 97] width 396 height 18
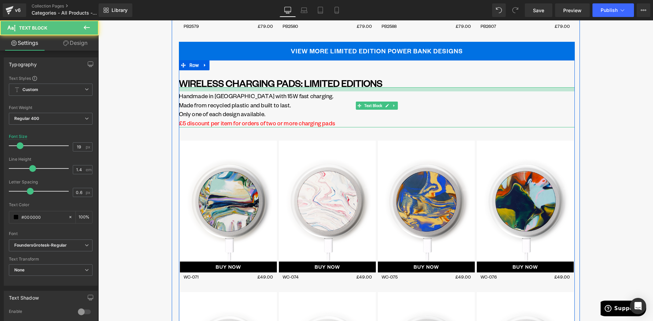
drag, startPoint x: 284, startPoint y: 89, endPoint x: 283, endPoint y: 93, distance: 3.4
click at [283, 93] on div "Handmade in Brighton with 15W fast charging. Made from recycled plastic and bui…" at bounding box center [377, 107] width 396 height 40
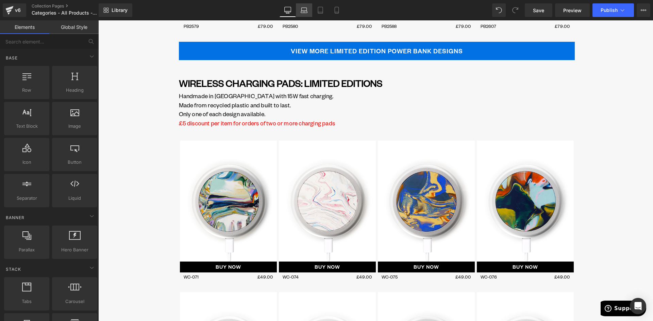
click at [305, 10] on icon at bounding box center [304, 10] width 7 height 7
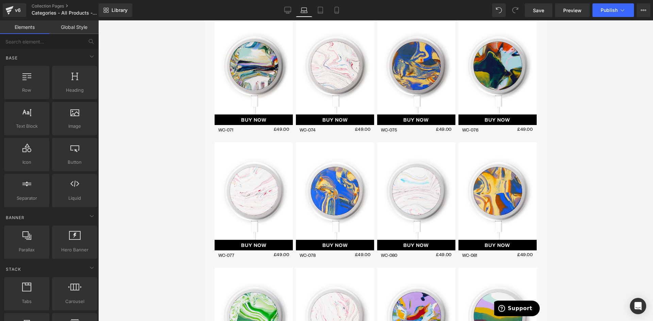
scroll to position [1478, 0]
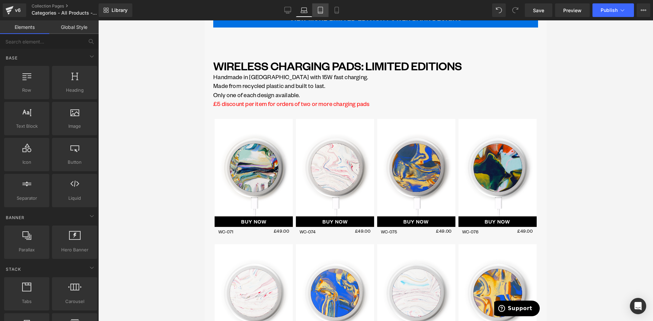
click at [318, 9] on icon at bounding box center [320, 10] width 7 height 7
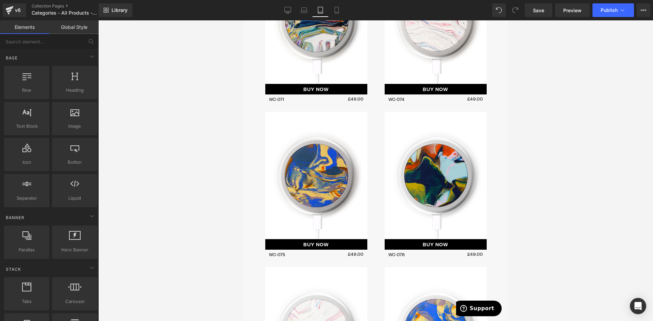
scroll to position [2624, 0]
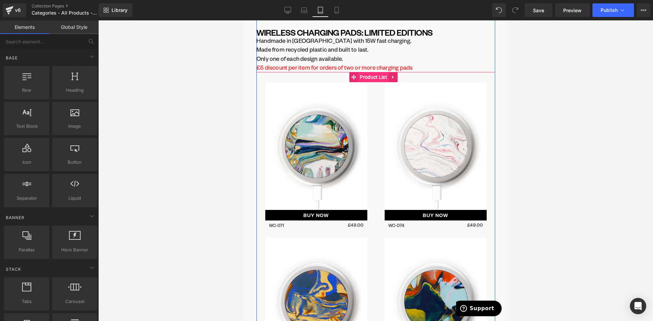
click at [368, 72] on span "Product List" at bounding box center [373, 77] width 31 height 10
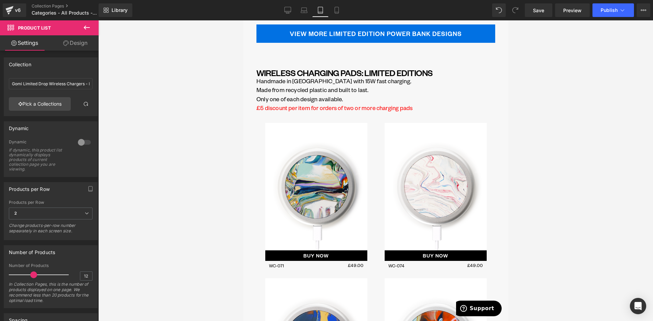
scroll to position [2488, 0]
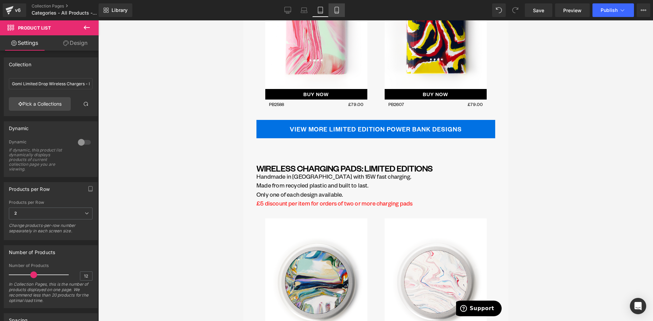
click at [334, 7] on icon at bounding box center [336, 10] width 7 height 7
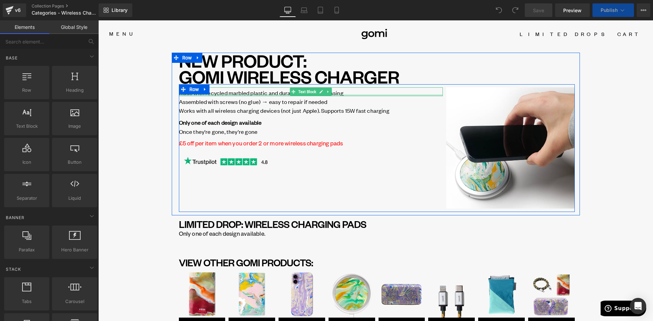
click at [235, 95] on div at bounding box center [311, 96] width 264 height 2
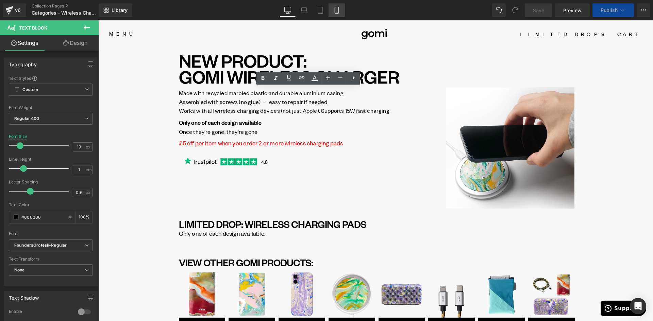
click at [340, 8] on icon at bounding box center [336, 10] width 7 height 7
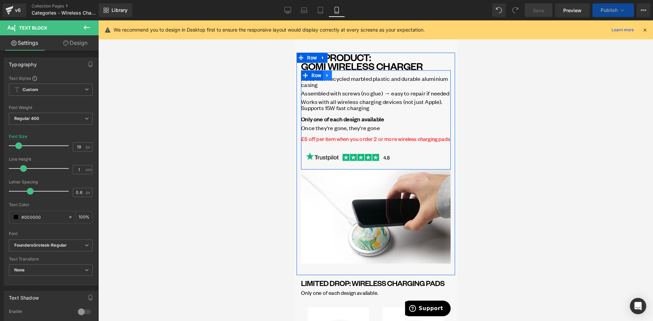
click at [325, 80] on link at bounding box center [327, 75] width 9 height 10
click at [381, 80] on icon at bounding box center [383, 81] width 4 height 4
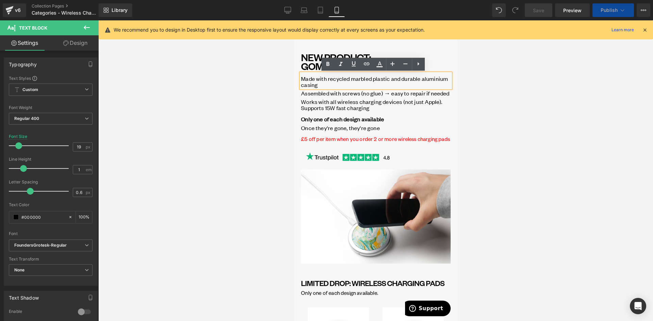
click at [399, 81] on span "Made with recycled marbled plastic and durable aluminium casing" at bounding box center [374, 82] width 147 height 14
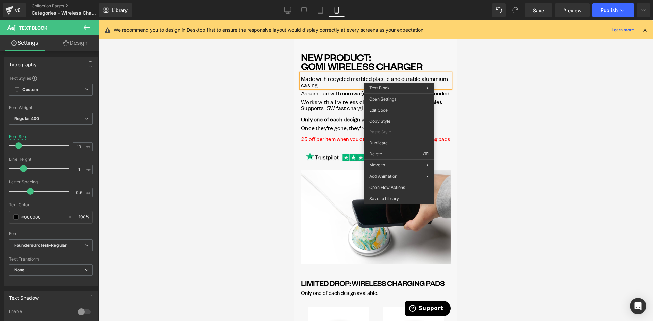
click at [330, 82] on span "Made with recycled marbled plastic and durable aluminium casing" at bounding box center [374, 82] width 147 height 14
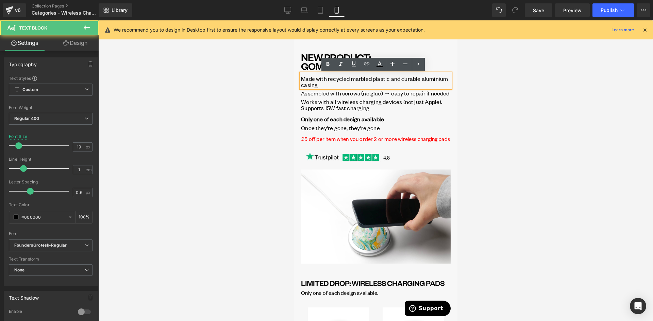
click at [354, 78] on span "Made with recycled marbled plastic and durable aluminium casing" at bounding box center [374, 82] width 147 height 14
click at [419, 65] on icon at bounding box center [418, 64] width 8 height 8
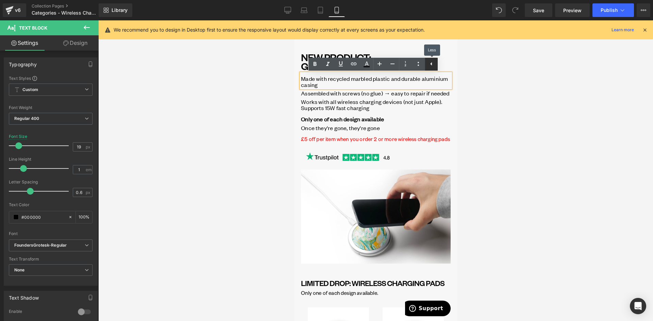
drag, startPoint x: 434, startPoint y: 65, endPoint x: 139, endPoint y: 45, distance: 295.1
click at [434, 65] on icon at bounding box center [431, 64] width 8 height 8
click at [419, 66] on icon at bounding box center [418, 64] width 8 height 8
click at [415, 65] on icon at bounding box center [418, 64] width 8 height 8
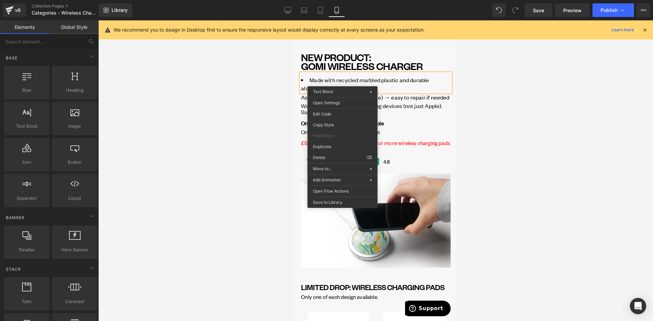
click at [248, 97] on div at bounding box center [375, 170] width 555 height 301
click at [268, 104] on div at bounding box center [375, 170] width 555 height 301
drag, startPoint x: 430, startPoint y: 101, endPoint x: 412, endPoint y: 99, distance: 17.4
click at [429, 101] on p "Assembled with screws (no glue) → easy to repair if needed" at bounding box center [376, 98] width 150 height 6
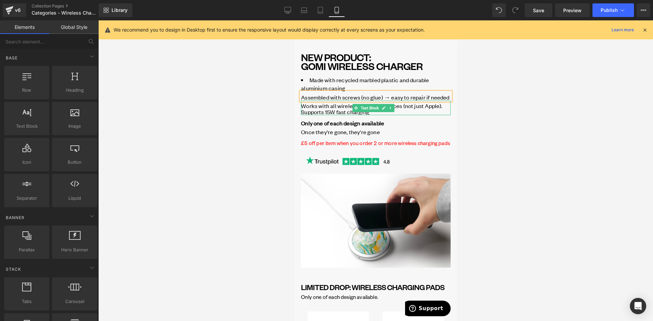
drag, startPoint x: 511, startPoint y: 102, endPoint x: 464, endPoint y: 94, distance: 47.4
click at [507, 102] on div at bounding box center [375, 170] width 555 height 301
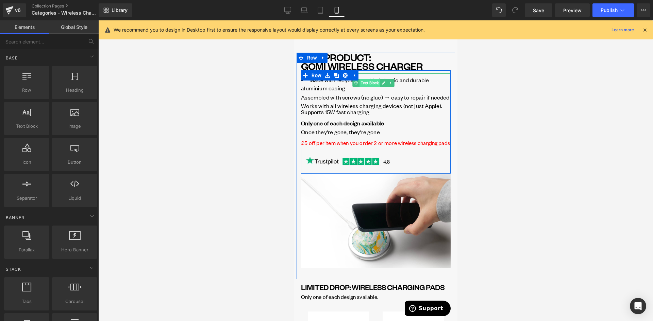
click at [377, 81] on span "Text Block" at bounding box center [369, 83] width 21 height 8
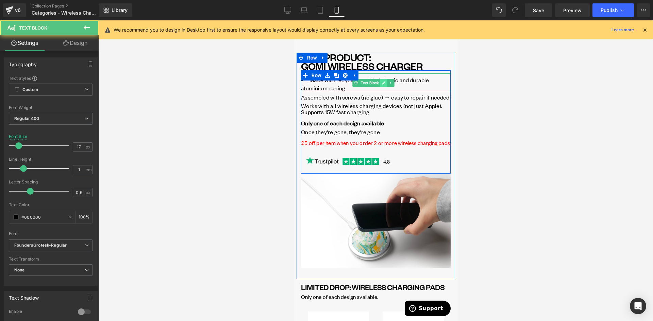
click at [384, 82] on icon at bounding box center [382, 82] width 3 height 3
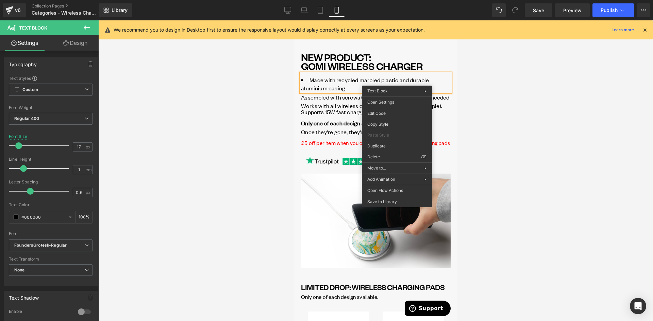
click at [511, 101] on div at bounding box center [375, 170] width 555 height 301
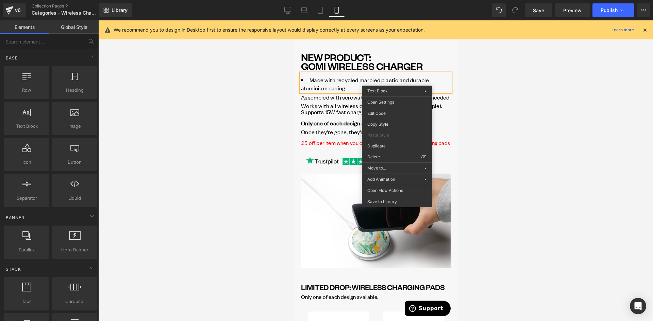
click at [319, 116] on span "Works with all wireless charging devices (not just Apple). Supports 15W fast ch…" at bounding box center [371, 109] width 141 height 14
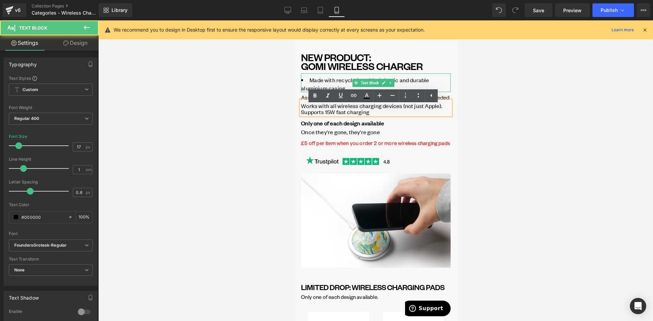
click at [350, 78] on span "Made with recycled marbled plastic and durable aluminium casing" at bounding box center [365, 84] width 128 height 16
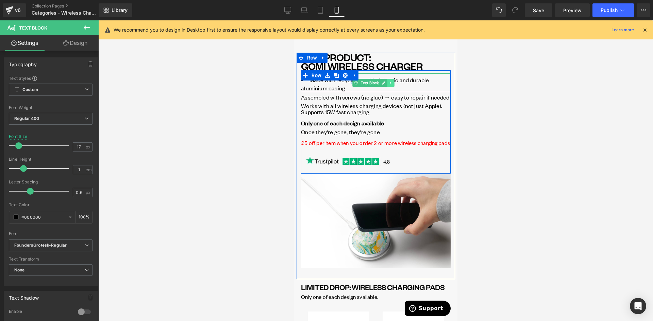
click at [388, 83] on icon at bounding box center [390, 83] width 4 height 4
click at [427, 81] on span "Made with recycled marbled plastic and durable aluminium casing" at bounding box center [365, 84] width 128 height 16
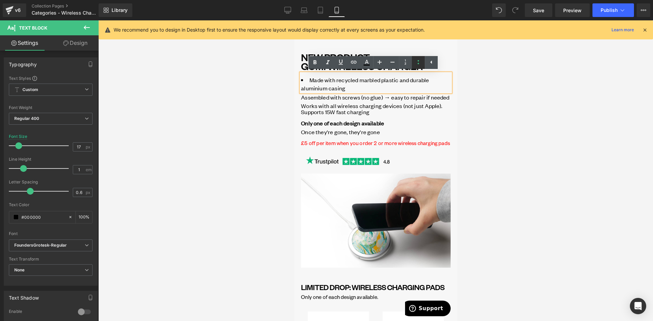
click at [418, 57] on link at bounding box center [418, 62] width 13 height 13
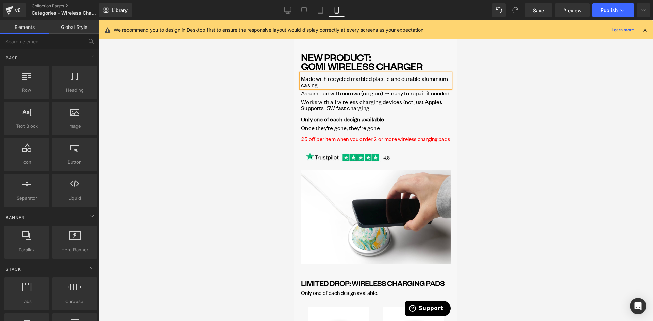
drag, startPoint x: 532, startPoint y: 99, endPoint x: 546, endPoint y: 102, distance: 14.2
click at [532, 99] on div at bounding box center [375, 170] width 555 height 301
click at [600, 126] on div at bounding box center [375, 170] width 555 height 301
drag, startPoint x: 418, startPoint y: 146, endPoint x: 441, endPoint y: 159, distance: 26.2
click at [418, 142] on p "£5 off per item when you order 2 or more wireless charging pads" at bounding box center [376, 139] width 150 height 6
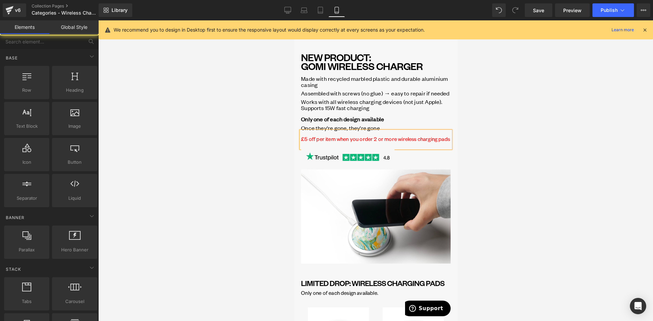
click at [520, 174] on div at bounding box center [375, 170] width 555 height 301
click at [645, 32] on icon at bounding box center [645, 30] width 6 height 6
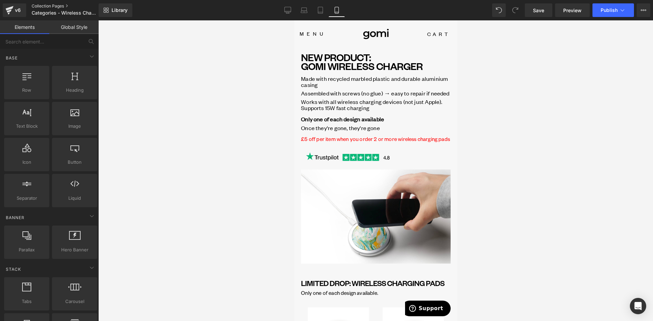
click at [61, 7] on link "Collection Pages" at bounding box center [71, 5] width 78 height 5
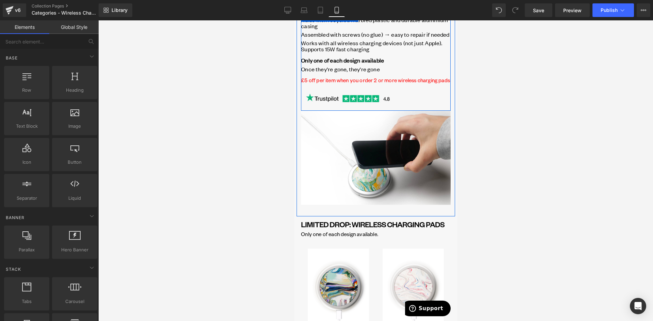
scroll to position [68, 0]
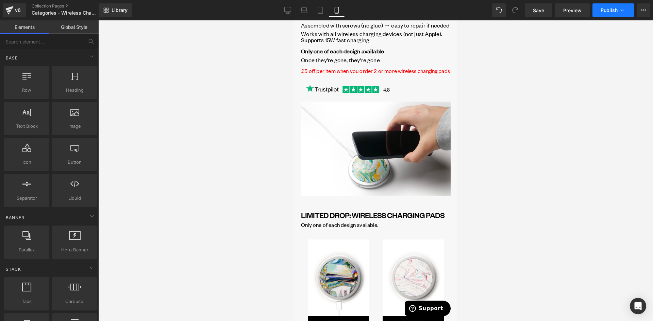
click at [615, 6] on button "Publish" at bounding box center [612, 10] width 41 height 14
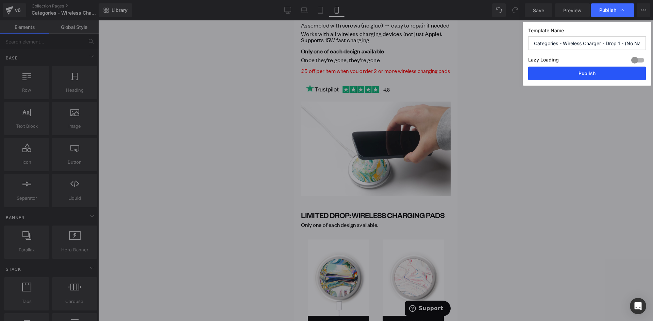
click at [596, 74] on button "Publish" at bounding box center [587, 74] width 118 height 14
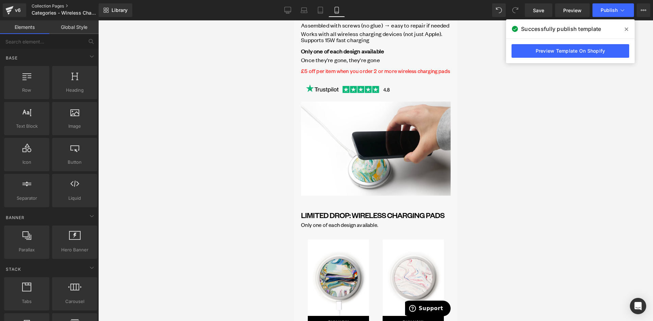
click at [58, 6] on link "Collection Pages" at bounding box center [71, 5] width 78 height 5
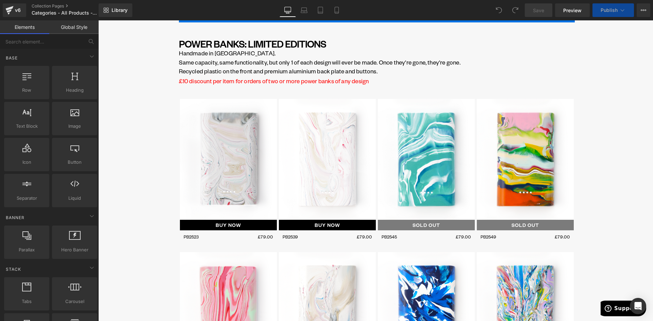
scroll to position [1625, 0]
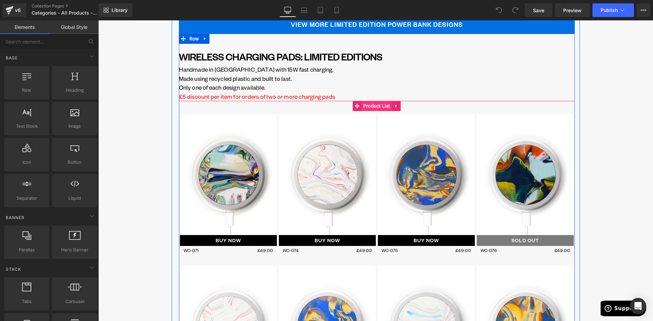
click at [367, 109] on span "Product List" at bounding box center [376, 106] width 31 height 10
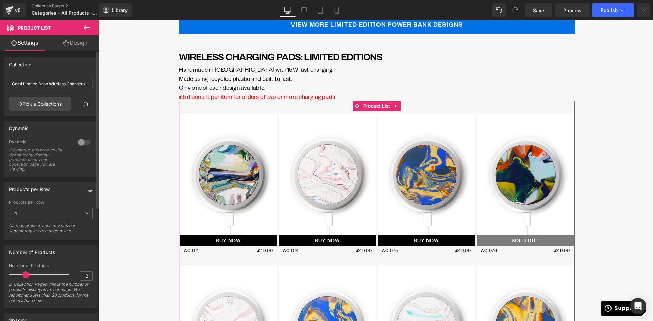
drag, startPoint x: 32, startPoint y: 275, endPoint x: 24, endPoint y: 276, distance: 8.2
click at [24, 276] on span at bounding box center [25, 275] width 7 height 7
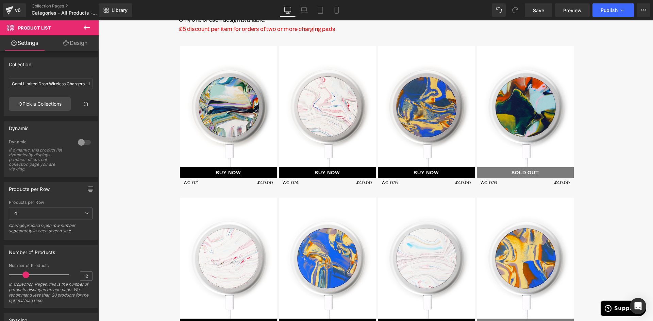
scroll to position [1557, 0]
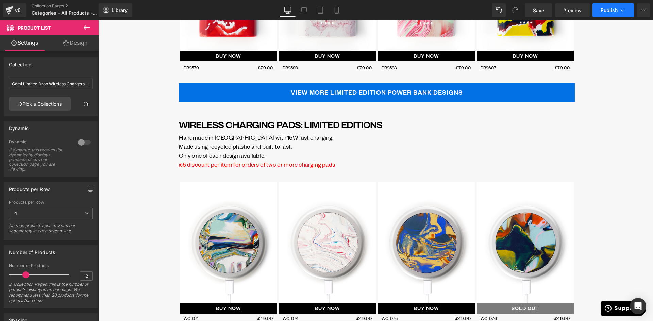
click at [606, 14] on button "Publish" at bounding box center [612, 10] width 41 height 14
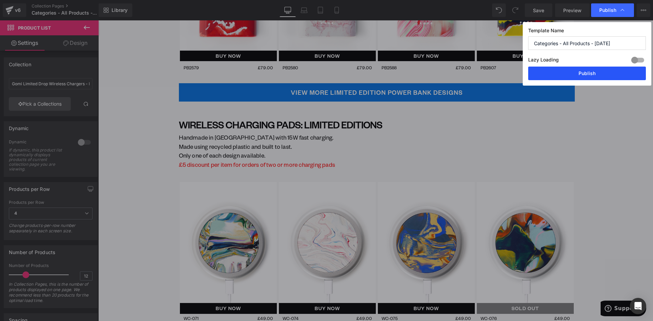
click at [583, 76] on button "Publish" at bounding box center [587, 74] width 118 height 14
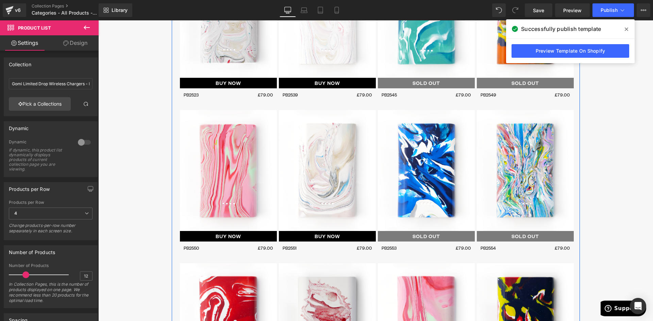
scroll to position [1047, 0]
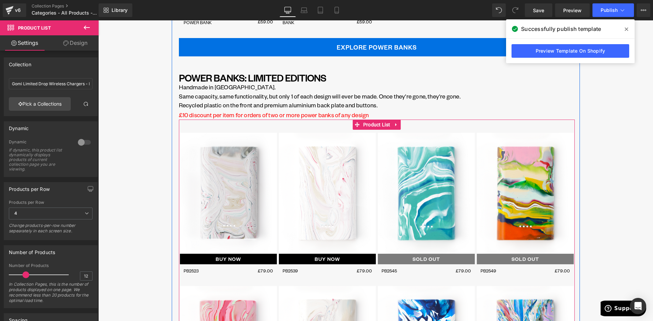
drag, startPoint x: 368, startPoint y: 126, endPoint x: 262, endPoint y: 129, distance: 105.4
click at [368, 126] on span "Product List" at bounding box center [376, 125] width 31 height 10
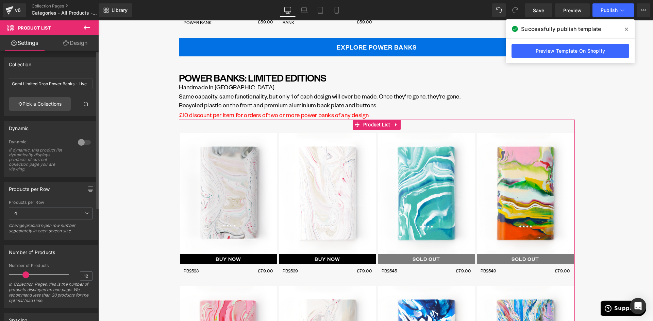
drag, startPoint x: 31, startPoint y: 274, endPoint x: 23, endPoint y: 276, distance: 7.8
click at [23, 276] on span at bounding box center [25, 275] width 7 height 7
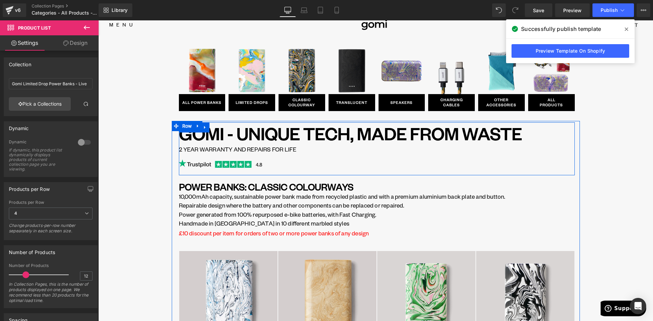
scroll to position [0, 0]
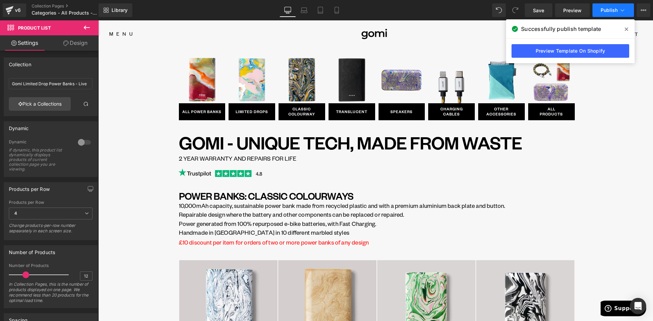
click at [606, 15] on button "Publish" at bounding box center [612, 10] width 41 height 14
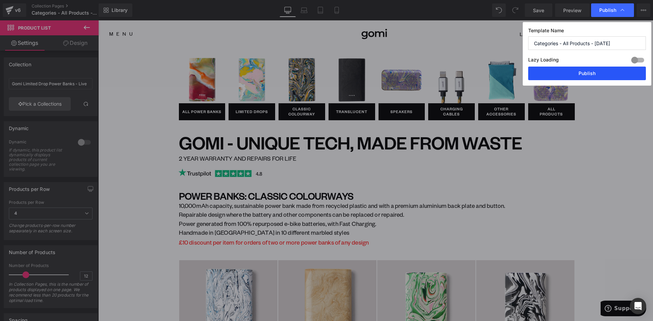
click at [600, 78] on button "Publish" at bounding box center [587, 74] width 118 height 14
